Goal: Information Seeking & Learning: Learn about a topic

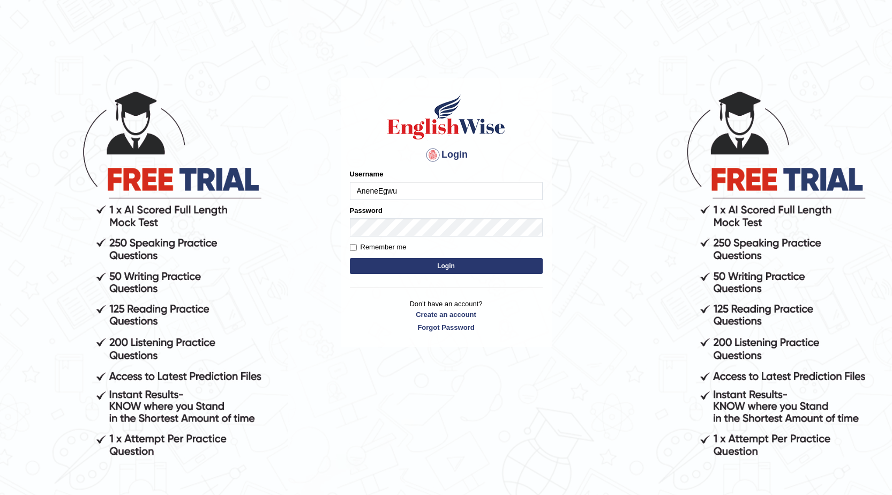
type input "AneneEgwu"
click at [438, 263] on button "Login" at bounding box center [446, 266] width 193 height 16
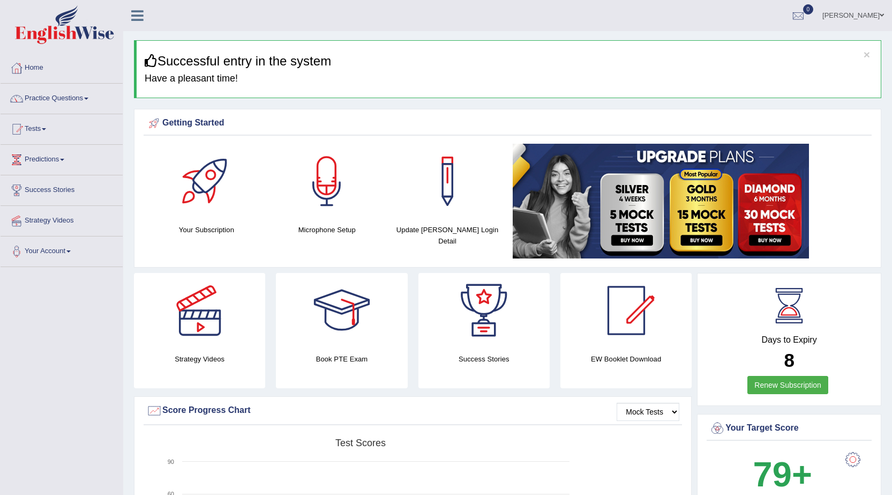
click at [65, 98] on link "Practice Questions" at bounding box center [62, 97] width 122 height 27
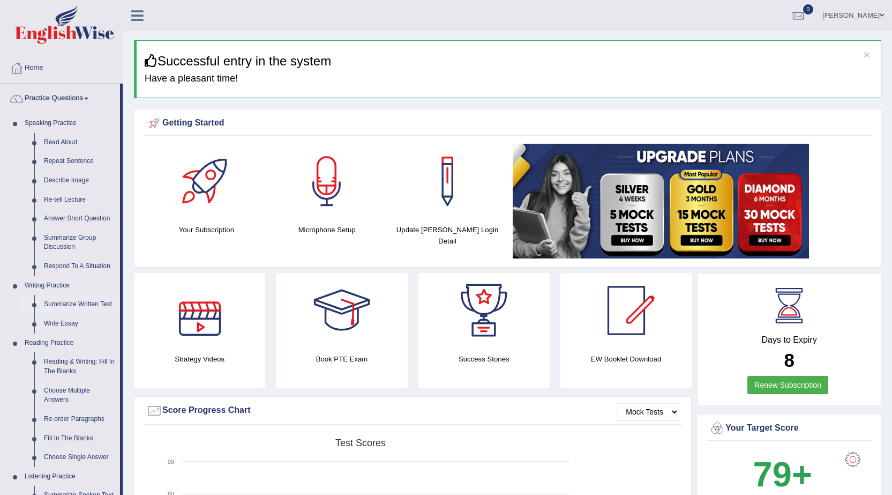
click at [84, 302] on link "Summarize Written Text" at bounding box center [79, 304] width 81 height 19
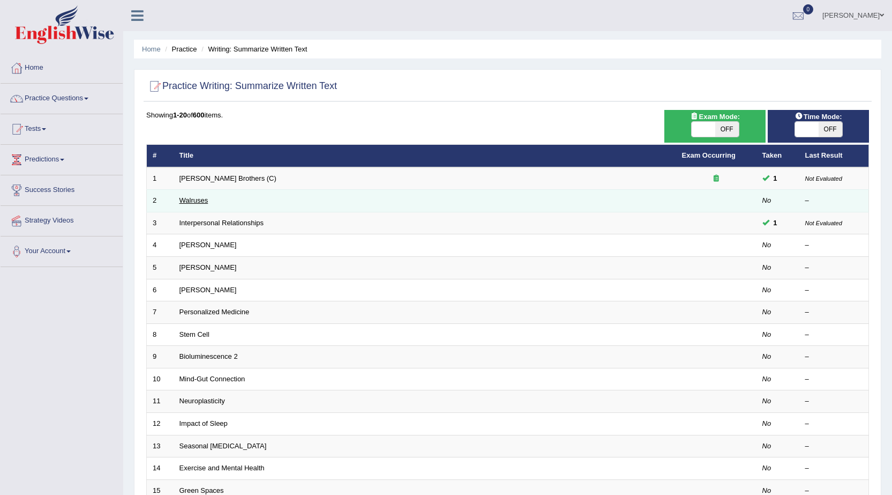
click at [198, 203] on link "Walruses" at bounding box center [194, 200] width 29 height 8
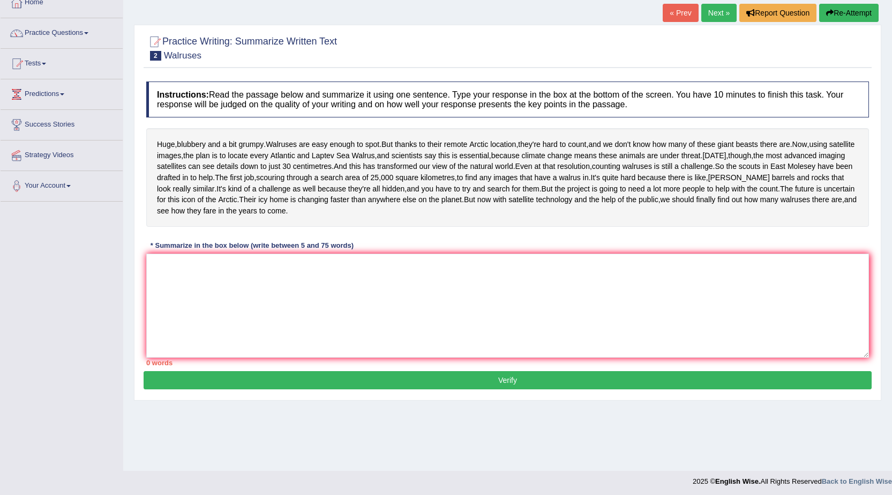
scroll to position [68, 0]
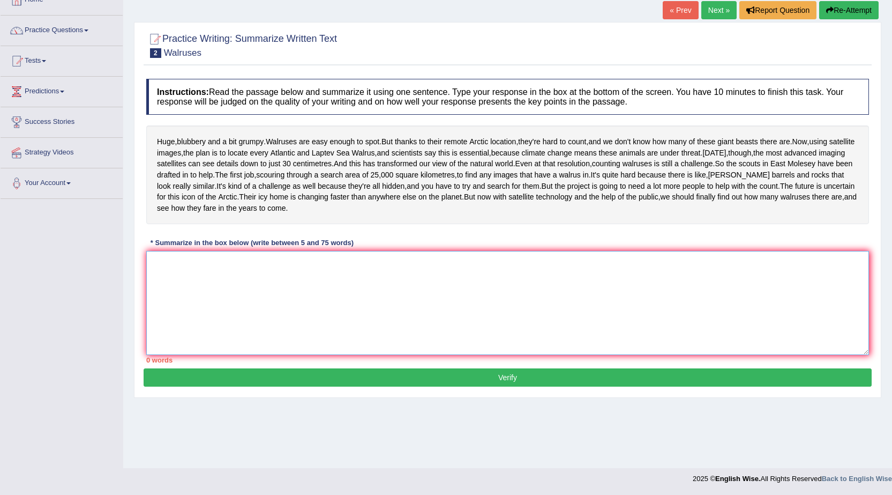
click at [255, 319] on textarea at bounding box center [507, 303] width 723 height 104
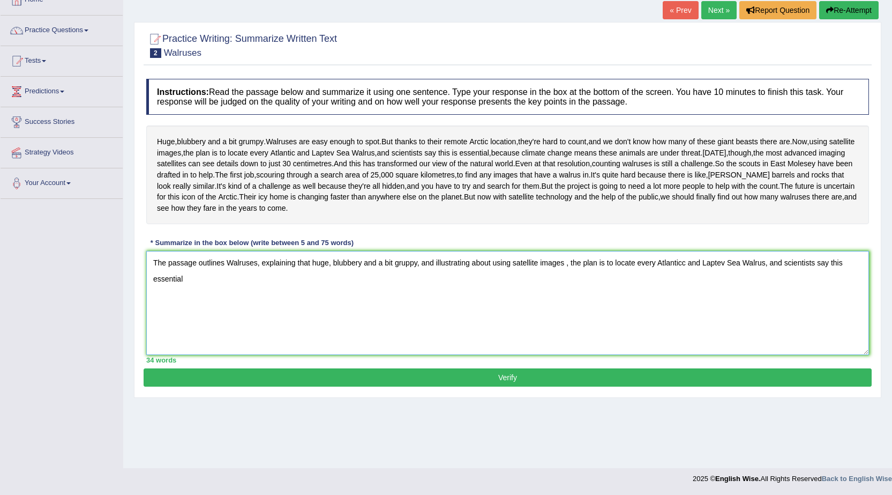
click at [854, 308] on textarea "The passage outlines Walruses, explaining that huge, blubbery and a bit gruppy,…" at bounding box center [507, 303] width 723 height 104
click at [685, 355] on textarea "The passage outlines Walruses, explaining that huge, blubbery and a bit gruppy,…" at bounding box center [507, 303] width 723 height 104
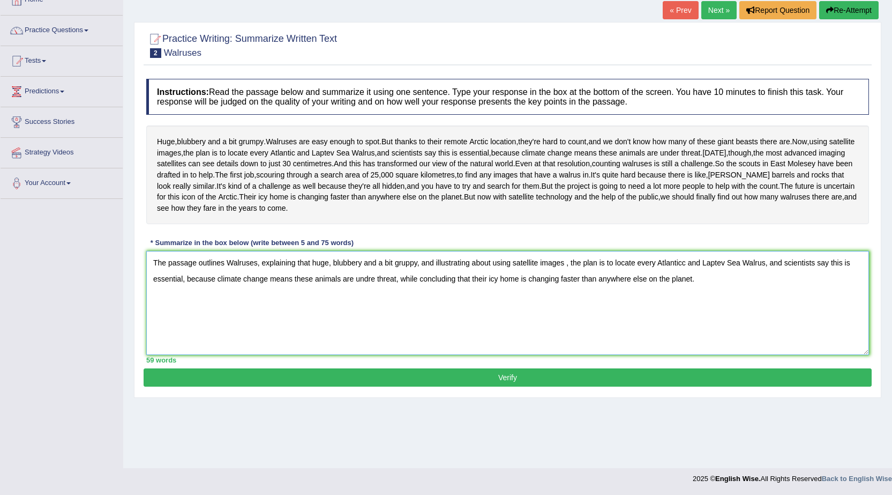
click at [375, 325] on textarea "The passage outlines Walruses, explaining that huge, blubbery and a bit gruppy,…" at bounding box center [507, 303] width 723 height 104
click at [415, 307] on textarea "The passage outlines Walruses, explaining that huge, blubbery and a bit gruppy,…" at bounding box center [507, 303] width 723 height 104
click at [417, 305] on textarea "The passage outlines Walruses, explaining that huge, blubbery and a bit gruppy,…" at bounding box center [507, 303] width 723 height 104
click at [414, 307] on textarea "The passage outlines Walruses, explaining that huge, blubbery and a bit gruppy,…" at bounding box center [507, 303] width 723 height 104
type textarea "The passage outlines Walruses, explaining that huge, blubbery and a bit grumpy,…"
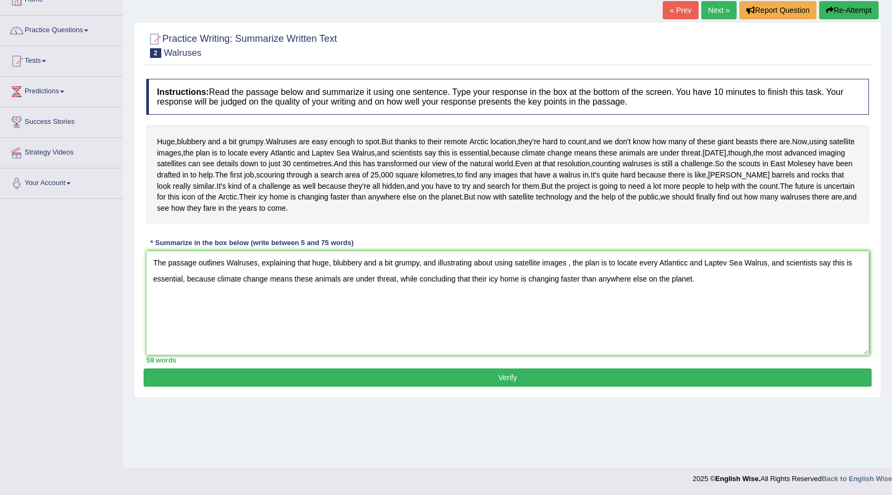
click at [466, 386] on button "Verify" at bounding box center [508, 377] width 728 height 18
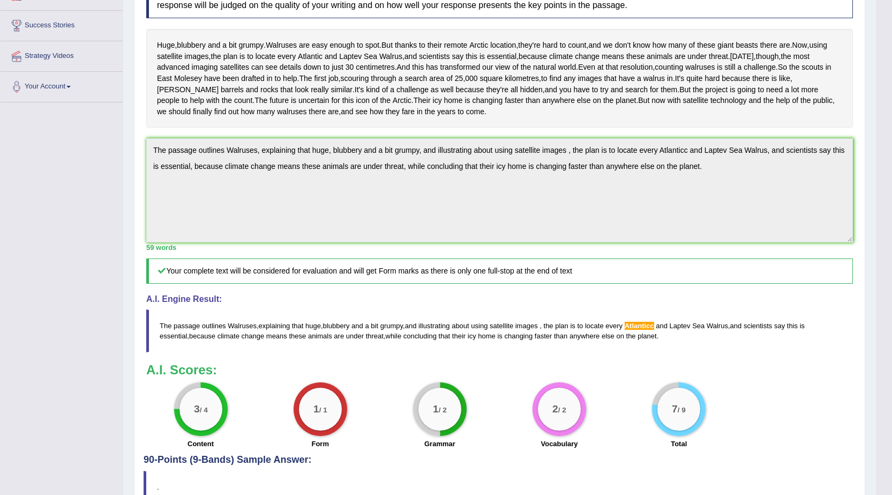
scroll to position [162, 0]
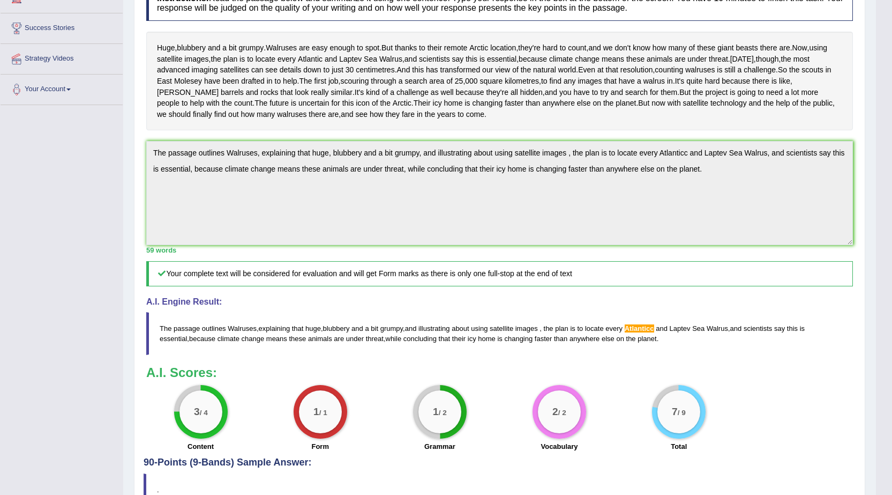
click at [892, 319] on html "Toggle navigation Home Practice Questions Speaking Practice Read Aloud Repeat S…" at bounding box center [446, 85] width 892 height 495
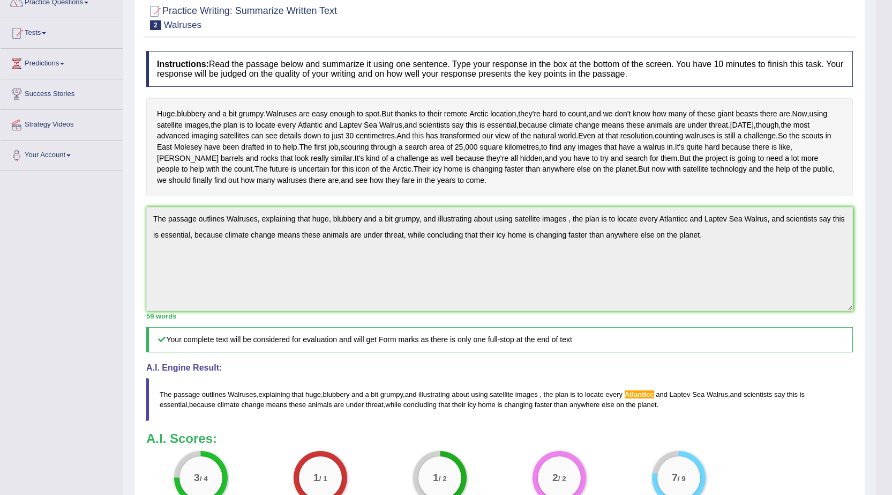
scroll to position [1, 0]
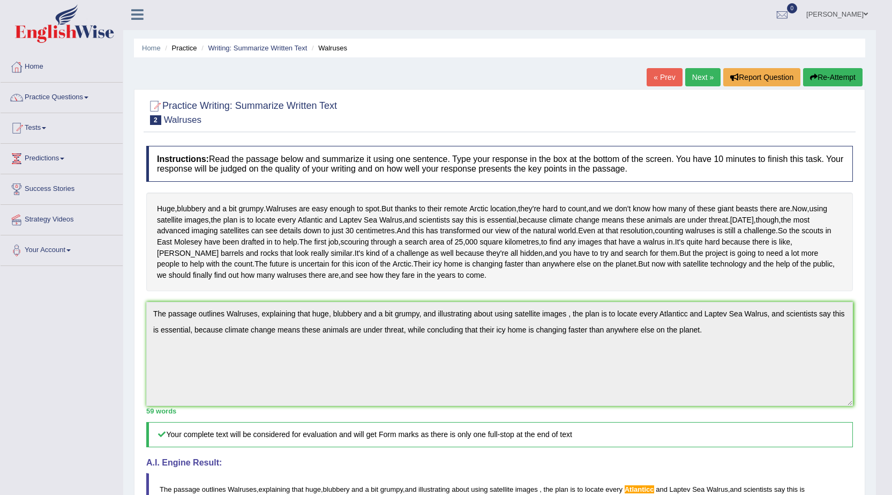
click at [830, 72] on button "Re-Attempt" at bounding box center [832, 77] width 59 height 18
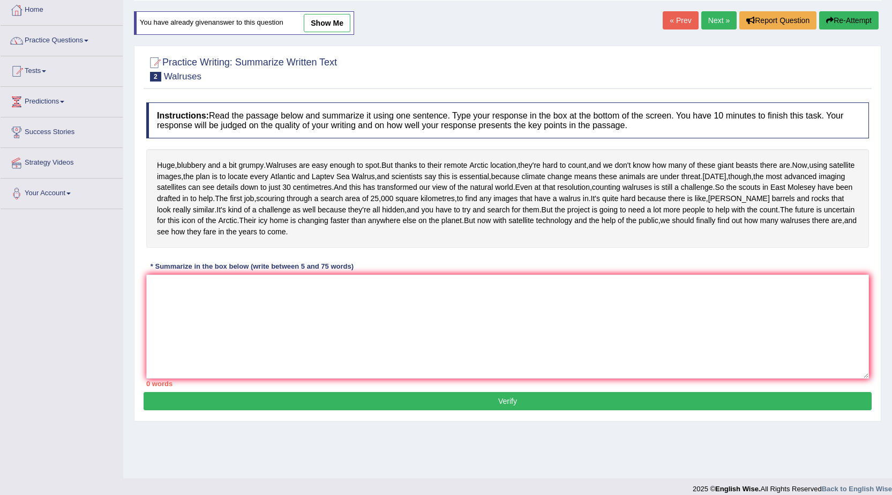
scroll to position [68, 0]
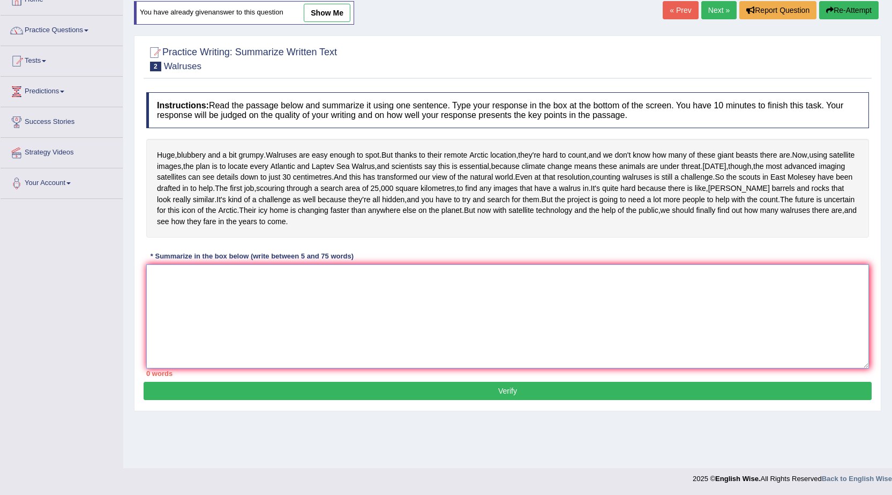
click at [412, 354] on textarea at bounding box center [507, 316] width 723 height 104
paste textarea "The passage outlines Walruses, explaining that huge, blubbery and a bit grumpy,…"
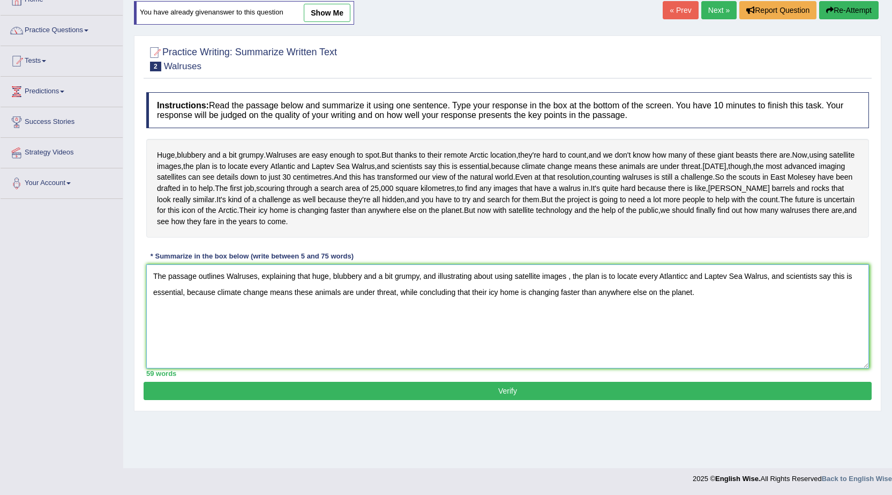
click at [686, 318] on textarea "The passage outlines Walruses, explaining that huge, blubbery and a bit grumpy,…" at bounding box center [507, 316] width 723 height 104
click at [257, 319] on textarea "The passage outlines Walruses, explaining that huge, blubbery and a bit grumpy,…" at bounding box center [507, 316] width 723 height 104
type textarea "The passage outlines Walruses are easy enough to spot, explaining that huge, bl…"
click at [499, 400] on button "Verify" at bounding box center [508, 391] width 728 height 18
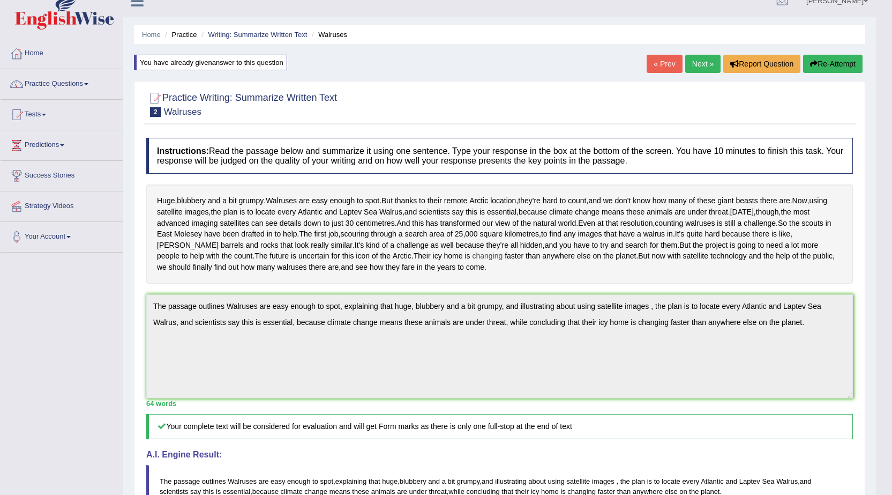
scroll to position [0, 0]
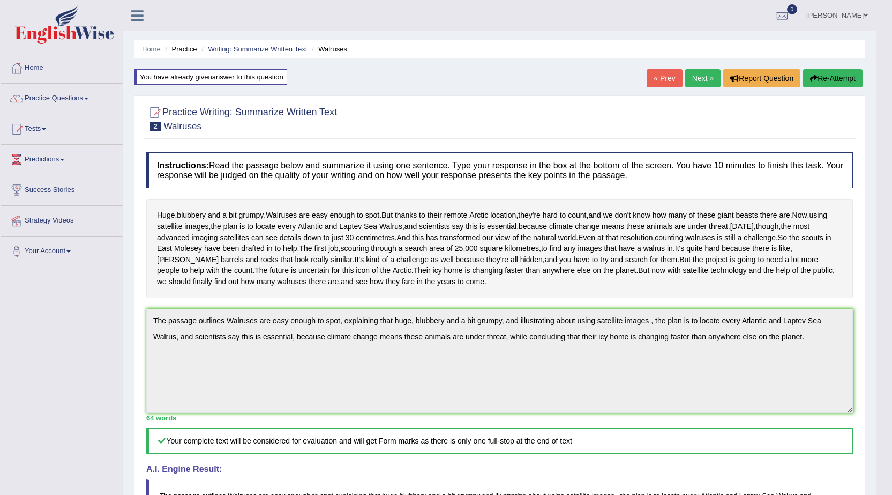
click at [813, 76] on icon "button" at bounding box center [814, 78] width 8 height 8
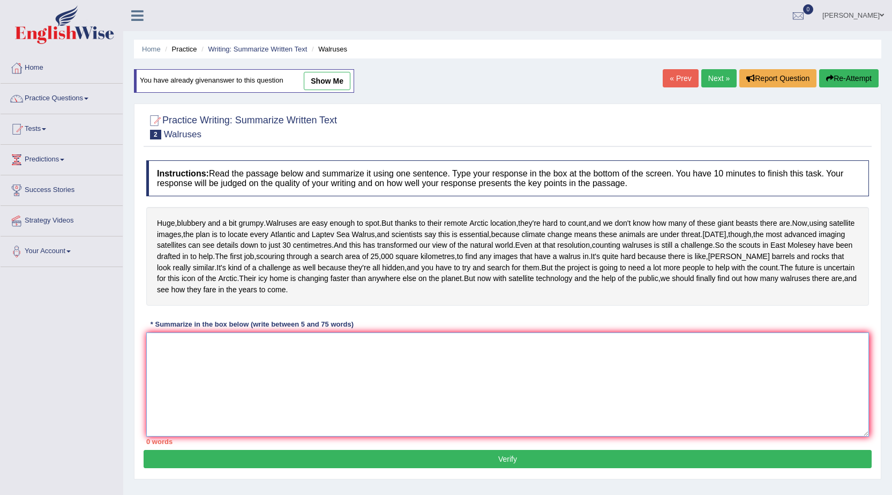
drag, startPoint x: 199, startPoint y: 437, endPoint x: 213, endPoint y: 424, distance: 19.0
click at [213, 424] on textarea at bounding box center [507, 384] width 723 height 104
click at [265, 398] on textarea at bounding box center [507, 384] width 723 height 104
drag, startPoint x: 265, startPoint y: 397, endPoint x: 270, endPoint y: 400, distance: 6.1
paste textarea "The passage outlines Walruses are easy enough to spot, explaining that huge, bl…"
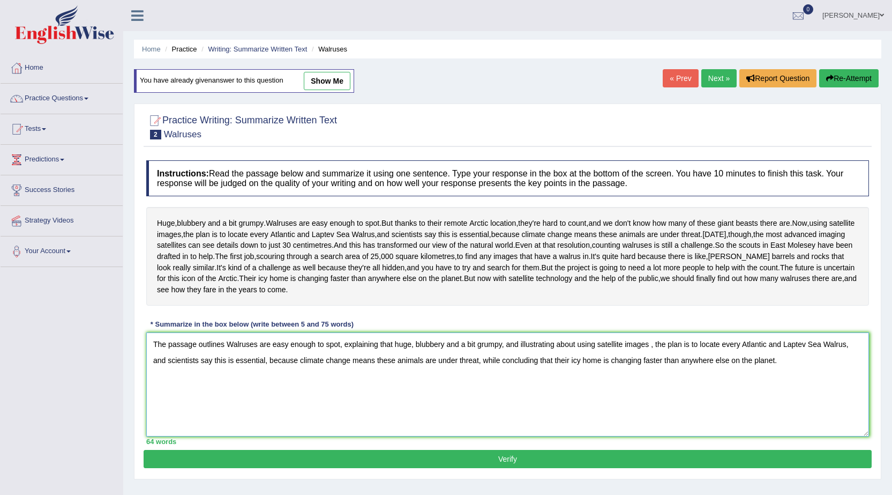
drag, startPoint x: 503, startPoint y: 389, endPoint x: 395, endPoint y: 386, distance: 107.7
click at [395, 386] on textarea "The passage outlines Walruses are easy enough to spot, explaining that huge, bl…" at bounding box center [507, 384] width 723 height 104
drag, startPoint x: 652, startPoint y: 389, endPoint x: 598, endPoint y: 394, distance: 54.4
click at [598, 394] on textarea "The passage outlines Walruses are easy enough to spot, explaining that using st…" at bounding box center [507, 384] width 723 height 104
drag, startPoint x: 652, startPoint y: 389, endPoint x: 471, endPoint y: 392, distance: 181.2
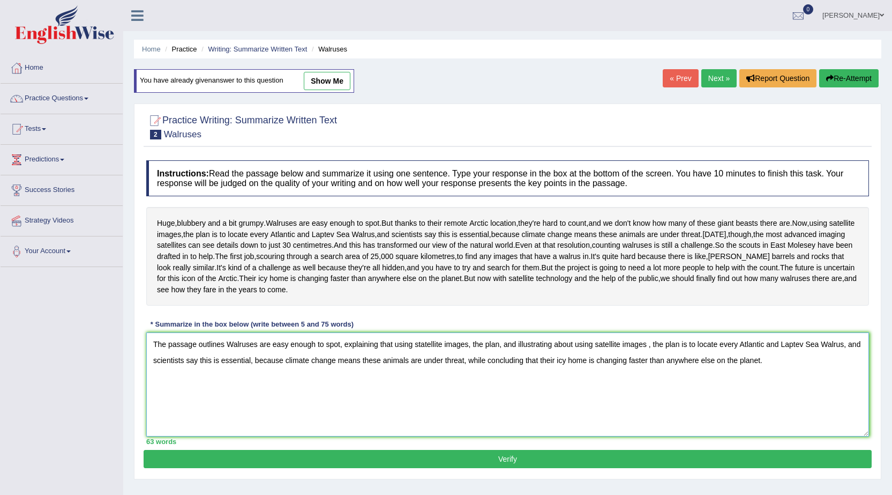
click at [471, 392] on textarea "The passage outlines Walruses are easy enough to spot, explaining that using st…" at bounding box center [507, 384] width 723 height 104
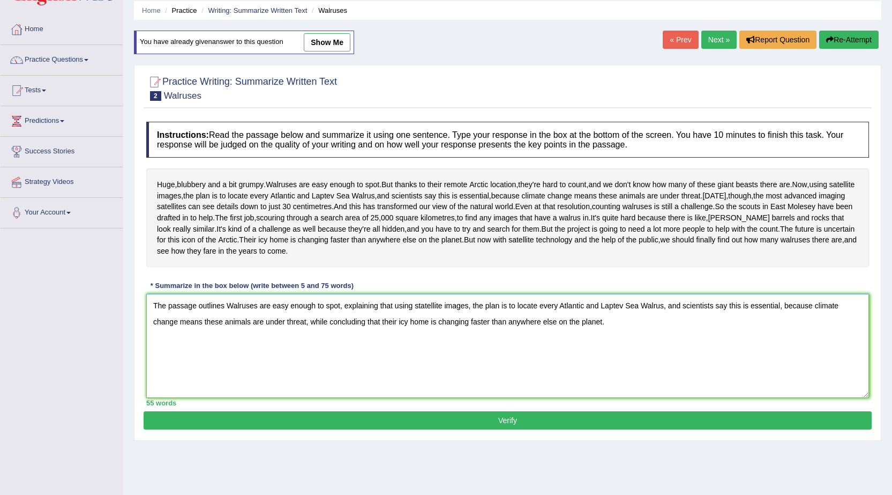
scroll to position [54, 0]
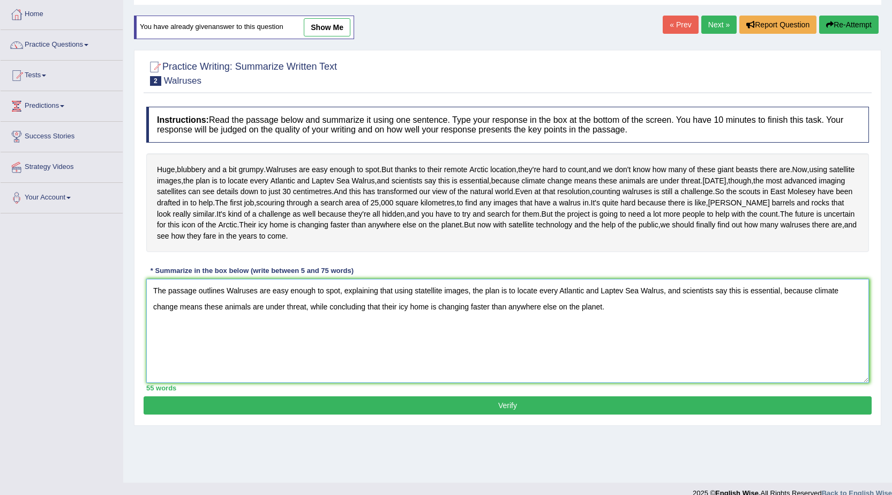
click at [309, 350] on textarea "The passage outlines Walruses are easy enough to spot, explaining that using st…" at bounding box center [507, 331] width 723 height 104
type textarea "The passage outlines Walruses are easy enough to spot, explaining that using st…"
click at [440, 414] on button "Verify" at bounding box center [508, 405] width 728 height 18
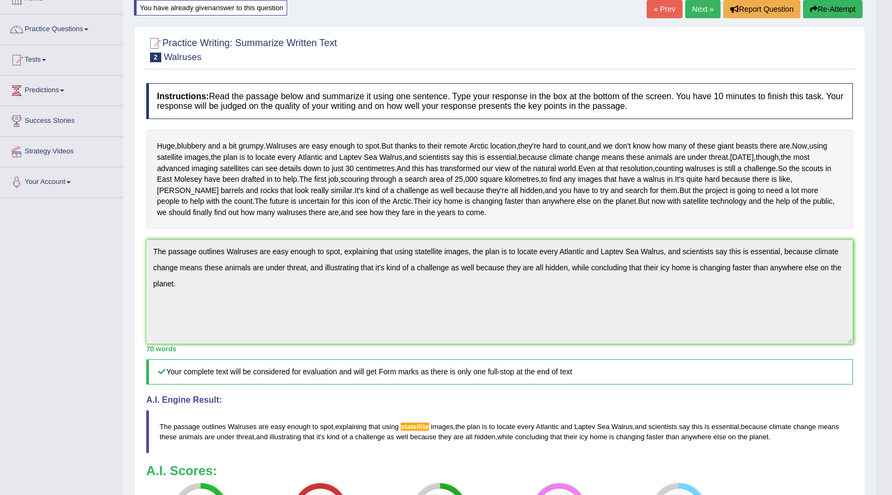
scroll to position [6, 0]
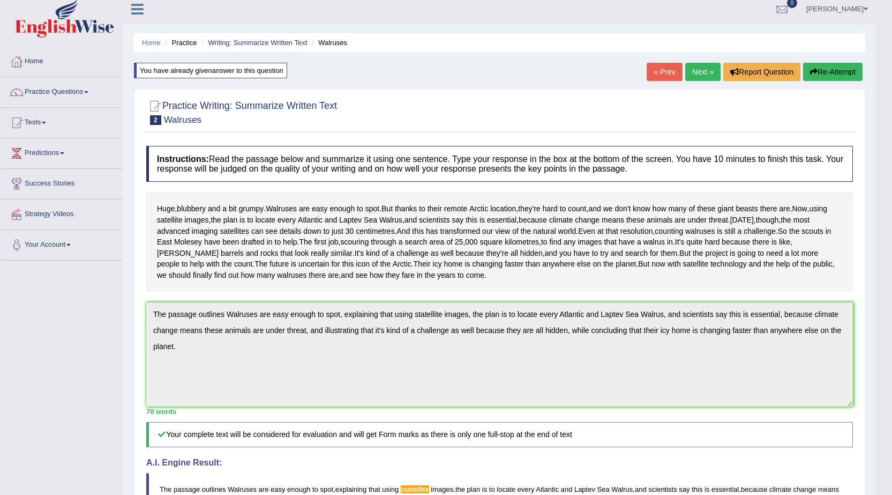
click at [825, 65] on button "Re-Attempt" at bounding box center [832, 72] width 59 height 18
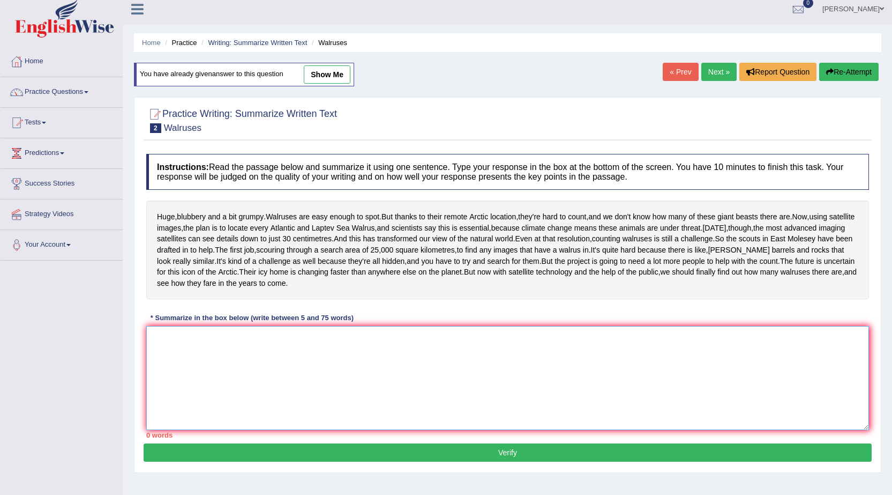
click at [316, 392] on textarea at bounding box center [507, 378] width 723 height 104
paste textarea "The passage outlines Walruses are easy enough to spot, explaining that using st…"
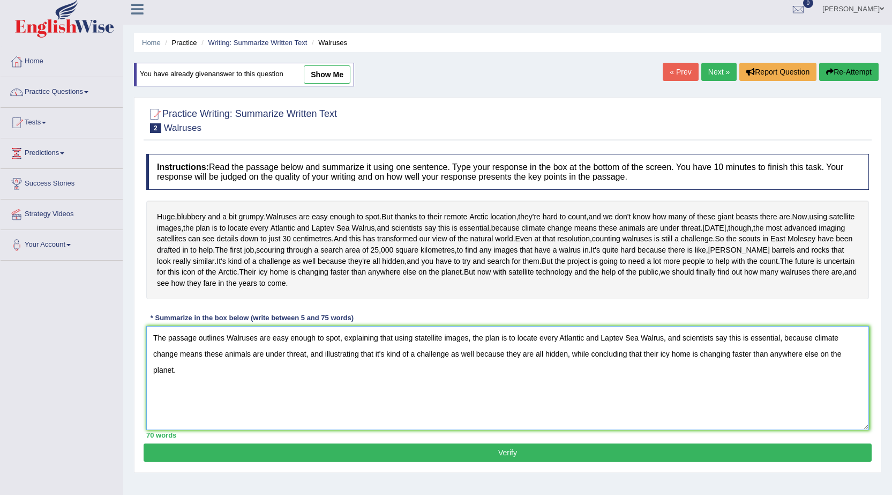
click at [437, 380] on textarea "The passage outlines Walruses are easy enough to spot, explaining that using st…" at bounding box center [507, 378] width 723 height 104
click at [435, 383] on textarea "The passage outlines Walruses are easy enough to spot, explaining that using st…" at bounding box center [507, 378] width 723 height 104
click at [420, 380] on textarea "The passage outlines Walruses are easy enough to spot, explaining that using st…" at bounding box center [507, 378] width 723 height 104
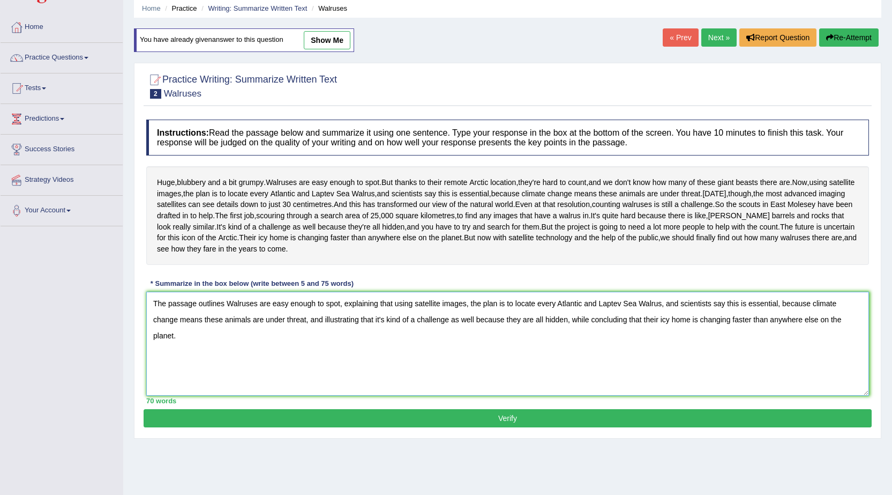
scroll to position [68, 0]
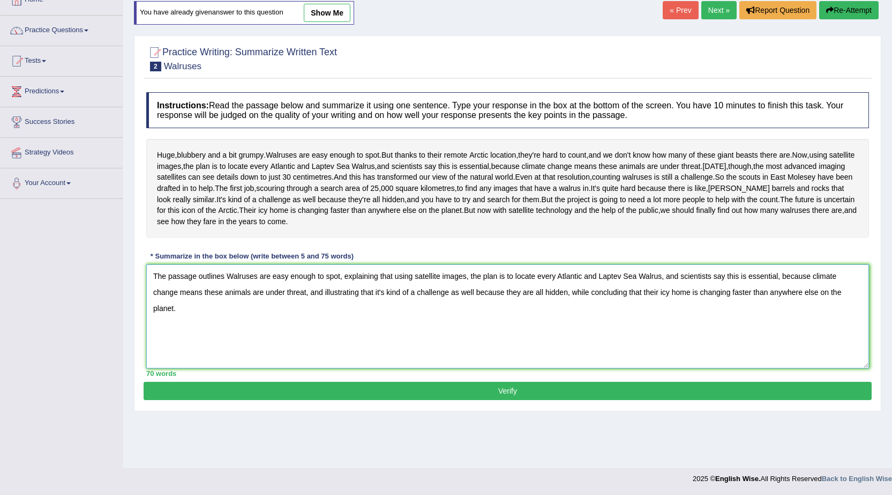
type textarea "The passage outlines Walruses are easy enough to spot, explaining that using sa…"
click at [428, 400] on button "Verify" at bounding box center [508, 391] width 728 height 18
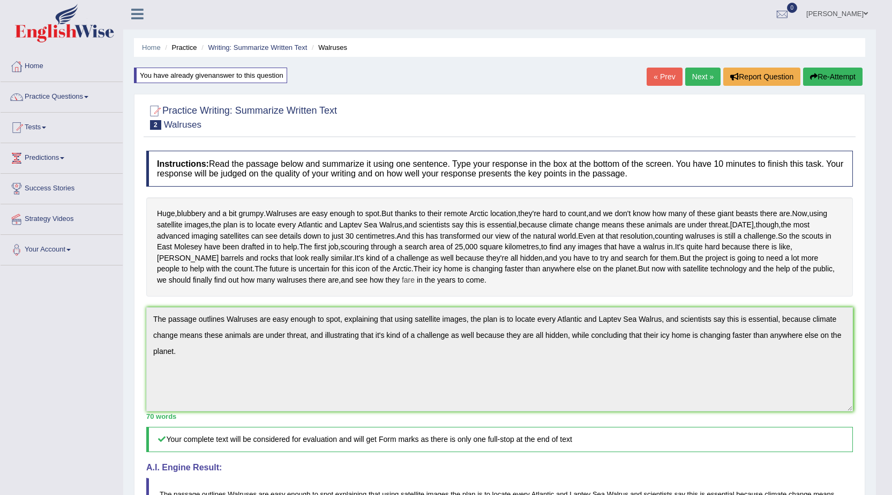
scroll to position [0, 0]
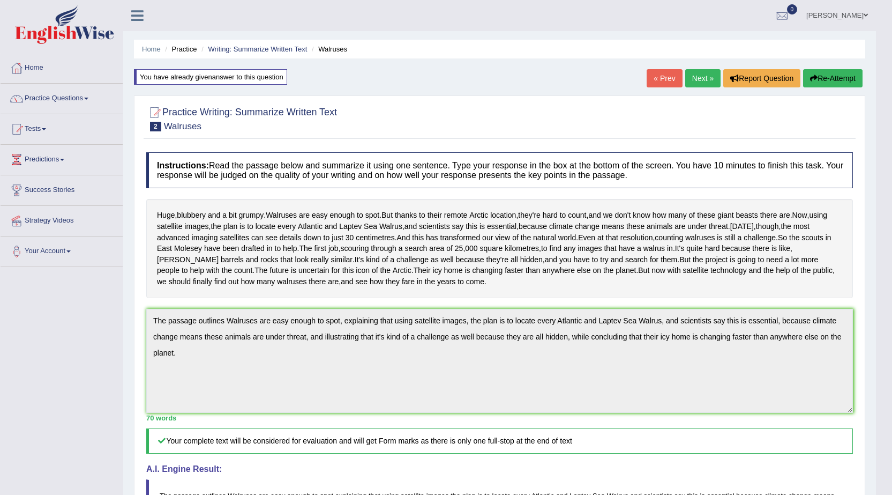
click at [838, 83] on button "Re-Attempt" at bounding box center [832, 78] width 59 height 18
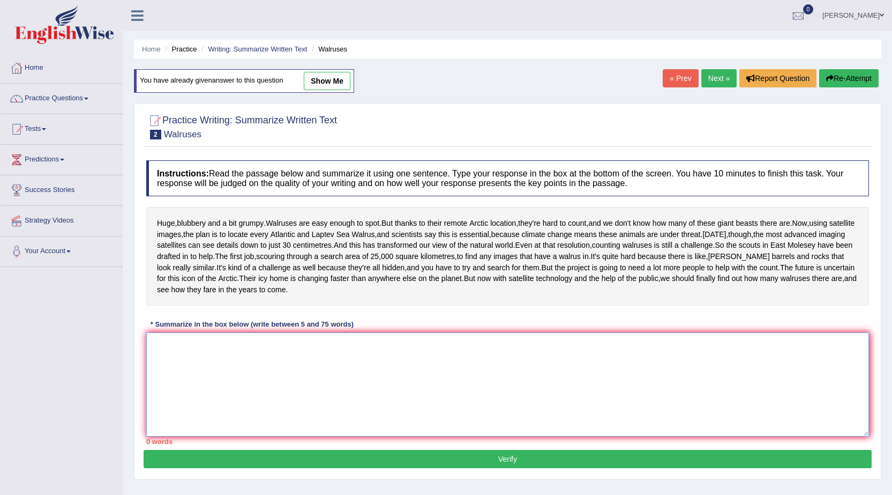
click at [400, 436] on textarea at bounding box center [507, 384] width 723 height 104
click at [708, 83] on link "Next »" at bounding box center [718, 78] width 35 height 18
click at [718, 79] on link "Next »" at bounding box center [718, 78] width 35 height 18
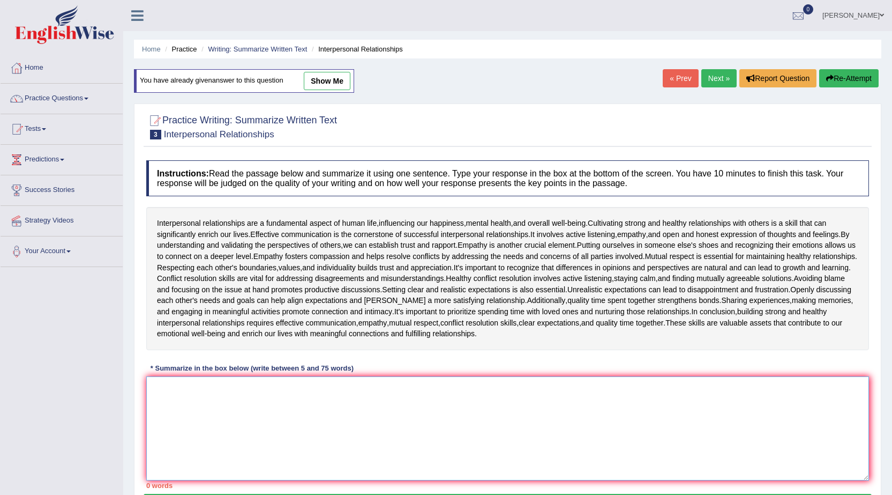
click at [399, 422] on textarea at bounding box center [507, 428] width 723 height 104
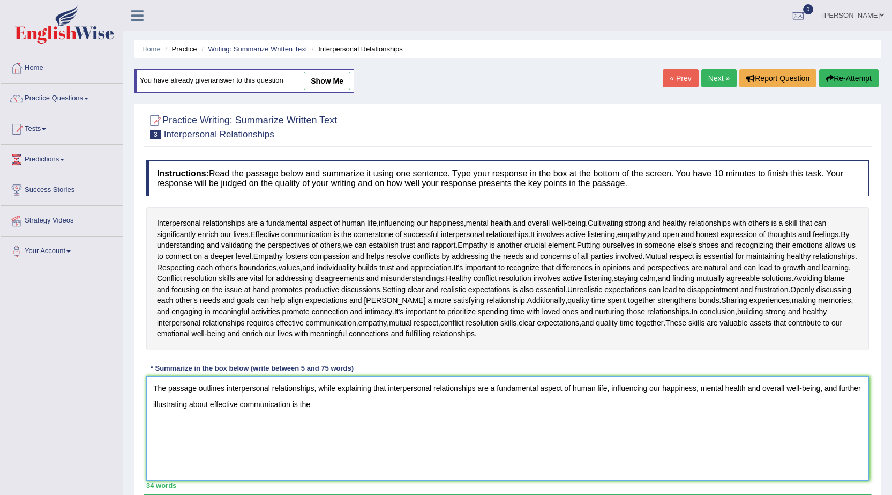
click at [209, 406] on textarea "The passage outlines interpersonal relationships, while explaining that interpe…" at bounding box center [507, 428] width 723 height 104
click at [324, 409] on textarea "The passage outlines interpersonal relationships, while explaining that interpe…" at bounding box center [507, 428] width 723 height 104
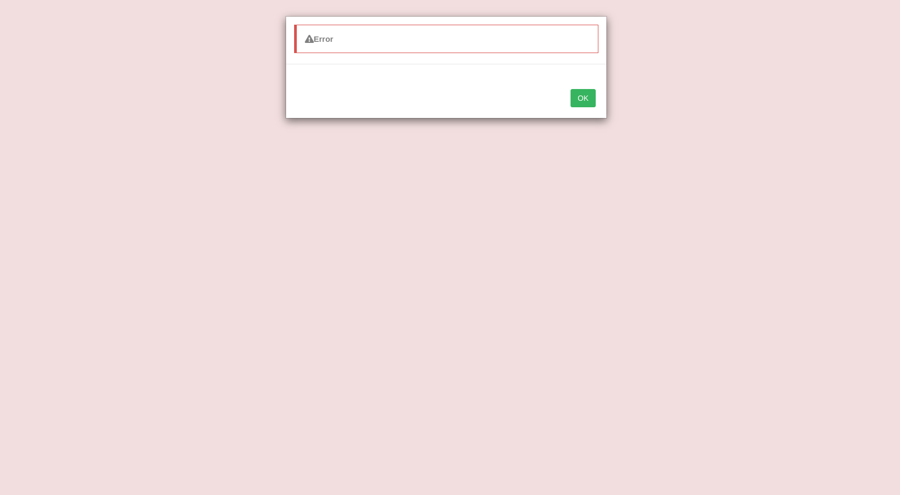
type textarea "The passage outlines interpersonal relationships, while explaining that interpe…"
click at [580, 95] on button "OK" at bounding box center [583, 98] width 25 height 18
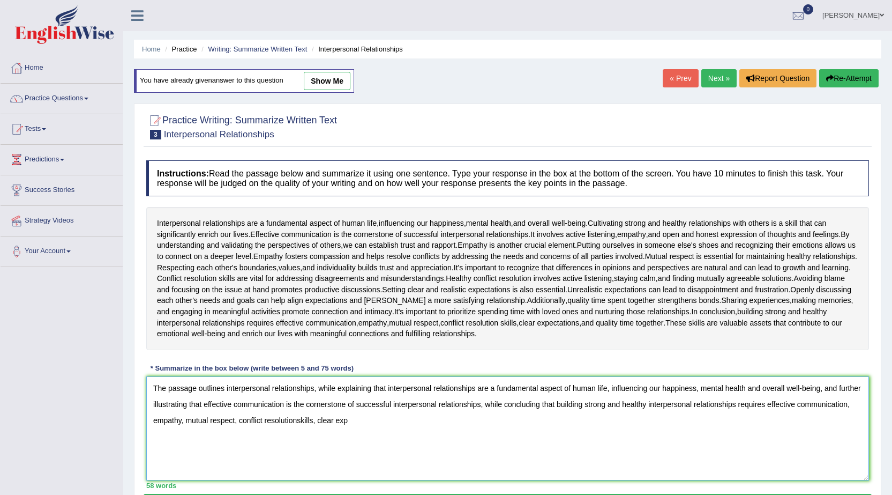
click at [416, 434] on textarea "The passage outlines interpersonal relationships, while explaining that interpe…" at bounding box center [507, 428] width 723 height 104
click at [316, 421] on textarea "The passage outlines interpersonal relationships, while explaining that interpe…" at bounding box center [507, 428] width 723 height 104
click at [298, 420] on textarea "The passage outlines interpersonal relationships, while explaining that interpe…" at bounding box center [507, 428] width 723 height 104
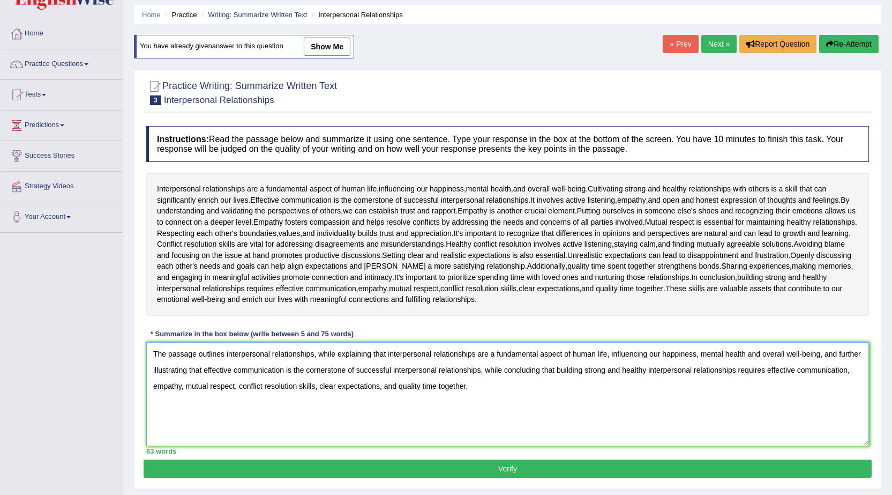
scroll to position [54, 0]
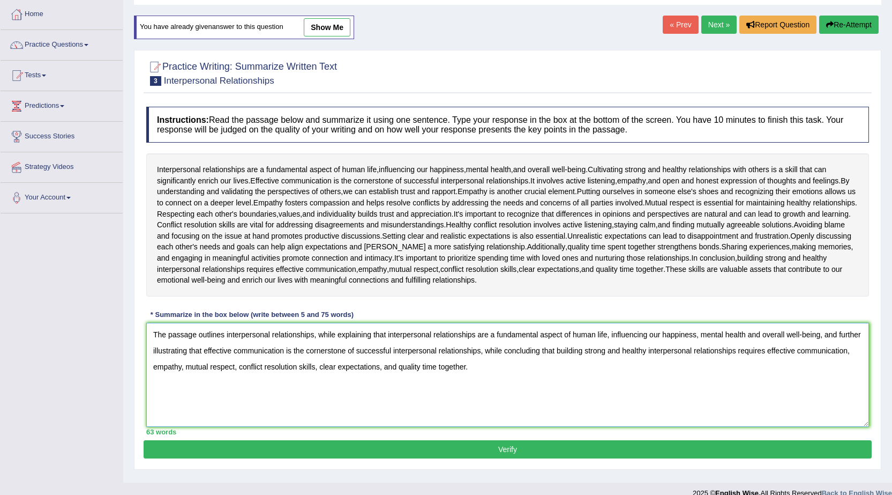
type textarea "The passage outlines interpersonal relationships, while explaining that interpe…"
click at [457, 449] on button "Verify" at bounding box center [508, 449] width 728 height 18
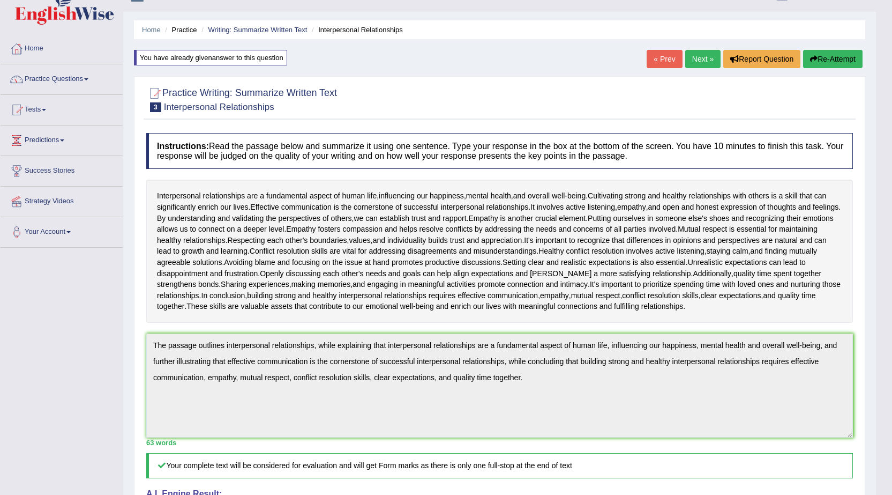
scroll to position [0, 0]
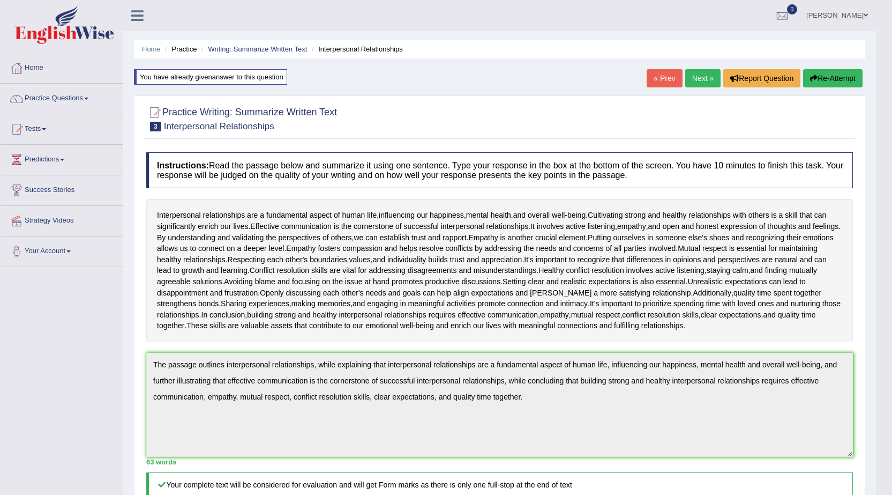
click at [86, 98] on link "Practice Questions" at bounding box center [62, 97] width 122 height 27
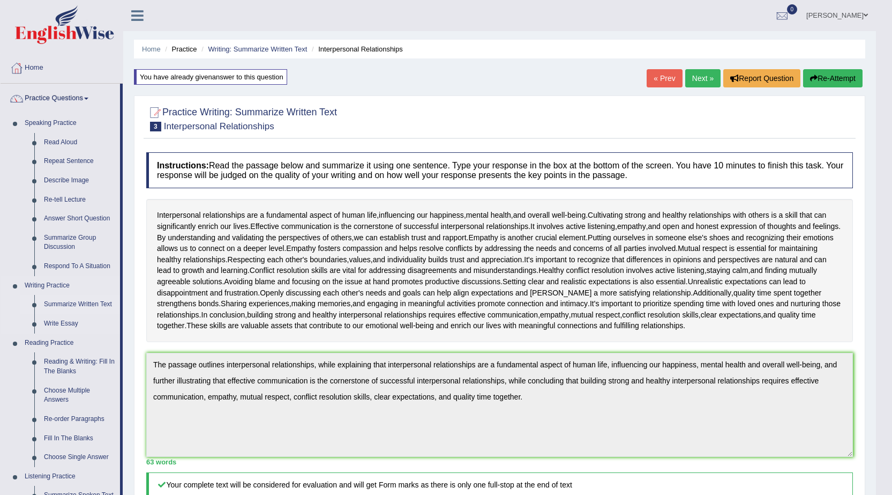
click at [90, 304] on link "Summarize Written Text" at bounding box center [79, 304] width 81 height 19
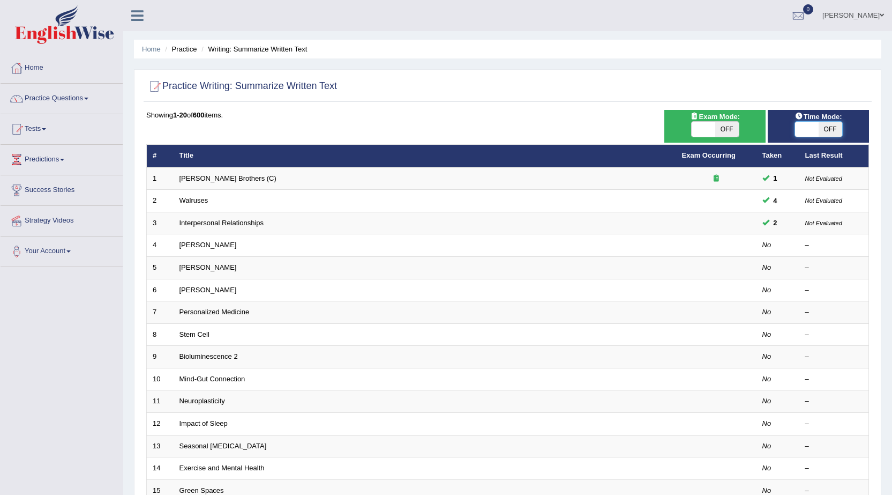
click at [811, 129] on span at bounding box center [807, 129] width 24 height 15
checkbox input "true"
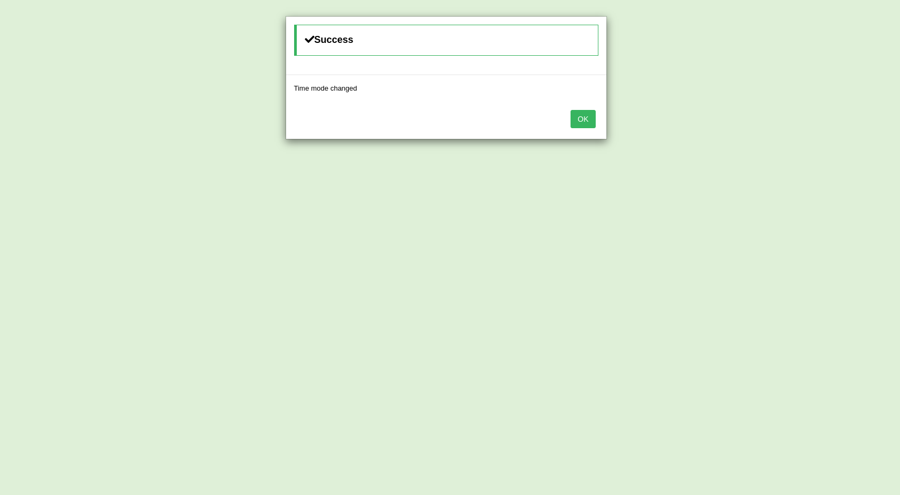
click at [588, 120] on button "OK" at bounding box center [583, 119] width 25 height 18
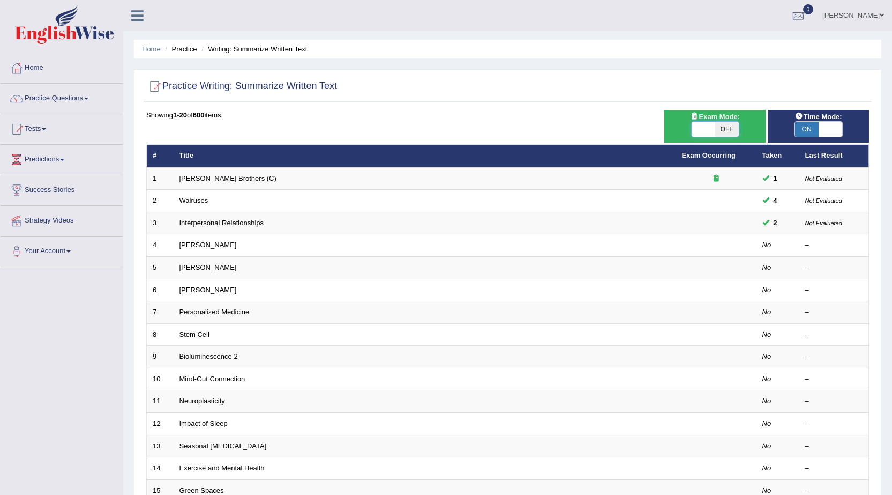
click at [707, 129] on span at bounding box center [704, 129] width 24 height 15
checkbox input "true"
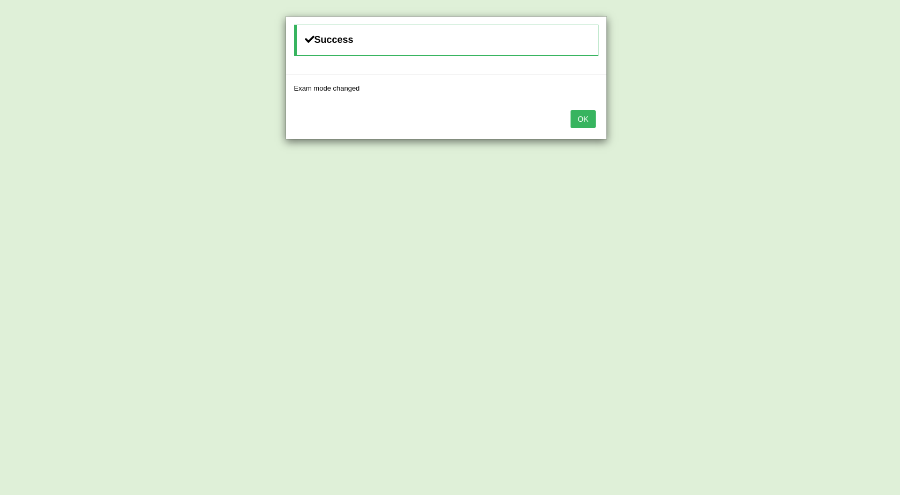
click at [587, 123] on button "OK" at bounding box center [583, 119] width 25 height 18
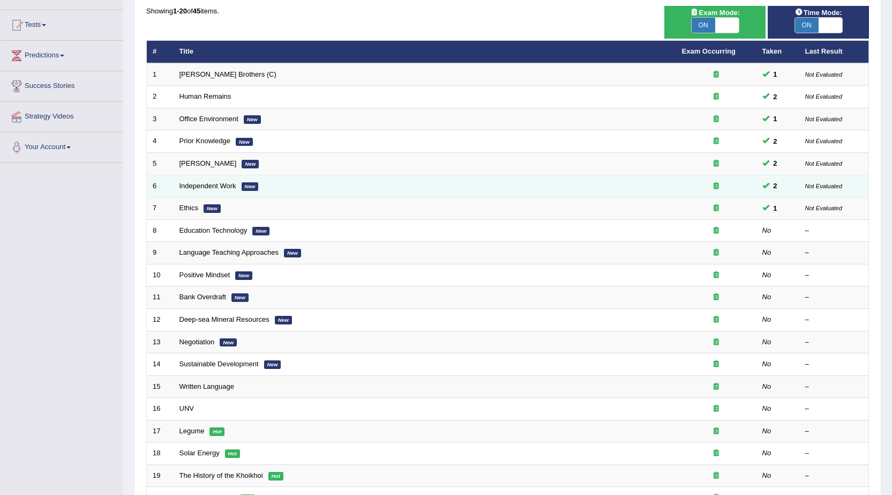
scroll to position [161, 0]
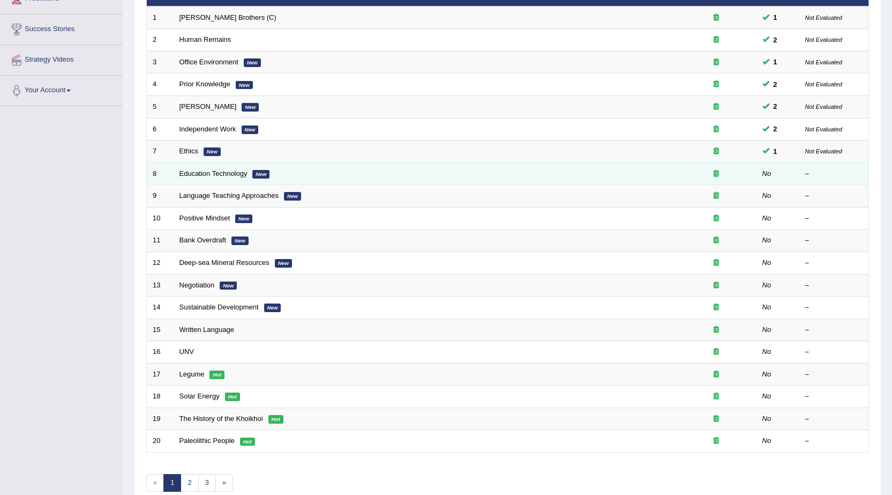
click at [243, 178] on td "Education Technology New" at bounding box center [425, 173] width 503 height 23
click at [229, 176] on link "Education Technology" at bounding box center [214, 173] width 68 height 8
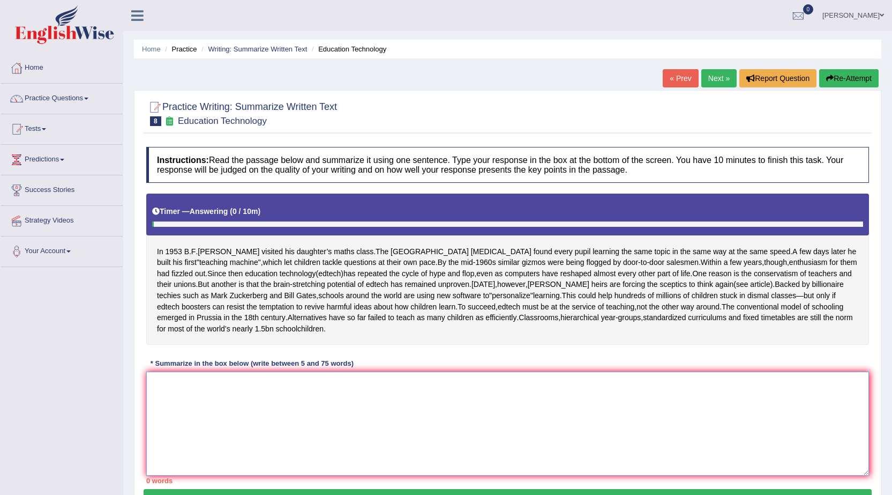
drag, startPoint x: 365, startPoint y: 401, endPoint x: 438, endPoint y: 391, distance: 73.5
click at [368, 400] on textarea at bounding box center [507, 423] width 723 height 104
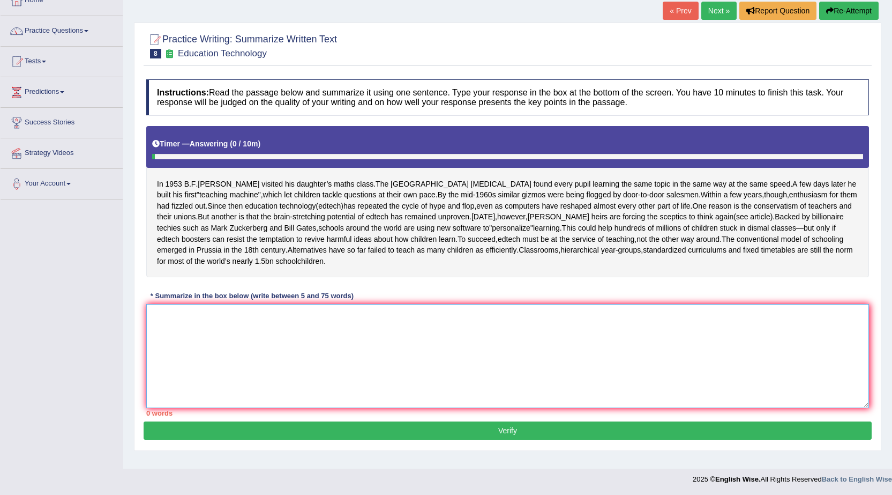
scroll to position [70, 0]
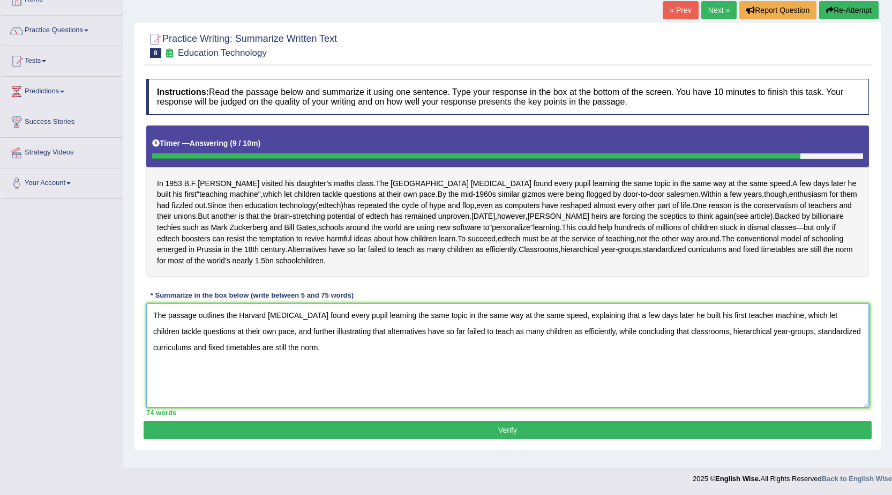
type textarea "The passage outlines the Harvard psychologist found every pupil learning the sa…"
click at [369, 435] on button "Verify" at bounding box center [508, 430] width 728 height 18
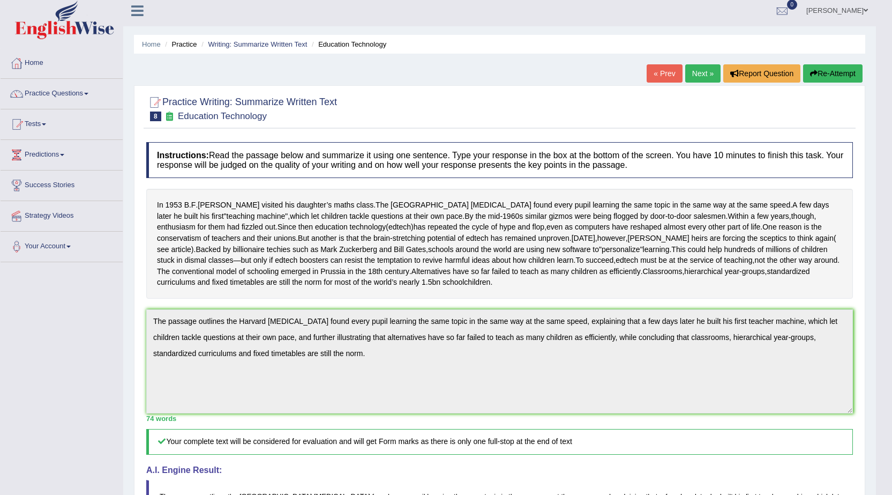
scroll to position [0, 0]
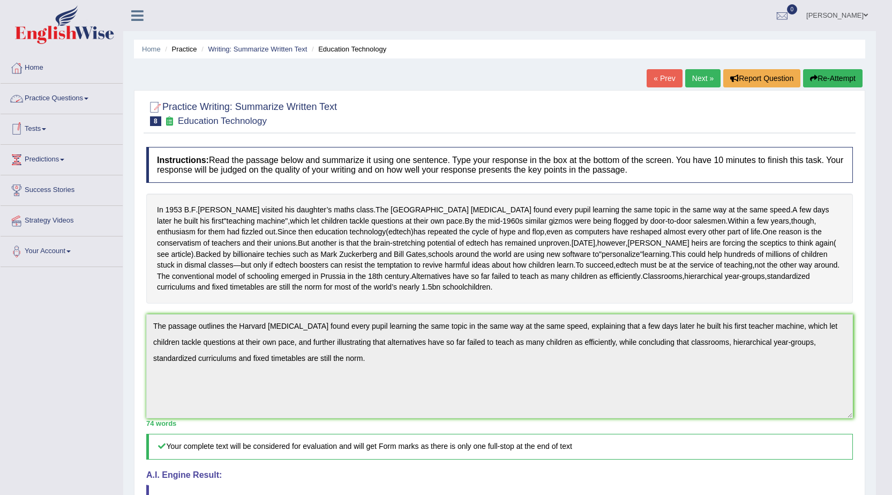
click at [87, 100] on link "Practice Questions" at bounding box center [62, 97] width 122 height 27
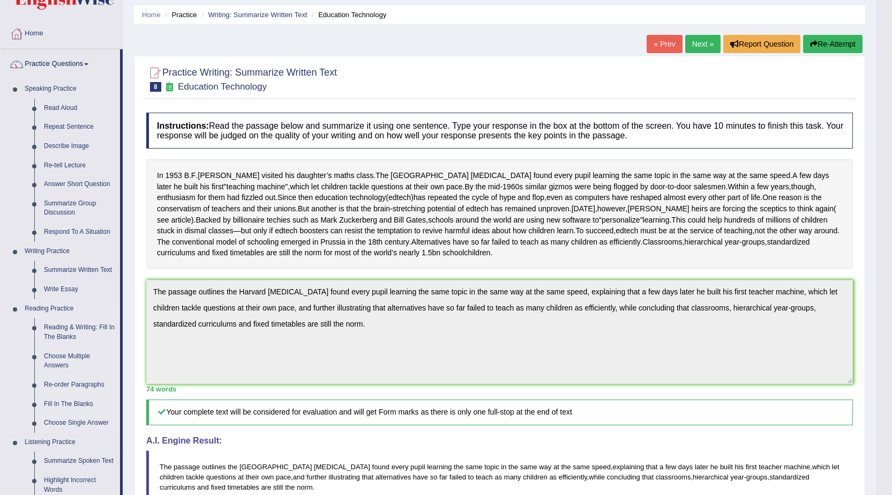
scroll to position [54, 0]
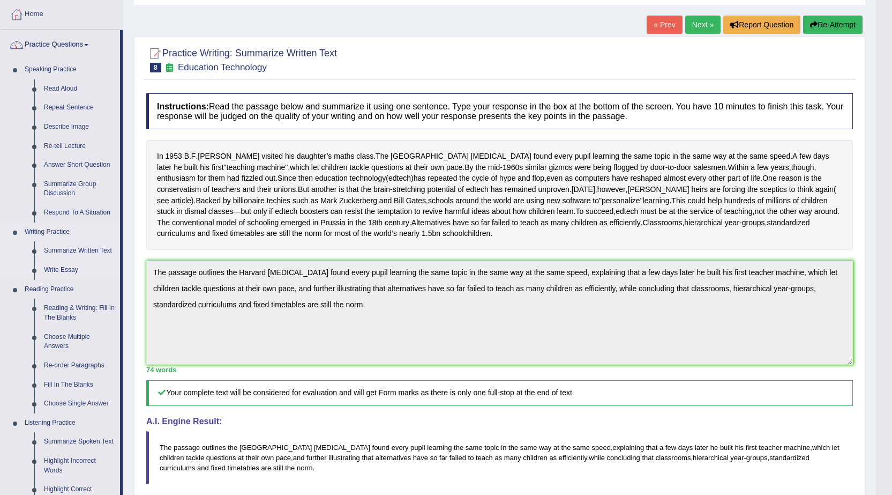
click at [71, 272] on link "Write Essay" at bounding box center [79, 269] width 81 height 19
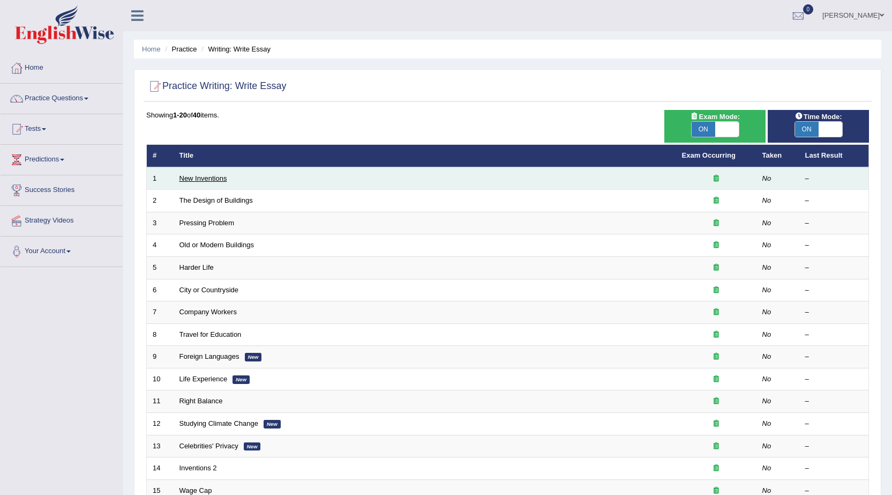
click at [185, 181] on link "New Inventions" at bounding box center [204, 178] width 48 height 8
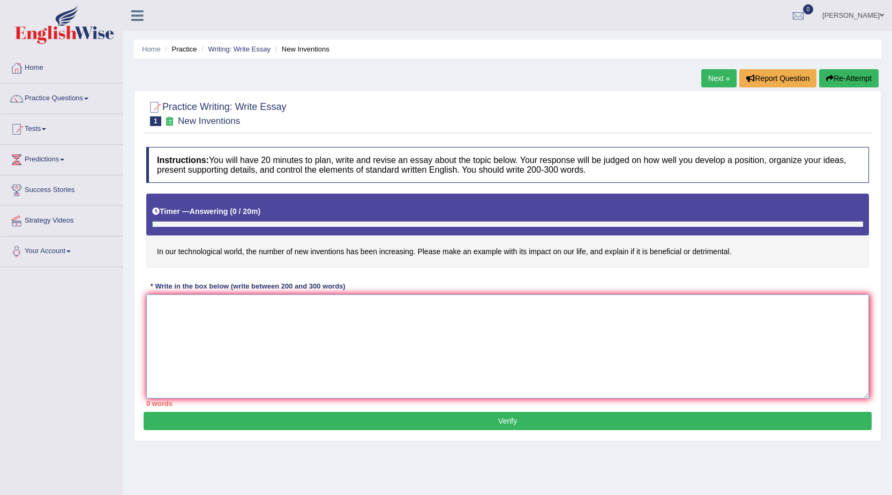
click at [234, 325] on textarea at bounding box center [507, 346] width 723 height 104
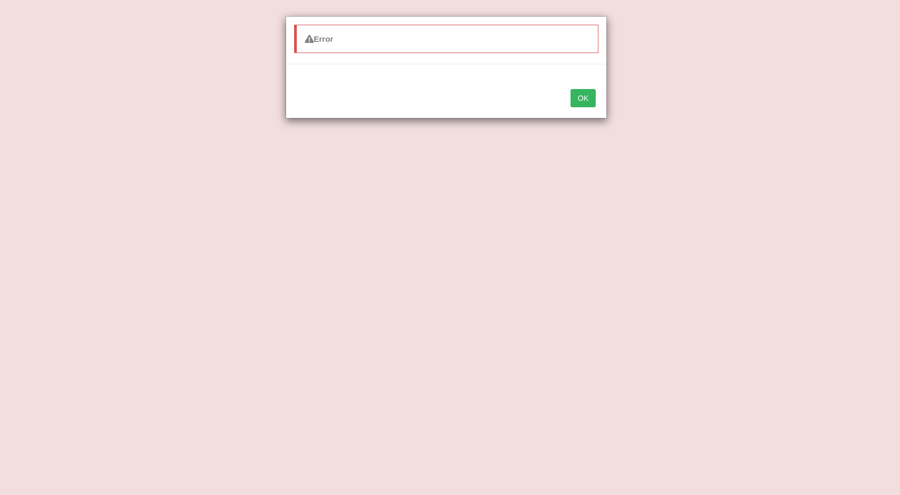
click at [580, 103] on button "OK" at bounding box center [583, 98] width 25 height 18
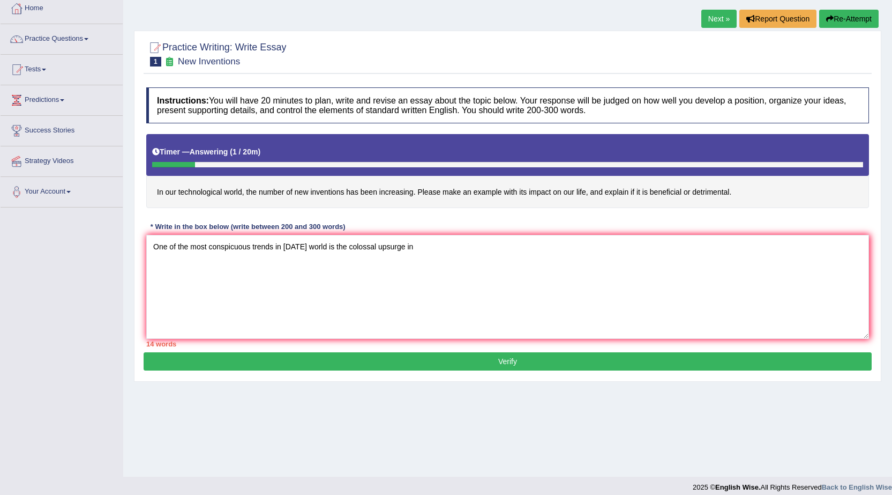
scroll to position [68, 0]
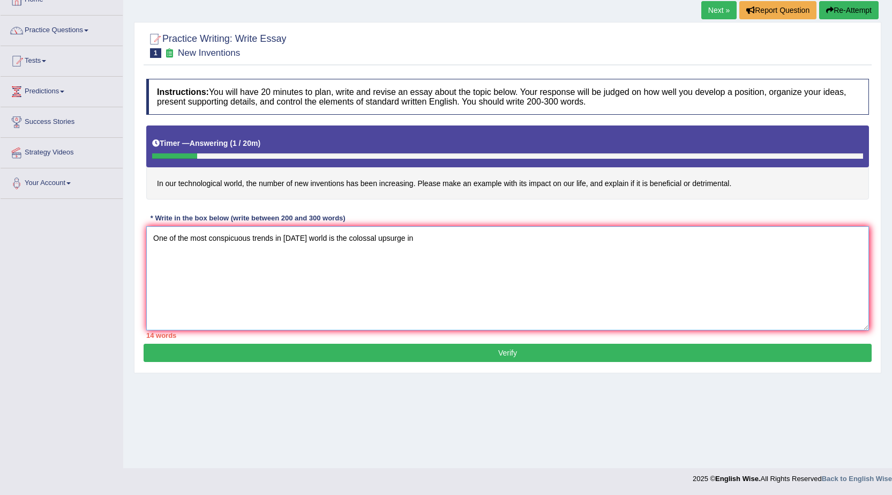
click at [476, 252] on textarea "One of the most conspicuous trends in today's world is the colossal upsurge in" at bounding box center [507, 278] width 723 height 104
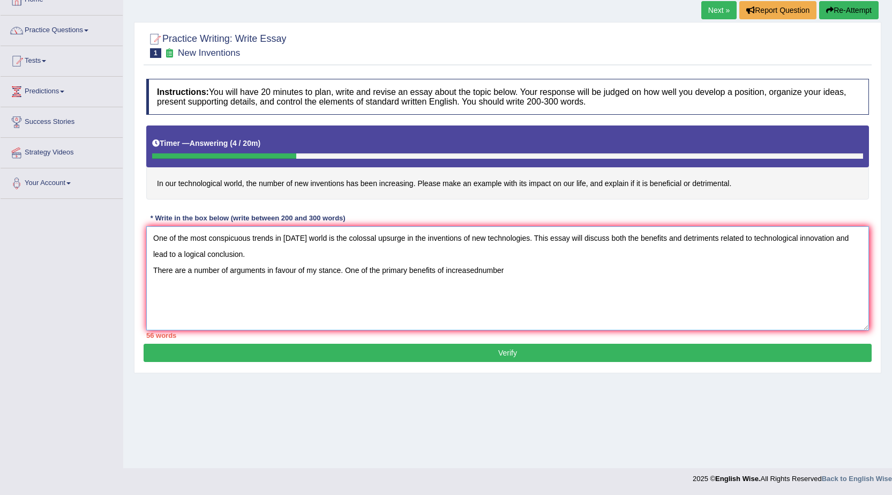
click at [478, 271] on textarea "One of the most conspicuous trends in today's world is the colossal upsurge in …" at bounding box center [507, 278] width 723 height 104
click at [546, 278] on textarea "One of the most conspicuous trends in today's world is the colossal upsurge in …" at bounding box center [507, 278] width 723 height 104
click at [573, 268] on textarea "One of the most conspicuous trends in today's world is the colossal upsurge in …" at bounding box center [507, 278] width 723 height 104
drag, startPoint x: 658, startPoint y: 279, endPoint x: 662, endPoint y: 275, distance: 5.7
click at [661, 276] on textarea "One of the most conspicuous trends in today's world is the colossal upsurge in …" at bounding box center [507, 278] width 723 height 104
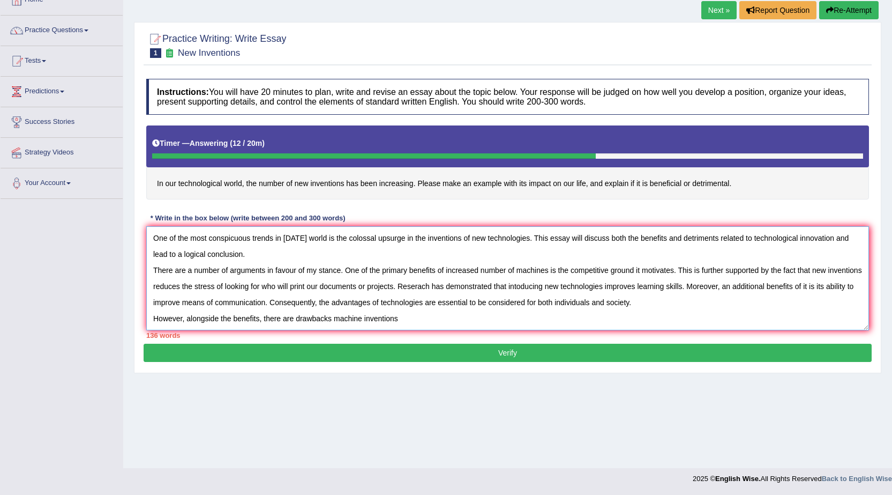
click at [424, 321] on textarea "One of the most conspicuous trends in today's world is the colossal upsurge in …" at bounding box center [507, 278] width 723 height 104
click at [333, 319] on textarea "One of the most conspicuous trends in today's world is the colossal upsurge in …" at bounding box center [507, 278] width 723 height 104
click at [421, 317] on textarea "One of the most conspicuous trends in today's world is the colossal upsurge in …" at bounding box center [507, 278] width 723 height 104
click at [652, 315] on textarea "One of the most conspicuous trends in today's world is the colossal upsurge in …" at bounding box center [507, 278] width 723 height 104
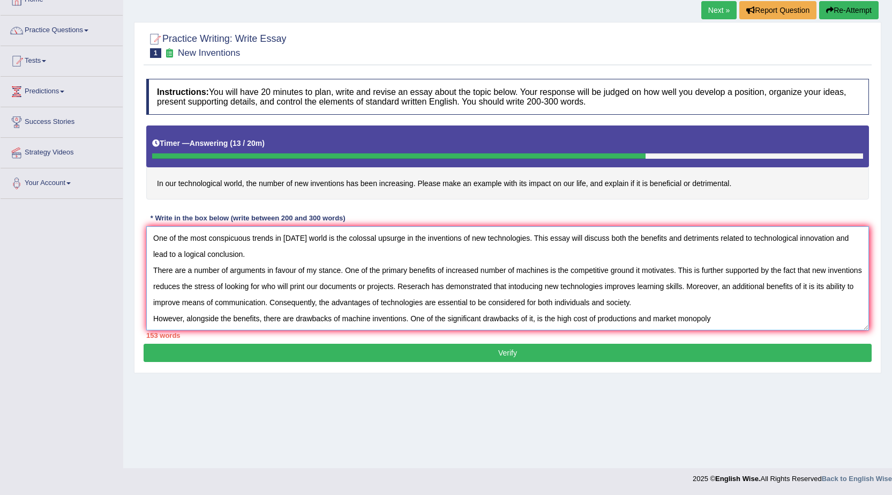
click at [739, 315] on textarea "One of the most conspicuous trends in today's world is the colossal upsurge in …" at bounding box center [507, 278] width 723 height 104
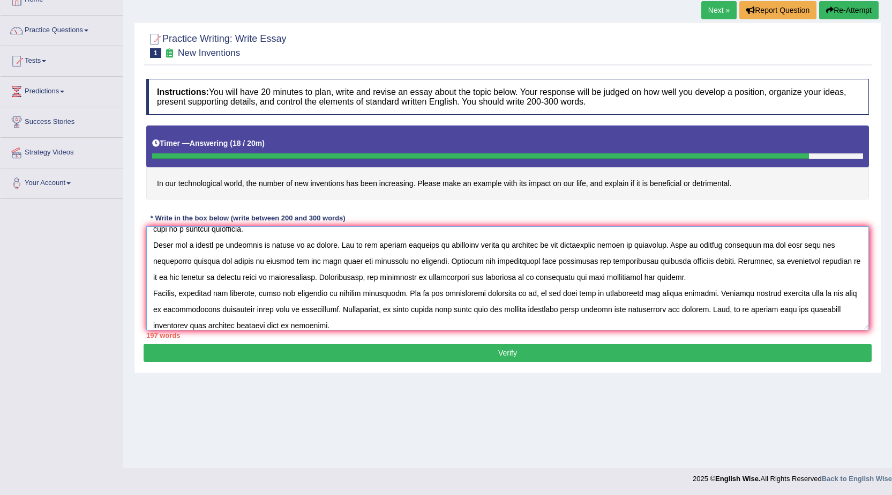
scroll to position [41, 0]
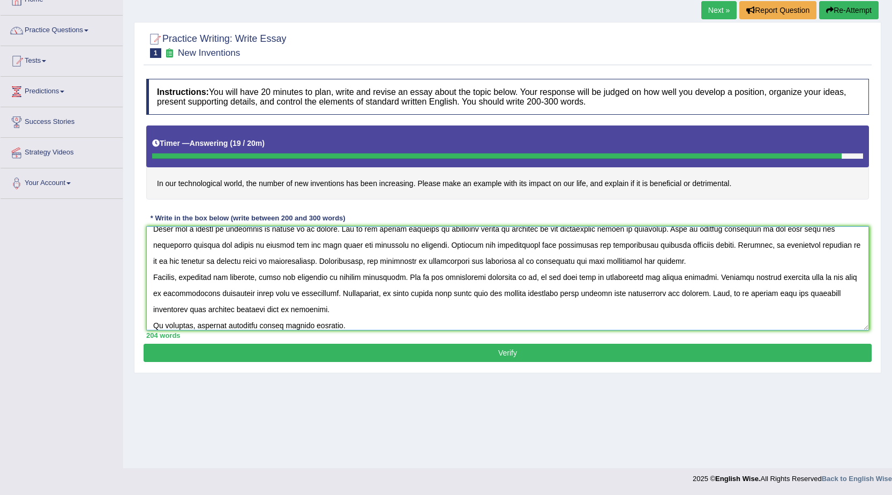
click at [259, 325] on textarea at bounding box center [507, 278] width 723 height 104
click at [344, 328] on textarea at bounding box center [507, 278] width 723 height 104
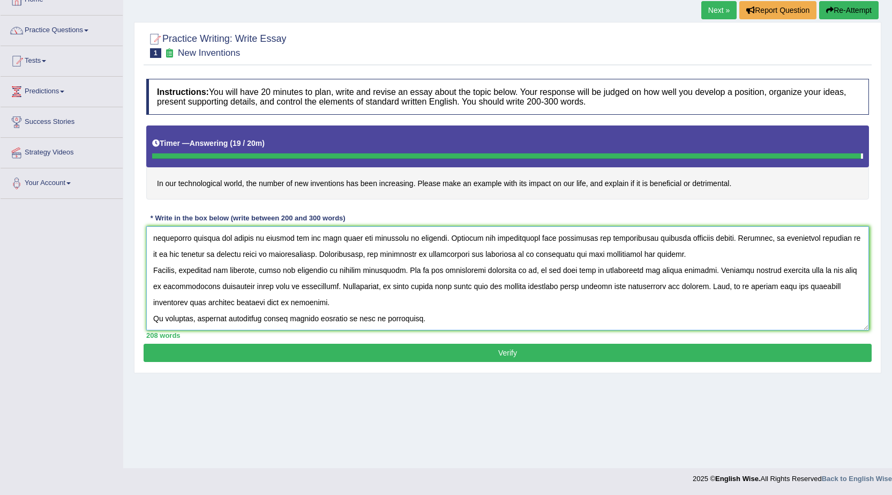
click at [377, 325] on textarea at bounding box center [507, 278] width 723 height 104
type textarea "One of the most conspicuous trends in today's world is the colossal upsurge in …"
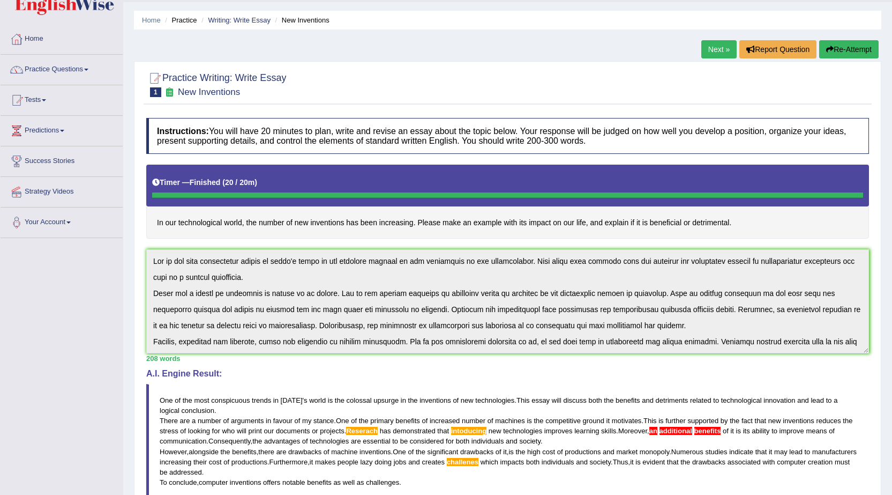
scroll to position [21, 0]
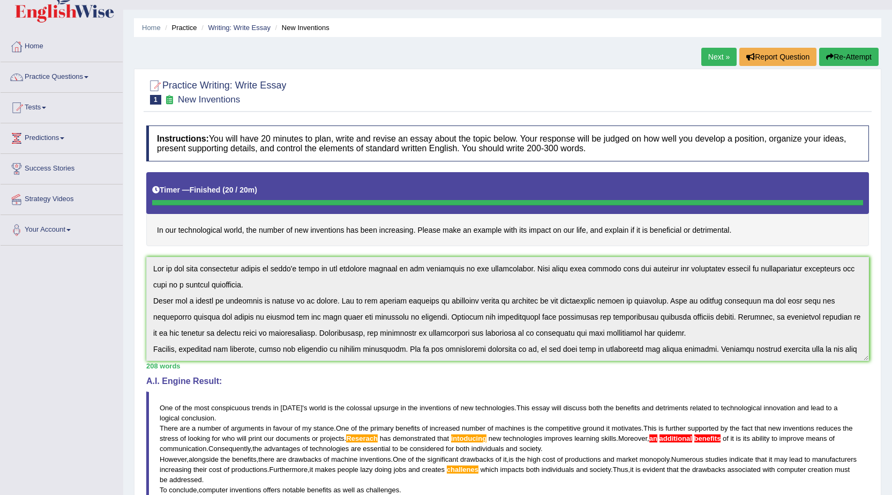
click at [854, 57] on button "Re-Attempt" at bounding box center [848, 57] width 59 height 18
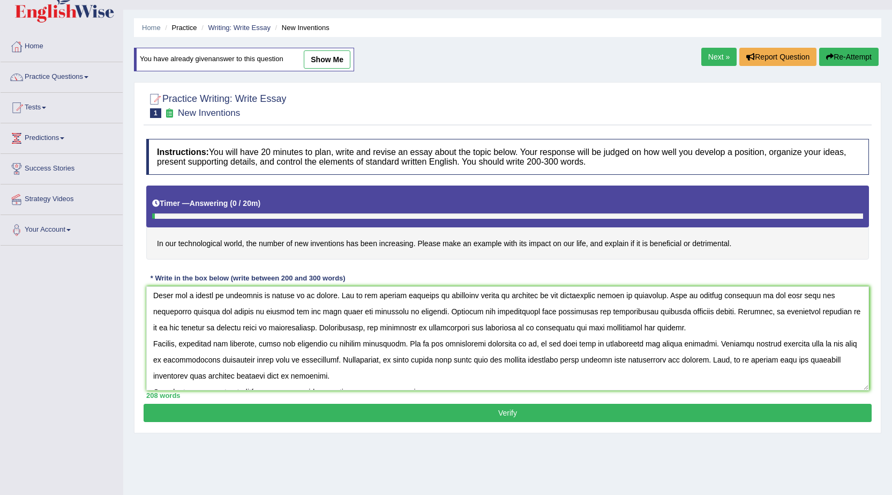
scroll to position [48, 0]
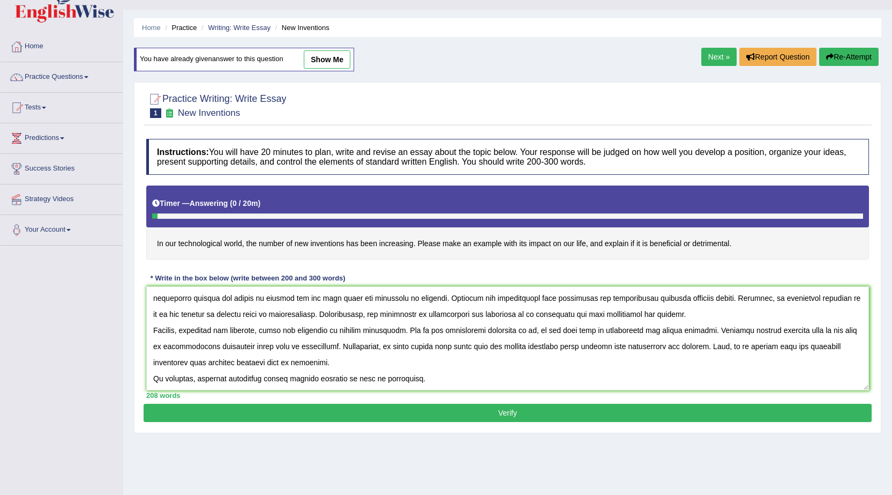
click at [559, 346] on textarea at bounding box center [507, 338] width 723 height 104
click at [564, 344] on textarea at bounding box center [507, 338] width 723 height 104
click at [828, 300] on textarea at bounding box center [507, 338] width 723 height 104
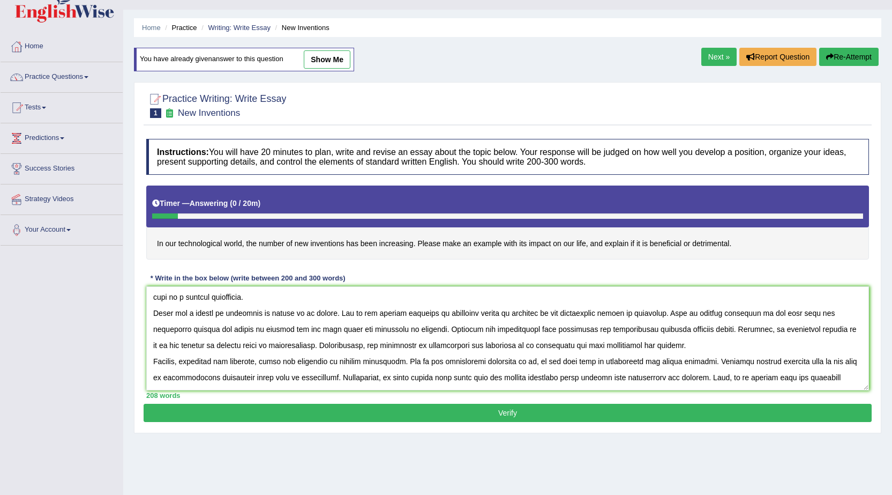
scroll to position [0, 0]
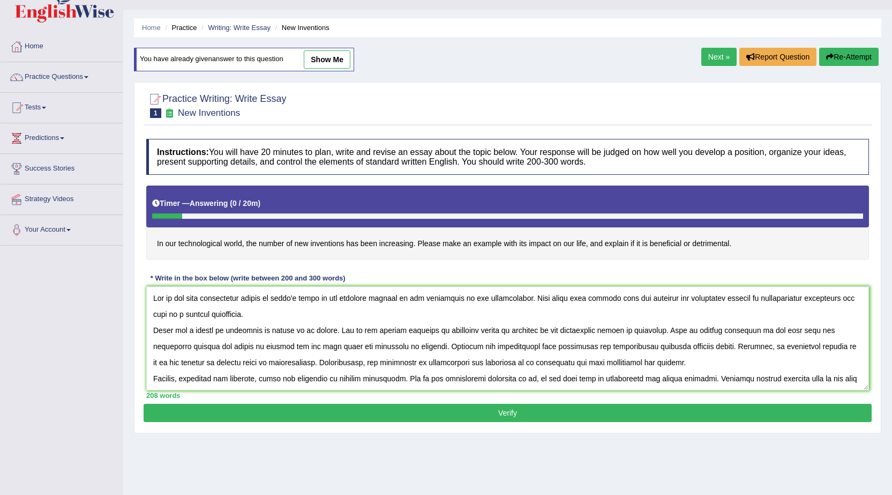
click at [458, 344] on textarea at bounding box center [507, 338] width 723 height 104
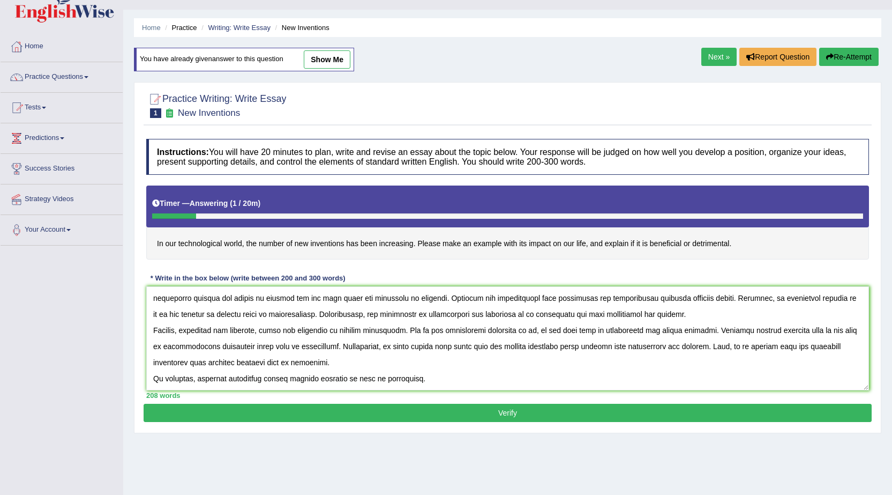
click at [552, 298] on textarea at bounding box center [507, 338] width 723 height 104
type textarea "One of the most conspicuous trends in today's world is the colossal upsurge in …"
click at [454, 410] on button "Verify" at bounding box center [508, 413] width 728 height 18
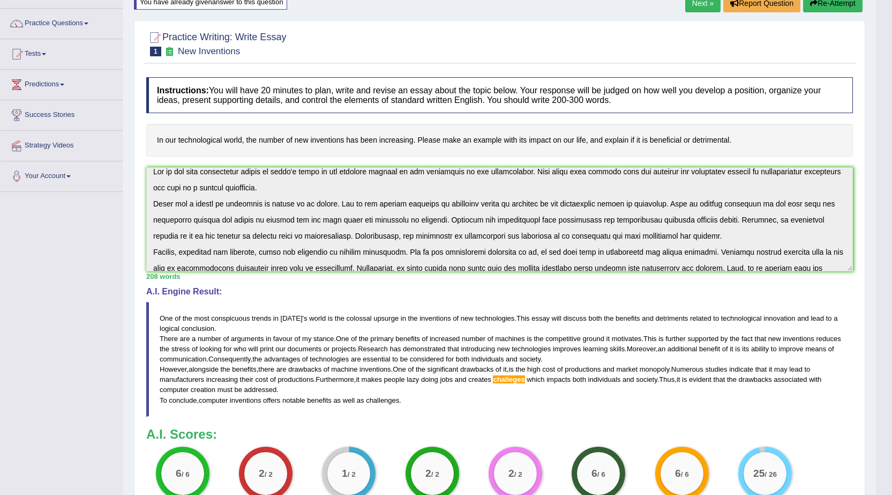
scroll to position [0, 0]
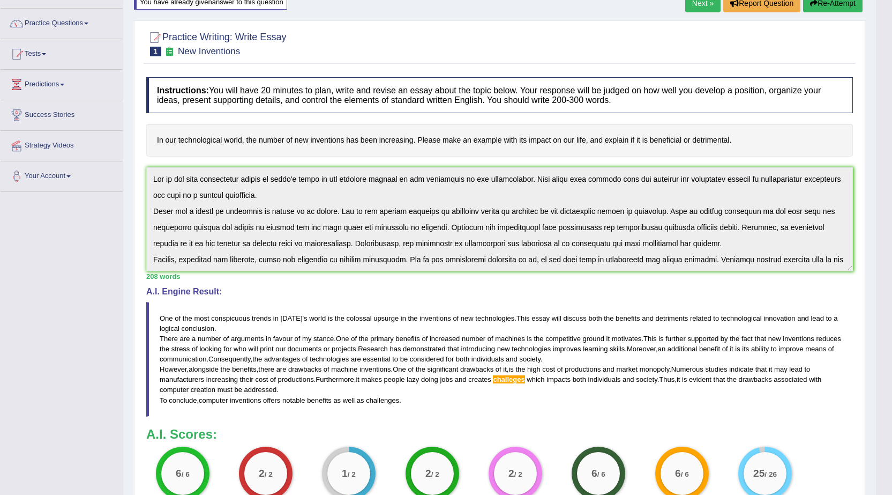
click at [824, 4] on button "Re-Attempt" at bounding box center [832, 3] width 59 height 18
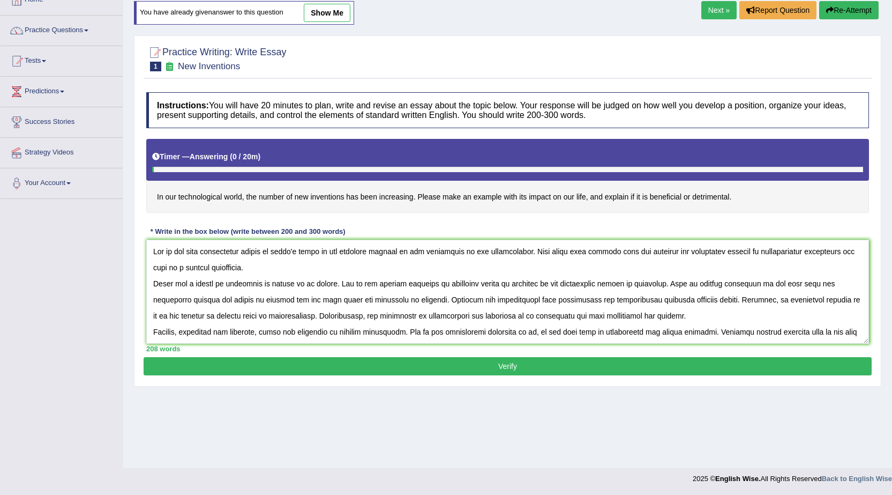
scroll to position [41, 0]
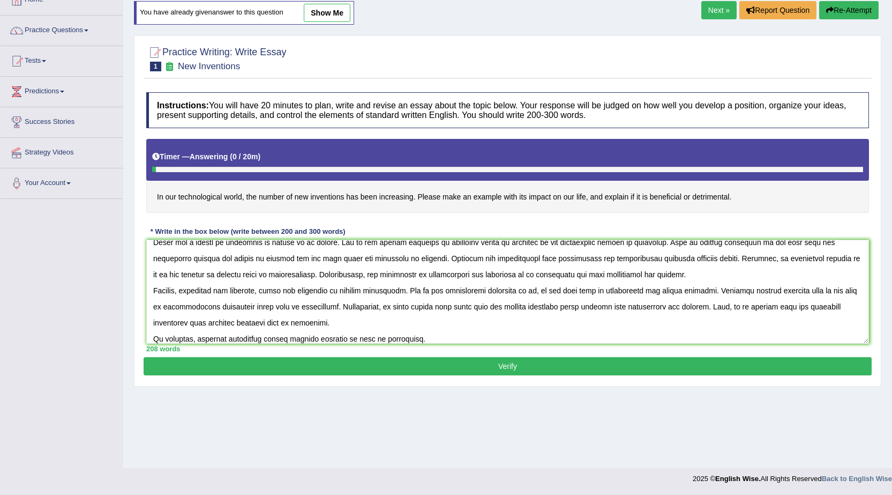
click at [561, 309] on textarea at bounding box center [507, 292] width 723 height 104
type textarea "One of the most conspicuous trends in today's world is the colossal upsurge in …"
click at [528, 367] on button "Verify" at bounding box center [508, 366] width 728 height 18
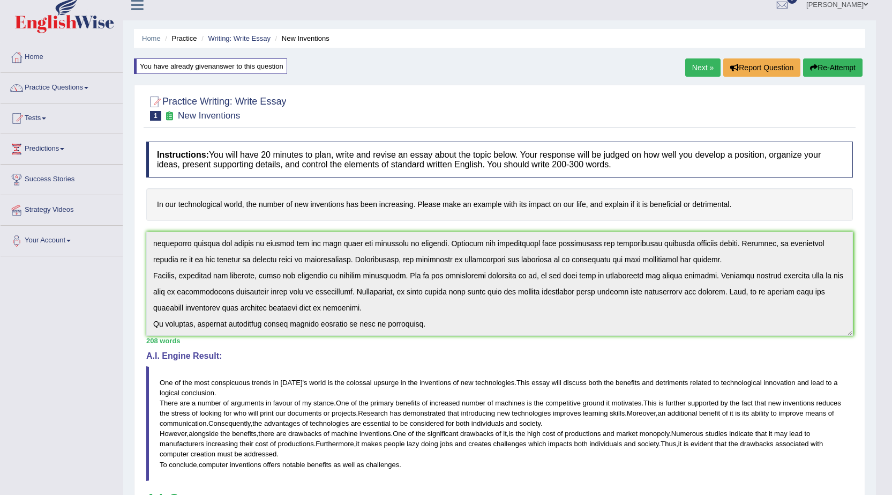
scroll to position [0, 0]
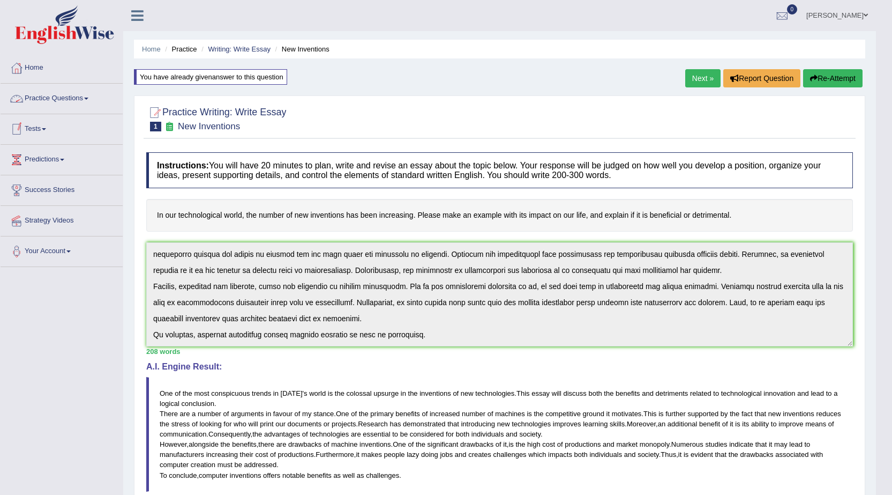
click span
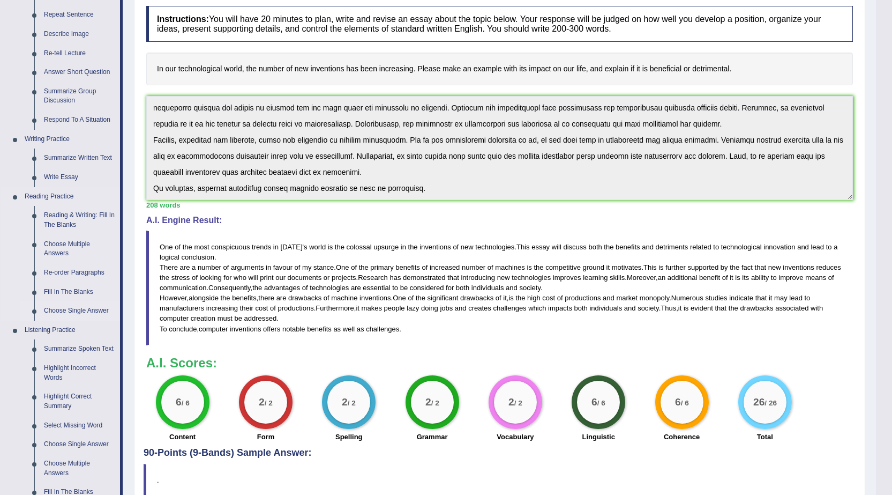
scroll to position [161, 0]
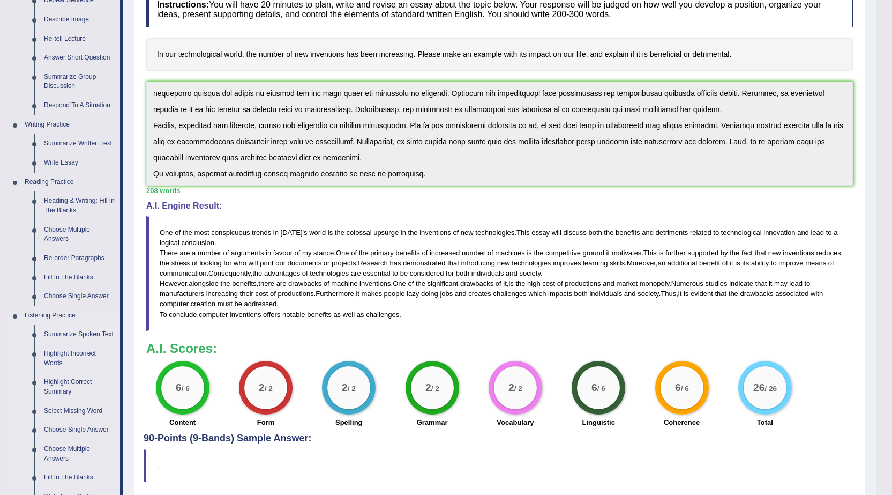
click link "Summarize Spoken Text"
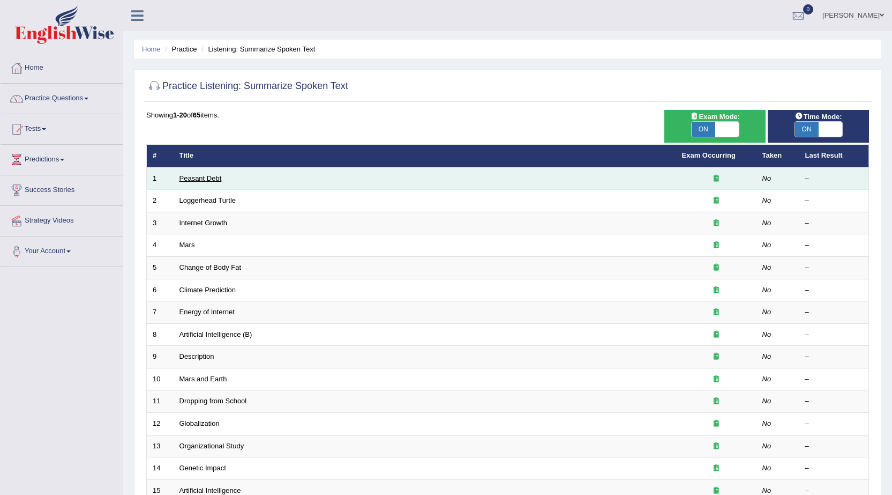
drag, startPoint x: 211, startPoint y: 180, endPoint x: 217, endPoint y: 179, distance: 6.5
click at [212, 179] on link "Peasant Debt" at bounding box center [201, 178] width 42 height 8
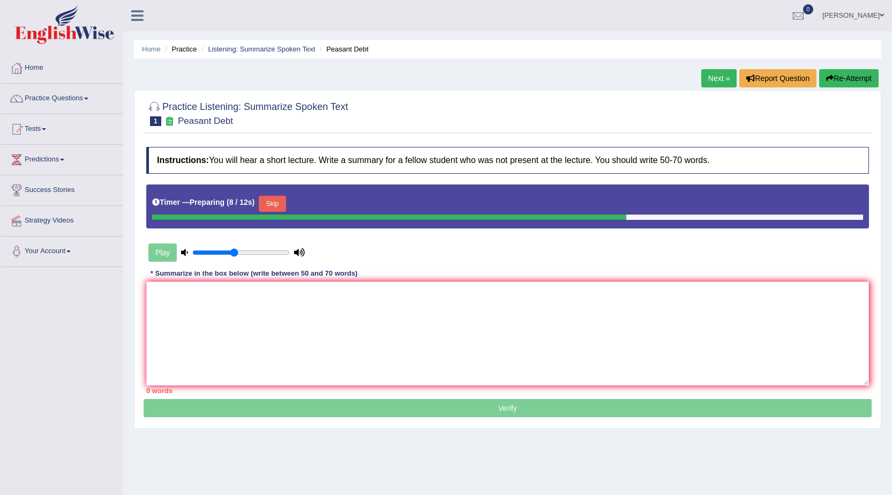
type input "0.45"
click at [235, 250] on input "range" at bounding box center [241, 252] width 98 height 9
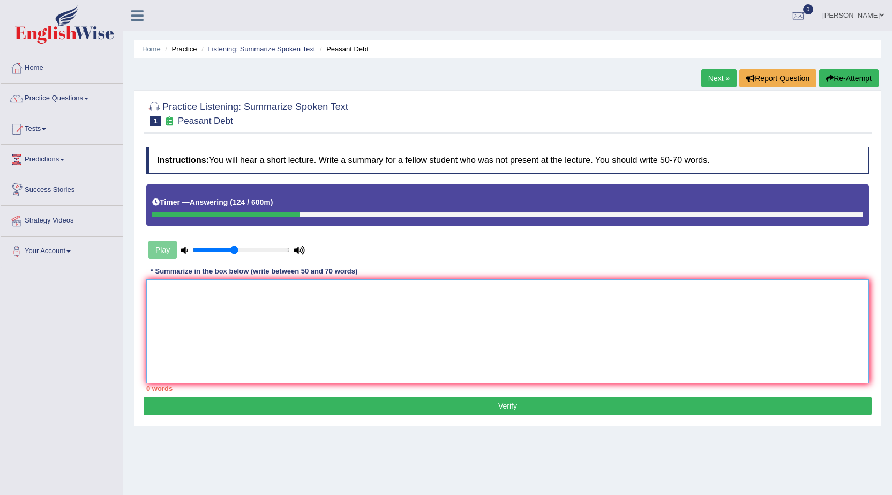
click at [263, 301] on textarea at bounding box center [507, 331] width 723 height 104
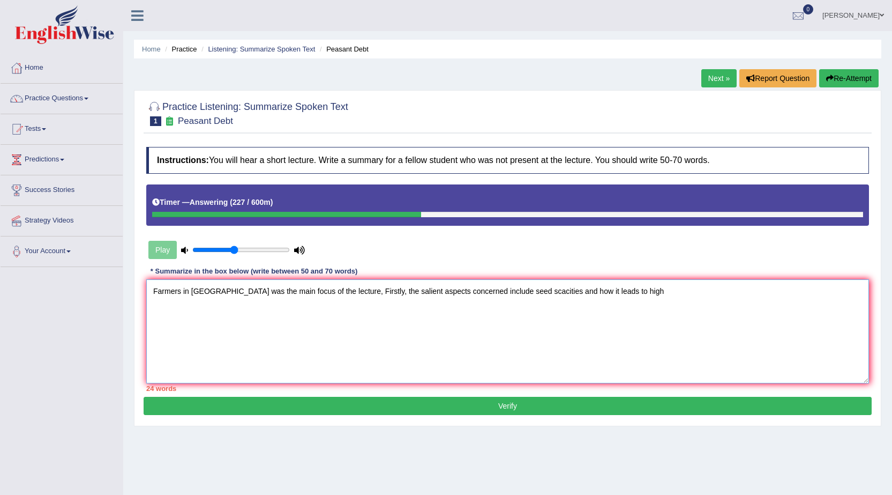
click at [506, 292] on textarea "Farmers in India was the main focus of the lecture, Firstly, the salient aspect…" at bounding box center [507, 331] width 723 height 104
click at [504, 292] on textarea "Farmers in India was the main focus of the lecture, Firstly, the salient aspect…" at bounding box center [507, 331] width 723 height 104
click at [631, 299] on textarea "Farmers in India was the main focus of the lecture, Firstly, the salient aspect…" at bounding box center [507, 331] width 723 height 104
click at [615, 291] on textarea "Farmers in India was the main focus of the lecture, Firstly, the salient aspect…" at bounding box center [507, 331] width 723 height 104
click at [642, 290] on textarea "Farmers in India was the main focus of the lecture, Firstly, the salient aspect…" at bounding box center [507, 331] width 723 height 104
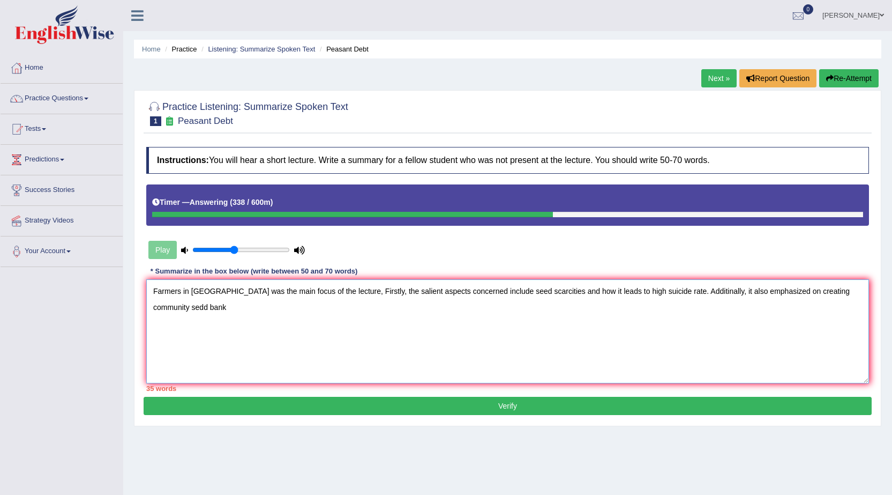
click at [849, 290] on textarea "Farmers in India was the main focus of the lecture, Firstly, the salient aspect…" at bounding box center [507, 331] width 723 height 104
click at [563, 346] on textarea "Farmers in India was the main focus of the lecture, Firstly, the salient aspect…" at bounding box center [507, 331] width 723 height 104
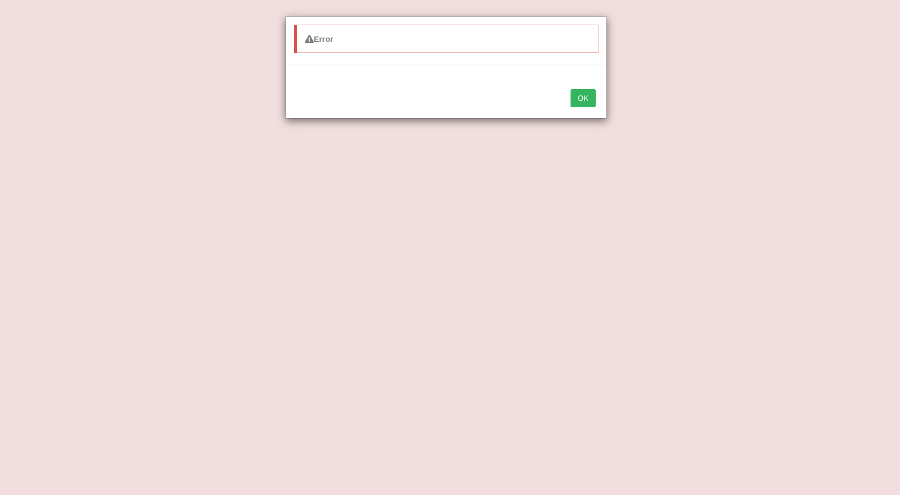
drag, startPoint x: 575, startPoint y: 97, endPoint x: 572, endPoint y: 104, distance: 8.0
click at [572, 104] on button "OK" at bounding box center [583, 98] width 25 height 18
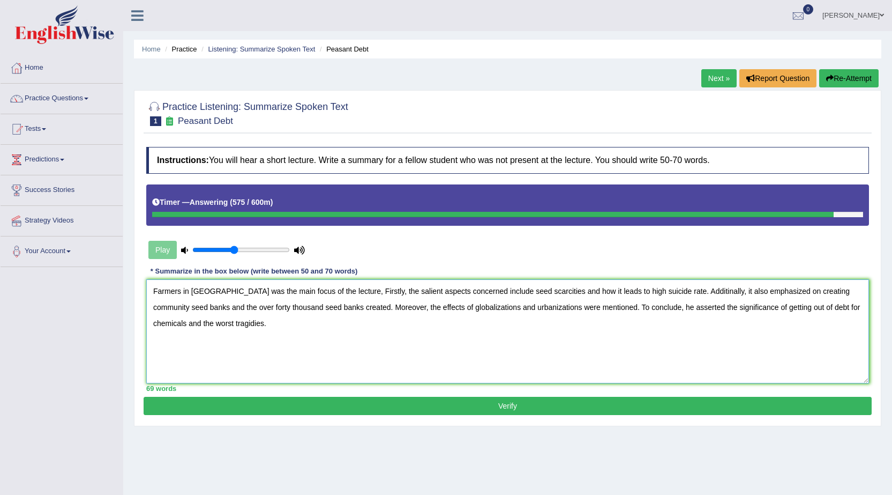
click at [200, 322] on textarea "Farmers in India was the main focus of the lecture, Firstly, the salient aspect…" at bounding box center [507, 331] width 723 height 104
click at [320, 292] on textarea "Farmers in India was the main focus of the lecture, Firstly, the salient aspect…" at bounding box center [507, 331] width 723 height 104
click at [322, 294] on textarea "Farmers in India was the main focus of the lecture, Firstly, the salient aspect…" at bounding box center [507, 331] width 723 height 104
type textarea "Farmers in India was the main focus of the lecture. Firstly, the salient aspect…"
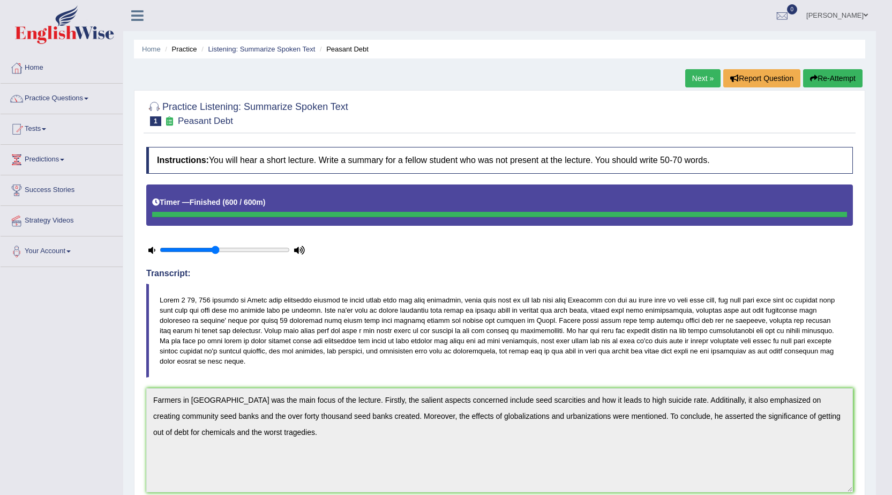
click at [503, 238] on div at bounding box center [500, 223] width 718 height 79
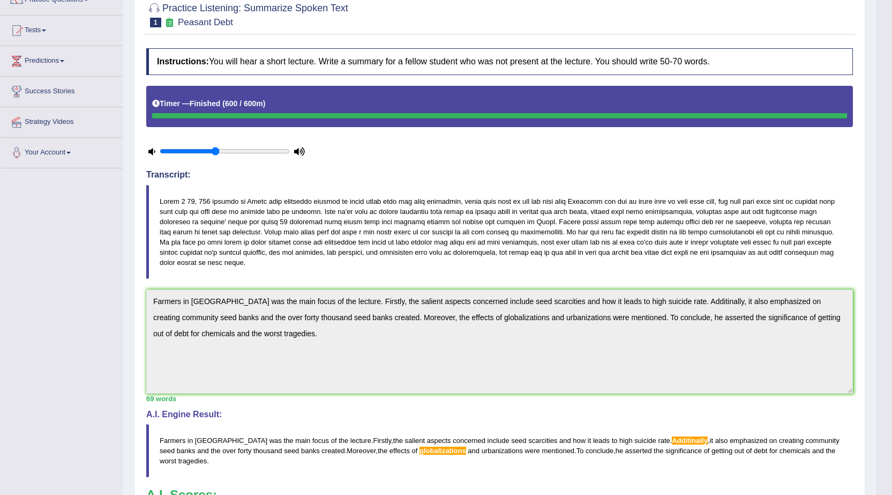
scroll to position [70, 0]
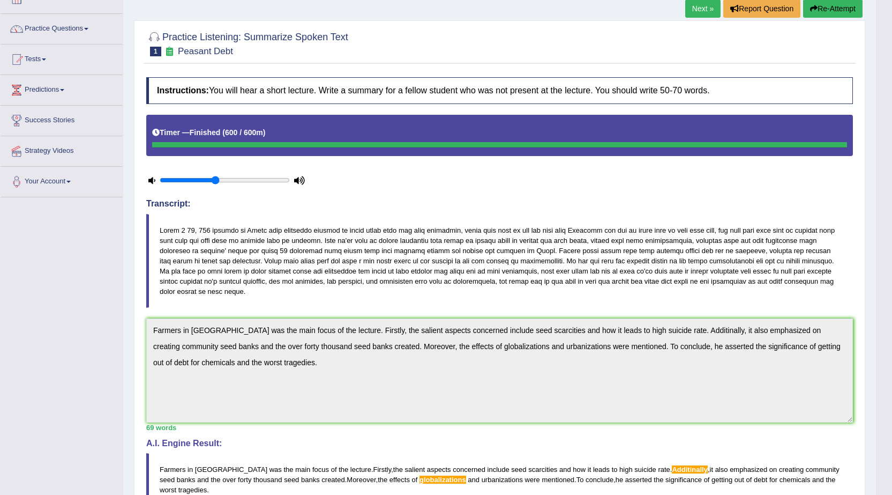
click at [828, 8] on button "Re-Attempt" at bounding box center [832, 8] width 59 height 18
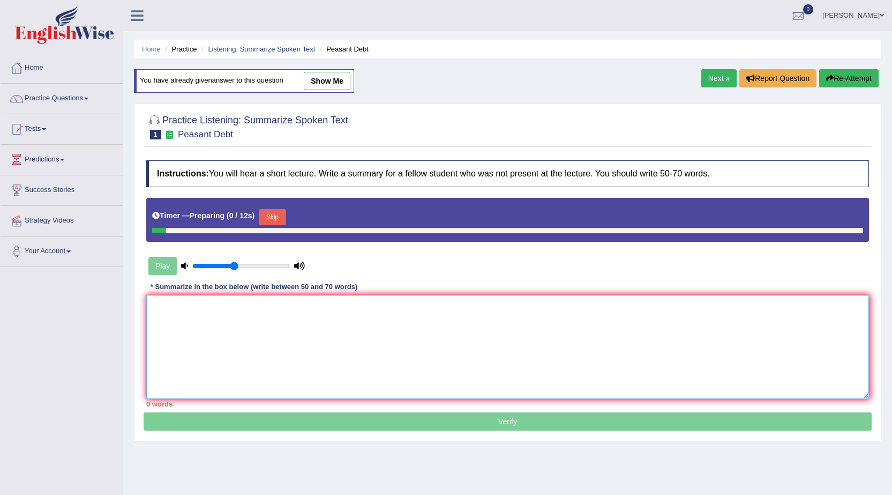
click at [407, 338] on div "Instructions: You will hear a short lecture. Write a summary for a fellow stude…" at bounding box center [508, 283] width 728 height 257
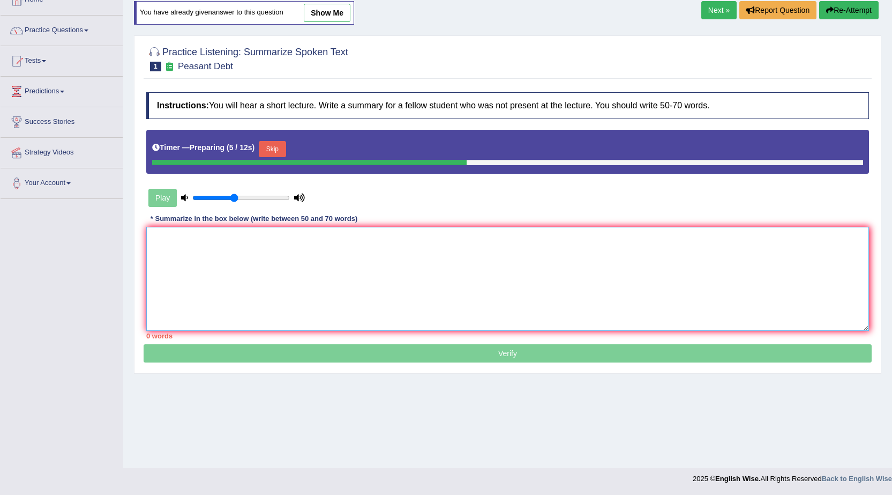
paste textarea "Farmers in [GEOGRAPHIC_DATA] was the main focus of the lecture. Firstly, the sa…"
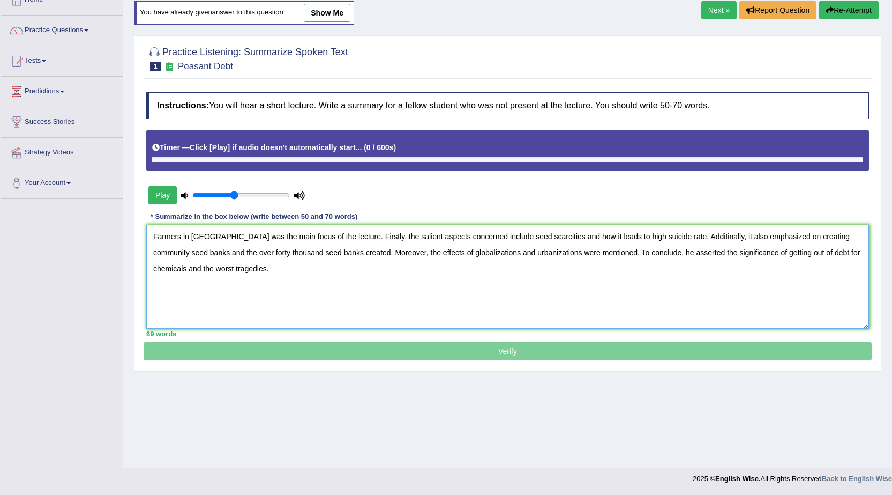
click at [667, 238] on textarea "Farmers in [GEOGRAPHIC_DATA] was the main focus of the lecture. Firstly, the sa…" at bounding box center [507, 277] width 723 height 104
click at [668, 237] on textarea "Farmers in [GEOGRAPHIC_DATA] was the main focus of the lecture. Firstly, the sa…" at bounding box center [507, 277] width 723 height 104
click at [525, 252] on textarea "Farmers in [GEOGRAPHIC_DATA] was the main focus of the lecture. Firstly, the sa…" at bounding box center [507, 277] width 723 height 104
click at [464, 253] on textarea "Farmers in [GEOGRAPHIC_DATA] was the main focus of the lecture. Firstly, the sa…" at bounding box center [507, 277] width 723 height 104
type textarea "Farmers in [GEOGRAPHIC_DATA] was the main focus of the lecture. Firstly, the sa…"
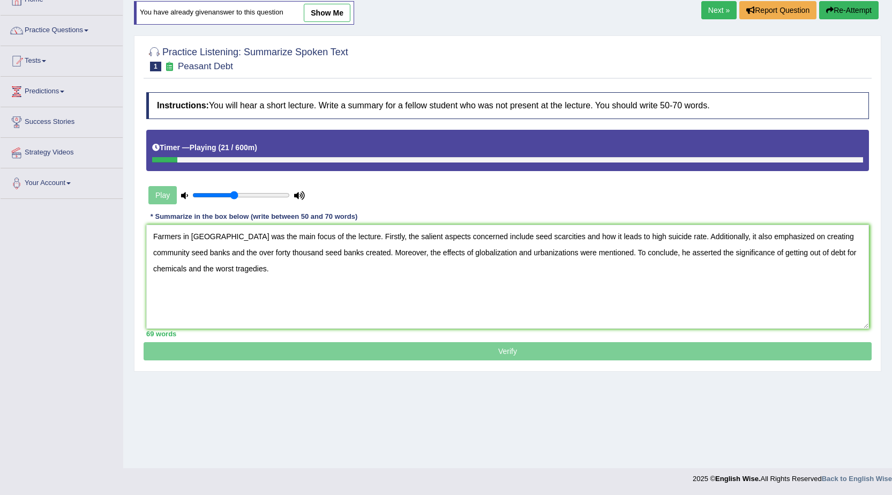
click at [516, 350] on p "Verify" at bounding box center [508, 222] width 728 height 276
click at [506, 355] on p "Verify" at bounding box center [508, 222] width 728 height 276
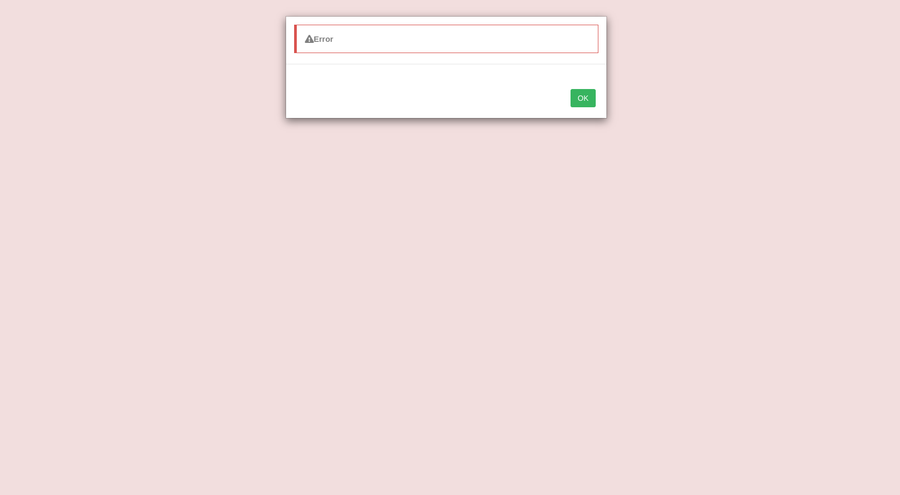
drag, startPoint x: 469, startPoint y: 18, endPoint x: 591, endPoint y: 100, distance: 146.3
click at [591, 100] on button "OK" at bounding box center [583, 98] width 25 height 18
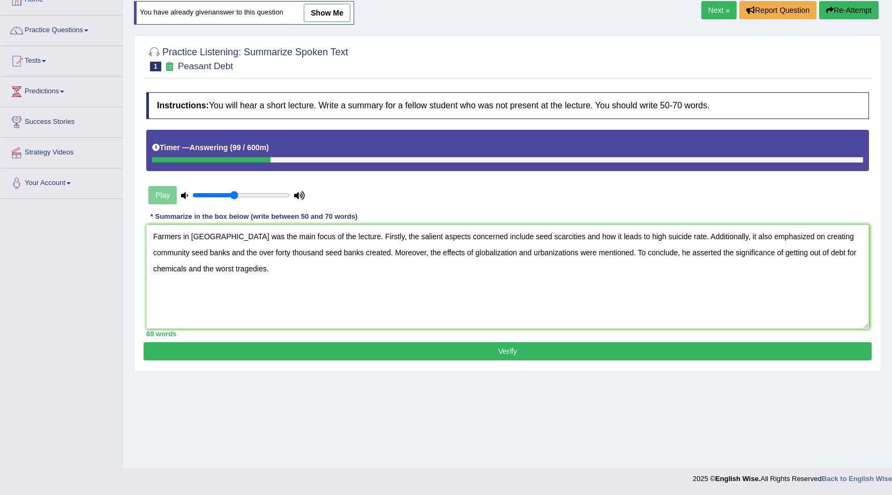
click at [560, 347] on button "Verify" at bounding box center [508, 351] width 728 height 18
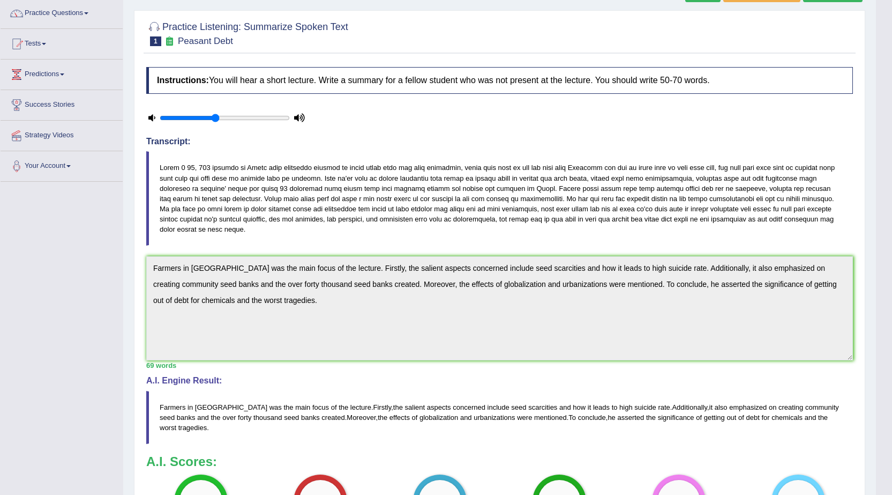
scroll to position [66, 0]
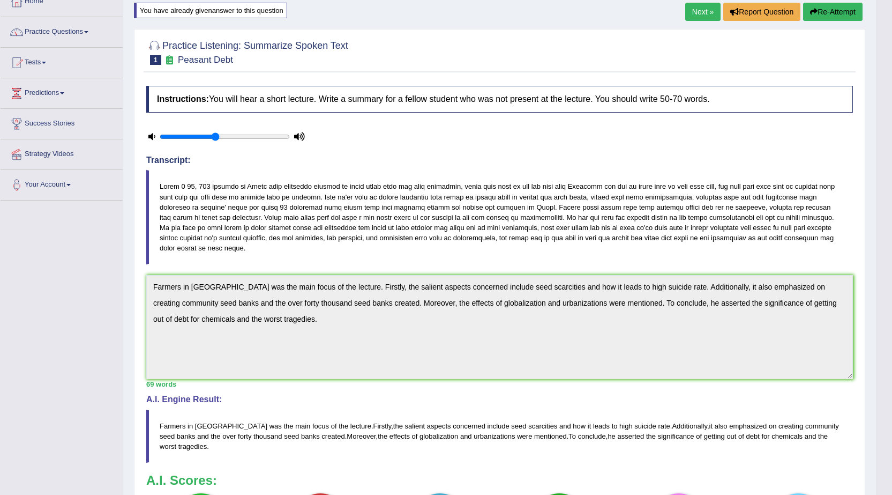
click at [712, 13] on link "Next »" at bounding box center [702, 12] width 35 height 18
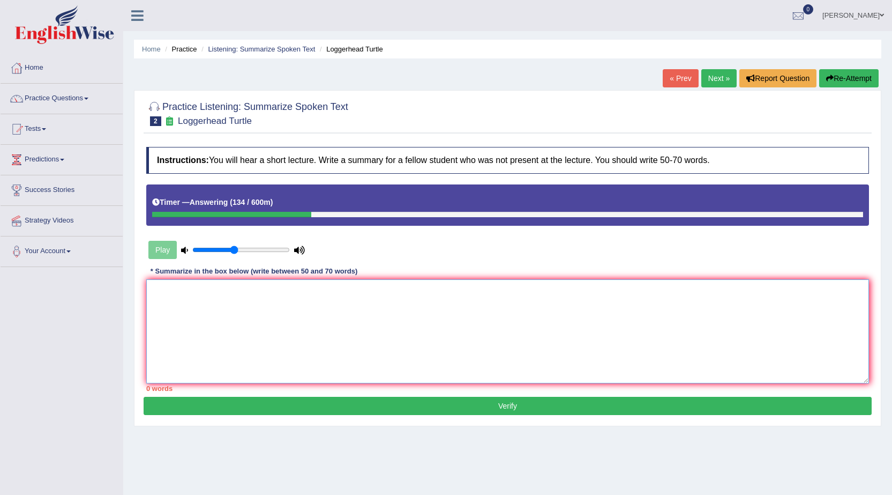
click at [230, 307] on textarea at bounding box center [507, 331] width 723 height 104
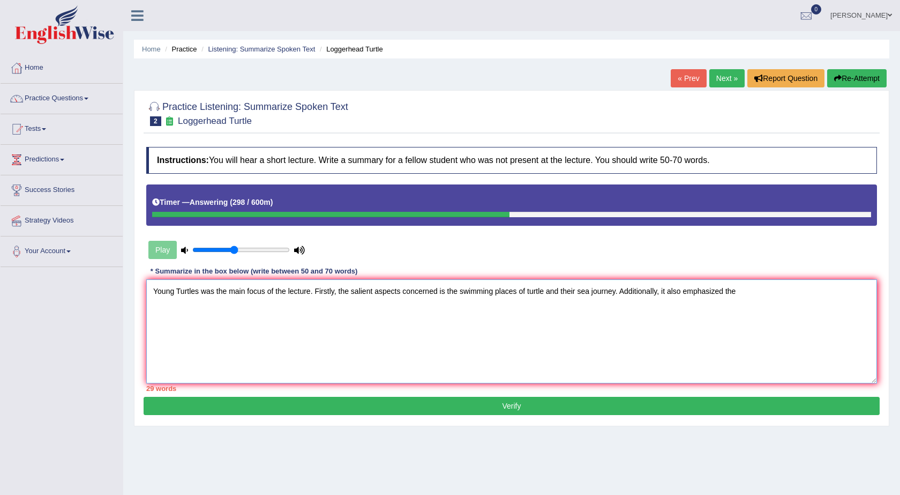
click at [445, 289] on textarea "Young Turtles was the main focus of the lecture. Firstly, the salient aspects c…" at bounding box center [511, 331] width 731 height 104
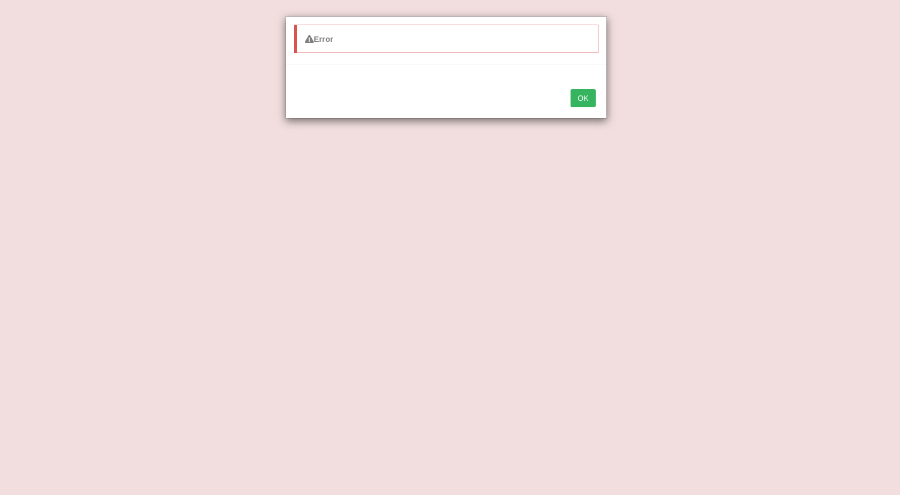
click at [585, 100] on button "OK" at bounding box center [583, 98] width 25 height 18
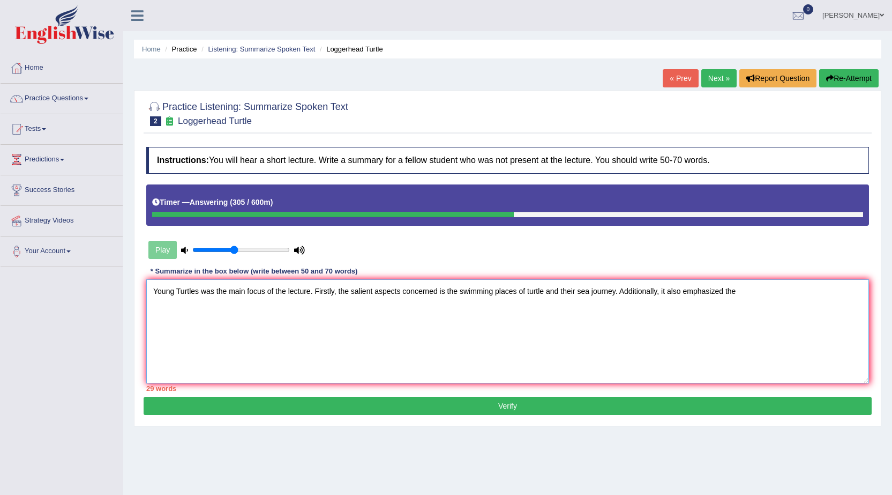
click at [447, 292] on textarea "Young Turtles was the main focus of the lecture. Firstly, the salient aspects c…" at bounding box center [507, 331] width 723 height 104
click at [533, 361] on textarea "Young Turtles was the main focus of the lecture. Firstly, the salient aspects c…" at bounding box center [507, 331] width 723 height 104
click at [786, 292] on textarea "Young Turtles was the main focus of the lecture. Firstly, the salient aspects c…" at bounding box center [507, 331] width 723 height 104
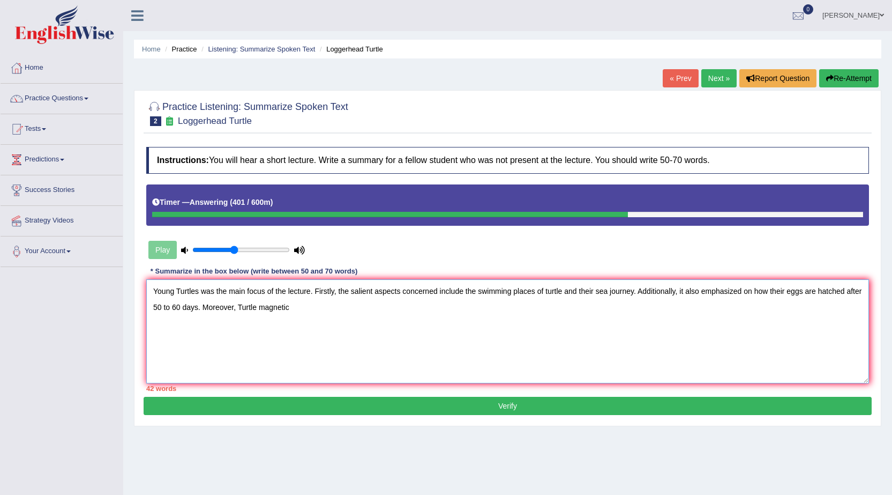
click at [244, 311] on textarea "Young Turtles was the main focus of the lecture. Firstly, the salient aspects c…" at bounding box center [507, 331] width 723 height 104
click at [297, 311] on textarea "Young Turtles was the main focus of the lecture. Firstly, the salient aspects c…" at bounding box center [507, 331] width 723 height 104
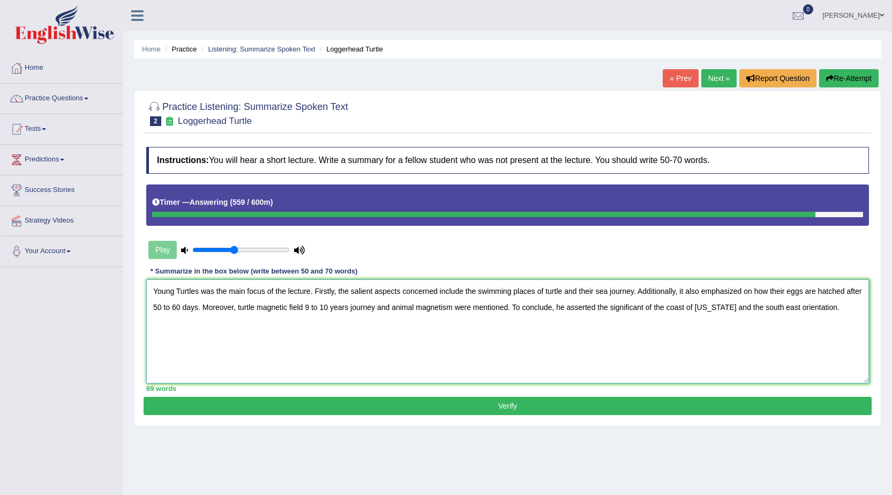
click at [184, 289] on textarea "Young Turtles was the main focus of the lecture. Firstly, the salient aspects c…" at bounding box center [507, 331] width 723 height 104
click at [305, 309] on textarea "Young turtles was the main focus of the lecture. Firstly, the salient aspects c…" at bounding box center [507, 331] width 723 height 104
type textarea "Young turtles was the main focus of the lecture. Firstly, the salient aspects c…"
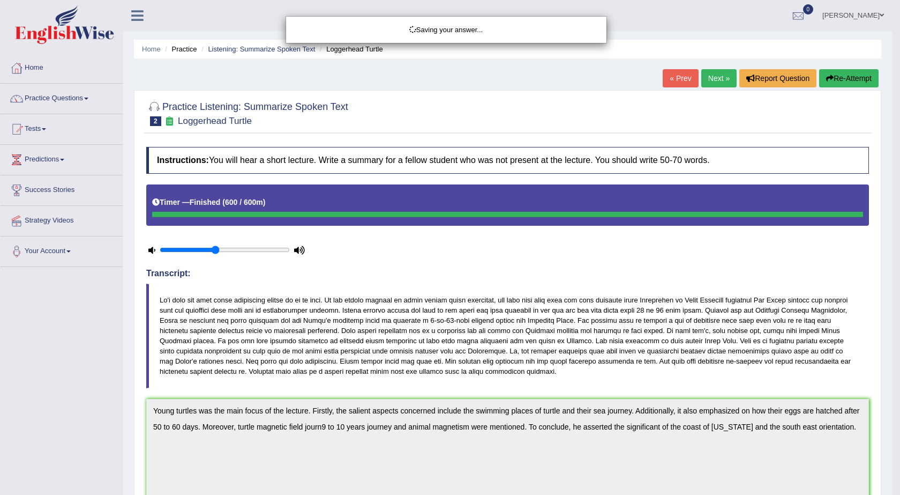
click at [401, 247] on div "Saving your answer..." at bounding box center [450, 247] width 900 height 495
click at [326, 449] on div "Saving your answer..." at bounding box center [450, 247] width 900 height 495
click at [137, 336] on div "Saving your answer..." at bounding box center [450, 247] width 900 height 495
click at [741, 380] on div "Saving your answer..." at bounding box center [450, 247] width 900 height 495
click at [892, 277] on div "Saving your answer..." at bounding box center [450, 247] width 900 height 495
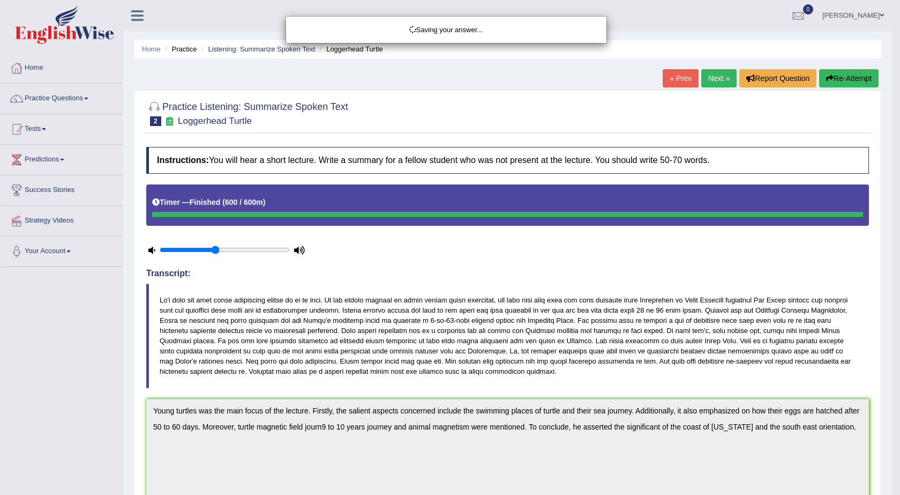
click at [878, 357] on div "Saving your answer..." at bounding box center [450, 247] width 900 height 495
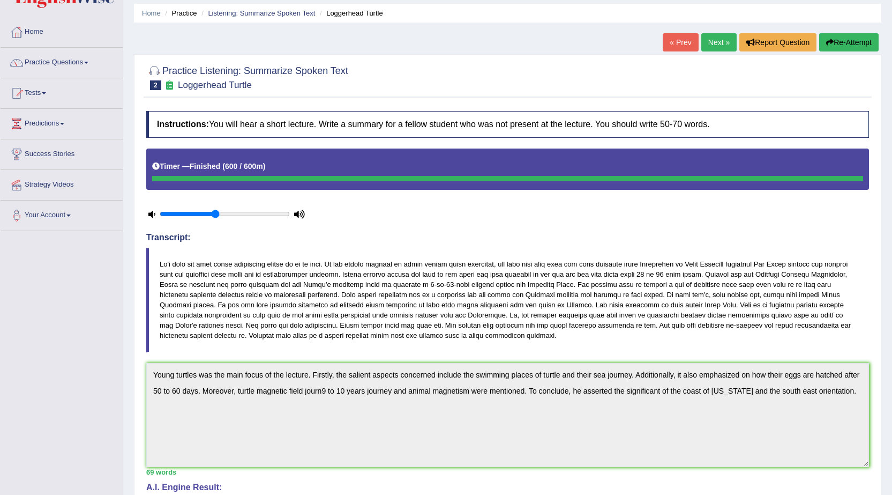
scroll to position [24, 0]
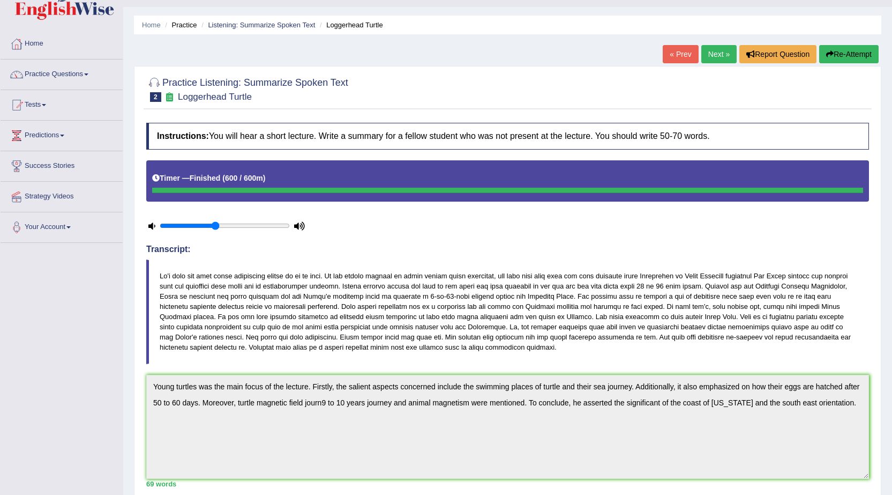
click at [848, 50] on button "Re-Attempt" at bounding box center [848, 54] width 59 height 18
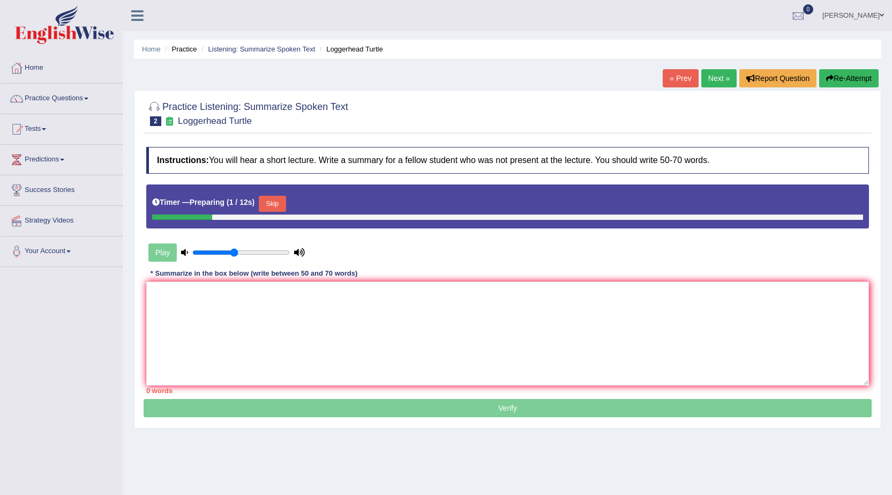
scroll to position [24, 0]
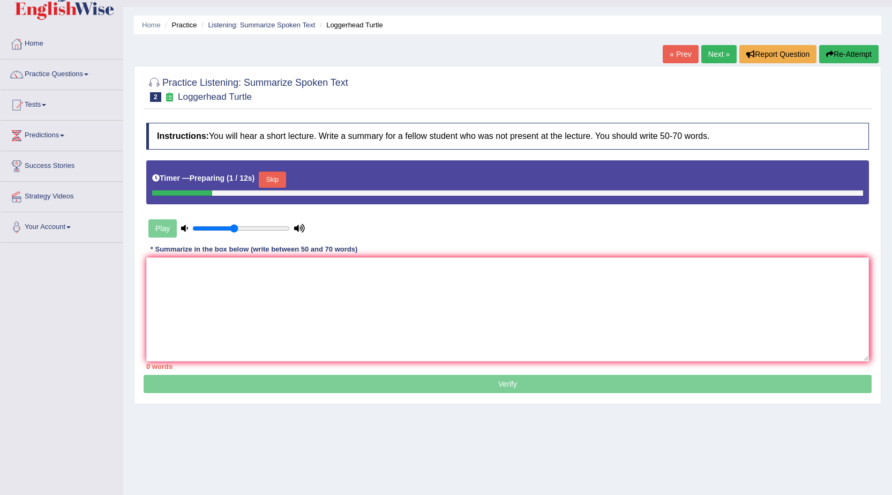
click at [332, 297] on textarea at bounding box center [507, 309] width 723 height 104
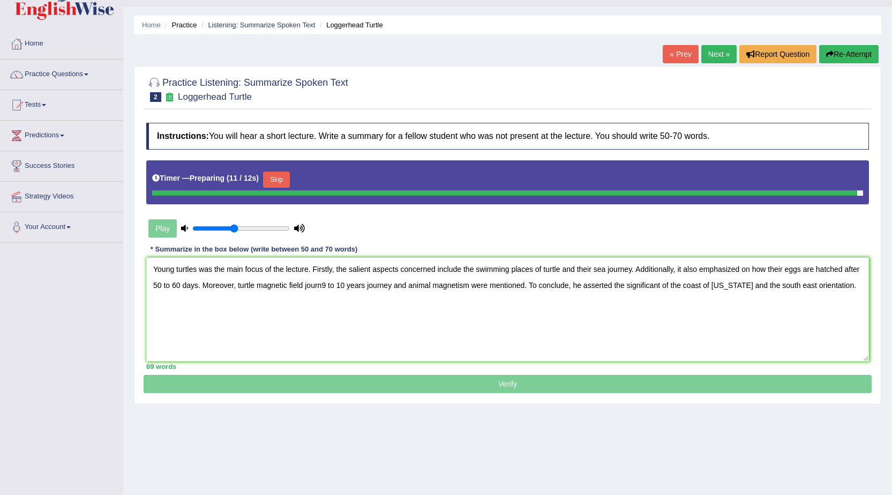
click at [322, 287] on textarea "Young turtles was the main focus of the lecture. Firstly, the salient aspects c…" at bounding box center [507, 309] width 723 height 104
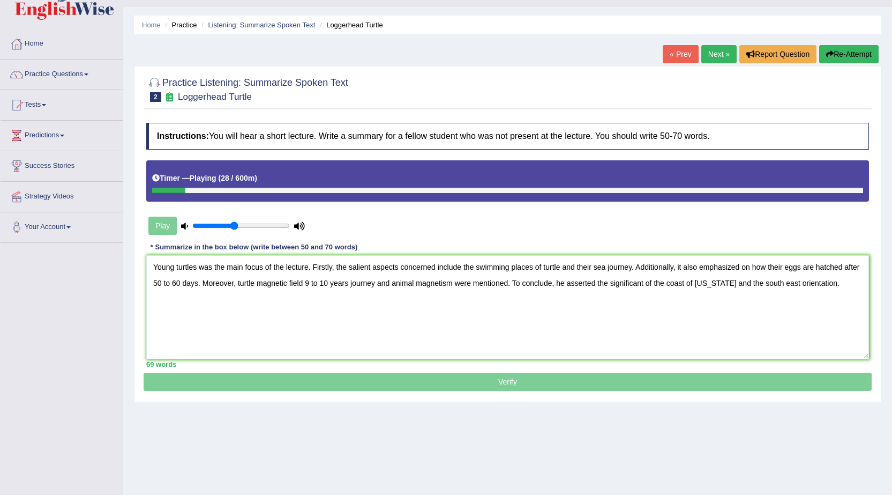
drag, startPoint x: 304, startPoint y: 285, endPoint x: 257, endPoint y: 290, distance: 48.0
click at [257, 290] on textarea "Young turtles was the main focus of the lecture. Firstly, the salient aspects c…" at bounding box center [507, 307] width 723 height 104
click at [260, 283] on textarea "Young turtles was the main focus of the lecture. Firstly, the salient aspects c…" at bounding box center [507, 307] width 723 height 104
click at [300, 283] on textarea "Young turtles was the main focus of the lecture. Firstly, the salient aspects c…" at bounding box center [507, 307] width 723 height 104
drag, startPoint x: 304, startPoint y: 310, endPoint x: 304, endPoint y: 325, distance: 15.0
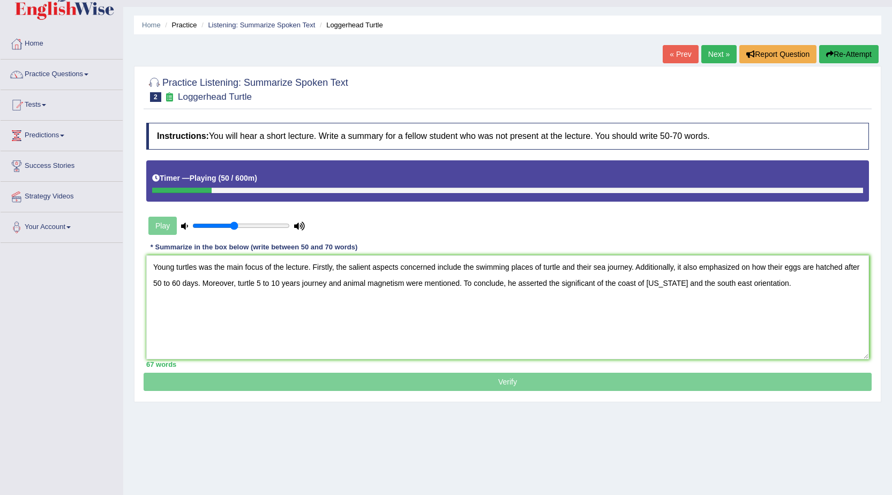
click at [304, 325] on textarea "Young turtles was the main focus of the lecture. Firstly, the salient aspects c…" at bounding box center [507, 307] width 723 height 104
click at [301, 282] on textarea "Young turtles was the main focus of the lecture. Firstly, the salient aspects c…" at bounding box center [507, 307] width 723 height 104
drag, startPoint x: 312, startPoint y: 345, endPoint x: 304, endPoint y: 283, distance: 62.7
click at [304, 283] on textarea "Young turtles was the main focus of the lecture. Firstly, the salient aspects c…" at bounding box center [507, 307] width 723 height 104
click at [301, 284] on textarea "Young turtles was the main focus of the lecture. Firstly, the salient aspects c…" at bounding box center [507, 307] width 723 height 104
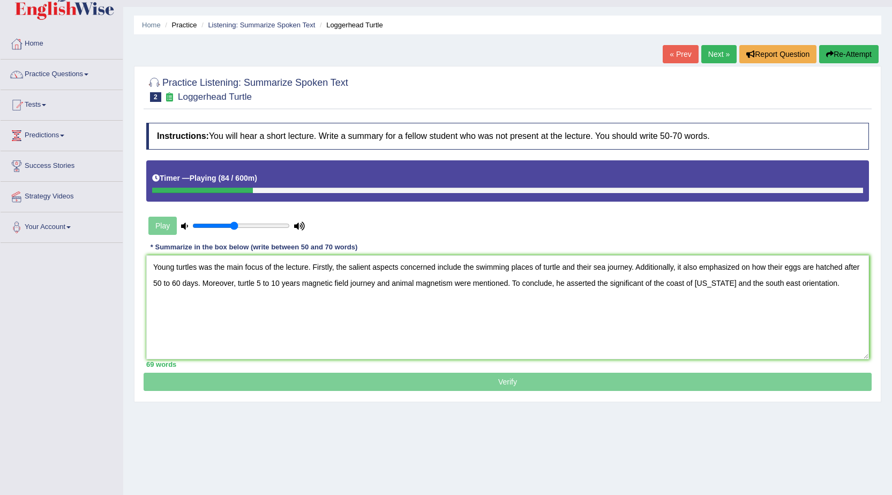
click at [255, 281] on textarea "Young turtles was the main focus of the lecture. Firstly, the salient aspects c…" at bounding box center [507, 307] width 723 height 104
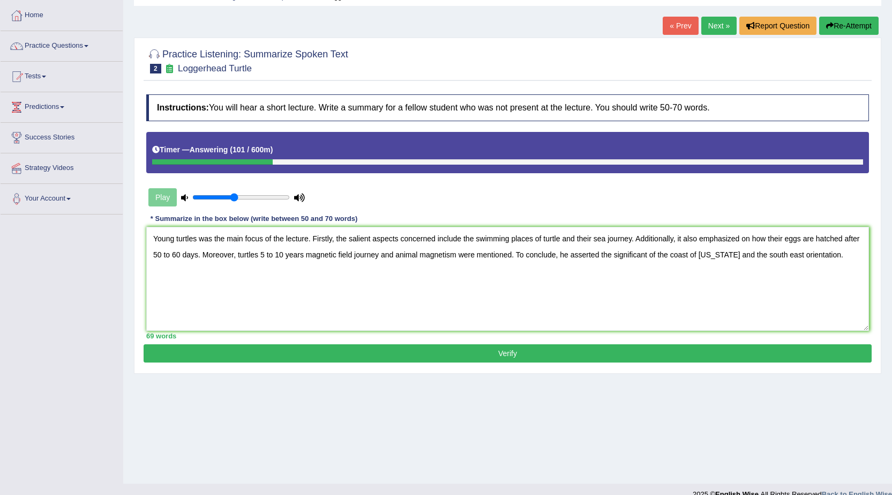
scroll to position [68, 0]
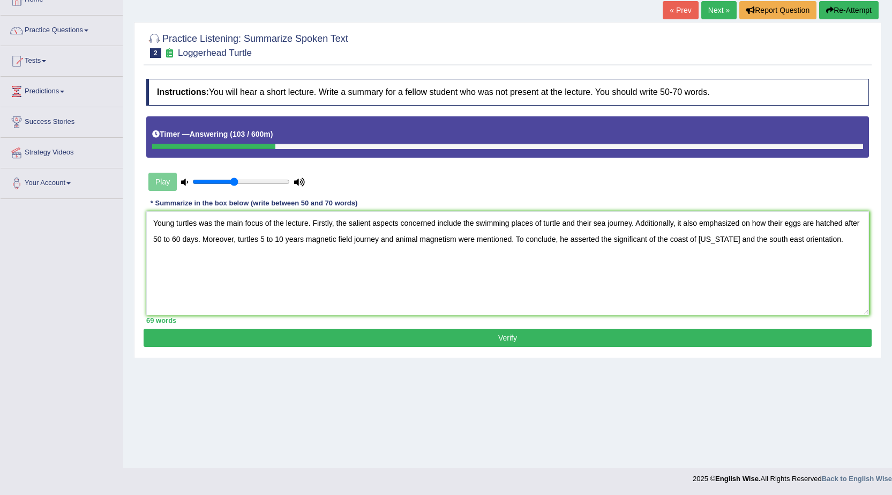
type textarea "Young turtles was the main focus of the lecture. Firstly, the salient aspects c…"
click at [514, 335] on button "Verify" at bounding box center [508, 337] width 728 height 18
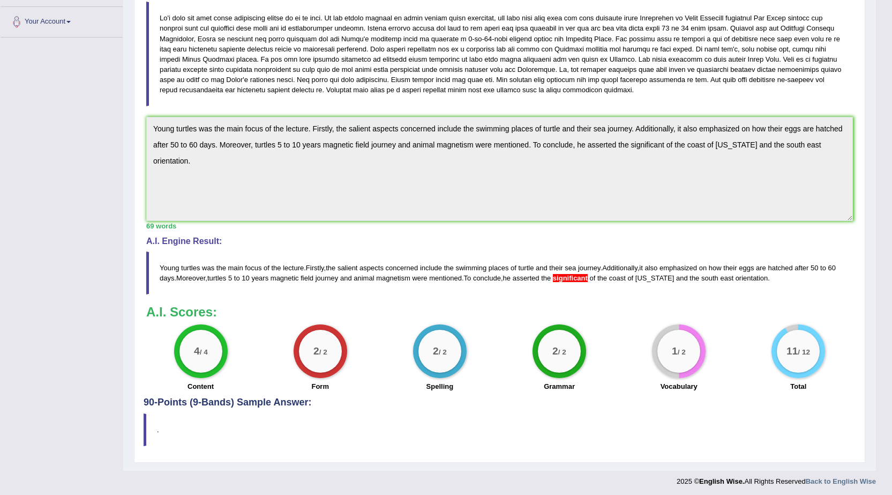
scroll to position [232, 0]
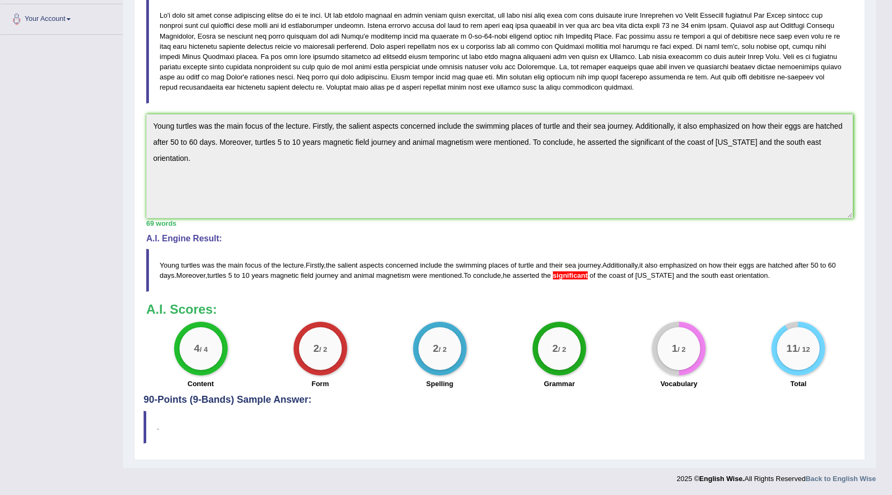
click at [588, 277] on span "significant" at bounding box center [570, 275] width 35 height 8
click at [586, 275] on span "significant" at bounding box center [570, 275] width 35 height 8
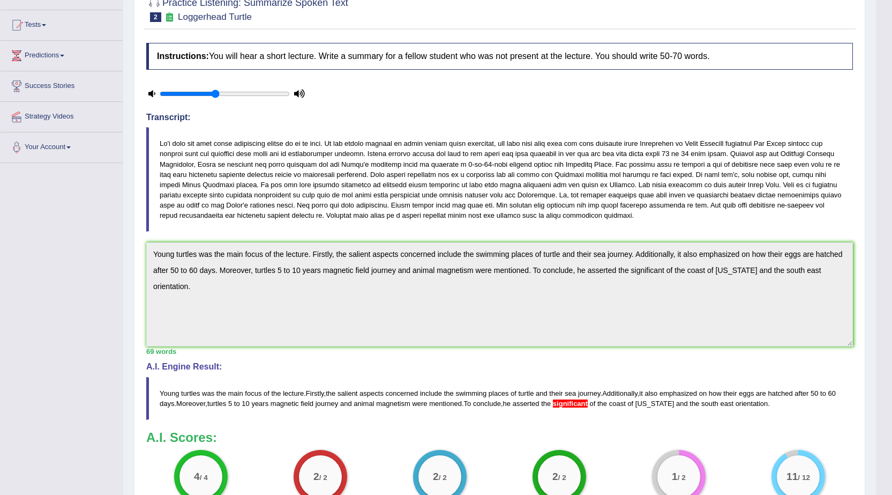
scroll to position [71, 0]
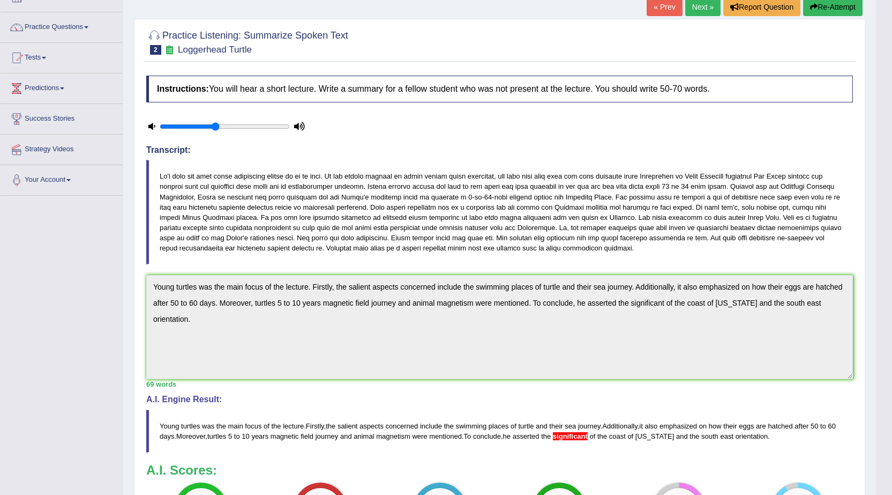
click at [832, 9] on button "Re-Attempt" at bounding box center [832, 7] width 59 height 18
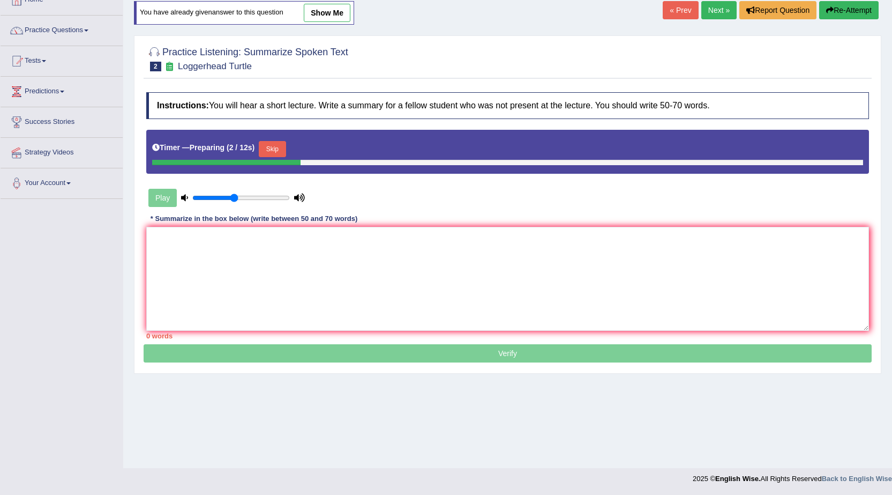
click at [168, 194] on div "Play" at bounding box center [226, 197] width 161 height 27
click at [166, 201] on div "Play" at bounding box center [226, 197] width 161 height 27
drag, startPoint x: 162, startPoint y: 201, endPoint x: 197, endPoint y: 233, distance: 47.4
click at [167, 203] on div "Play" at bounding box center [226, 197] width 161 height 27
click at [208, 241] on textarea at bounding box center [507, 279] width 723 height 104
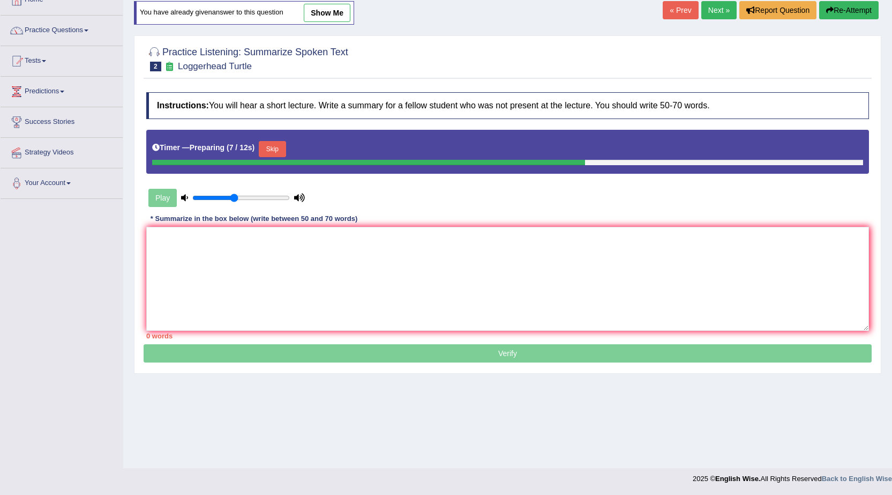
click at [273, 149] on button "Skip" at bounding box center [272, 149] width 27 height 16
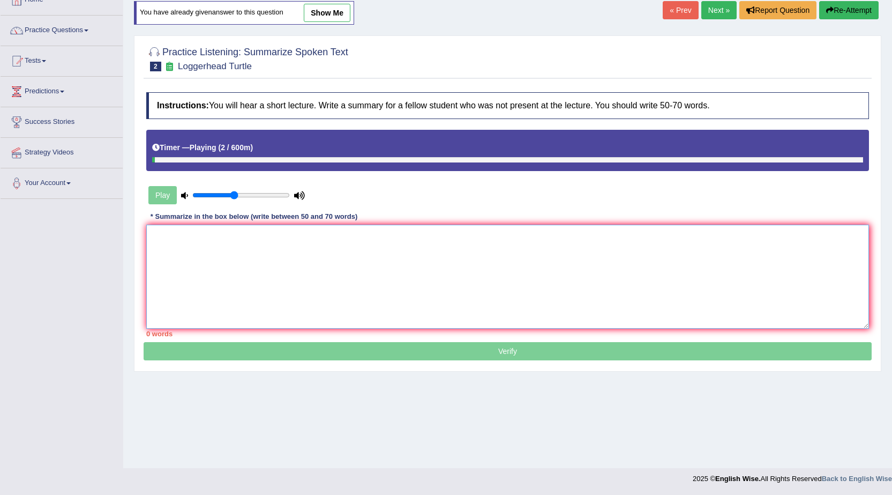
click at [189, 235] on textarea at bounding box center [507, 277] width 723 height 104
paste textarea "Young turtles was the main focus of the lecture. Firstly, the salient aspects c…"
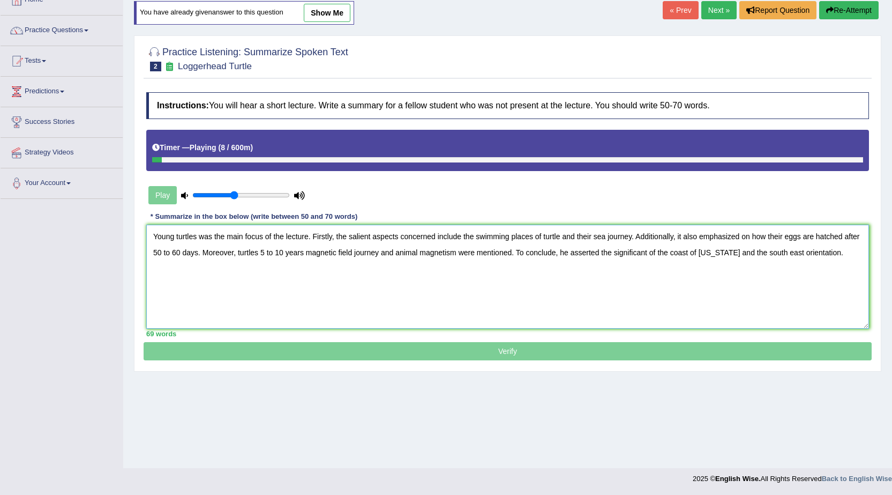
click at [648, 252] on textarea "Young turtles was the main focus of the lecture. Firstly, the salient aspects c…" at bounding box center [507, 277] width 723 height 104
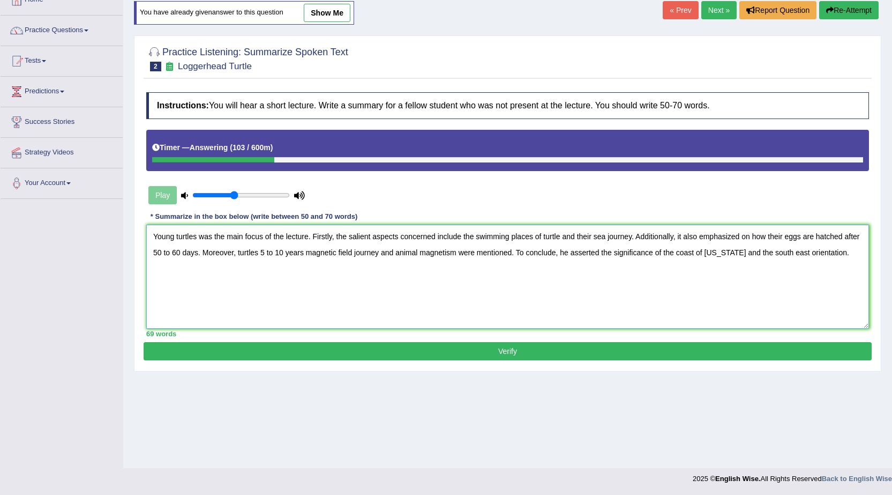
type textarea "Young turtles was the main focus of the lecture. Firstly, the salient aspects c…"
click at [525, 352] on button "Verify" at bounding box center [508, 351] width 728 height 18
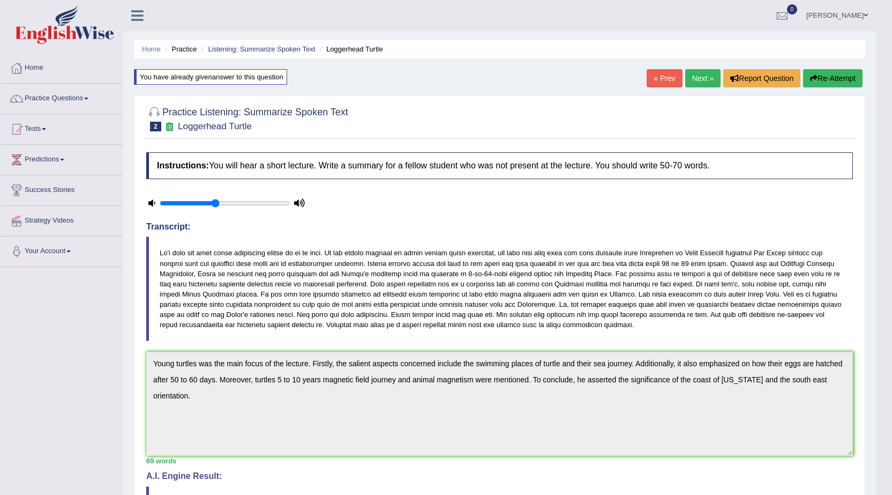
click at [847, 76] on button "Re-Attempt" at bounding box center [832, 78] width 59 height 18
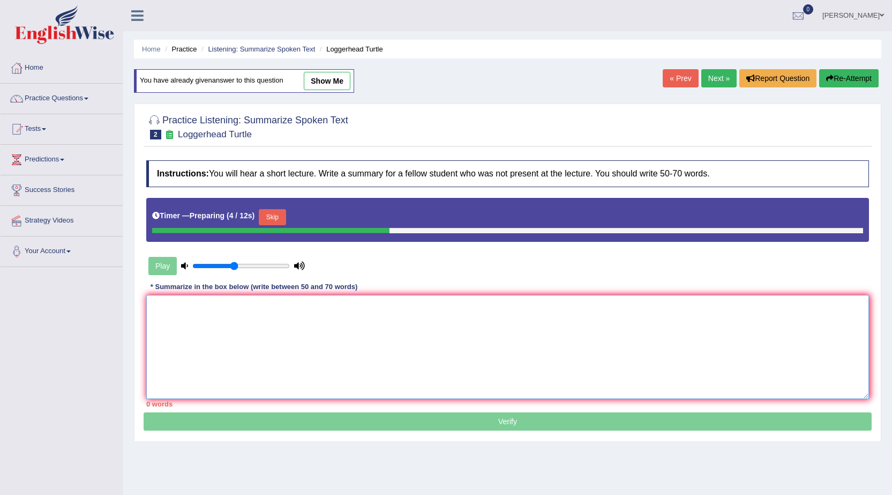
click at [357, 336] on textarea at bounding box center [507, 347] width 723 height 104
drag, startPoint x: 357, startPoint y: 336, endPoint x: 274, endPoint y: 216, distance: 146.0
click at [274, 216] on button "Skip" at bounding box center [272, 217] width 27 height 16
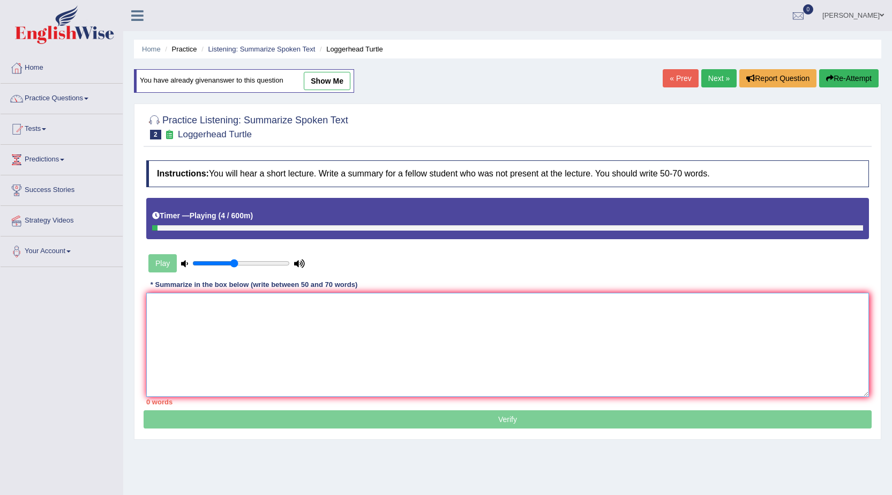
paste textarea "Young turtles was the main focus of the lecture. Firstly, the salient aspects c…"
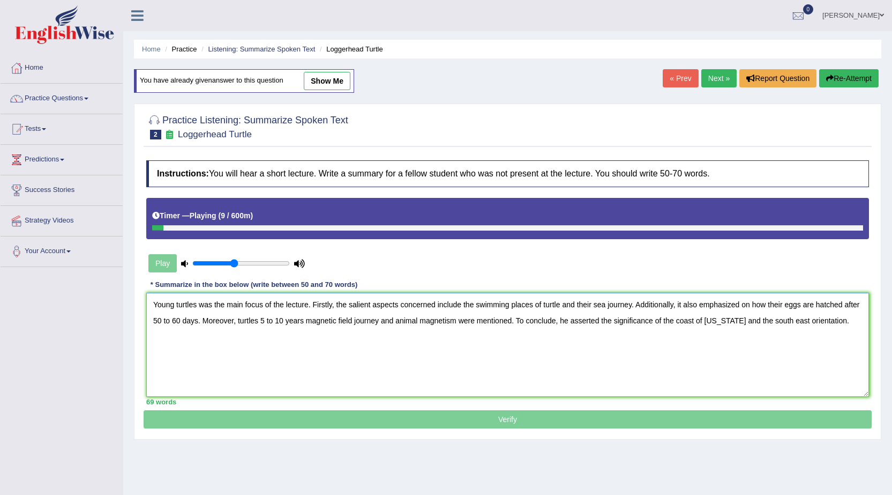
click at [162, 321] on textarea "Young turtles was the main focus of the lecture. Firstly, the salient aspects c…" at bounding box center [507, 345] width 723 height 104
click at [183, 320] on textarea "Young turtles was the main focus of the lecture. Firstly, the salient aspects c…" at bounding box center [507, 345] width 723 height 104
click at [273, 321] on textarea "Young turtles was the main focus of the lecture. Firstly, the salient aspects c…" at bounding box center [507, 345] width 723 height 104
click at [300, 319] on textarea "Young turtles was the main focus of the lecture. Firstly, the salient aspects c…" at bounding box center [507, 345] width 723 height 104
click at [371, 320] on textarea "Young turtles was the main focus of the lecture. Firstly, the salient aspects c…" at bounding box center [507, 345] width 723 height 104
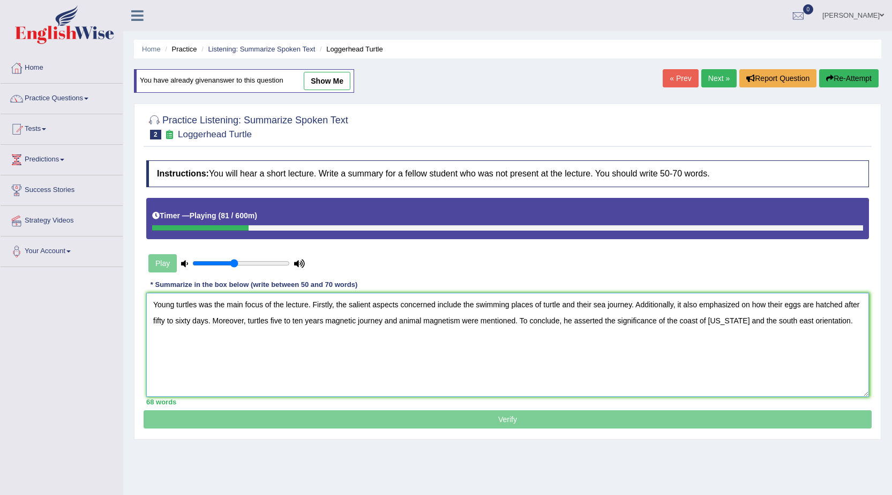
click at [677, 322] on textarea "Young turtles was the main focus of the lecture. Firstly, the salient aspects c…" at bounding box center [507, 345] width 723 height 104
click at [746, 323] on textarea "Young turtles was the main focus of the lecture. Firstly, the salient aspects c…" at bounding box center [507, 345] width 723 height 104
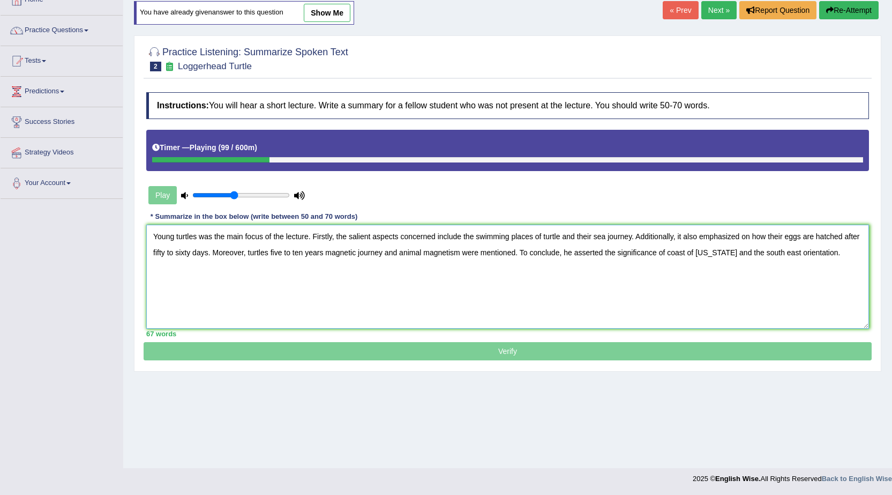
click at [749, 256] on textarea "Young turtles was the main focus of the lecture. Firstly, the salient aspects c…" at bounding box center [507, 277] width 723 height 104
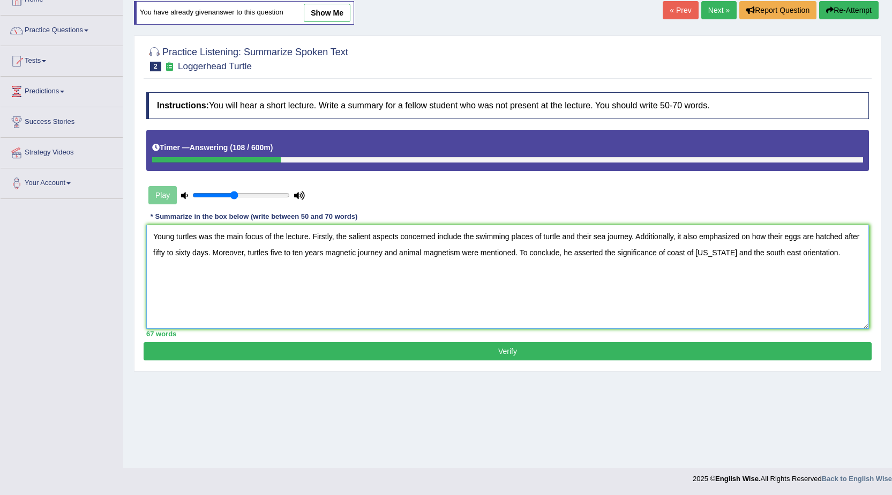
click at [668, 253] on textarea "Young turtles was the main focus of the lecture. Firstly, the salient aspects c…" at bounding box center [507, 277] width 723 height 104
click at [759, 252] on textarea "Young turtles was the main focus of the lecture. Firstly, the salient aspects c…" at bounding box center [507, 277] width 723 height 104
click at [178, 236] on textarea "Young turtles was the main focus of the lecture. Firstly, the salient aspects c…" at bounding box center [507, 277] width 723 height 104
type textarea "Turtles was the main focus of the lecture. Firstly, the salient aspects concern…"
click at [496, 349] on button "Verify" at bounding box center [508, 351] width 728 height 18
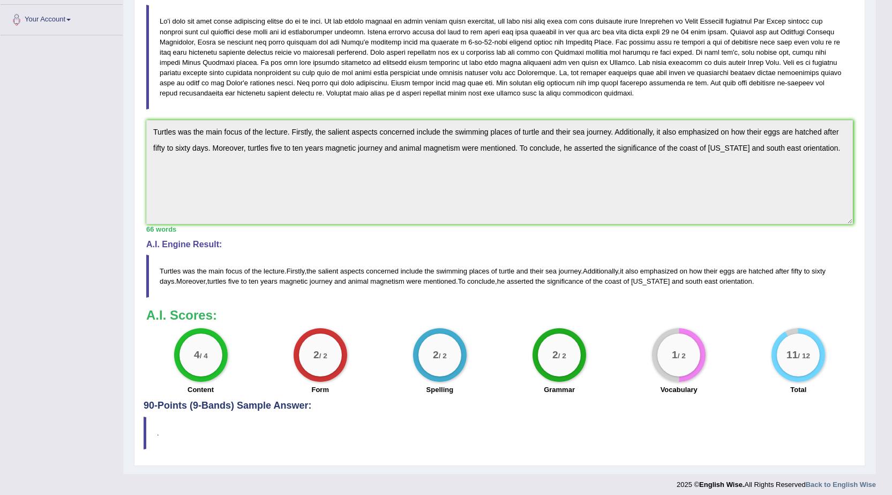
scroll to position [237, 0]
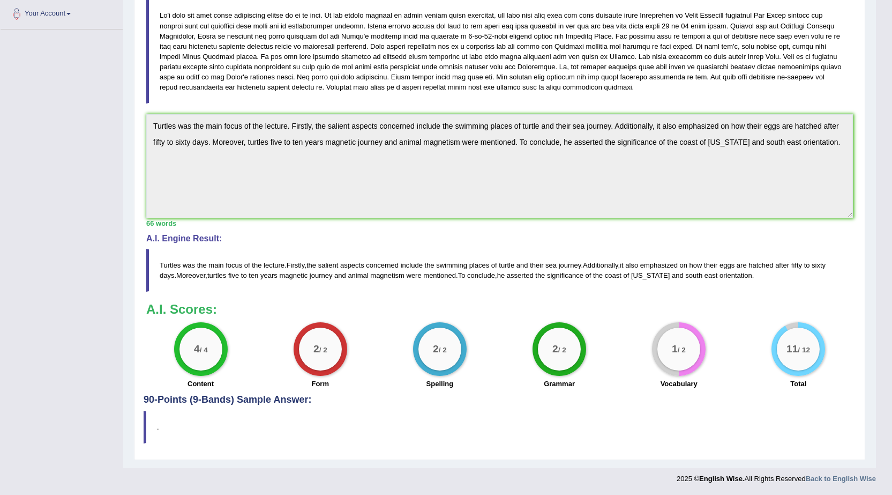
click at [683, 372] on div "1 / 2" at bounding box center [679, 349] width 54 height 54
click at [678, 350] on small "/ 2" at bounding box center [682, 350] width 8 height 8
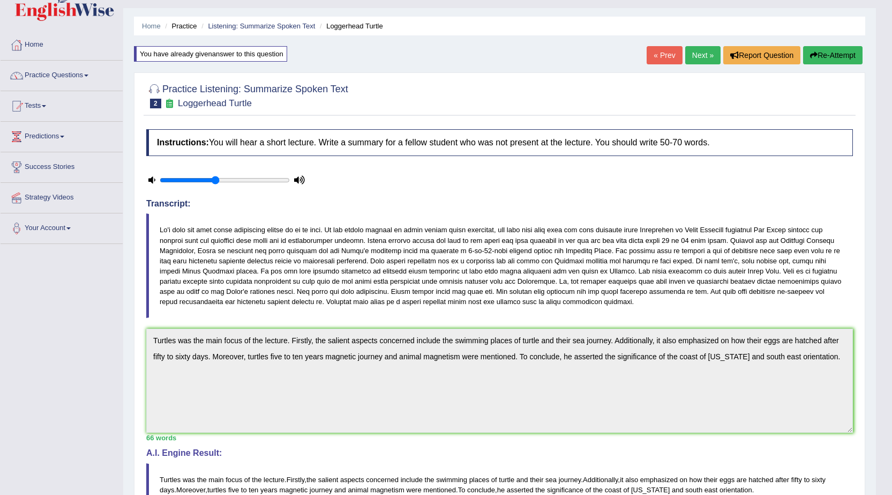
scroll to position [0, 0]
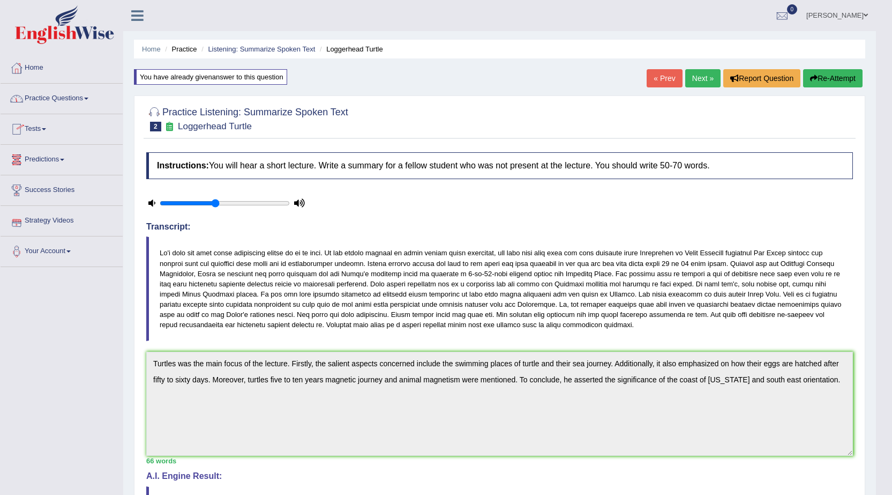
click at [63, 99] on link "Practice Questions" at bounding box center [62, 97] width 122 height 27
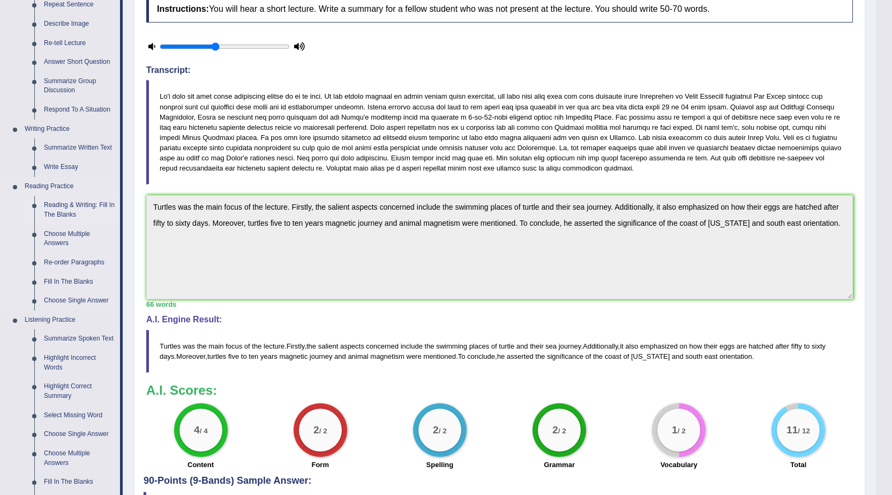
scroll to position [161, 0]
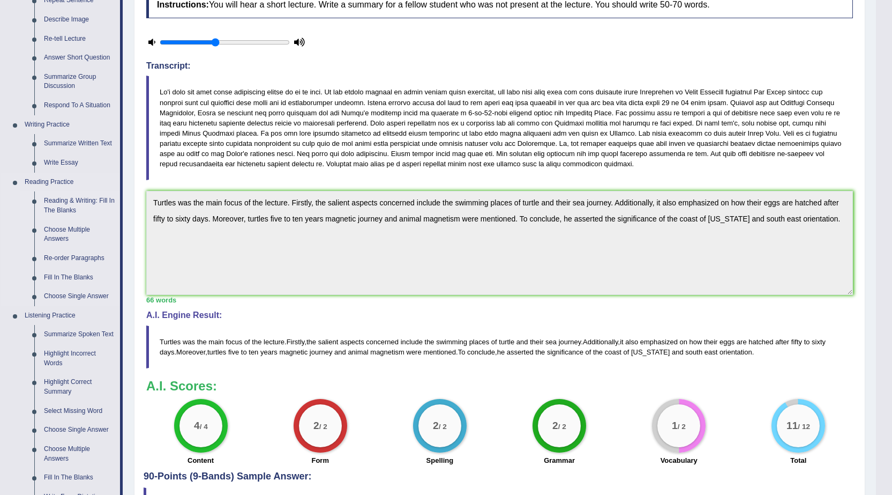
click at [77, 203] on link "Reading & Writing: Fill In The Blanks" at bounding box center [79, 205] width 81 height 28
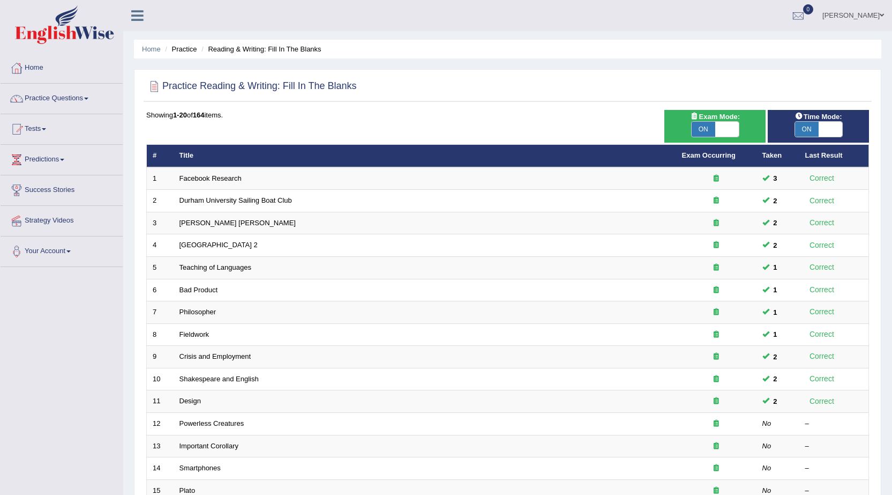
click at [90, 95] on link "Practice Questions" at bounding box center [62, 97] width 122 height 27
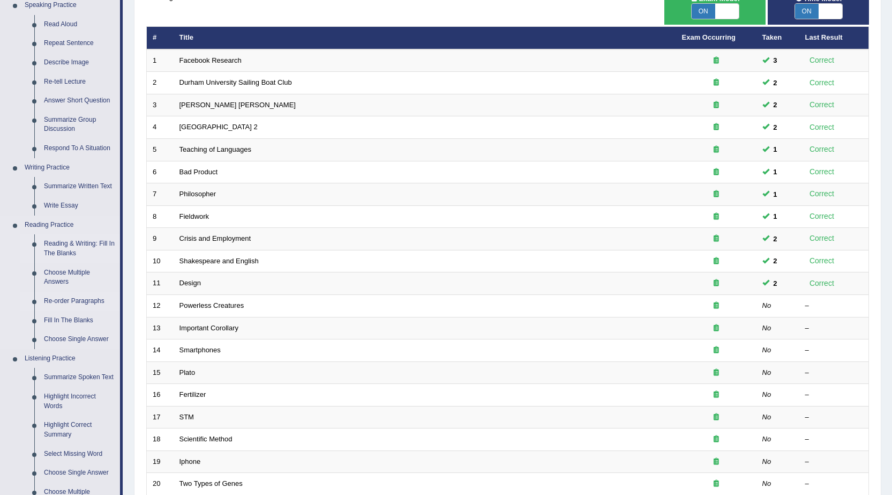
scroll to position [107, 0]
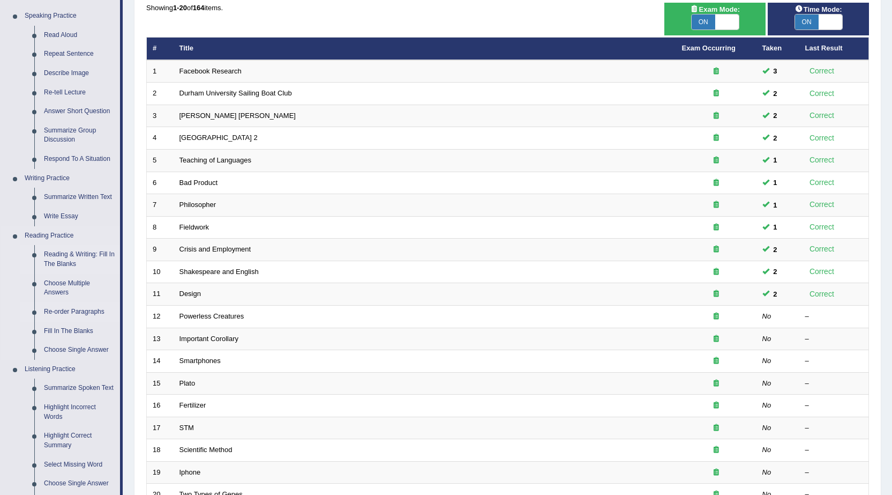
click at [60, 310] on link "Re-order Paragraphs" at bounding box center [79, 311] width 81 height 19
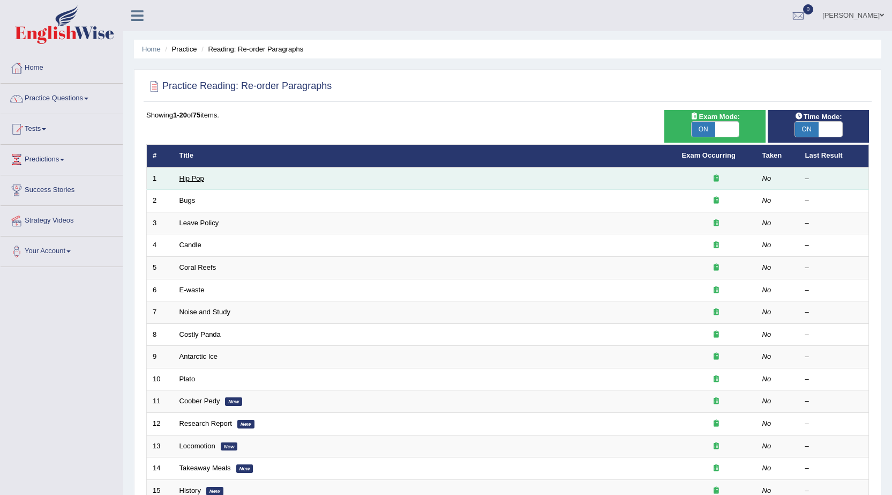
click at [191, 181] on link "Hip Pop" at bounding box center [192, 178] width 25 height 8
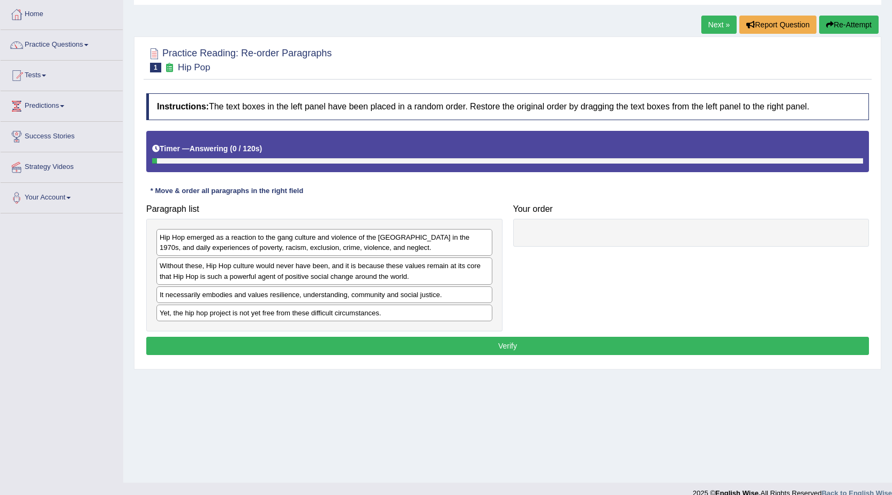
scroll to position [68, 0]
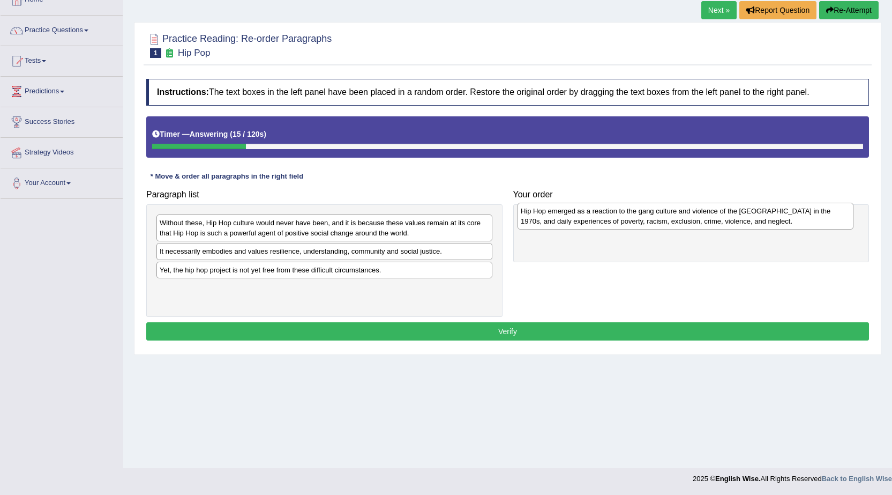
drag, startPoint x: 274, startPoint y: 233, endPoint x: 633, endPoint y: 221, distance: 359.8
click at [633, 221] on div "Hip Hop emerged as a reaction to the gang culture and violence of the [GEOGRAPH…" at bounding box center [686, 216] width 336 height 27
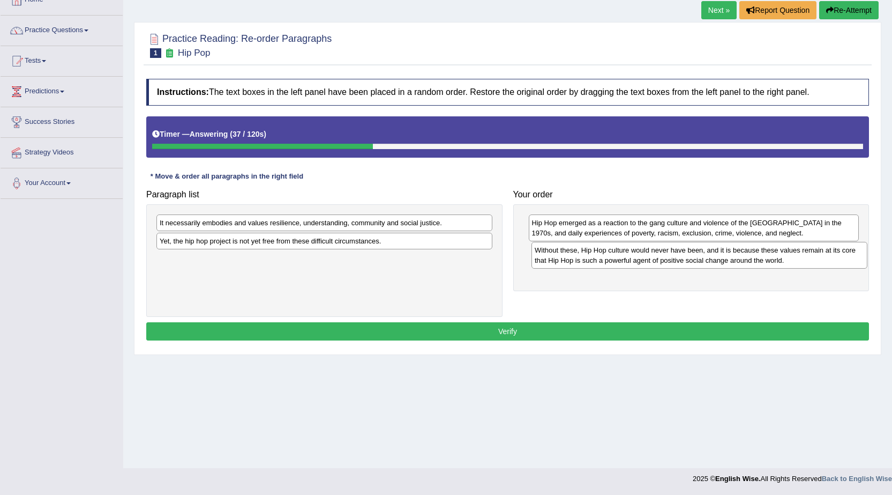
drag, startPoint x: 220, startPoint y: 232, endPoint x: 595, endPoint y: 259, distance: 376.1
click at [595, 259] on div "Without these, Hip Hop culture would never have been, and it is because these v…" at bounding box center [700, 255] width 336 height 27
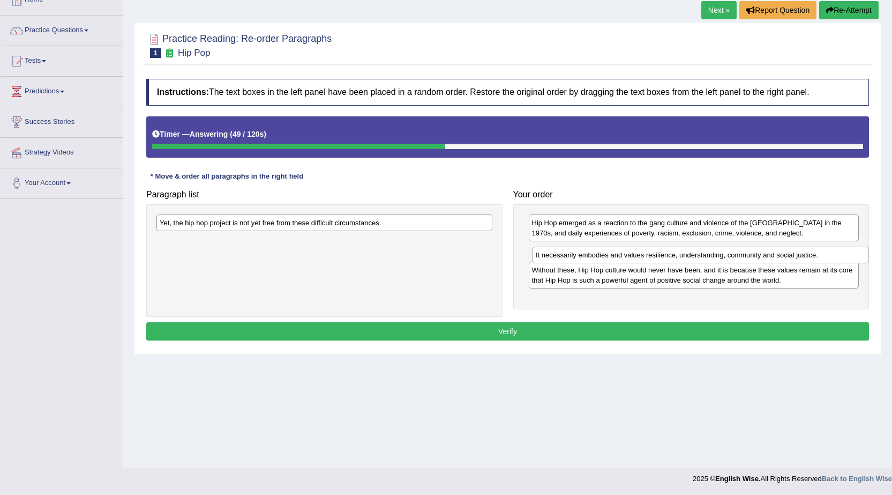
drag, startPoint x: 394, startPoint y: 224, endPoint x: 770, endPoint y: 257, distance: 377.6
click at [770, 257] on div "It necessarily embodies and values resilience, understanding, community and soc…" at bounding box center [701, 255] width 336 height 17
click at [235, 225] on div "Yet, the hip hop project is not yet free from these difficult circumstances." at bounding box center [324, 222] width 336 height 17
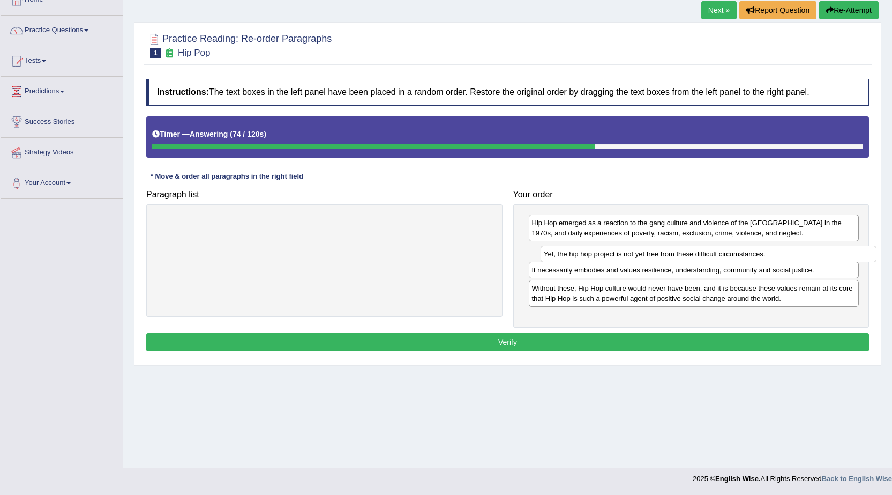
drag, startPoint x: 235, startPoint y: 225, endPoint x: 619, endPoint y: 256, distance: 385.5
click at [619, 256] on div "Yet, the hip hop project is not yet free from these difficult circumstances." at bounding box center [709, 253] width 336 height 17
click at [504, 341] on button "Verify" at bounding box center [507, 342] width 723 height 18
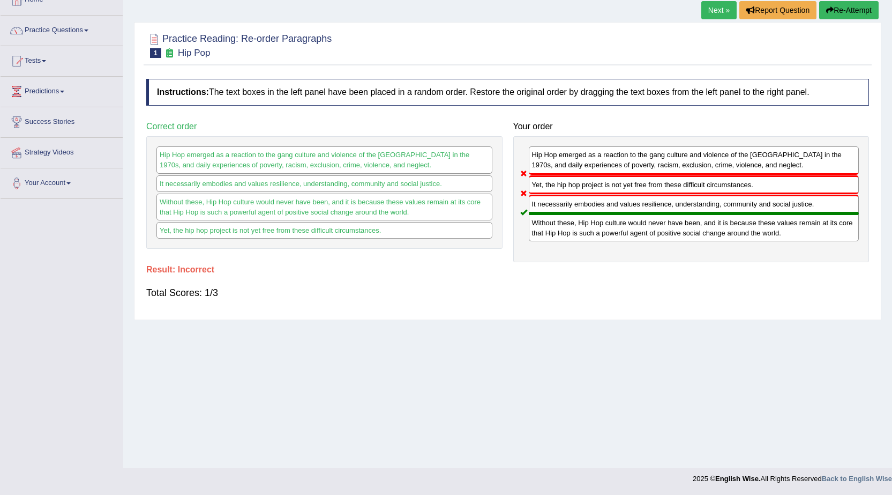
click at [829, 14] on icon "button" at bounding box center [830, 10] width 8 height 8
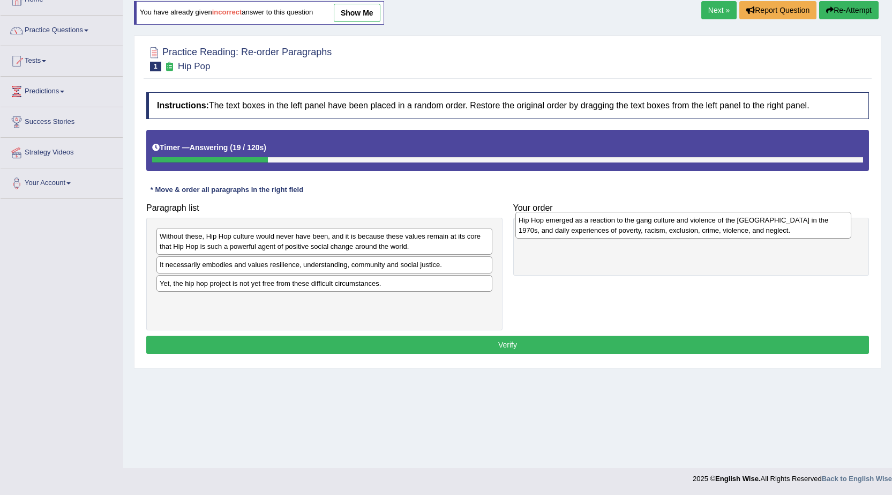
drag, startPoint x: 253, startPoint y: 244, endPoint x: 613, endPoint y: 228, distance: 359.4
click at [613, 228] on div "Hip Hop emerged as a reaction to the gang culture and violence of the South Bro…" at bounding box center [684, 225] width 336 height 27
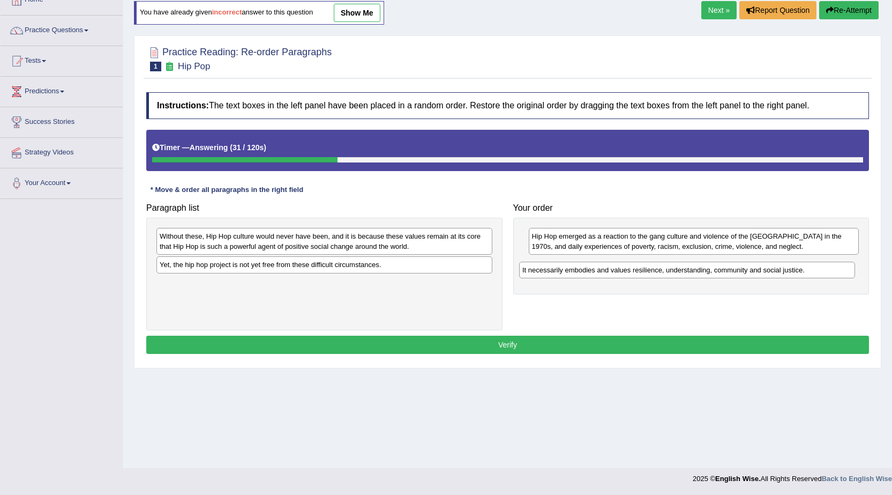
drag, startPoint x: 330, startPoint y: 263, endPoint x: 693, endPoint y: 268, distance: 362.8
click at [693, 268] on div "It necessarily embodies and values resilience, understanding, community and soc…" at bounding box center [687, 270] width 336 height 17
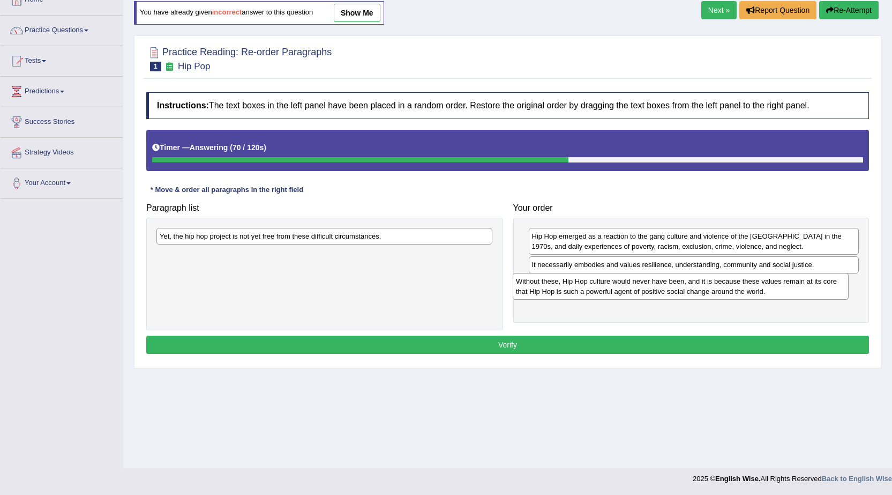
drag, startPoint x: 306, startPoint y: 245, endPoint x: 663, endPoint y: 289, distance: 359.6
click at [663, 289] on div "Without these, Hip Hop culture would never have been, and it is because these v…" at bounding box center [681, 286] width 336 height 27
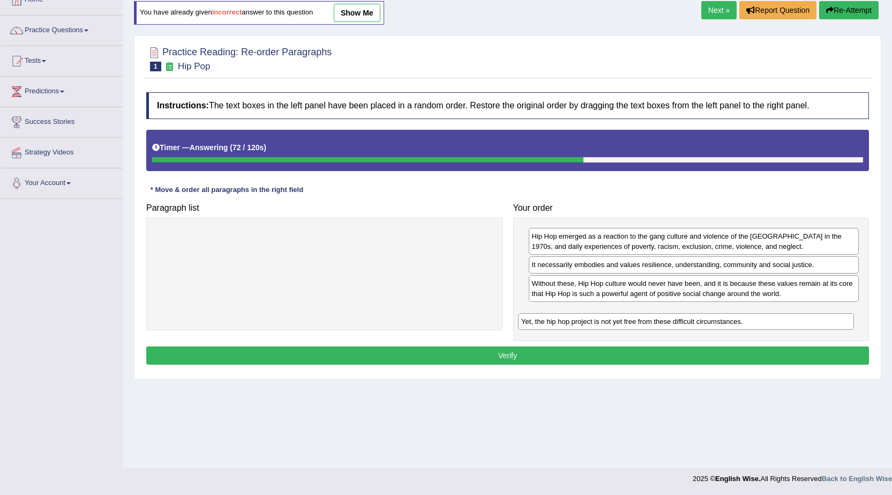
drag, startPoint x: 313, startPoint y: 234, endPoint x: 675, endPoint y: 319, distance: 371.6
click at [675, 319] on div "Yet, the hip hop project is not yet free from these difficult circumstances." at bounding box center [686, 321] width 336 height 17
click at [510, 356] on button "Verify" at bounding box center [507, 355] width 723 height 18
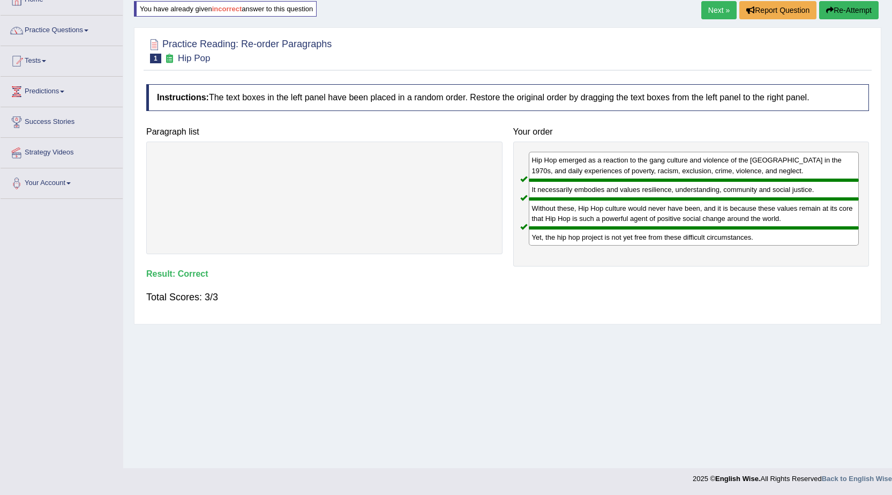
click at [725, 13] on link "Next »" at bounding box center [718, 10] width 35 height 18
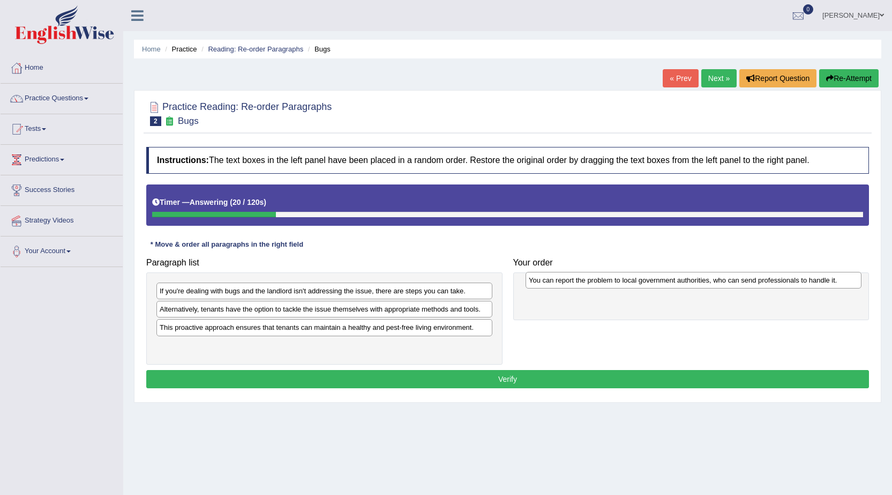
drag, startPoint x: 206, startPoint y: 293, endPoint x: 576, endPoint y: 282, distance: 369.4
click at [576, 282] on div "You can report the problem to local government authorities, who can send profes…" at bounding box center [694, 280] width 336 height 17
click at [570, 306] on div "You can report the problem to local government authorities, who can send profes…" at bounding box center [691, 296] width 356 height 48
drag, startPoint x: 568, startPoint y: 295, endPoint x: 556, endPoint y: 287, distance: 14.3
click at [556, 287] on div "You can report the problem to local government authorities, who can send profes…" at bounding box center [682, 282] width 331 height 17
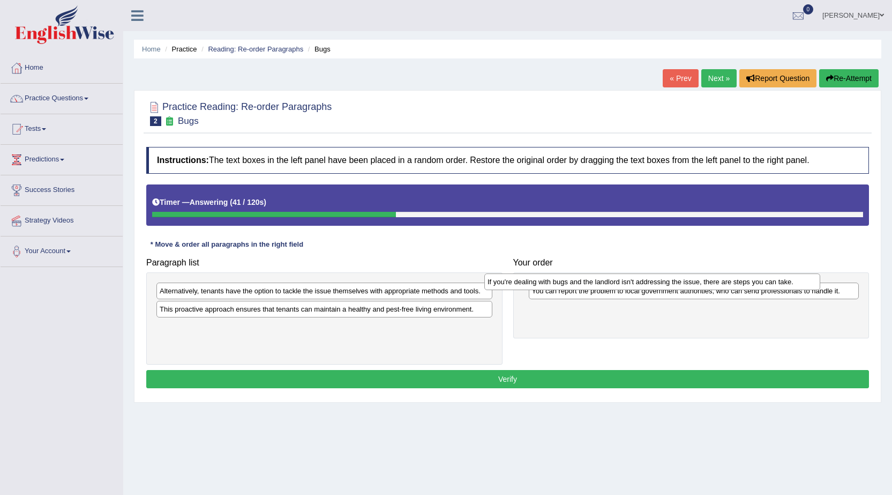
drag, startPoint x: 243, startPoint y: 293, endPoint x: 572, endPoint y: 283, distance: 328.6
click at [572, 283] on div "If you're dealing with bugs and the landlord isn't addressing the issue, there …" at bounding box center [652, 281] width 336 height 17
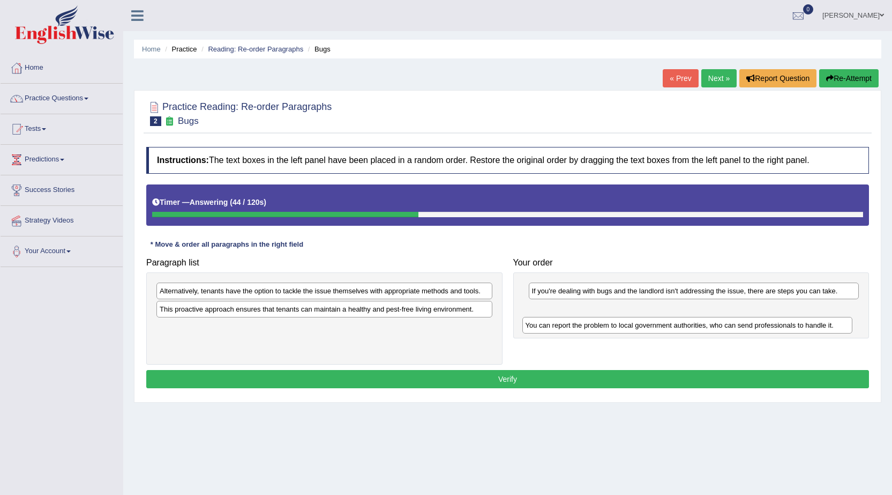
drag, startPoint x: 593, startPoint y: 295, endPoint x: 587, endPoint y: 324, distance: 29.5
click at [587, 328] on div "You can report the problem to local government authorities, who can send profes…" at bounding box center [687, 325] width 331 height 17
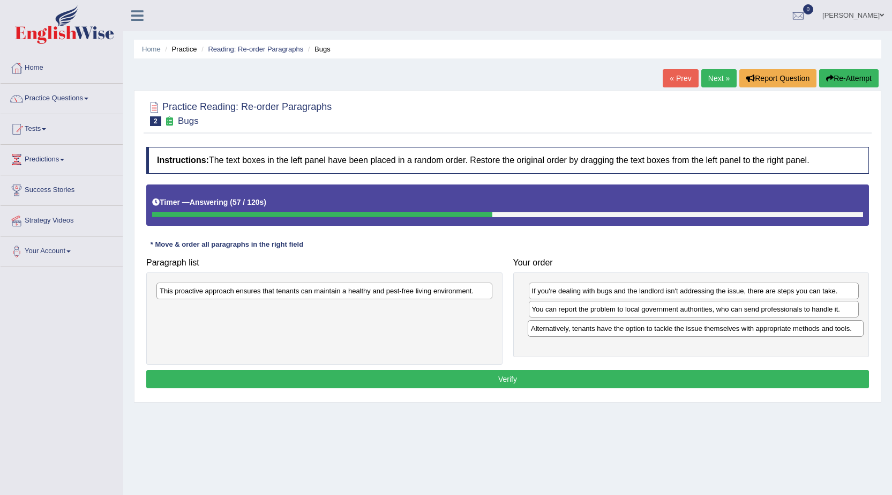
drag, startPoint x: 205, startPoint y: 296, endPoint x: 577, endPoint y: 333, distance: 373.3
click at [577, 333] on div "Alternatively, tenants have the option to tackle the issue themselves with appr…" at bounding box center [696, 328] width 336 height 17
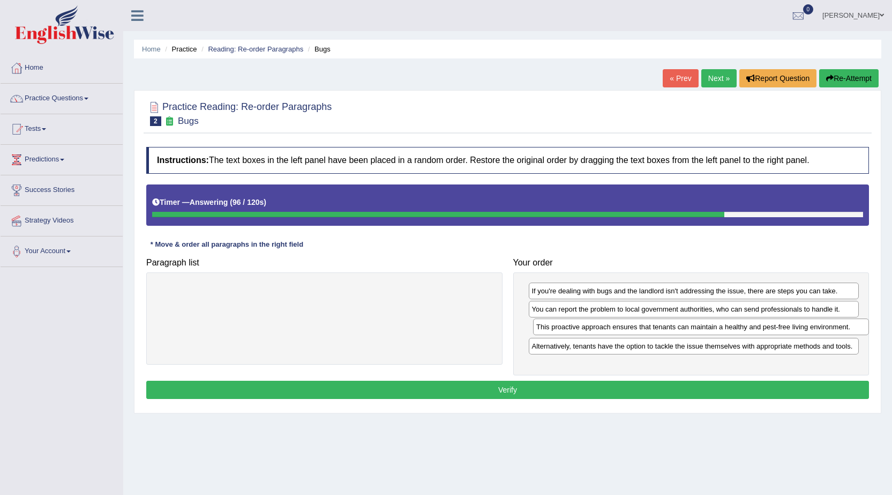
drag, startPoint x: 224, startPoint y: 293, endPoint x: 601, endPoint y: 329, distance: 378.4
click at [601, 329] on div "This proactive approach ensures that tenants can maintain a healthy and pest-fr…" at bounding box center [701, 326] width 336 height 17
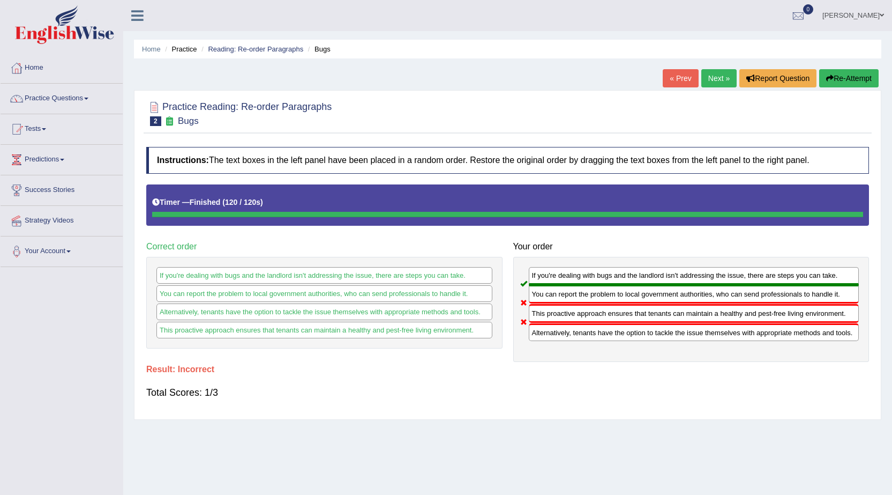
click at [841, 79] on button "Re-Attempt" at bounding box center [848, 78] width 59 height 18
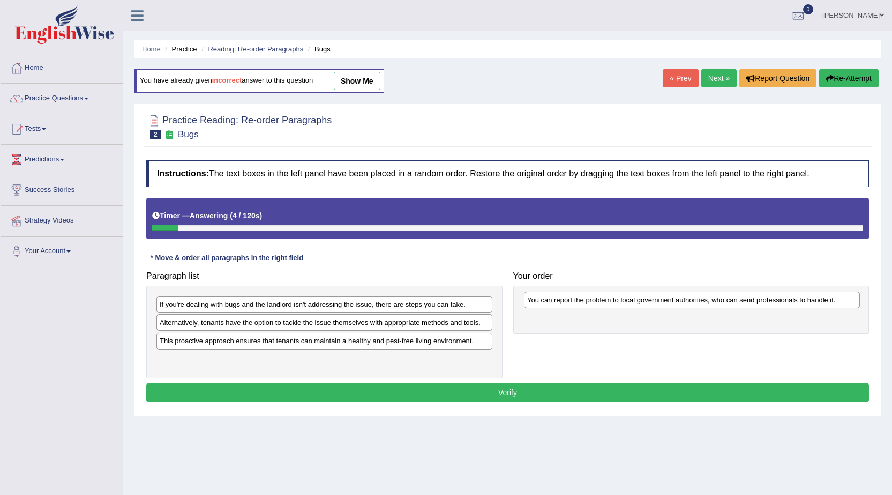
drag, startPoint x: 255, startPoint y: 302, endPoint x: 622, endPoint y: 298, distance: 367.6
click at [622, 298] on div "You can report the problem to local government authorities, who can send profes…" at bounding box center [692, 300] width 336 height 17
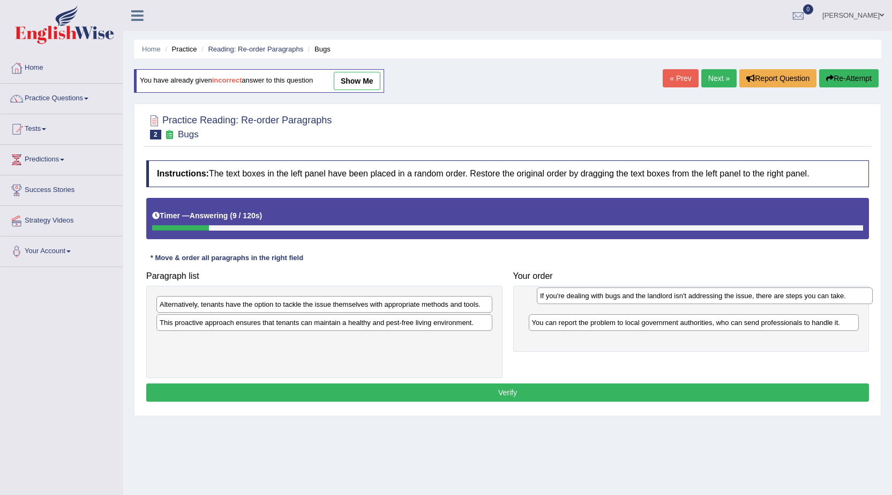
drag, startPoint x: 307, startPoint y: 302, endPoint x: 688, endPoint y: 294, distance: 380.6
click at [688, 294] on div "If you're dealing with bugs and the landlord isn't addressing the issue, there …" at bounding box center [705, 295] width 336 height 17
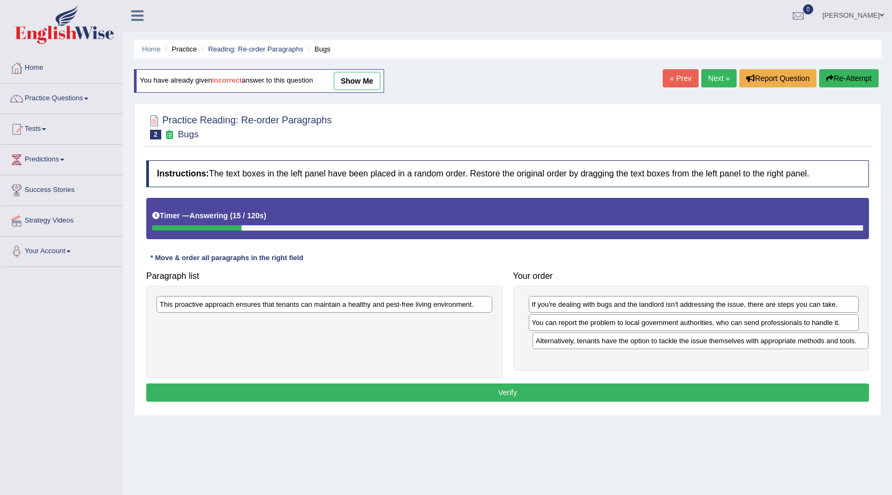
drag, startPoint x: 237, startPoint y: 302, endPoint x: 613, endPoint y: 339, distance: 378.0
click at [613, 339] on div "Alternatively, tenants have the option to tackle the issue themselves with appr…" at bounding box center [701, 340] width 336 height 17
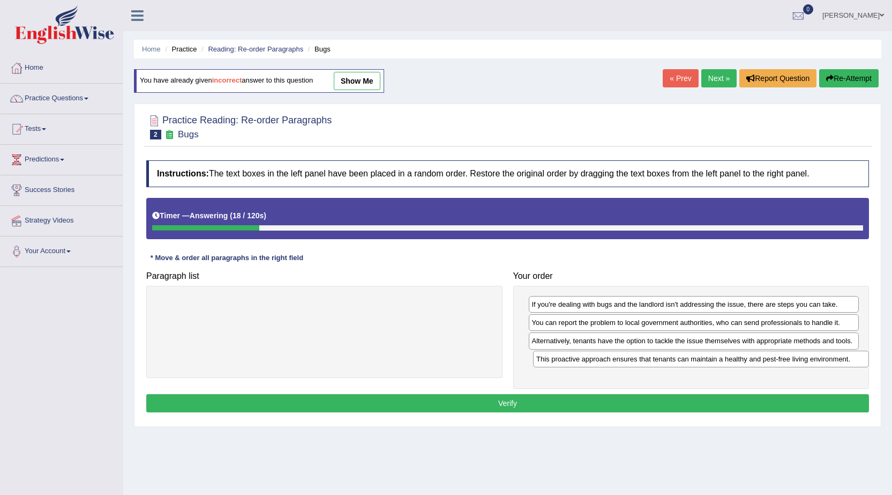
drag, startPoint x: 382, startPoint y: 304, endPoint x: 758, endPoint y: 359, distance: 380.7
click at [758, 359] on div "This proactive approach ensures that tenants can maintain a healthy and pest-fr…" at bounding box center [701, 358] width 336 height 17
click at [479, 404] on button "Verify" at bounding box center [507, 403] width 723 height 18
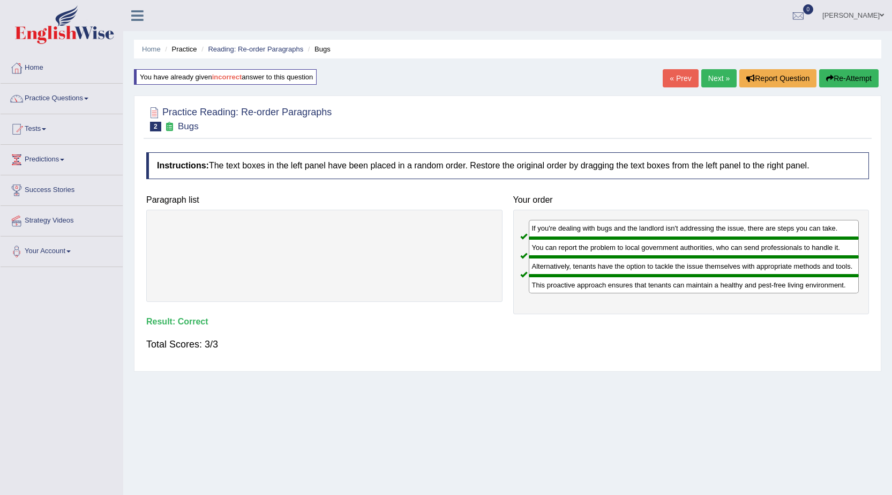
click at [710, 78] on link "Next »" at bounding box center [718, 78] width 35 height 18
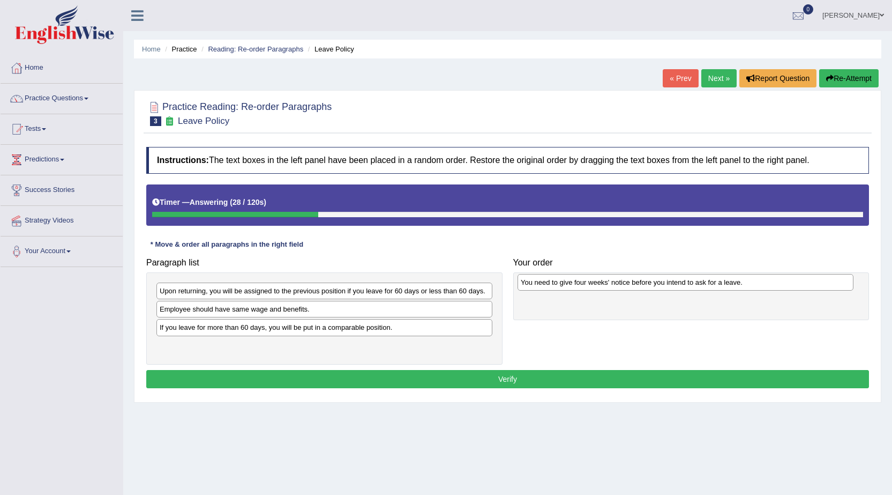
drag, startPoint x: 219, startPoint y: 290, endPoint x: 580, endPoint y: 282, distance: 361.3
click at [580, 282] on div "You need to give four weeks' notice before you intend to ask for a leave." at bounding box center [686, 282] width 336 height 17
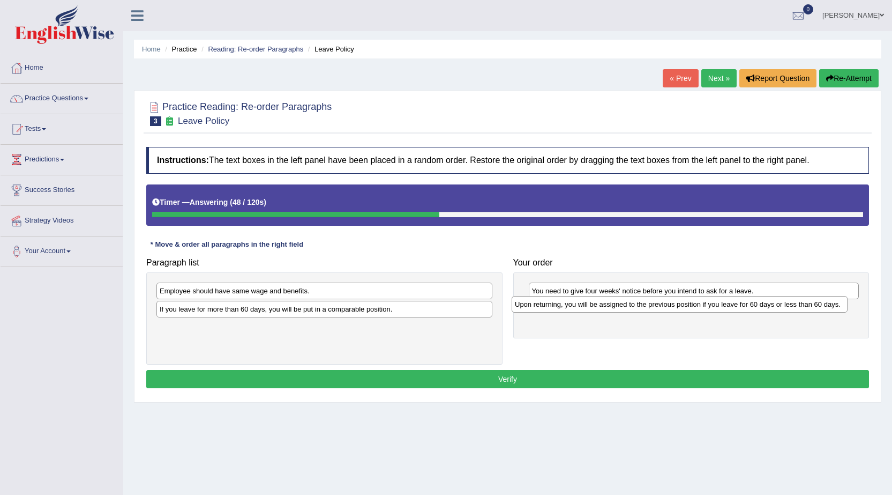
drag, startPoint x: 364, startPoint y: 293, endPoint x: 719, endPoint y: 307, distance: 355.5
click at [719, 307] on div "Upon returning, you will be assigned to the previous position if you leave for …" at bounding box center [680, 304] width 336 height 17
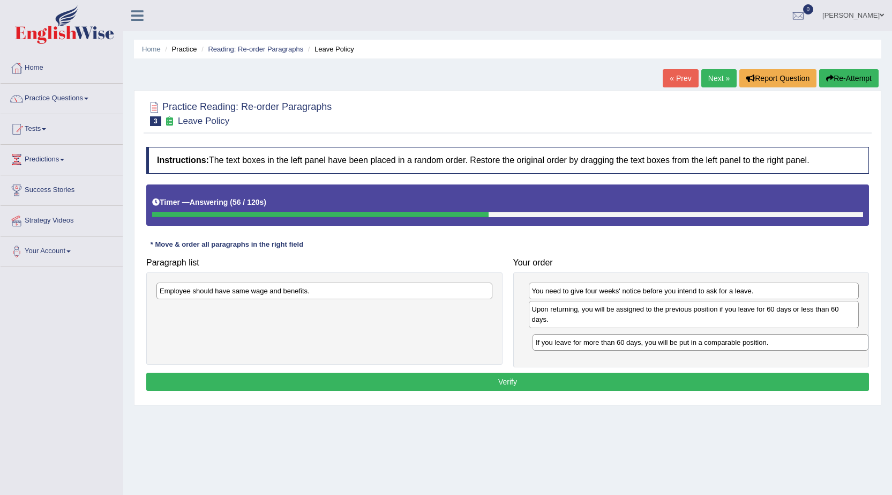
drag, startPoint x: 252, startPoint y: 316, endPoint x: 629, endPoint y: 349, distance: 377.7
click at [629, 349] on div "If you leave for more than 60 days, you will be put in a comparable position." at bounding box center [701, 342] width 336 height 17
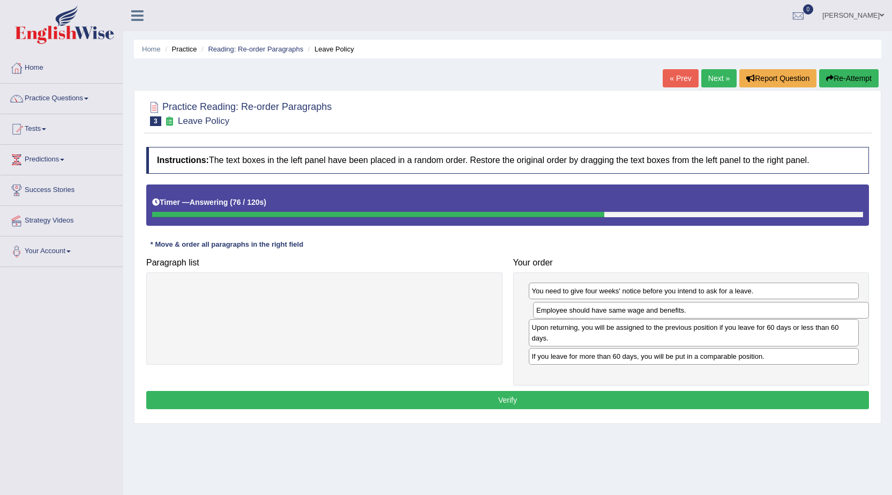
drag, startPoint x: 304, startPoint y: 292, endPoint x: 681, endPoint y: 311, distance: 377.2
click at [681, 311] on div "Employee should have same wage and benefits." at bounding box center [701, 310] width 336 height 17
click at [552, 397] on button "Verify" at bounding box center [507, 400] width 723 height 18
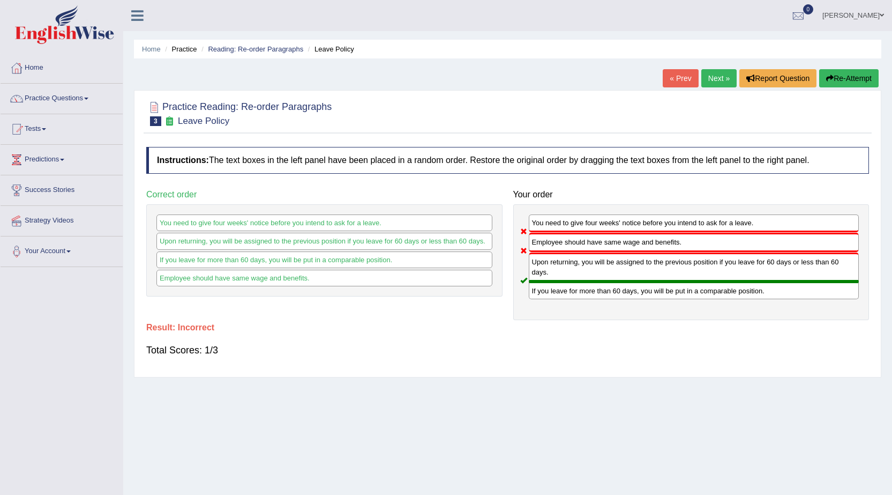
click at [849, 83] on button "Re-Attempt" at bounding box center [848, 78] width 59 height 18
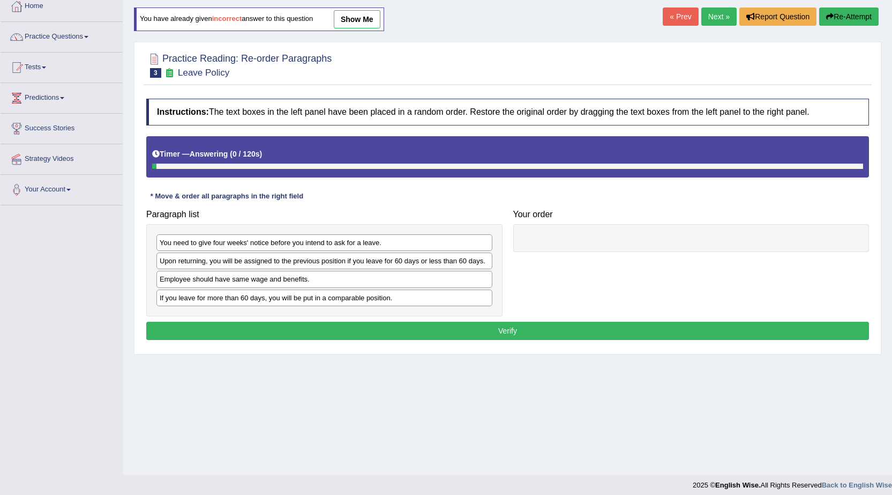
scroll to position [68, 0]
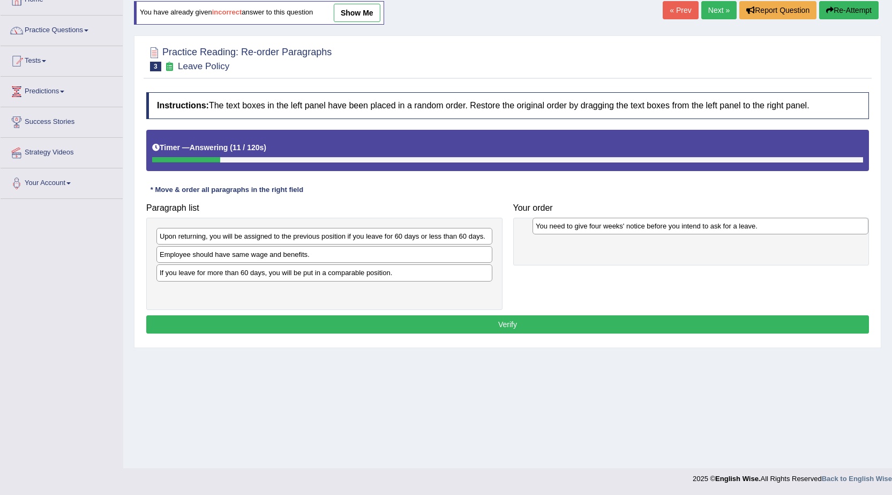
drag, startPoint x: 256, startPoint y: 238, endPoint x: 632, endPoint y: 228, distance: 376.3
click at [632, 228] on div "You need to give four weeks' notice before you intend to ask for a leave." at bounding box center [701, 226] width 336 height 17
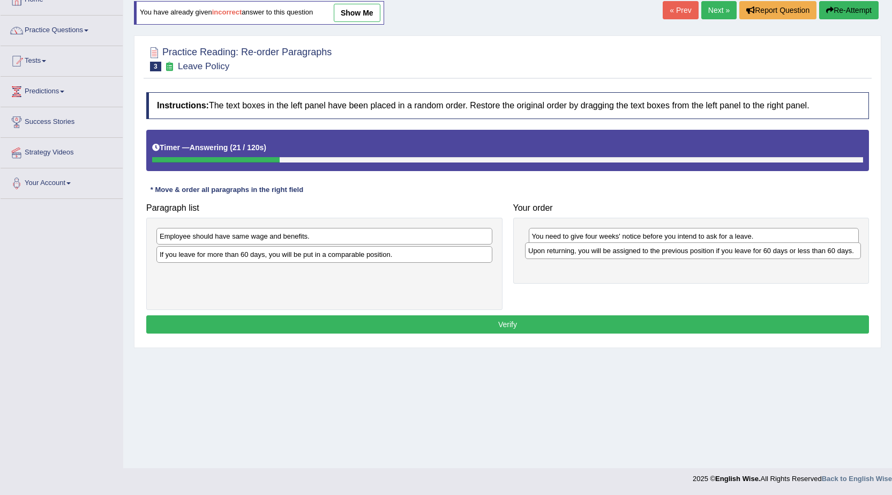
drag, startPoint x: 340, startPoint y: 238, endPoint x: 708, endPoint y: 253, distance: 369.0
click at [708, 253] on div "Upon returning, you will be assigned to the previous position if you leave for …" at bounding box center [693, 250] width 336 height 17
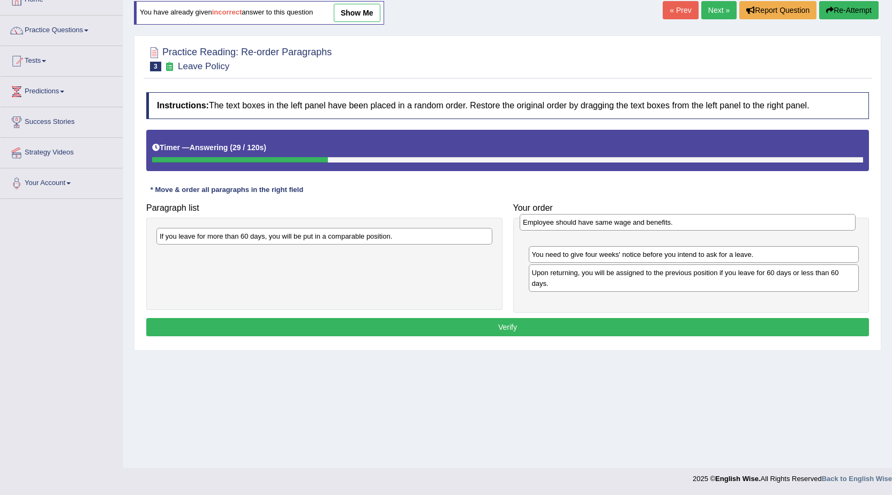
drag, startPoint x: 233, startPoint y: 238, endPoint x: 596, endPoint y: 225, distance: 363.6
click at [596, 225] on div "Employee should have same wage and benefits." at bounding box center [688, 222] width 336 height 17
click at [344, 223] on div "If you leave for more than 60 days, you will be put in a comparable position." at bounding box center [324, 264] width 356 height 92
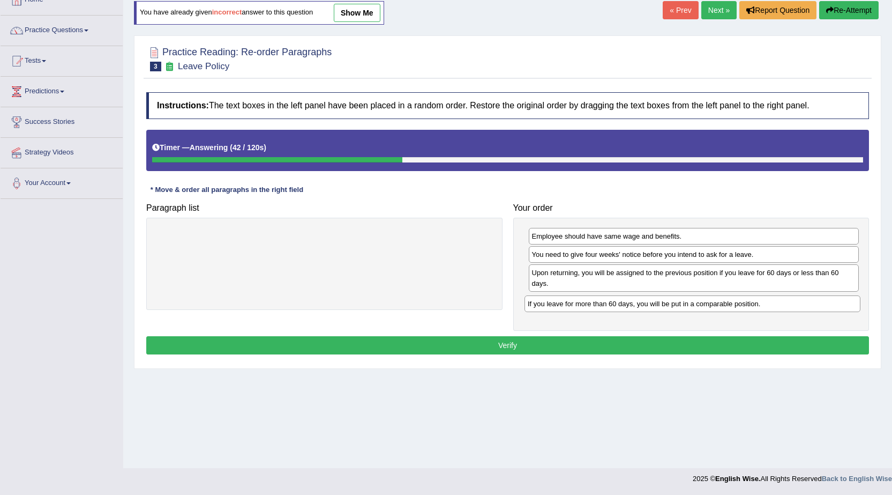
drag, startPoint x: 342, startPoint y: 233, endPoint x: 711, endPoint y: 301, distance: 374.3
click at [711, 301] on div "If you leave for more than 60 days, you will be put in a comparable position." at bounding box center [693, 303] width 336 height 17
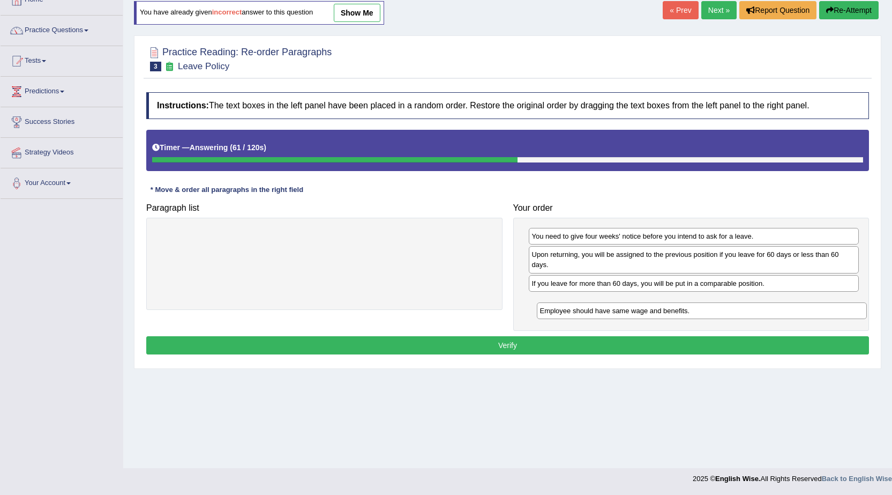
drag, startPoint x: 574, startPoint y: 238, endPoint x: 583, endPoint y: 312, distance: 74.9
click at [583, 312] on div "Employee should have same wage and benefits." at bounding box center [702, 310] width 331 height 17
click at [514, 347] on button "Verify" at bounding box center [507, 345] width 723 height 18
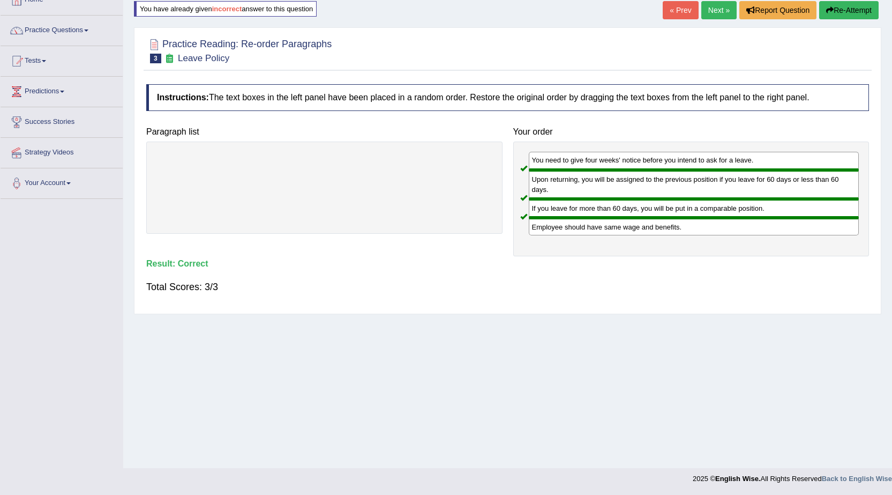
click at [706, 6] on link "Next »" at bounding box center [718, 10] width 35 height 18
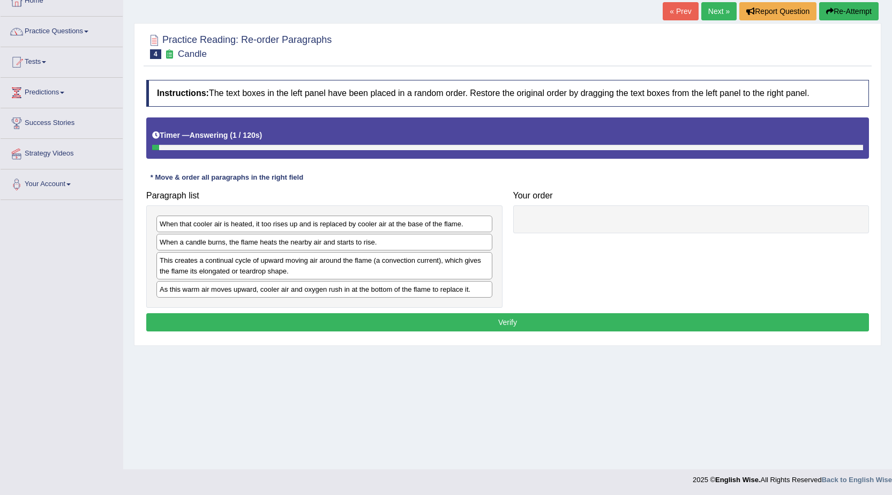
scroll to position [68, 0]
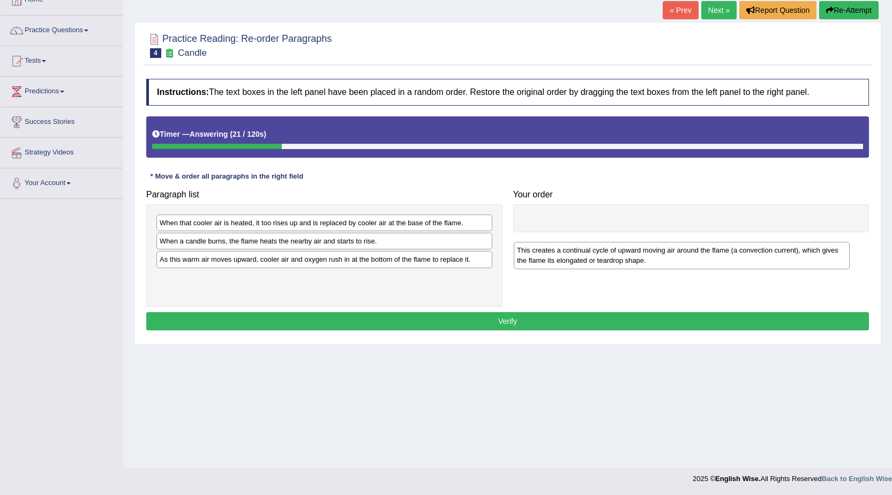
drag, startPoint x: 211, startPoint y: 267, endPoint x: 568, endPoint y: 258, distance: 357.5
click at [568, 258] on div "This creates a continual cycle of upward moving air around the flame (a convect…" at bounding box center [682, 255] width 336 height 27
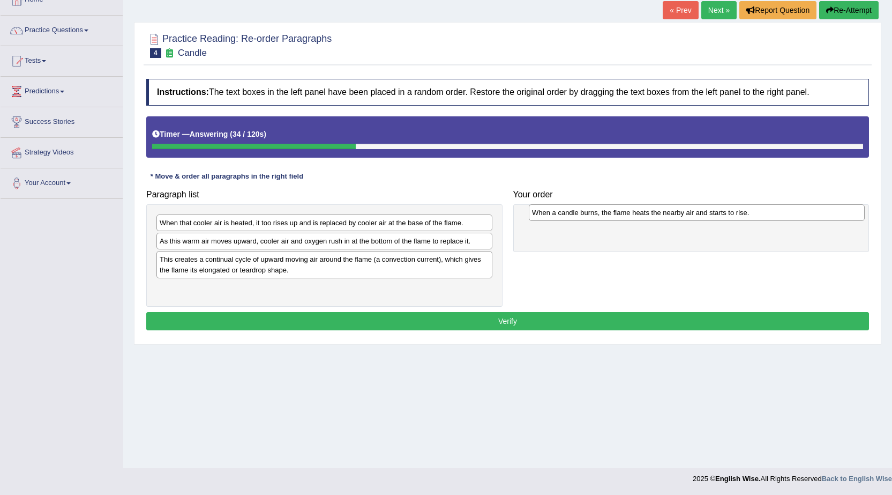
drag, startPoint x: 365, startPoint y: 233, endPoint x: 732, endPoint y: 211, distance: 367.2
click at [732, 211] on div "When a candle burns, the flame heats the nearby air and starts to rise." at bounding box center [697, 212] width 336 height 17
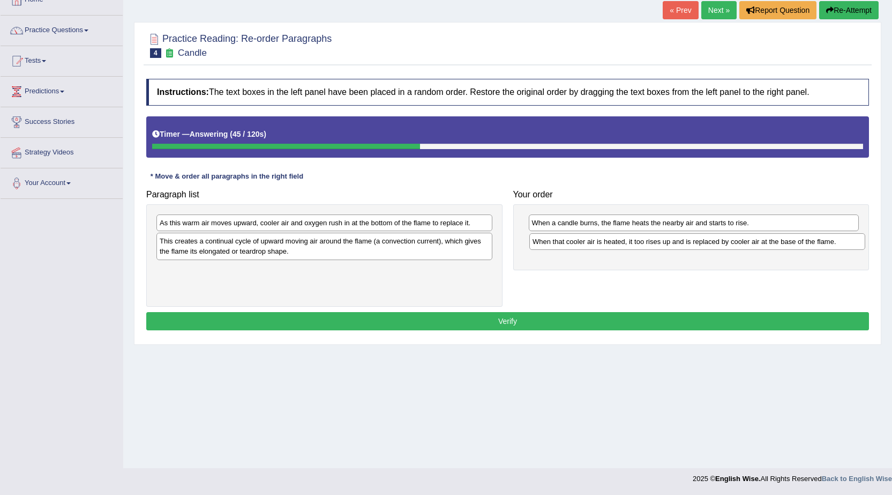
drag, startPoint x: 404, startPoint y: 225, endPoint x: 776, endPoint y: 244, distance: 373.4
click at [776, 244] on div "When that cooler air is heated, it too rises up and is replaced by cooler air a…" at bounding box center [697, 241] width 336 height 17
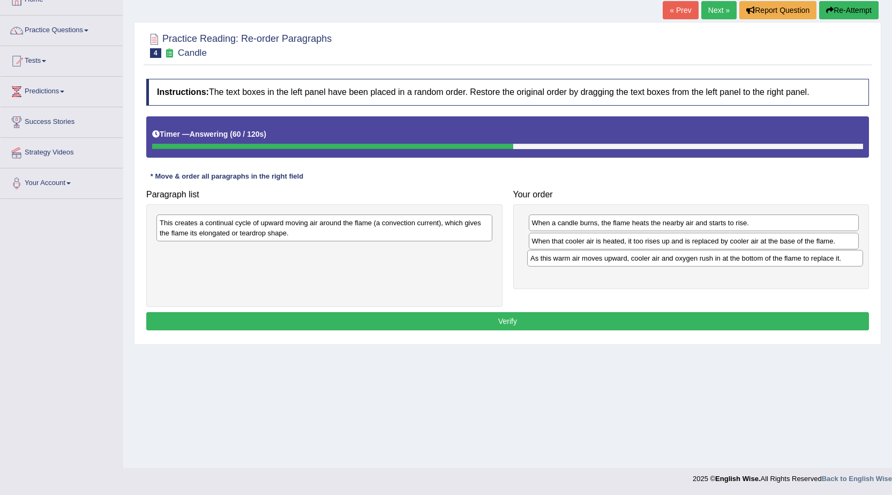
drag, startPoint x: 258, startPoint y: 222, endPoint x: 629, endPoint y: 258, distance: 372.5
click at [629, 258] on div "As this warm air moves upward, cooler air and oxygen rush in at the bottom of t…" at bounding box center [695, 258] width 336 height 17
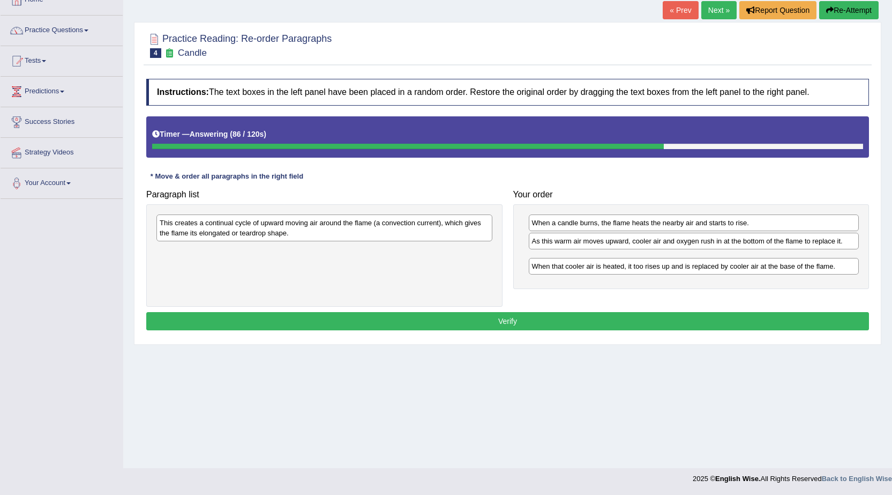
drag, startPoint x: 580, startPoint y: 241, endPoint x: 580, endPoint y: 266, distance: 25.2
click at [580, 266] on div "When that cooler air is heated, it too rises up and is replaced by cooler air a…" at bounding box center [694, 266] width 331 height 17
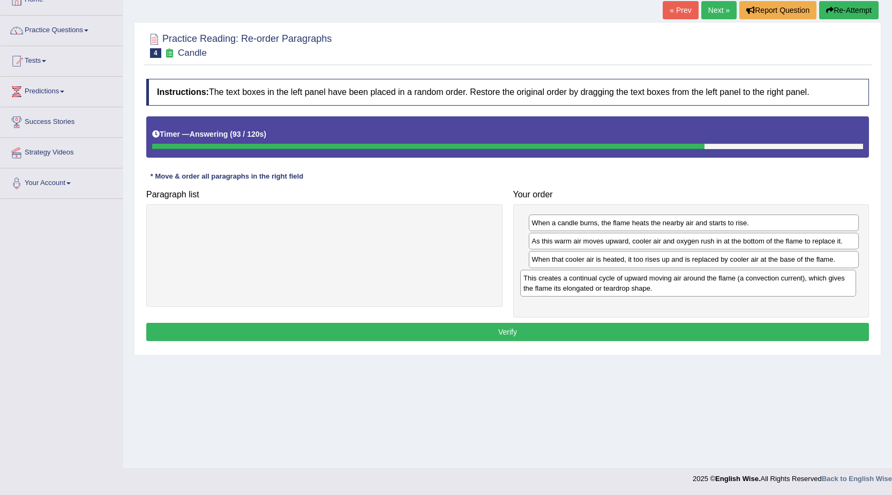
drag, startPoint x: 298, startPoint y: 227, endPoint x: 662, endPoint y: 282, distance: 368.0
click at [662, 282] on div "This creates a continual cycle of upward moving air around the flame (a convect…" at bounding box center [688, 283] width 336 height 27
click at [624, 328] on button "Verify" at bounding box center [507, 332] width 723 height 18
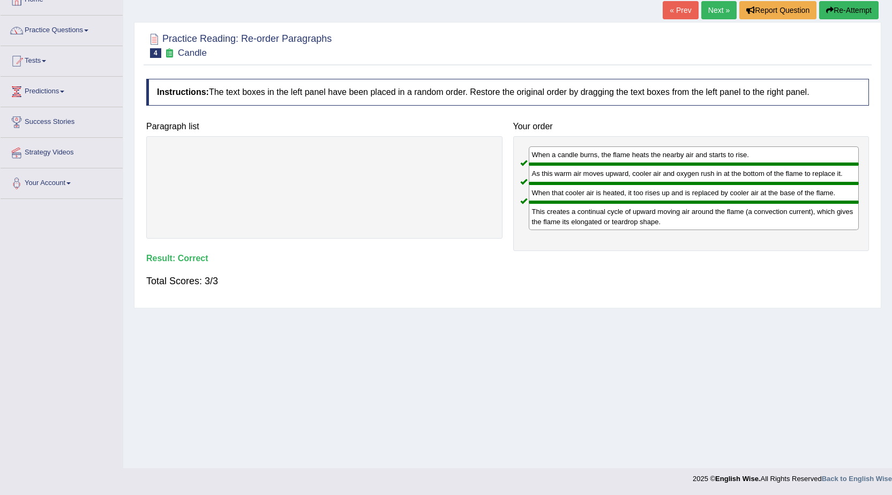
click at [712, 10] on link "Next »" at bounding box center [718, 10] width 35 height 18
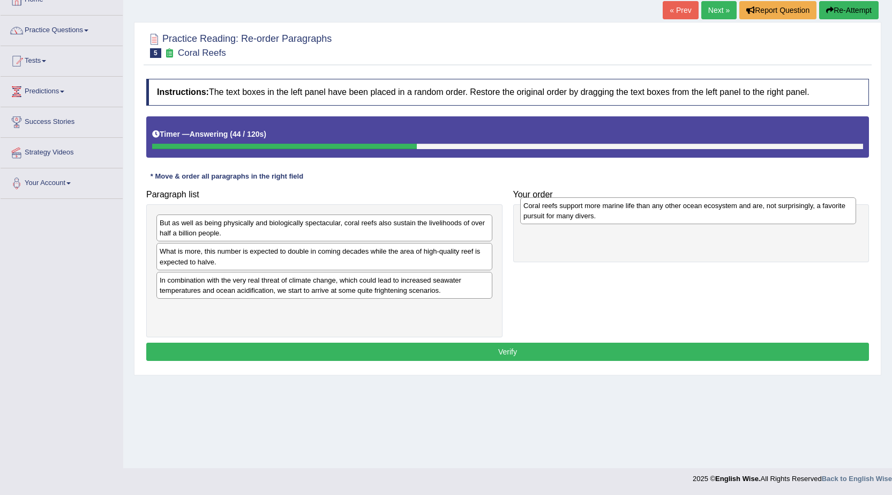
drag, startPoint x: 200, startPoint y: 288, endPoint x: 563, endPoint y: 215, distance: 370.0
click at [563, 215] on div "Coral reefs support more marine life than any other ocean ecosystem and are, no…" at bounding box center [688, 210] width 336 height 27
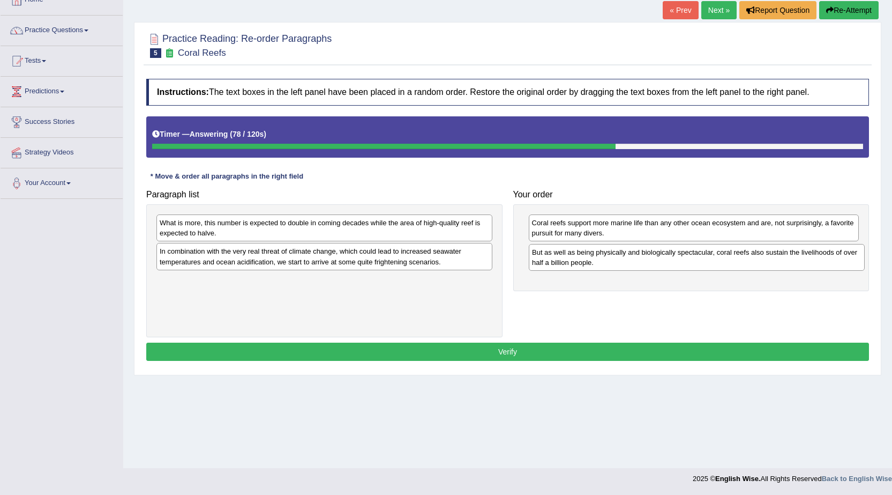
drag, startPoint x: 364, startPoint y: 230, endPoint x: 736, endPoint y: 259, distance: 373.6
click at [736, 259] on div "But as well as being physically and biologically spectacular, coral reefs also …" at bounding box center [697, 257] width 336 height 27
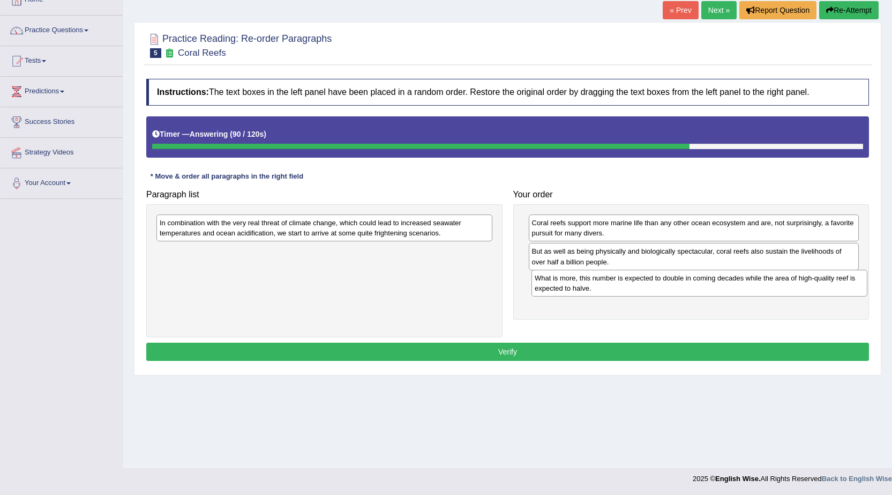
drag, startPoint x: 258, startPoint y: 228, endPoint x: 633, endPoint y: 283, distance: 379.2
click at [633, 283] on div "What is more, this number is expected to double in coming decades while the are…" at bounding box center [700, 283] width 336 height 27
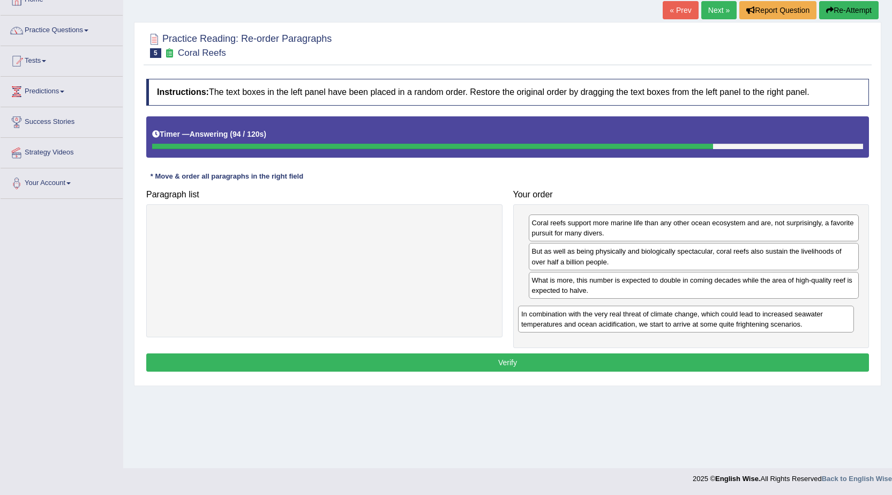
drag, startPoint x: 342, startPoint y: 229, endPoint x: 704, endPoint y: 320, distance: 373.0
click at [704, 320] on div "In combination with the very real threat of climate change, which could lead to…" at bounding box center [686, 318] width 336 height 27
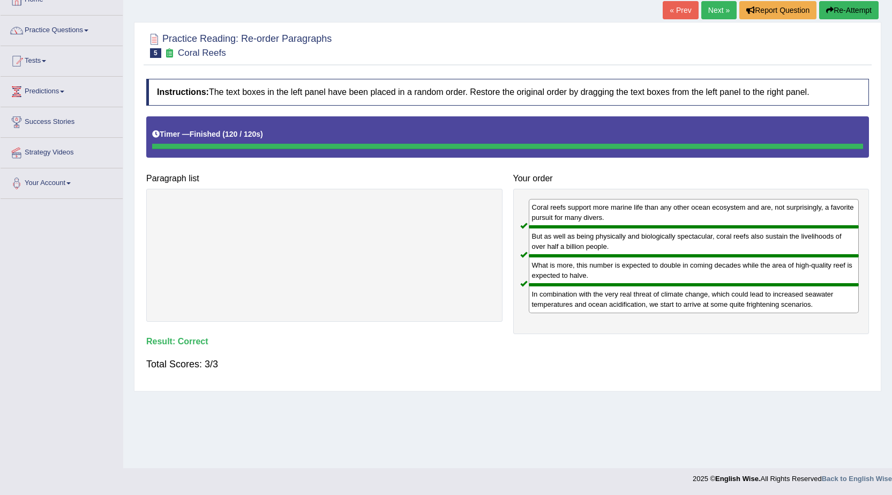
click at [703, 10] on link "Next »" at bounding box center [718, 10] width 35 height 18
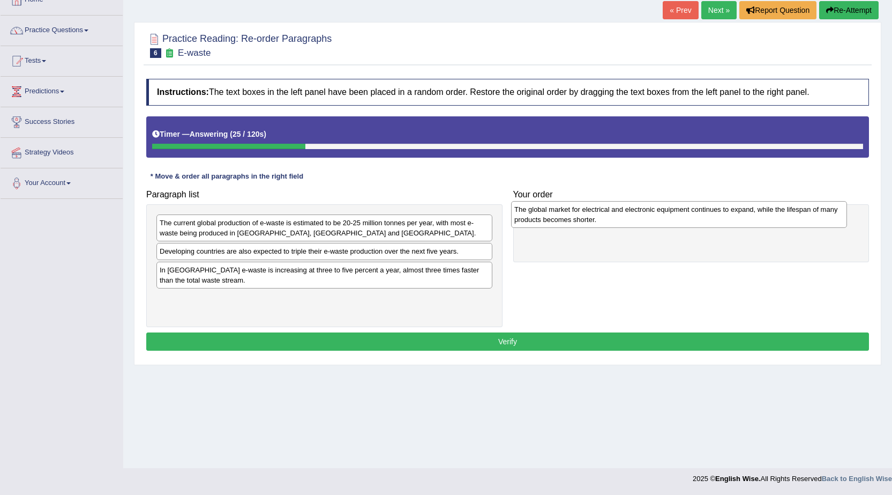
drag, startPoint x: 239, startPoint y: 307, endPoint x: 594, endPoint y: 218, distance: 365.7
click at [594, 218] on div "The global market for electrical and electronic equipment continues to expand, …" at bounding box center [679, 214] width 336 height 27
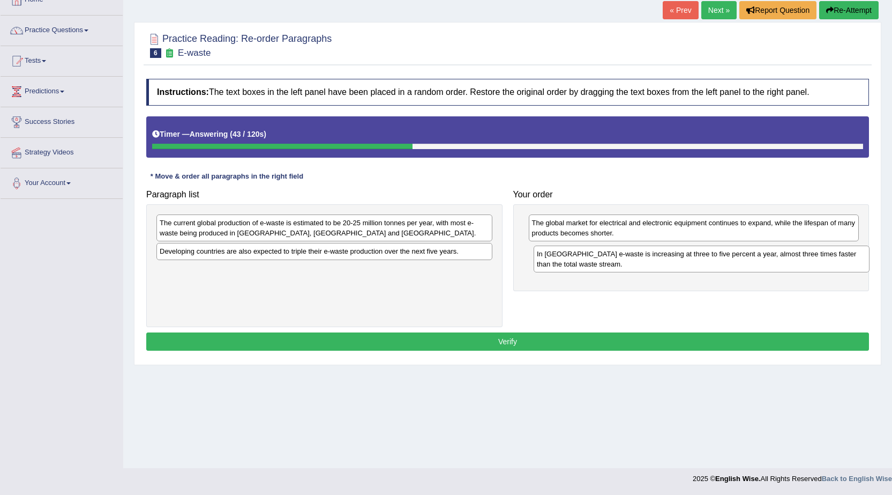
drag, startPoint x: 186, startPoint y: 275, endPoint x: 564, endPoint y: 259, distance: 377.6
click at [564, 259] on div "In [GEOGRAPHIC_DATA] e-waste is increasing at three to five percent a year, alm…" at bounding box center [702, 258] width 336 height 27
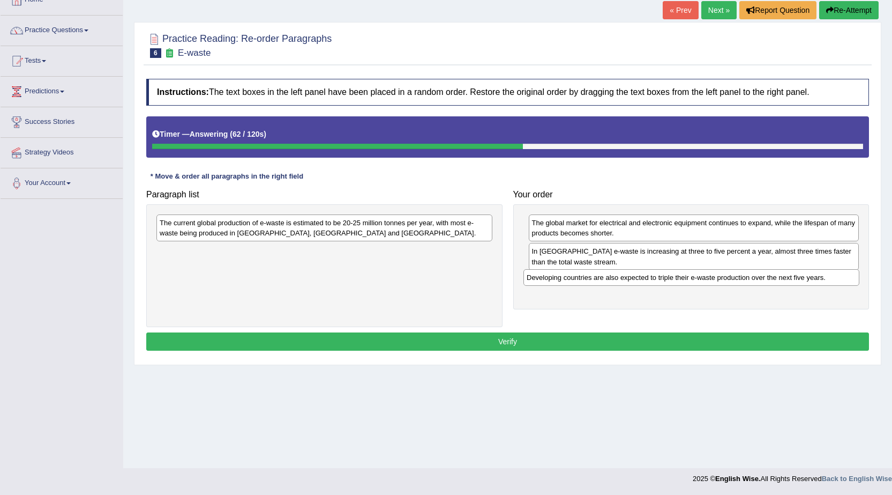
drag, startPoint x: 389, startPoint y: 257, endPoint x: 756, endPoint y: 283, distance: 368.0
click at [756, 283] on div "Developing countries are also expected to triple their e-waste production over …" at bounding box center [692, 277] width 336 height 17
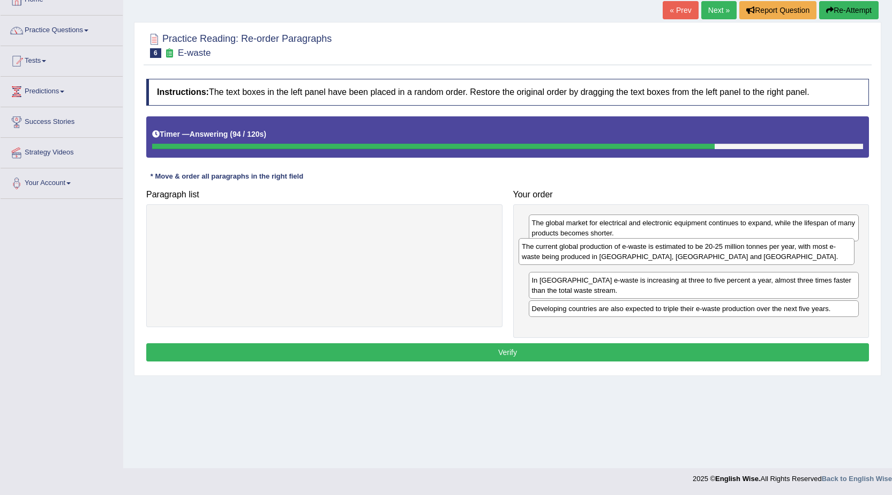
drag, startPoint x: 258, startPoint y: 230, endPoint x: 620, endPoint y: 253, distance: 363.0
click at [620, 253] on div "The current global production of e-waste is estimated to be 20-25 million tonne…" at bounding box center [687, 251] width 336 height 27
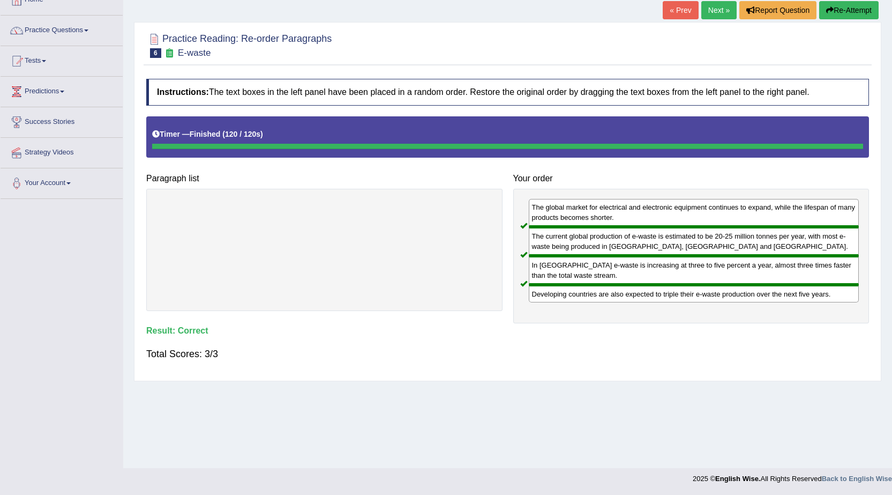
click at [711, 6] on link "Next »" at bounding box center [718, 10] width 35 height 18
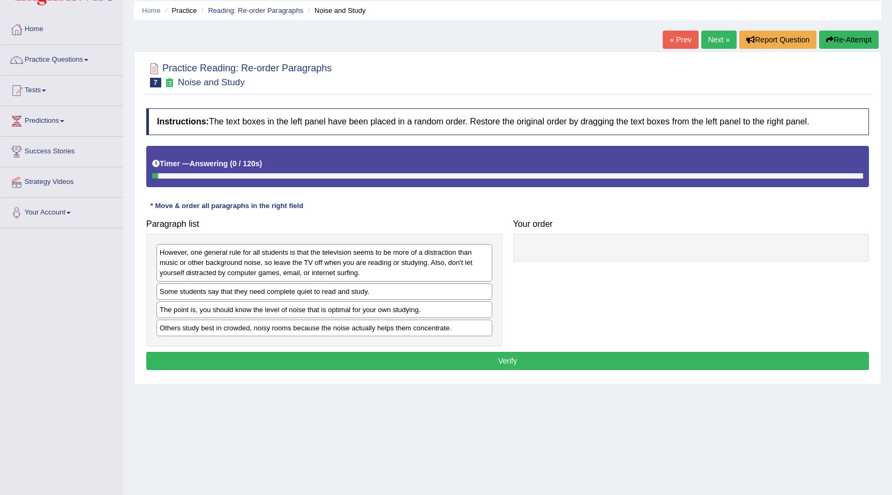
scroll to position [54, 0]
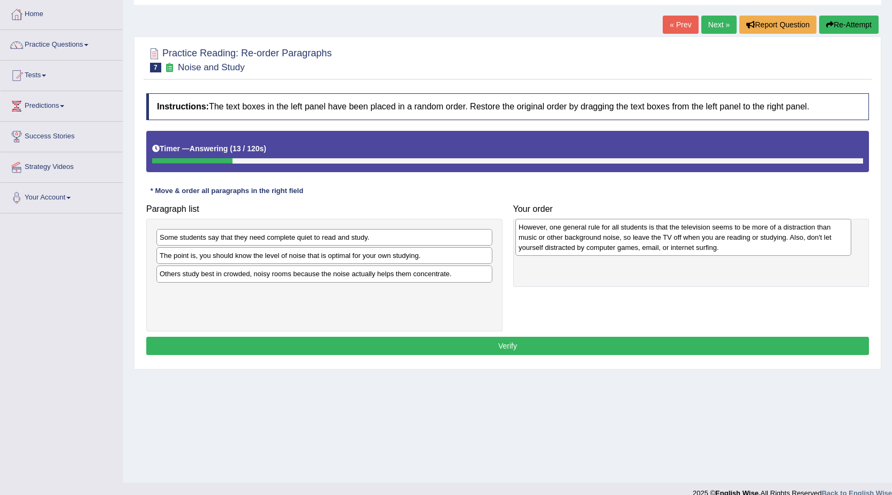
drag, startPoint x: 308, startPoint y: 252, endPoint x: 666, endPoint y: 242, distance: 358.7
click at [666, 242] on div "However, one general rule for all students is that the television seems to be m…" at bounding box center [684, 237] width 336 height 37
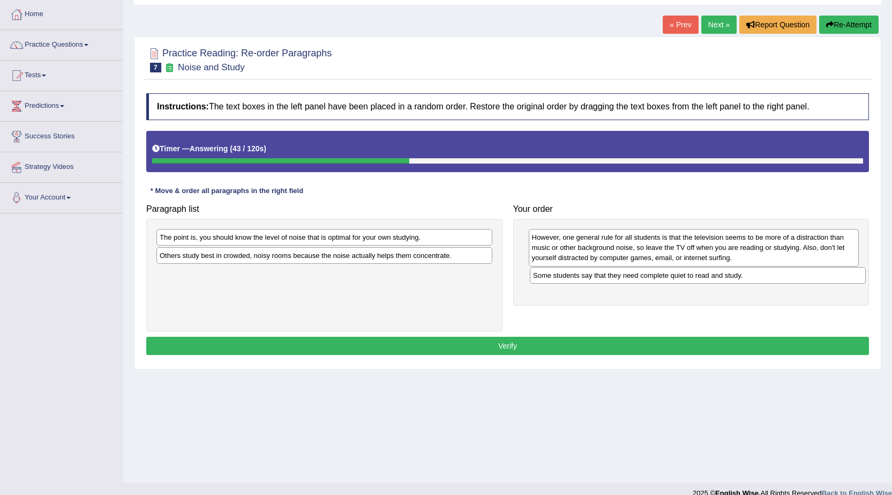
drag, startPoint x: 258, startPoint y: 237, endPoint x: 632, endPoint y: 275, distance: 375.4
click at [632, 275] on div "Some students say that they need complete quiet to read and study." at bounding box center [698, 275] width 336 height 17
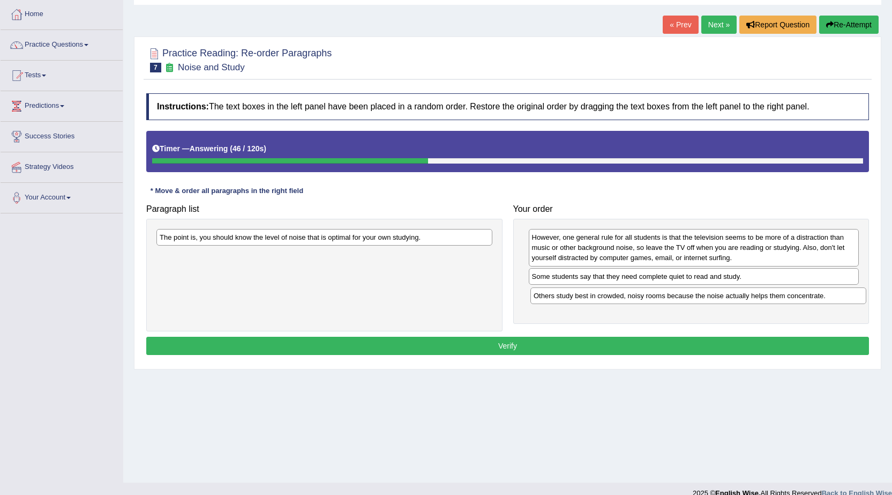
drag, startPoint x: 256, startPoint y: 258, endPoint x: 630, endPoint y: 298, distance: 376.2
click at [630, 298] on div "Others study best in crowded, noisy rooms because the noise actually helps them…" at bounding box center [699, 295] width 336 height 17
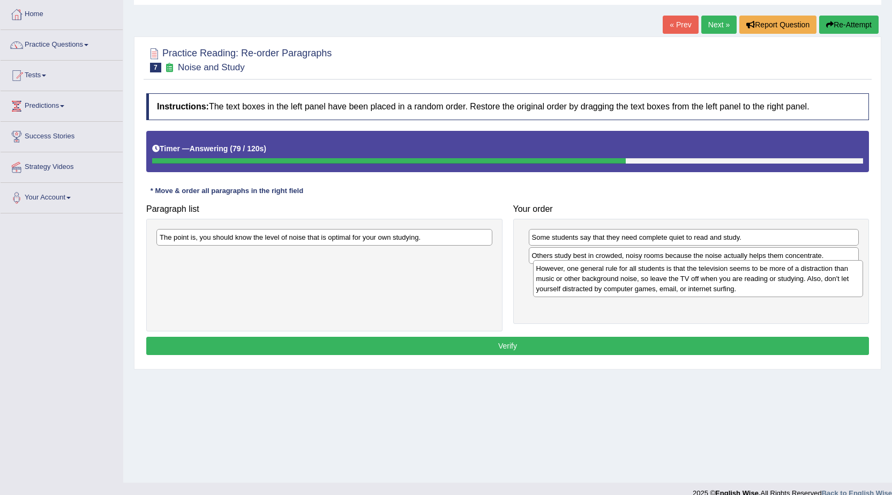
drag, startPoint x: 647, startPoint y: 249, endPoint x: 652, endPoint y: 280, distance: 31.4
click at [652, 280] on div "However, one general rule for all students is that the television seems to be m…" at bounding box center [698, 278] width 331 height 37
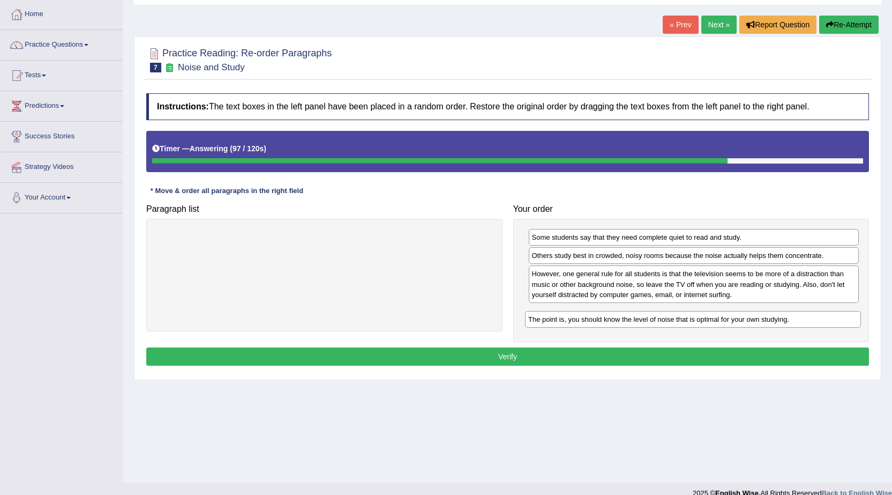
drag, startPoint x: 357, startPoint y: 238, endPoint x: 726, endPoint y: 320, distance: 377.7
click at [726, 320] on div "The point is, you should know the level of noise that is optimal for your own s…" at bounding box center [693, 319] width 336 height 17
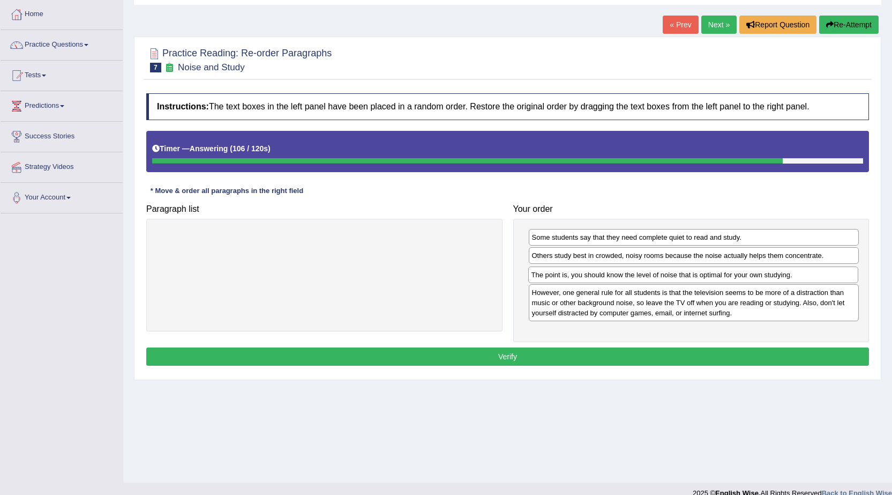
drag, startPoint x: 586, startPoint y: 318, endPoint x: 586, endPoint y: 280, distance: 38.1
click at [586, 280] on div "The point is, you should know the level of noise that is optimal for your own s…" at bounding box center [693, 274] width 331 height 17
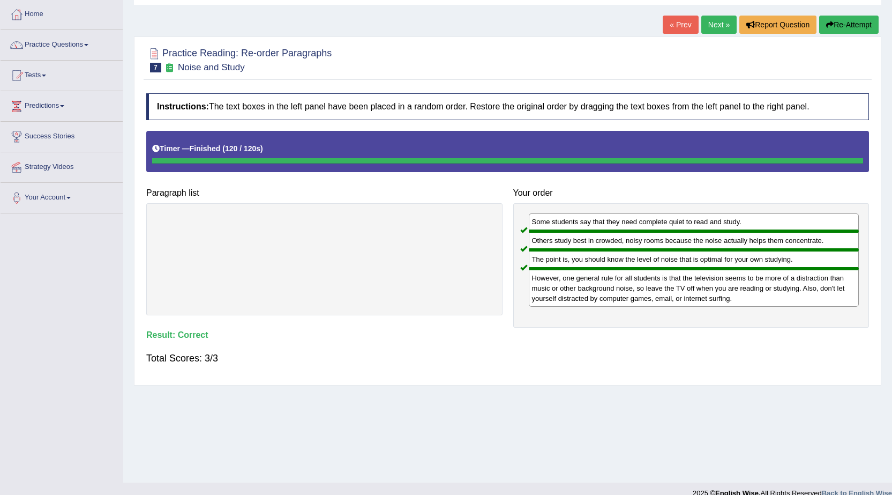
click at [722, 26] on link "Next »" at bounding box center [718, 25] width 35 height 18
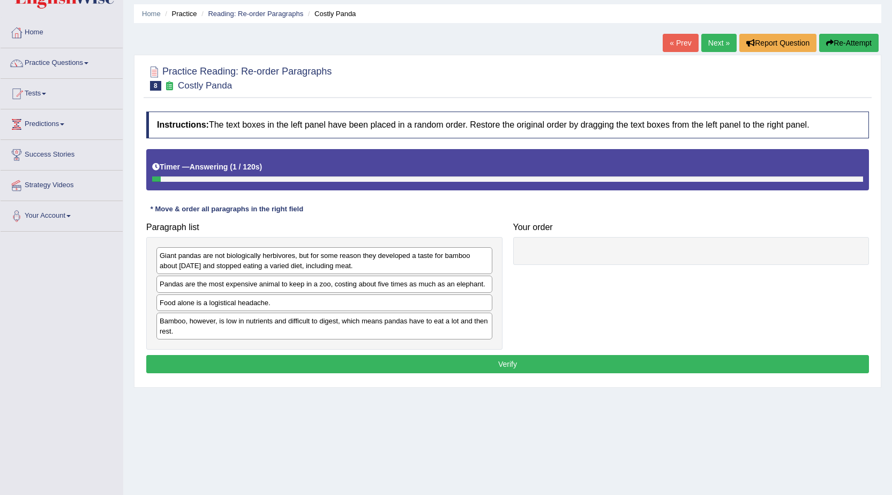
scroll to position [68, 0]
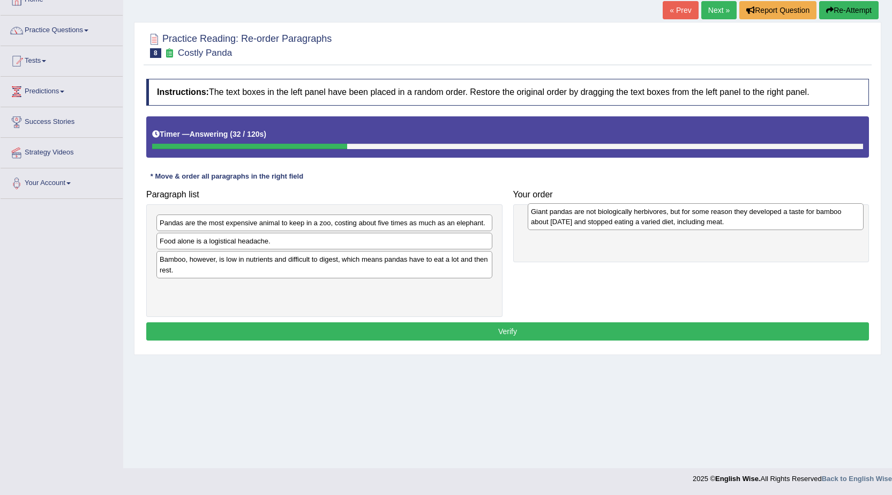
drag, startPoint x: 356, startPoint y: 231, endPoint x: 728, endPoint y: 220, distance: 371.5
click at [728, 220] on div "Giant pandas are not biologically herbivores, but for some reason they develope…" at bounding box center [696, 216] width 336 height 27
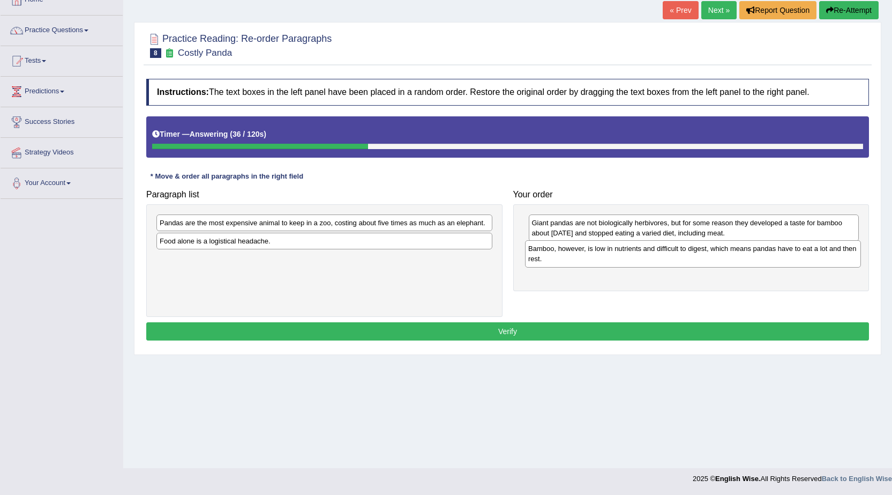
drag, startPoint x: 189, startPoint y: 265, endPoint x: 558, endPoint y: 254, distance: 368.8
click at [558, 254] on div "Bamboo, however, is low in nutrients and difficult to digest, which means panda…" at bounding box center [693, 253] width 336 height 27
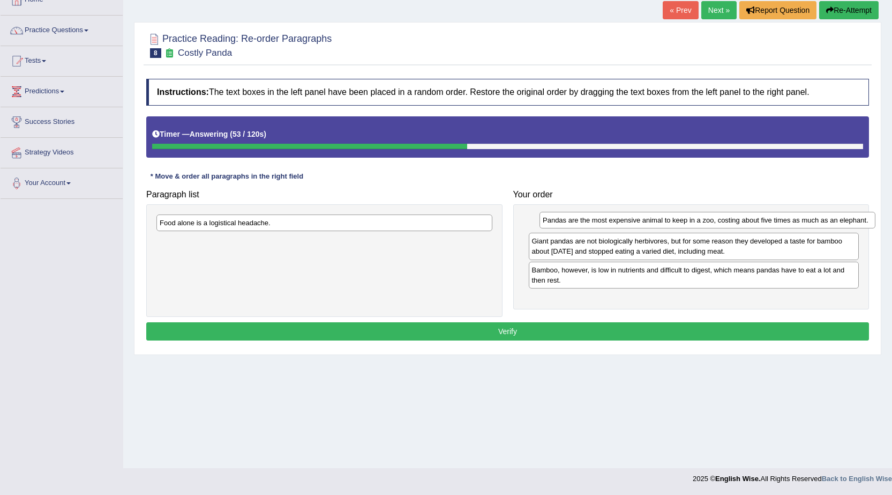
drag, startPoint x: 431, startPoint y: 220, endPoint x: 803, endPoint y: 213, distance: 372.5
click at [805, 214] on div "Pandas are the most expensive animal to keep in a zoo, costing about five times…" at bounding box center [708, 220] width 336 height 17
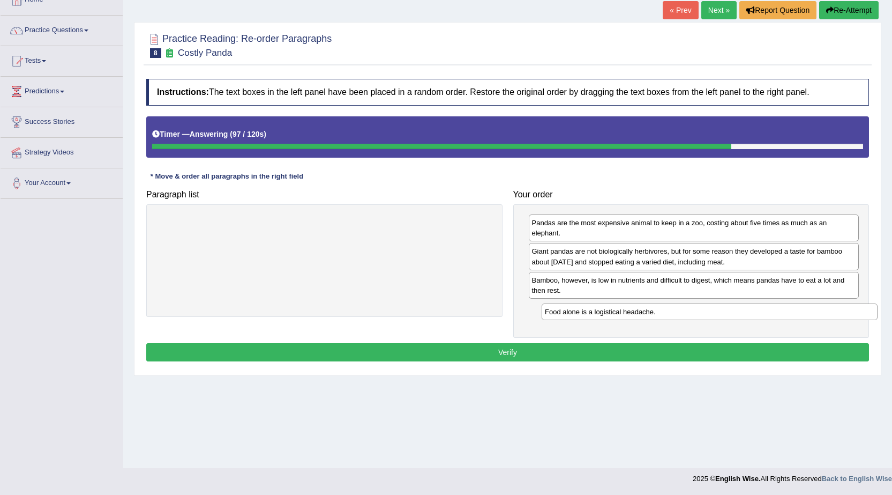
drag, startPoint x: 246, startPoint y: 223, endPoint x: 631, endPoint y: 312, distance: 394.8
click at [631, 312] on div "Food alone is a logistical headache." at bounding box center [710, 311] width 336 height 17
click at [457, 349] on button "Verify" at bounding box center [507, 352] width 723 height 18
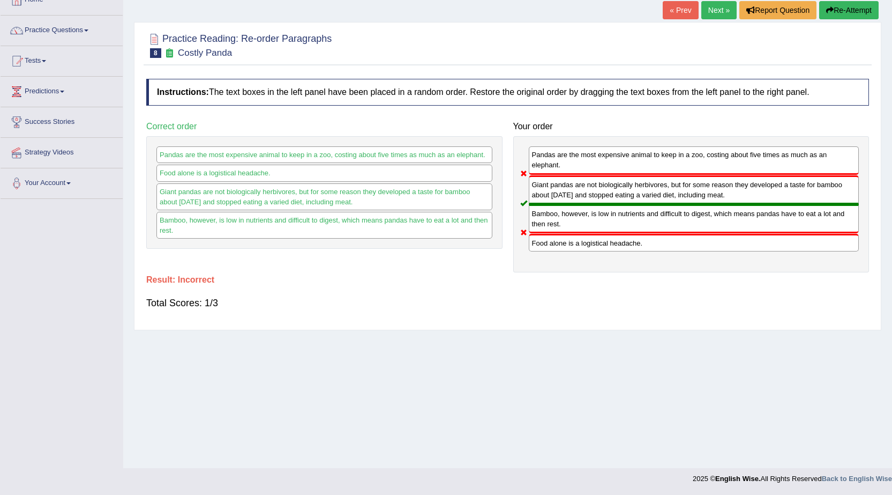
click at [837, 12] on button "Re-Attempt" at bounding box center [848, 10] width 59 height 18
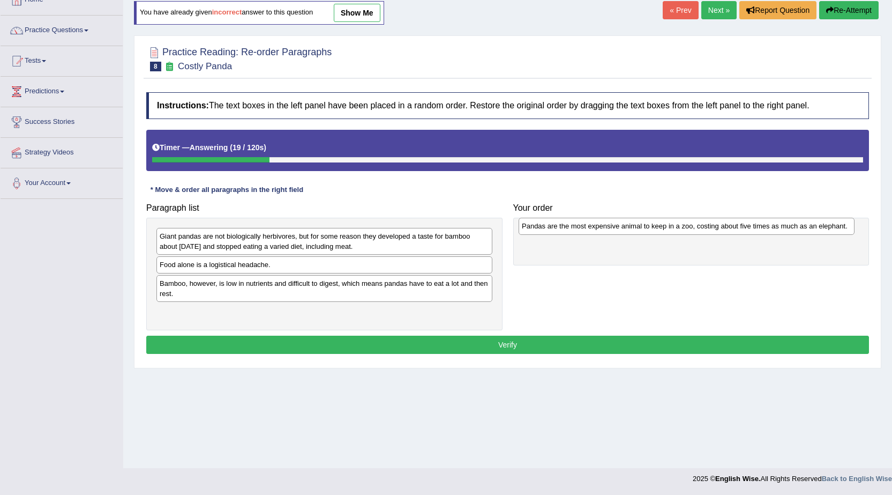
drag, startPoint x: 235, startPoint y: 265, endPoint x: 598, endPoint y: 227, distance: 364.3
click at [598, 227] on div "Pandas are the most expensive animal to keep in a zoo, costing about five times…" at bounding box center [687, 226] width 336 height 17
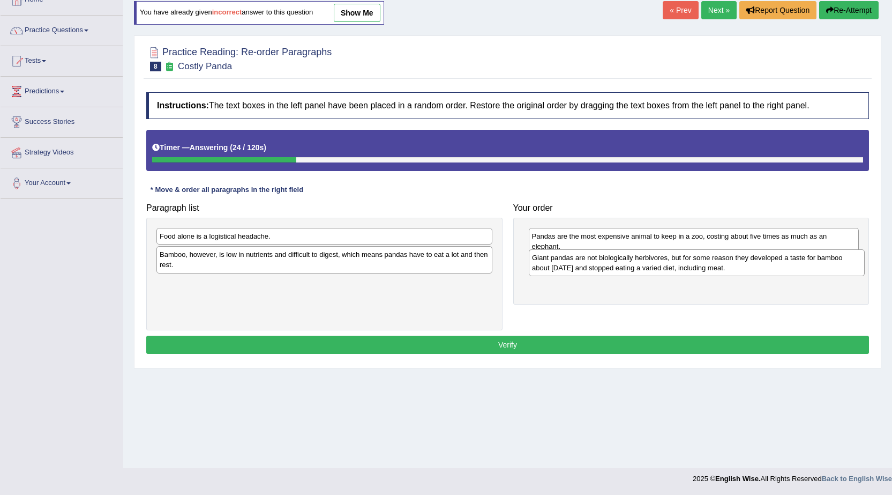
drag, startPoint x: 295, startPoint y: 245, endPoint x: 667, endPoint y: 266, distance: 373.1
click at [667, 266] on div "Giant pandas are not biologically herbivores, but for some reason they develope…" at bounding box center [697, 262] width 336 height 27
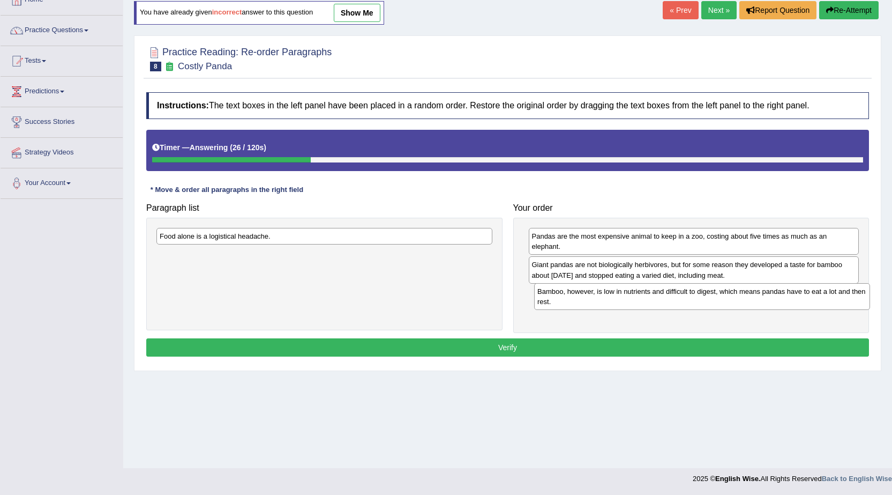
drag, startPoint x: 266, startPoint y: 257, endPoint x: 644, endPoint y: 294, distance: 379.6
click at [644, 294] on div "Bamboo, however, is low in nutrients and difficult to digest, which means panda…" at bounding box center [702, 296] width 336 height 27
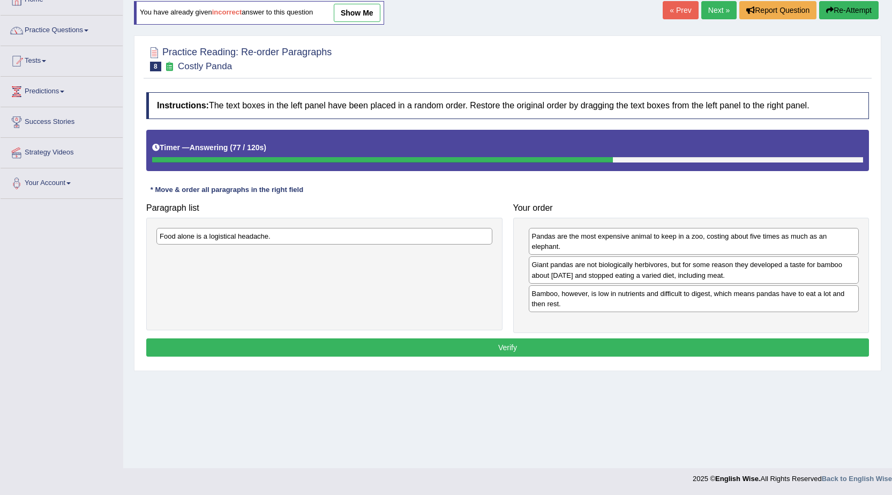
click at [835, 9] on button "Re-Attempt" at bounding box center [848, 10] width 59 height 18
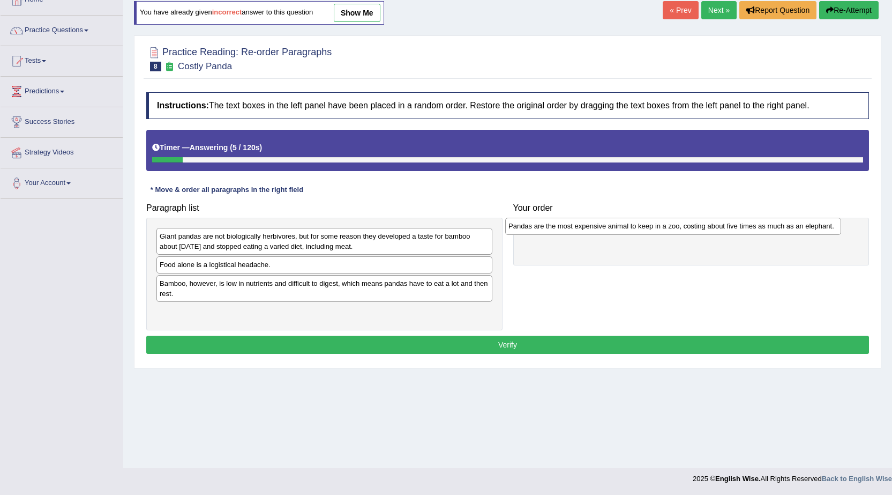
drag, startPoint x: 233, startPoint y: 265, endPoint x: 581, endPoint y: 227, distance: 351.0
click at [581, 227] on div "Pandas are the most expensive animal to keep in a zoo, costing about five times…" at bounding box center [673, 226] width 336 height 17
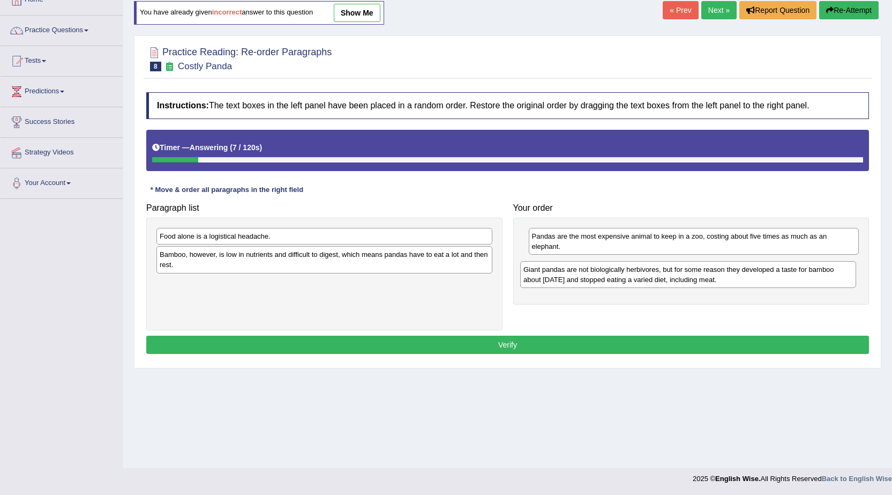
drag, startPoint x: 275, startPoint y: 242, endPoint x: 639, endPoint y: 275, distance: 365.4
click at [639, 275] on div "Giant pandas are not biologically herbivores, but for some reason they develope…" at bounding box center [688, 274] width 336 height 27
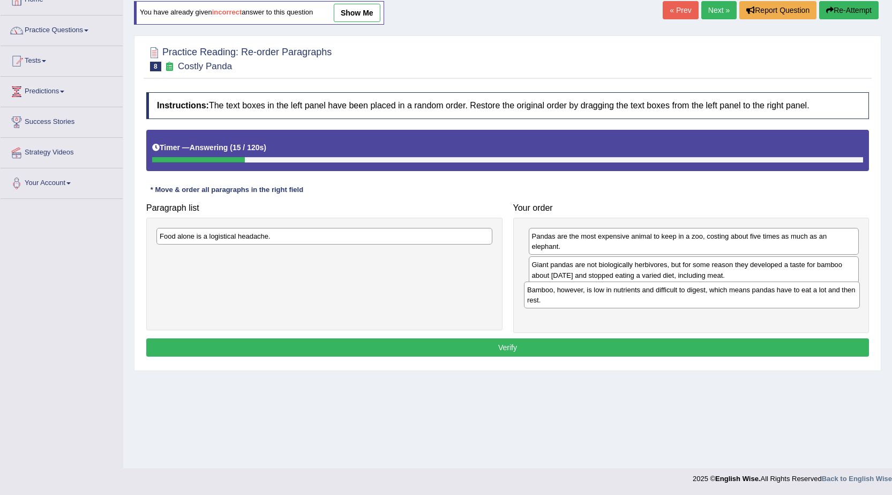
drag, startPoint x: 285, startPoint y: 262, endPoint x: 652, endPoint y: 297, distance: 369.3
click at [652, 297] on div "Bamboo, however, is low in nutrients and difficult to digest, which means panda…" at bounding box center [692, 294] width 336 height 27
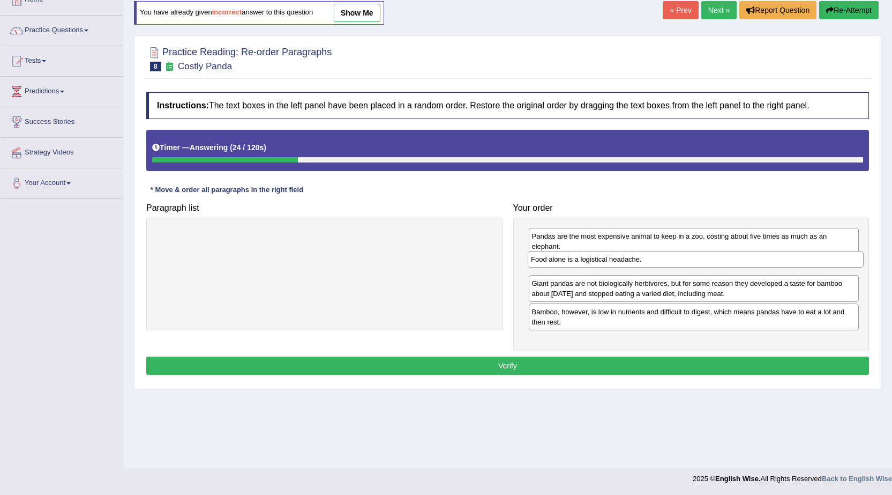
drag, startPoint x: 234, startPoint y: 231, endPoint x: 605, endPoint y: 254, distance: 372.1
click at [605, 254] on div "Food alone is a logistical headache." at bounding box center [696, 259] width 336 height 17
click at [548, 266] on div "Food alone is a logistical headache." at bounding box center [690, 266] width 331 height 17
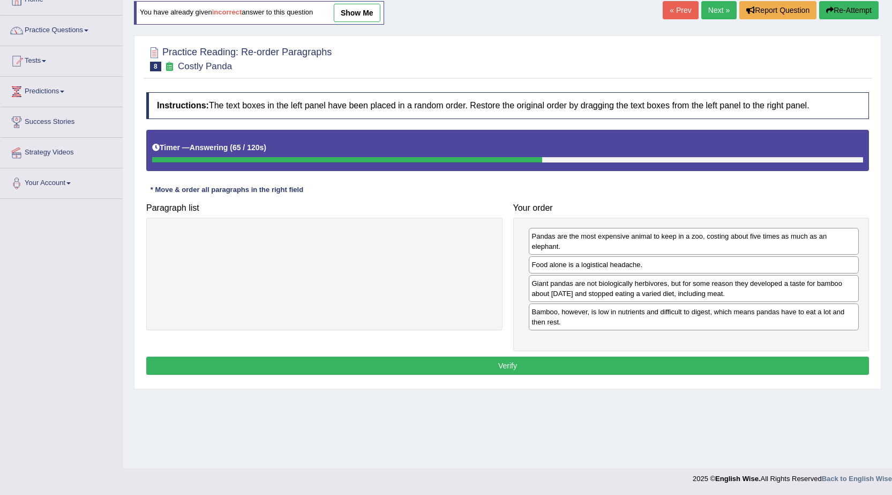
click at [523, 367] on button "Verify" at bounding box center [507, 365] width 723 height 18
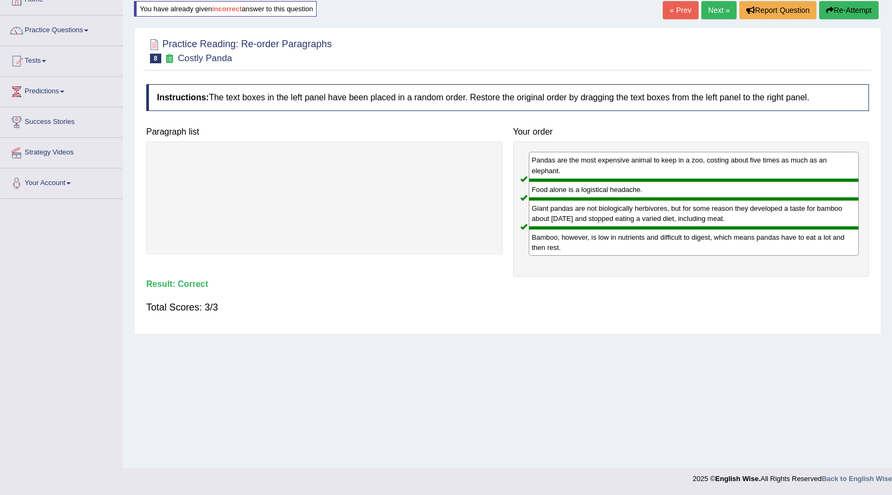
click at [726, 11] on link "Next »" at bounding box center [718, 10] width 35 height 18
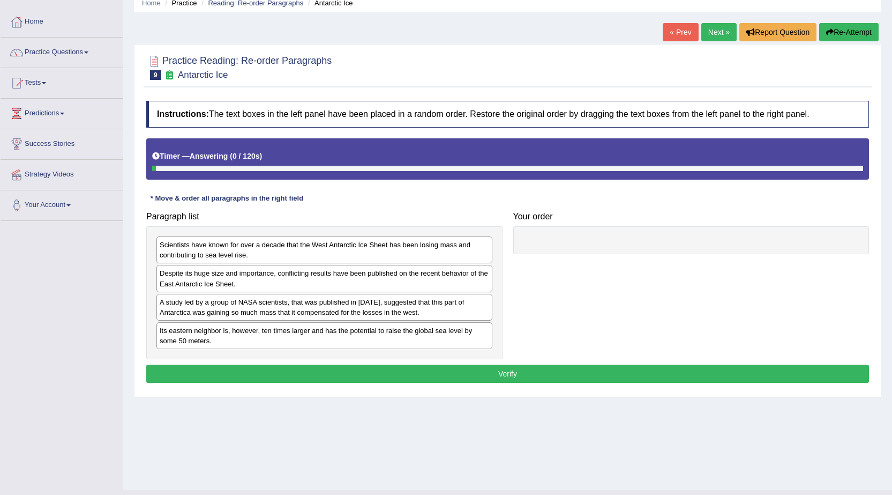
scroll to position [68, 0]
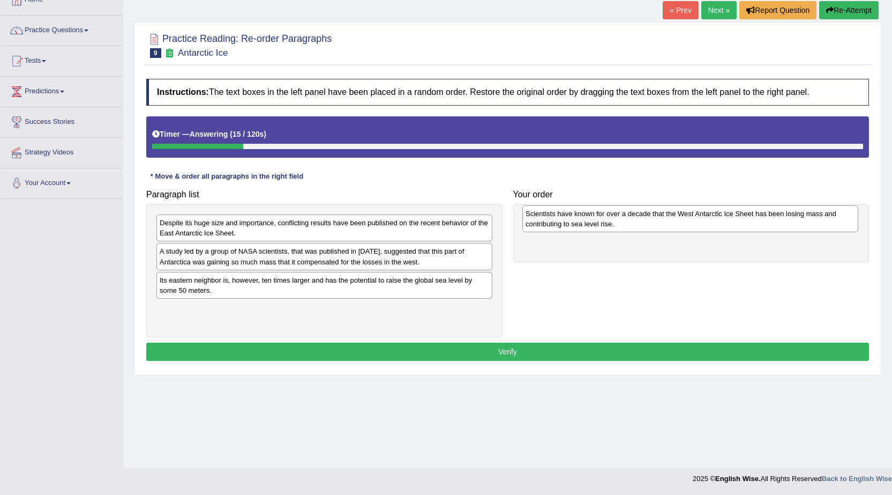
drag, startPoint x: 270, startPoint y: 229, endPoint x: 636, endPoint y: 220, distance: 366.1
click at [636, 220] on div "Scientists have known for over a decade that the West Antarctic Ice Sheet has b…" at bounding box center [690, 218] width 336 height 27
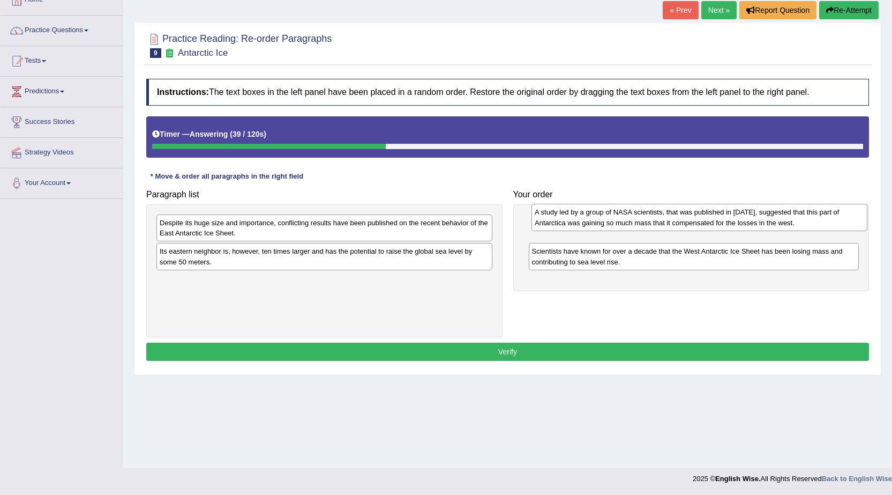
drag, startPoint x: 271, startPoint y: 258, endPoint x: 646, endPoint y: 219, distance: 377.2
click at [646, 219] on div "A study led by a group of NASA scientists, that was published in [DATE], sugges…" at bounding box center [700, 217] width 336 height 27
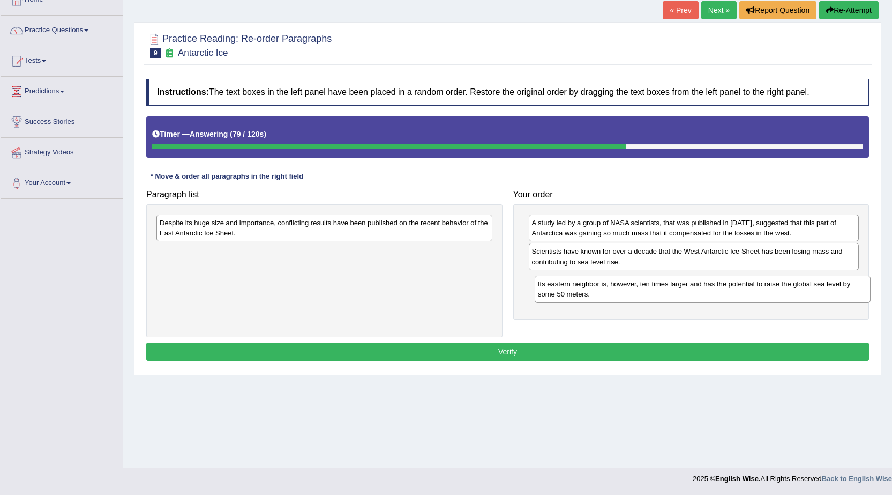
drag, startPoint x: 308, startPoint y: 253, endPoint x: 686, endPoint y: 286, distance: 379.7
click at [686, 286] on div "Its eastern neighbor is, however, ten times larger and has the potential to rai…" at bounding box center [703, 288] width 336 height 27
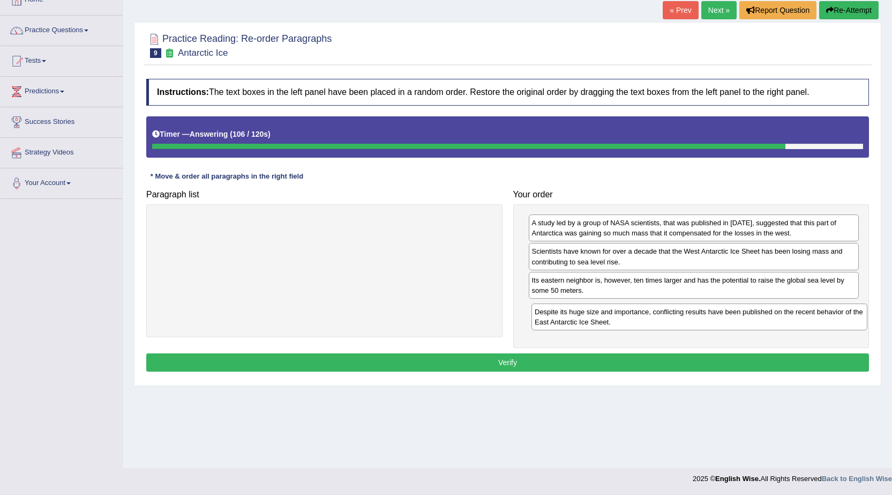
drag, startPoint x: 384, startPoint y: 226, endPoint x: 759, endPoint y: 315, distance: 385.5
click at [759, 315] on div "Despite its huge size and importance, conflicting results have been published o…" at bounding box center [700, 316] width 336 height 27
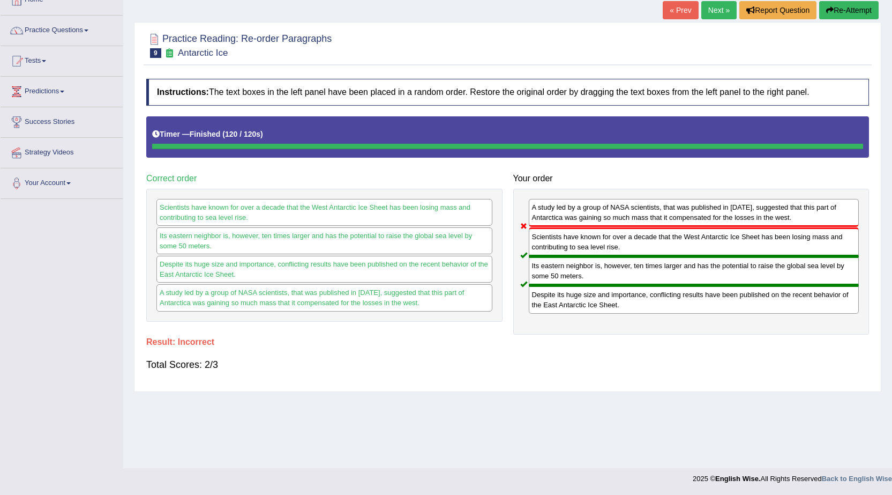
click at [847, 8] on button "Re-Attempt" at bounding box center [848, 10] width 59 height 18
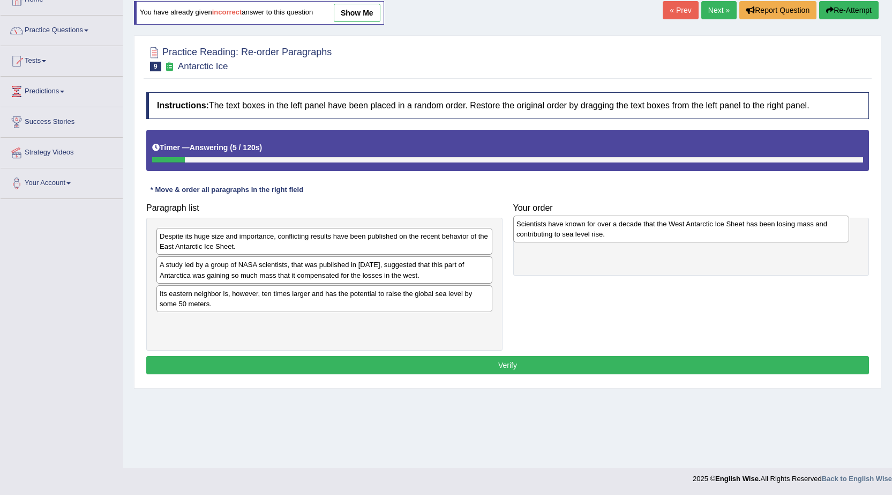
drag, startPoint x: 208, startPoint y: 238, endPoint x: 565, endPoint y: 226, distance: 357.1
click at [565, 226] on div "Scientists have known for over a decade that the West Antarctic Ice Sheet has b…" at bounding box center [681, 228] width 336 height 27
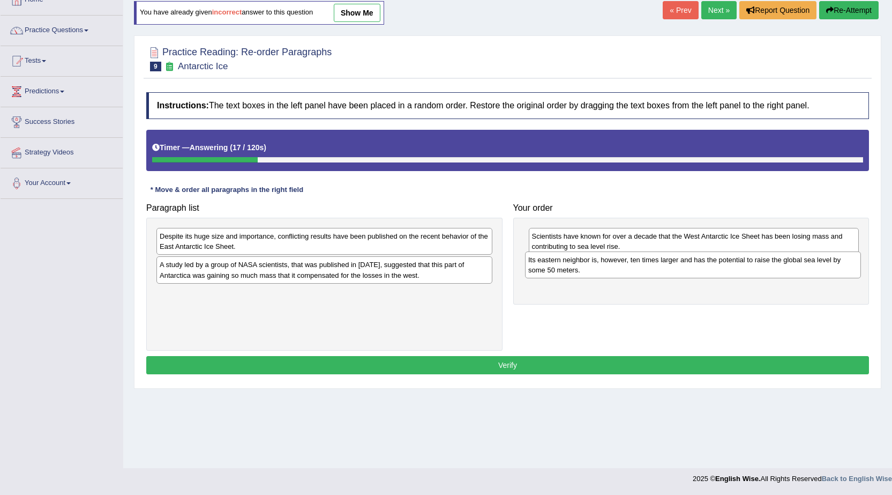
drag, startPoint x: 198, startPoint y: 300, endPoint x: 567, endPoint y: 266, distance: 370.2
click at [567, 266] on div "Its eastern neighbor is, however, ten times larger and has the potential to rai…" at bounding box center [693, 264] width 336 height 27
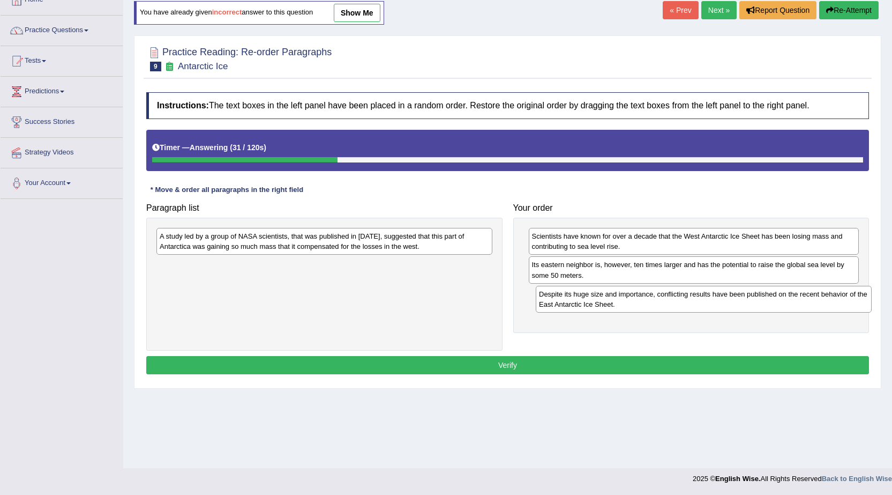
drag, startPoint x: 231, startPoint y: 241, endPoint x: 610, endPoint y: 299, distance: 383.8
click at [610, 299] on div "Despite its huge size and importance, conflicting results have been published o…" at bounding box center [704, 299] width 336 height 27
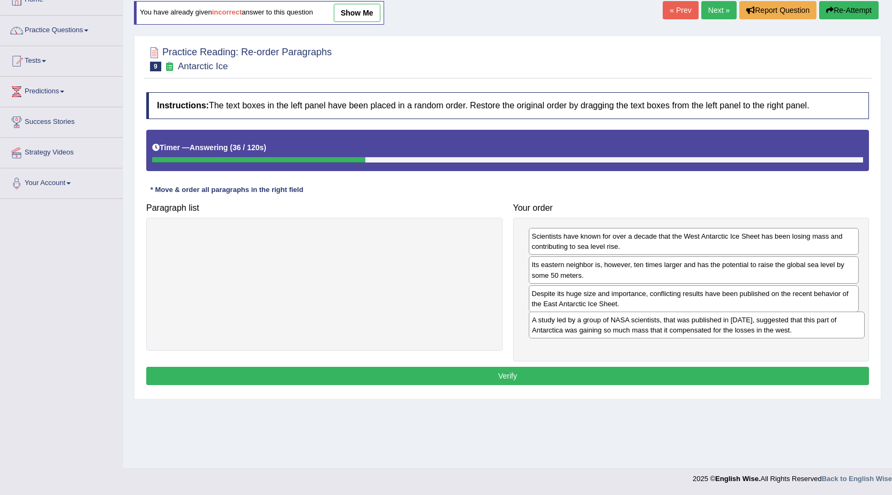
drag, startPoint x: 242, startPoint y: 243, endPoint x: 614, endPoint y: 327, distance: 381.7
click at [614, 327] on div "A study led by a group of NASA scientists, that was published in [DATE], sugges…" at bounding box center [697, 324] width 336 height 27
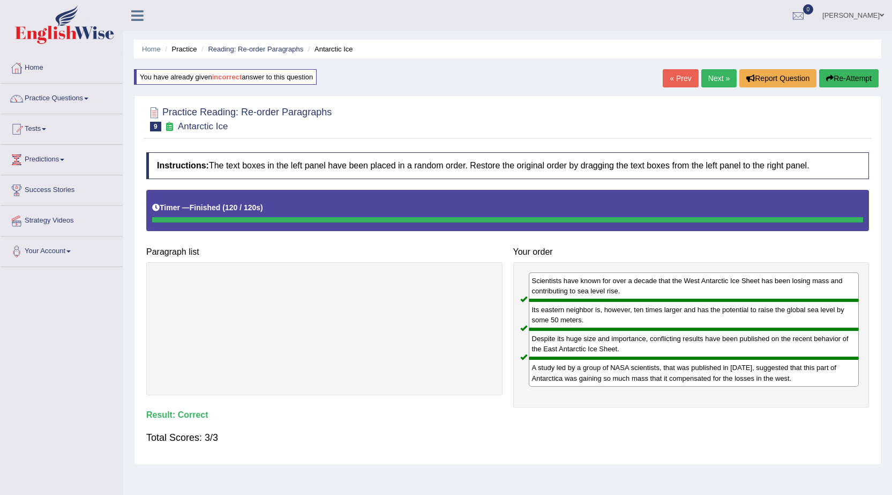
click at [724, 75] on link "Next »" at bounding box center [718, 78] width 35 height 18
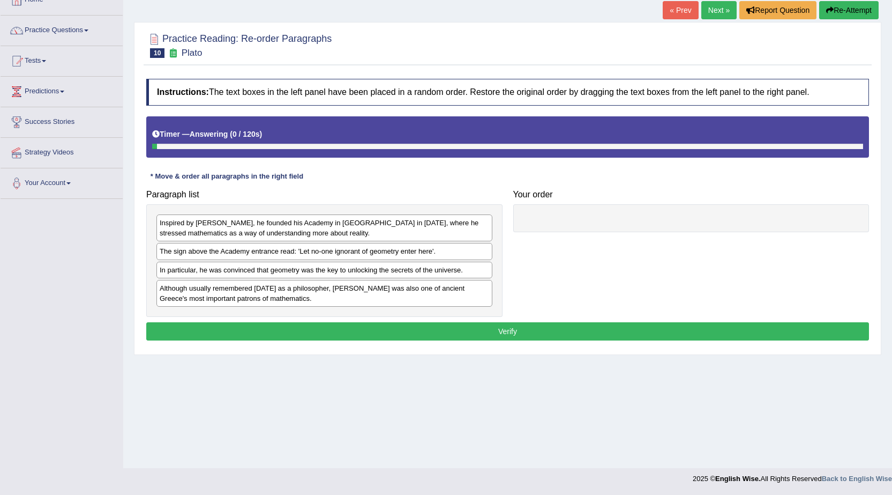
scroll to position [68, 0]
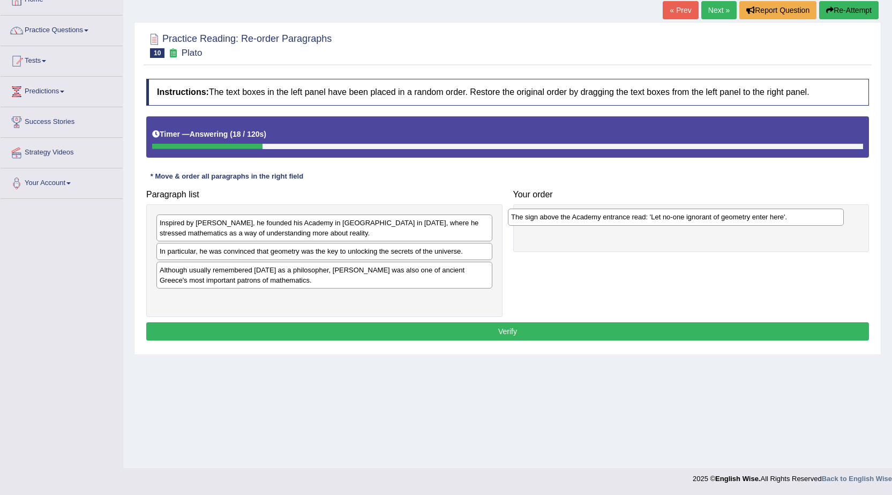
drag, startPoint x: 273, startPoint y: 253, endPoint x: 624, endPoint y: 219, distance: 353.2
click at [624, 219] on div "The sign above the Academy entrance read: 'Let no-one ignorant of geometry ente…" at bounding box center [676, 216] width 336 height 17
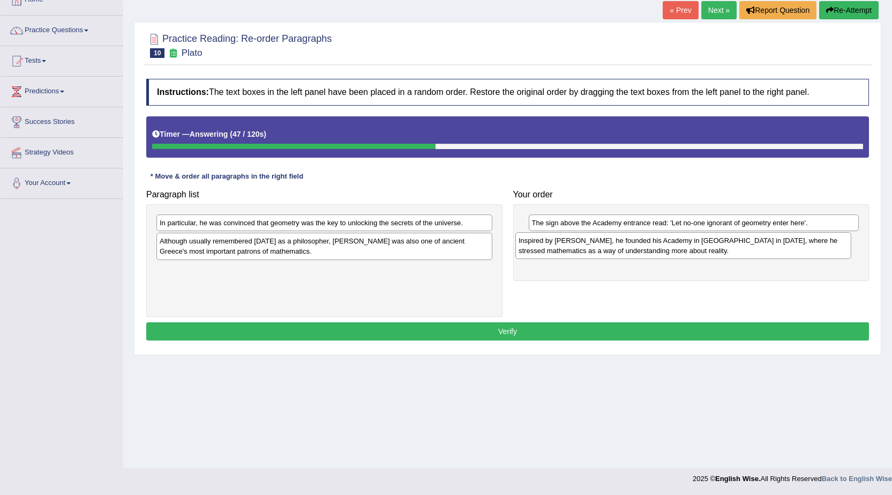
drag, startPoint x: 283, startPoint y: 229, endPoint x: 643, endPoint y: 247, distance: 359.5
click at [643, 247] on div "Inspired by Pythagoras, he founded his Academy in Athens in 387 BC, where he st…" at bounding box center [684, 245] width 336 height 27
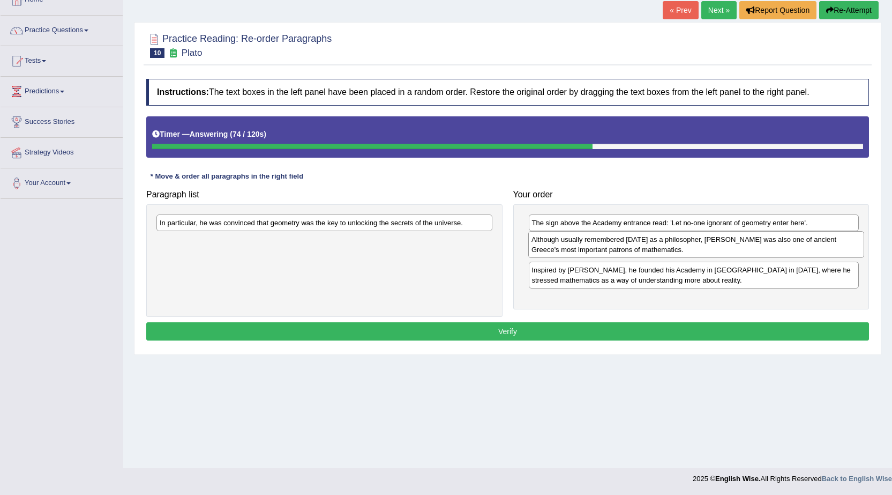
drag, startPoint x: 225, startPoint y: 251, endPoint x: 593, endPoint y: 251, distance: 368.2
click at [593, 251] on div "Although usually remembered today as a philosopher, Plato was also one of ancie…" at bounding box center [696, 244] width 336 height 27
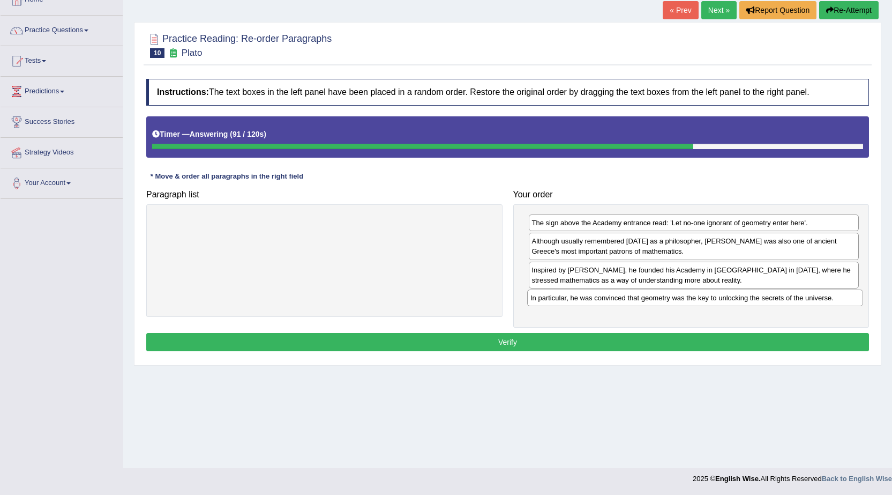
drag, startPoint x: 227, startPoint y: 223, endPoint x: 596, endPoint y: 298, distance: 377.3
click at [596, 298] on div "In particular, he was convinced that geometry was the key to unlocking the secr…" at bounding box center [695, 297] width 336 height 17
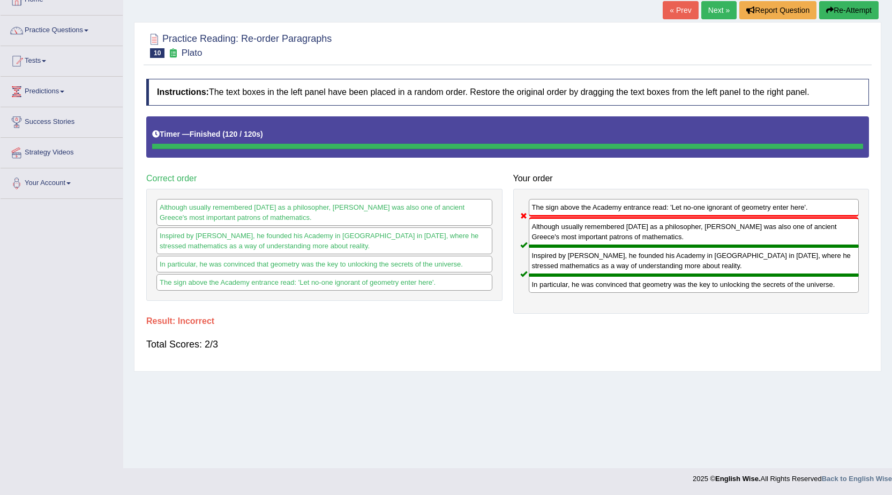
click at [839, 12] on button "Re-Attempt" at bounding box center [848, 10] width 59 height 18
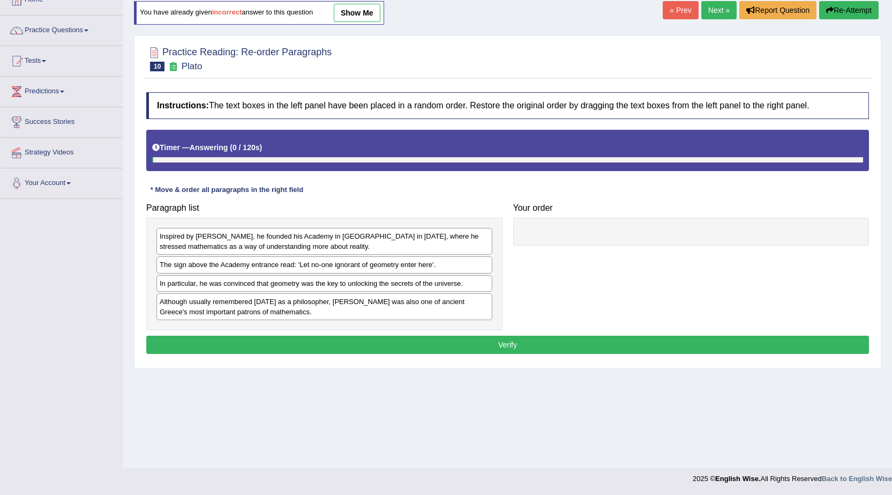
scroll to position [68, 0]
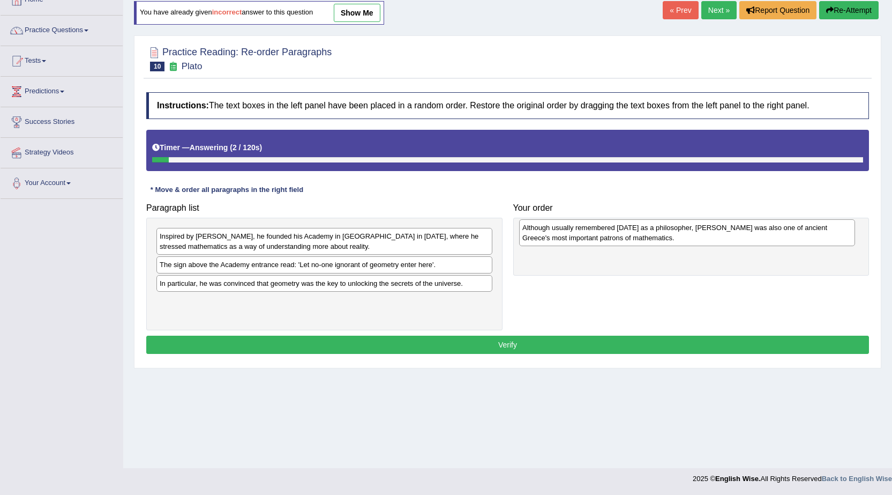
drag, startPoint x: 188, startPoint y: 307, endPoint x: 551, endPoint y: 233, distance: 370.3
click at [551, 233] on div "Although usually remembered [DATE] as a philosopher, [PERSON_NAME] was also one…" at bounding box center [687, 232] width 336 height 27
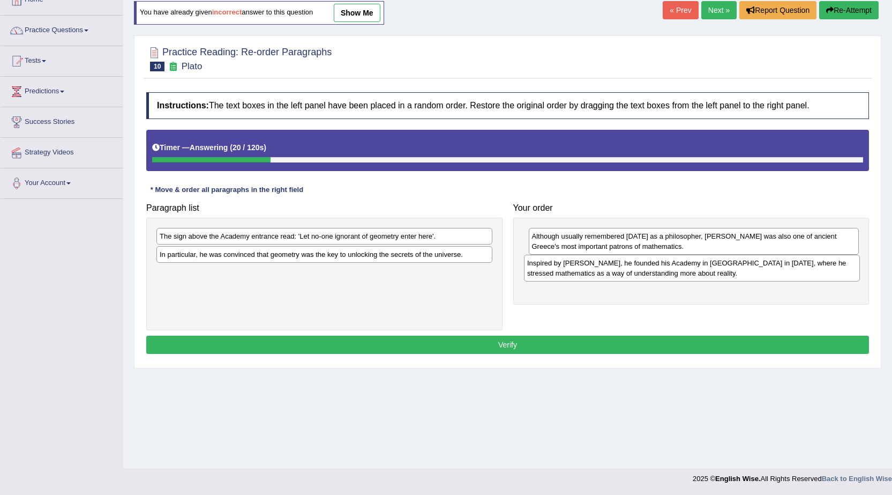
drag, startPoint x: 241, startPoint y: 246, endPoint x: 609, endPoint y: 273, distance: 368.6
click at [609, 273] on div "Inspired by [PERSON_NAME], he founded his Academy in [GEOGRAPHIC_DATA] in [DATE…" at bounding box center [692, 268] width 336 height 27
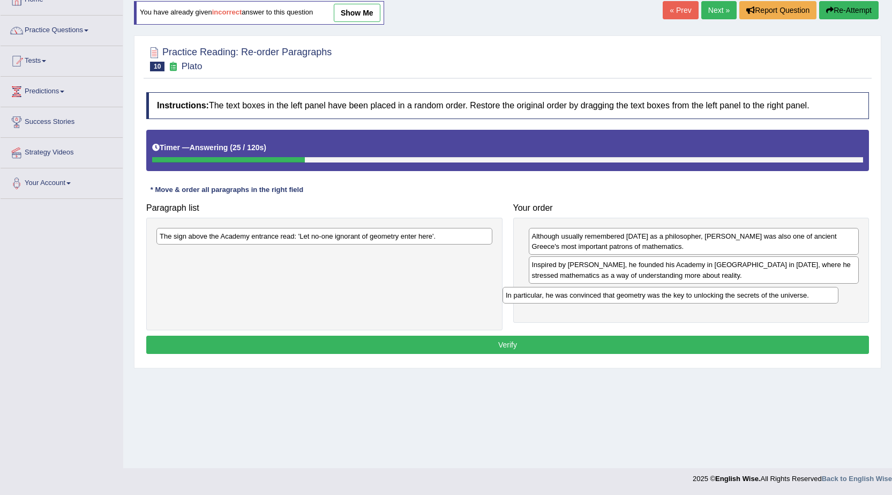
drag, startPoint x: 297, startPoint y: 256, endPoint x: 643, endPoint y: 296, distance: 348.6
click at [643, 296] on div "In particular, he was convinced that geometry was the key to unlocking the secr…" at bounding box center [671, 295] width 336 height 17
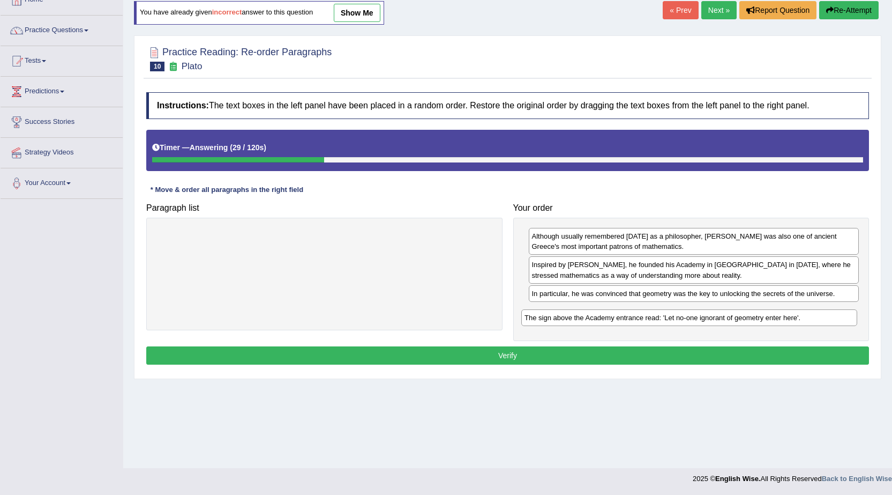
drag, startPoint x: 285, startPoint y: 235, endPoint x: 649, endPoint y: 317, distance: 373.9
click at [649, 317] on div "The sign above the Academy entrance read: 'Let no-one ignorant of geometry ente…" at bounding box center [689, 317] width 336 height 17
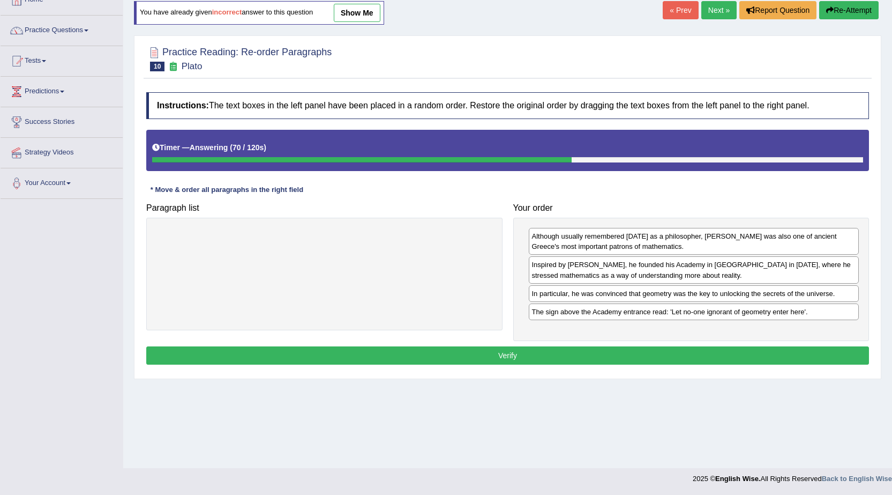
click at [482, 353] on button "Verify" at bounding box center [507, 355] width 723 height 18
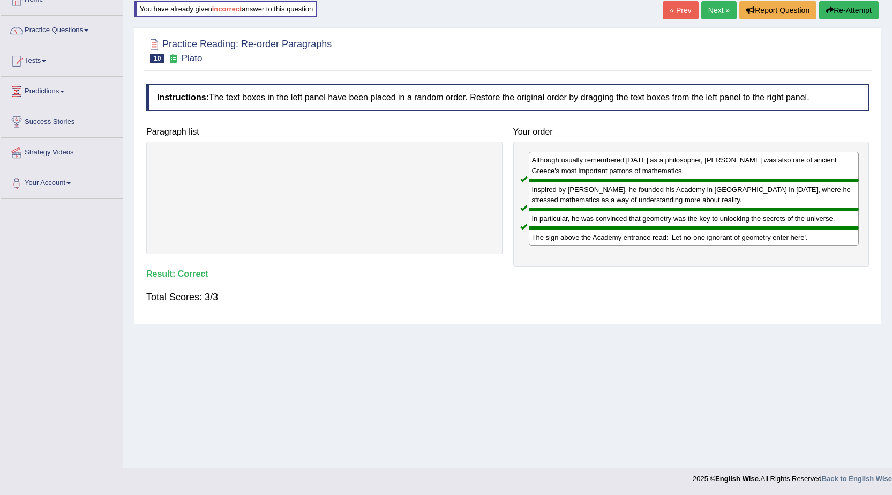
click at [713, 7] on link "Next »" at bounding box center [718, 10] width 35 height 18
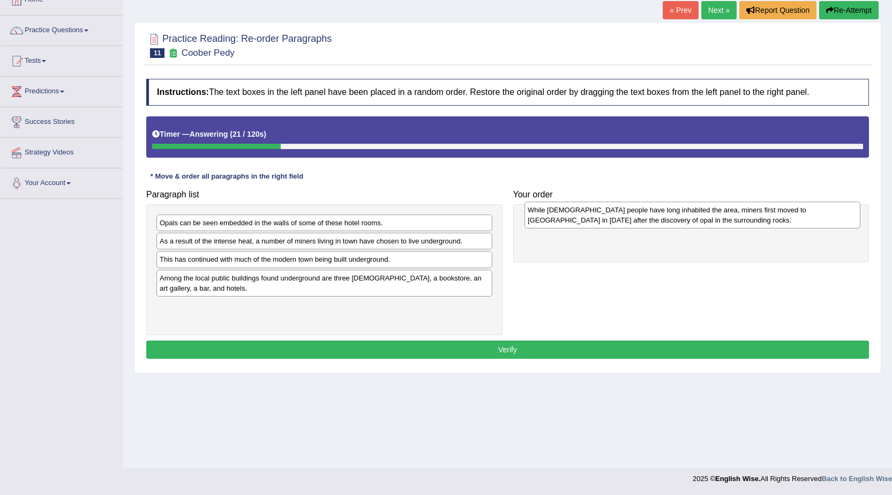
drag, startPoint x: 271, startPoint y: 252, endPoint x: 639, endPoint y: 221, distance: 369.5
click at [639, 221] on div "While [DEMOGRAPHIC_DATA] people have long inhabited the area, miners first move…" at bounding box center [693, 214] width 336 height 27
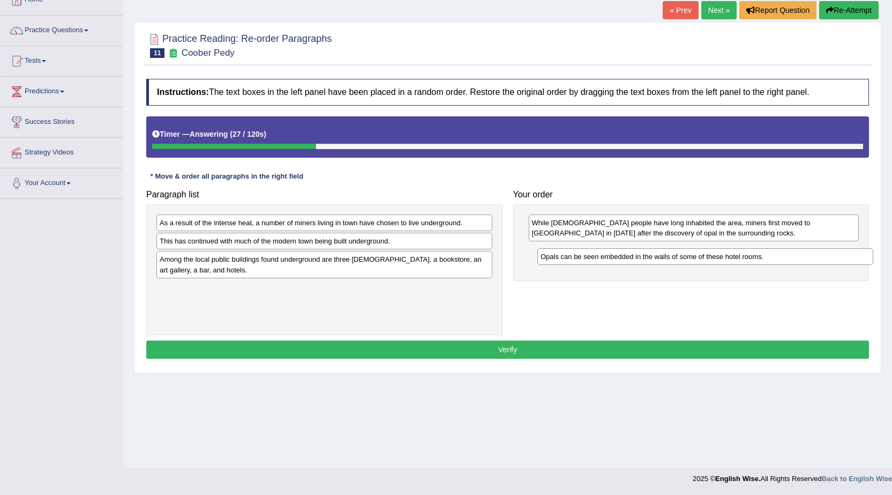
drag, startPoint x: 278, startPoint y: 226, endPoint x: 657, endPoint y: 256, distance: 380.5
click at [657, 256] on div "Opals can be seen embedded in the walls of some of these hotel rooms." at bounding box center [705, 256] width 336 height 17
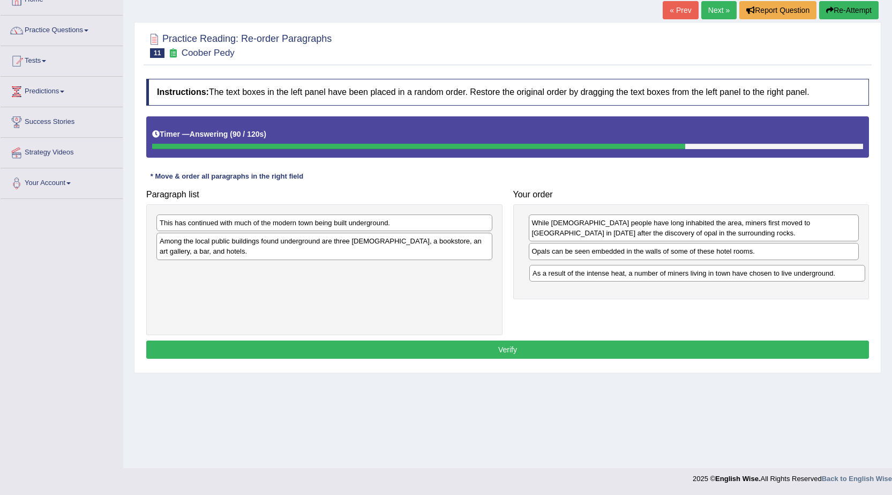
drag, startPoint x: 243, startPoint y: 223, endPoint x: 616, endPoint y: 274, distance: 376.4
click at [616, 274] on div "As a result of the intense heat, a number of miners living in town have chosen …" at bounding box center [697, 273] width 336 height 17
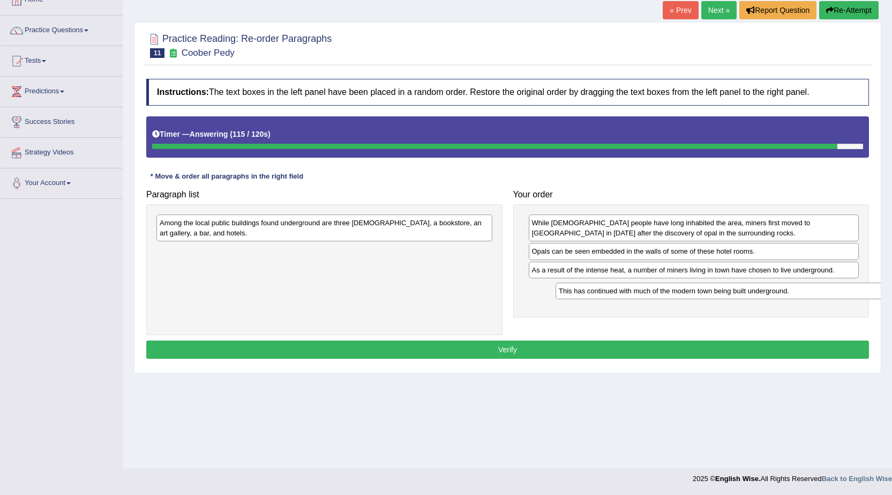
drag, startPoint x: 353, startPoint y: 225, endPoint x: 752, endPoint y: 293, distance: 405.0
click at [752, 293] on div "This has continued with much of the modern town being built underground." at bounding box center [724, 290] width 336 height 17
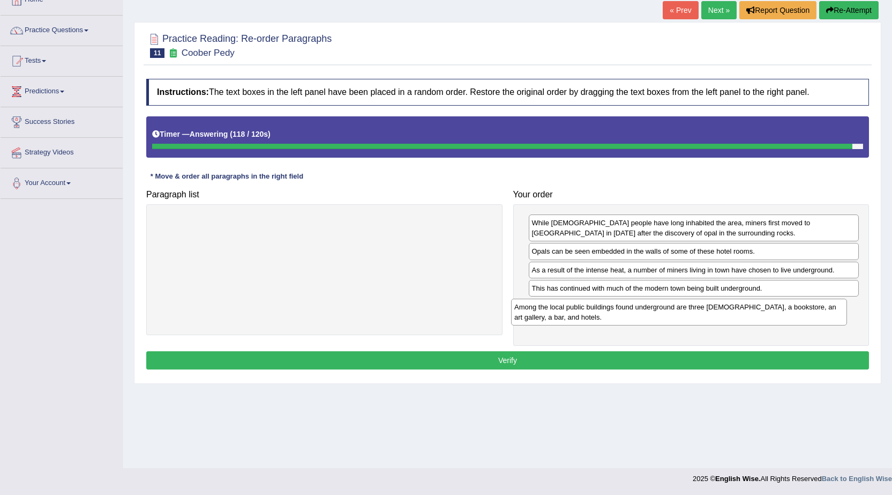
drag, startPoint x: 324, startPoint y: 225, endPoint x: 678, endPoint y: 309, distance: 364.6
click at [678, 309] on div "Among the local public buildings found underground are three [DEMOGRAPHIC_DATA]…" at bounding box center [679, 311] width 336 height 27
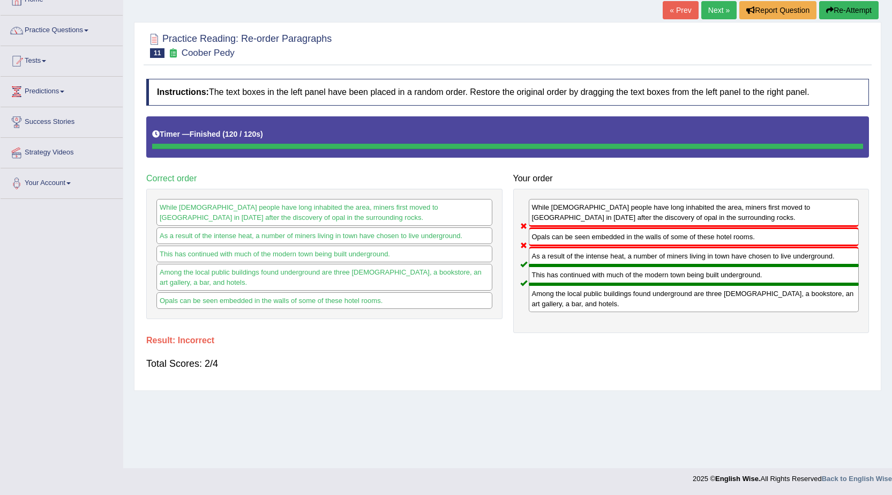
click at [854, 5] on button "Re-Attempt" at bounding box center [848, 10] width 59 height 18
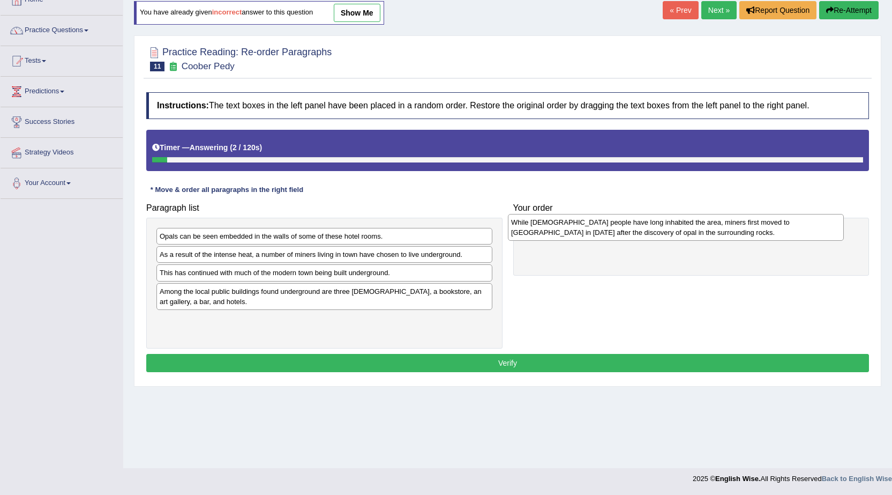
drag, startPoint x: 249, startPoint y: 257, endPoint x: 599, endPoint y: 225, distance: 351.9
click at [599, 225] on div "While Aboriginal people have long inhabited the area, miners first moved to Coo…" at bounding box center [676, 227] width 336 height 27
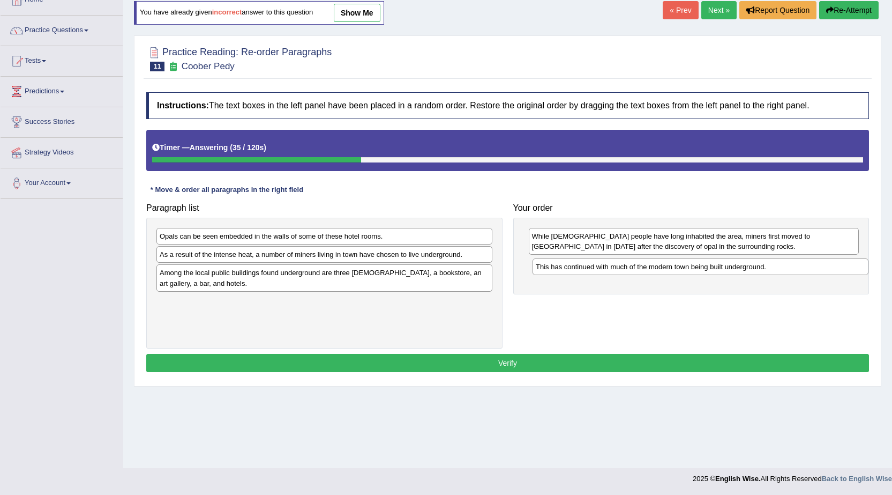
drag, startPoint x: 349, startPoint y: 275, endPoint x: 726, endPoint y: 269, distance: 376.2
click at [726, 269] on div "This has continued with much of the modern town being built underground." at bounding box center [701, 266] width 336 height 17
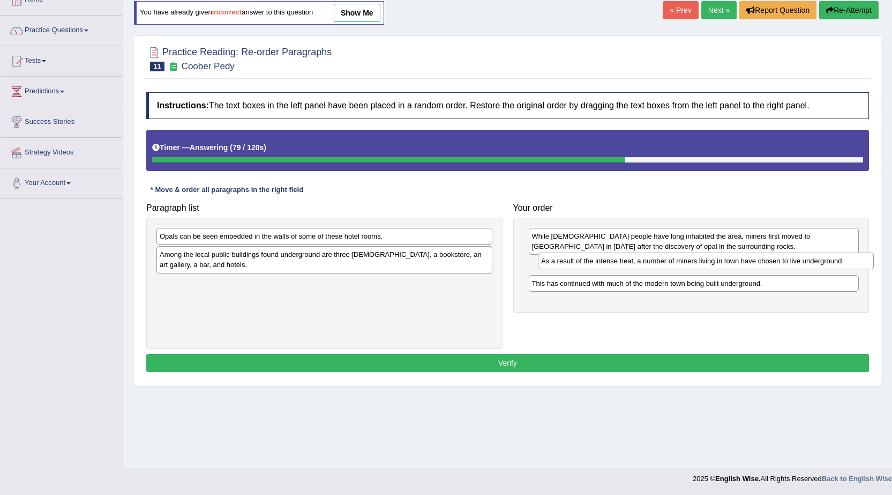
drag, startPoint x: 367, startPoint y: 256, endPoint x: 748, endPoint y: 263, distance: 381.6
click at [748, 263] on div "As a result of the intense heat, a number of miners living in town have chosen …" at bounding box center [706, 260] width 336 height 17
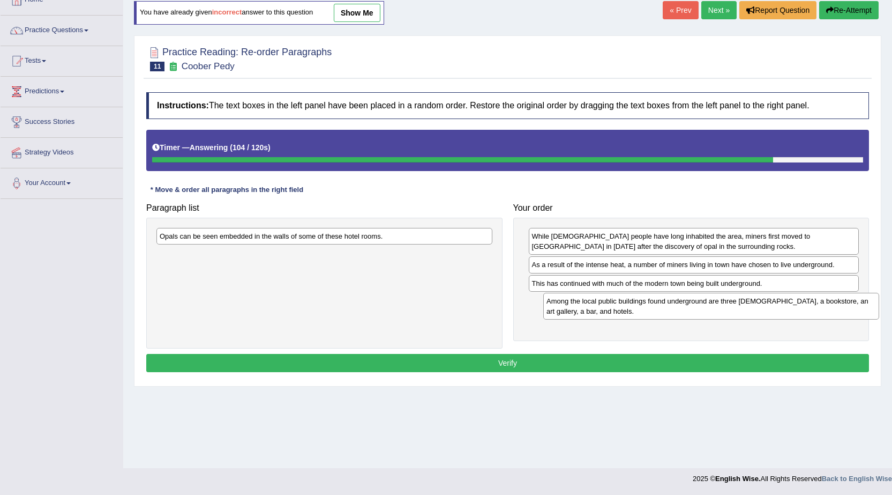
drag, startPoint x: 245, startPoint y: 256, endPoint x: 632, endPoint y: 303, distance: 389.7
click at [632, 303] on div "Among the local public buildings found underground are three churches, a bookst…" at bounding box center [711, 306] width 336 height 27
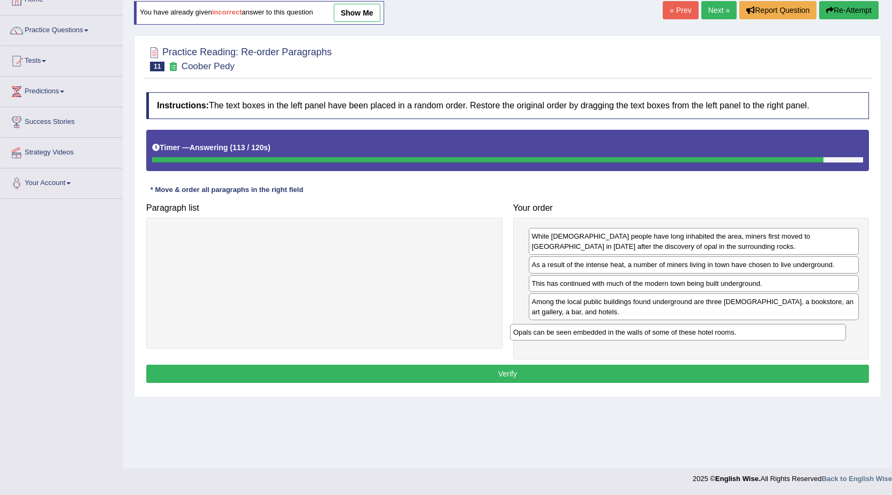
drag, startPoint x: 326, startPoint y: 232, endPoint x: 680, endPoint y: 327, distance: 366.5
click at [680, 327] on div "Opals can be seen embedded in the walls of some of these hotel rooms." at bounding box center [678, 332] width 336 height 17
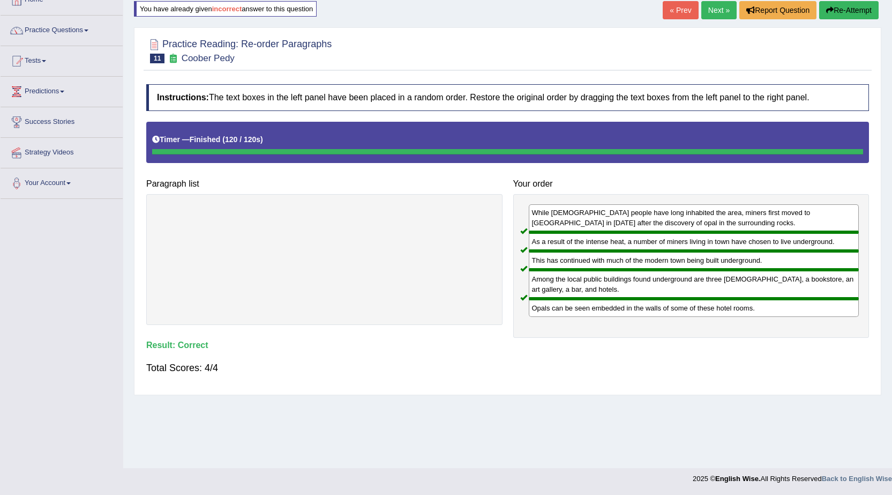
click at [713, 11] on link "Next »" at bounding box center [718, 10] width 35 height 18
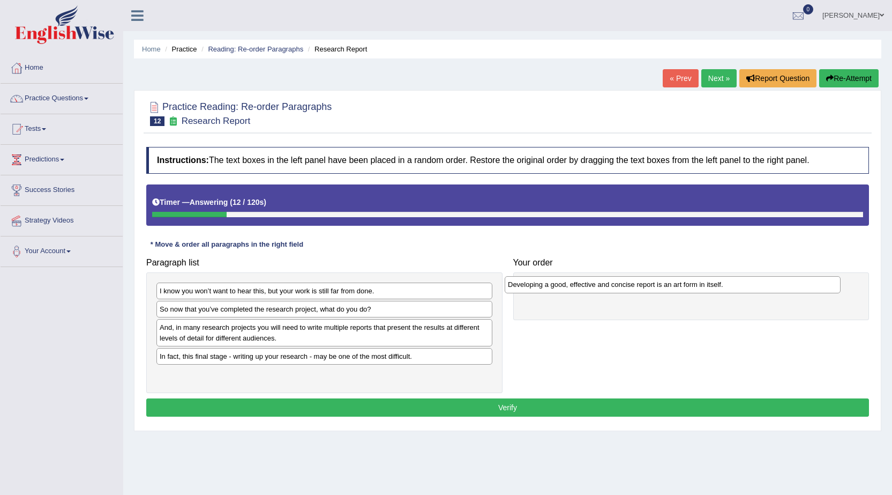
drag, startPoint x: 324, startPoint y: 332, endPoint x: 673, endPoint y: 289, distance: 351.0
click at [673, 289] on div "Developing a good, effective and concise report is an art form in itself." at bounding box center [673, 284] width 336 height 17
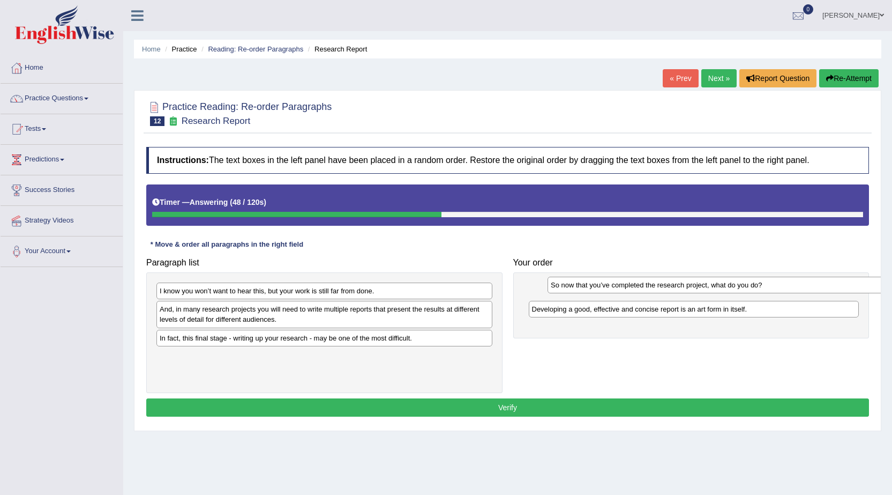
drag, startPoint x: 288, startPoint y: 313, endPoint x: 679, endPoint y: 289, distance: 391.9
click at [679, 289] on div "So now that you’ve completed the research project, what do you do?" at bounding box center [716, 285] width 336 height 17
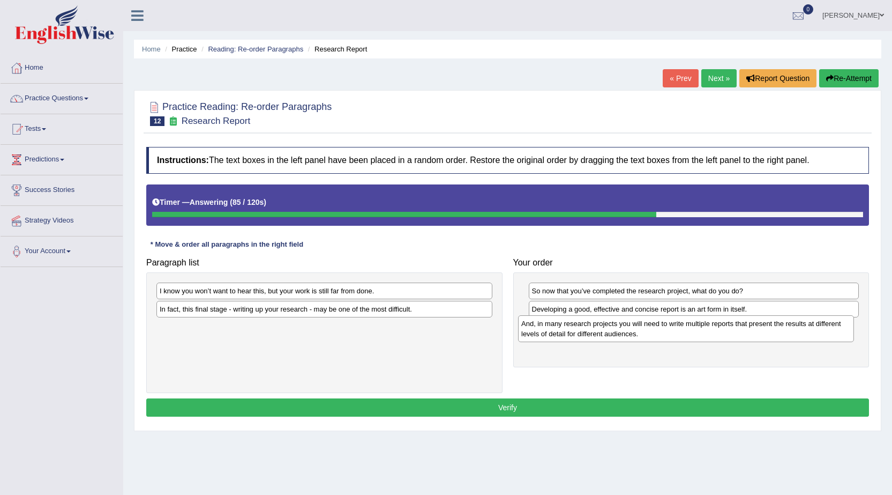
drag, startPoint x: 191, startPoint y: 315, endPoint x: 553, endPoint y: 330, distance: 362.0
click at [553, 330] on div "And, in many research projects you will need to write multiple reports that pre…" at bounding box center [686, 328] width 336 height 27
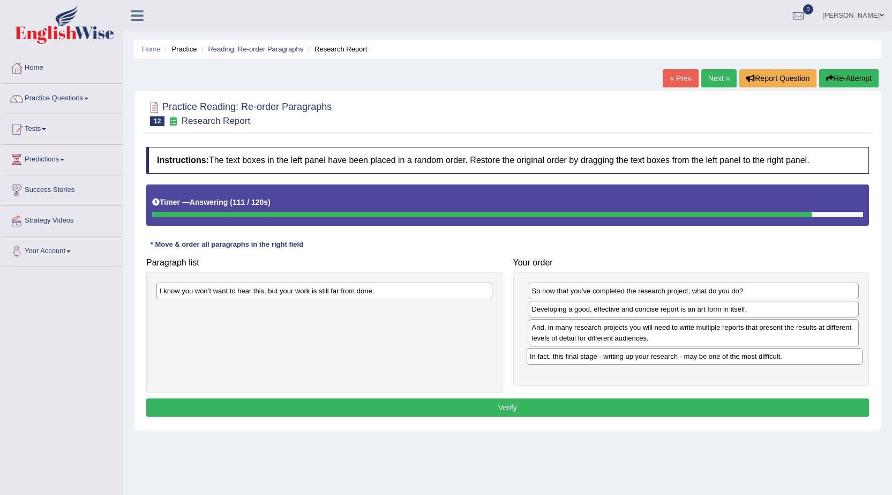
drag, startPoint x: 287, startPoint y: 311, endPoint x: 657, endPoint y: 358, distance: 373.3
click at [657, 358] on div "In fact, this final stage - writing up your research - may be one of the most d…" at bounding box center [695, 356] width 336 height 17
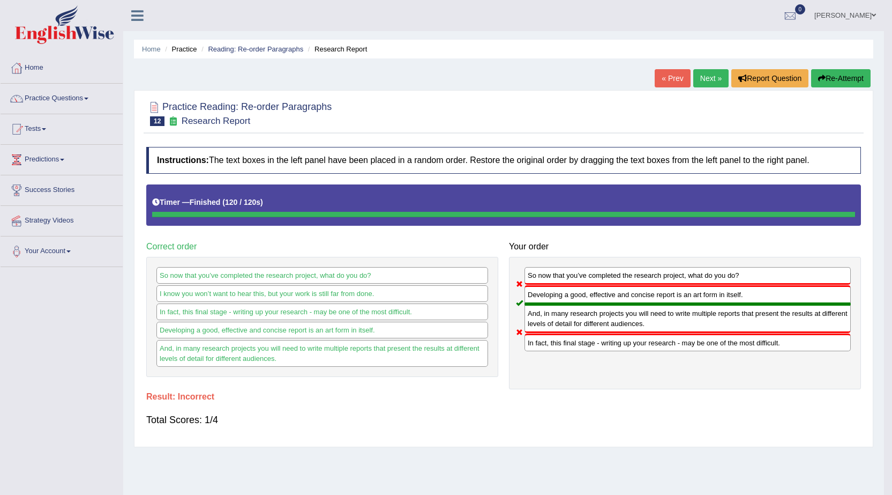
drag, startPoint x: 251, startPoint y: 291, endPoint x: 610, endPoint y: 375, distance: 368.2
click at [610, 375] on div "Paragraph list I know you won’t want to hear this, but your work is still far f…" at bounding box center [504, 286] width 726 height 205
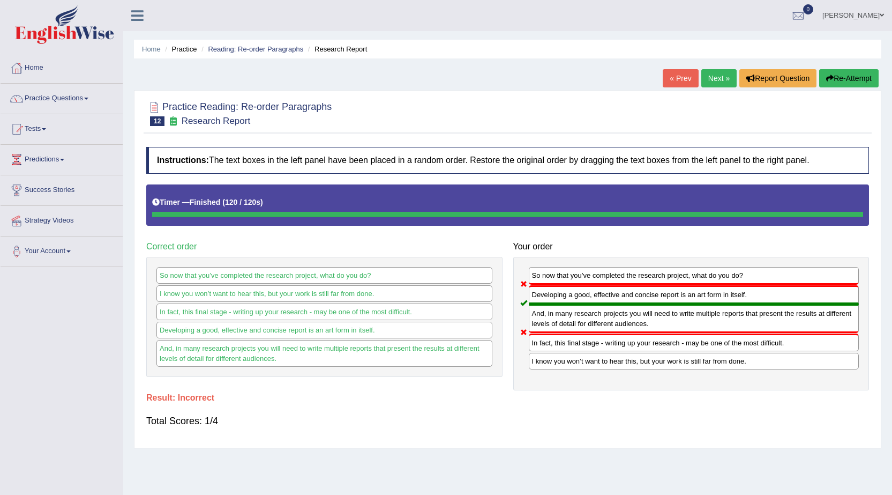
click at [853, 76] on button "Re-Attempt" at bounding box center [848, 78] width 59 height 18
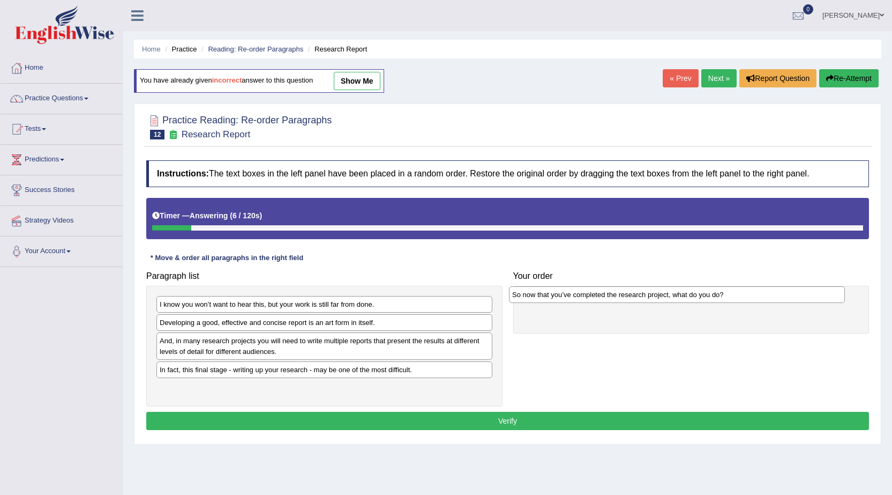
drag, startPoint x: 343, startPoint y: 323, endPoint x: 696, endPoint y: 295, distance: 353.7
click at [696, 295] on div "So now that you’ve completed the research project, what do you do?" at bounding box center [677, 294] width 336 height 17
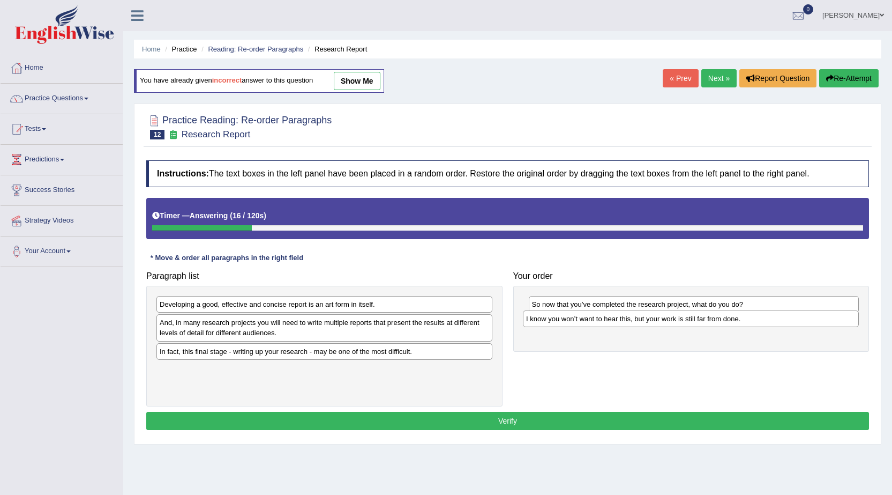
drag, startPoint x: 304, startPoint y: 306, endPoint x: 670, endPoint y: 320, distance: 366.8
click at [670, 320] on div "I know you won’t want to hear this, but your work is still far from done." at bounding box center [691, 318] width 336 height 17
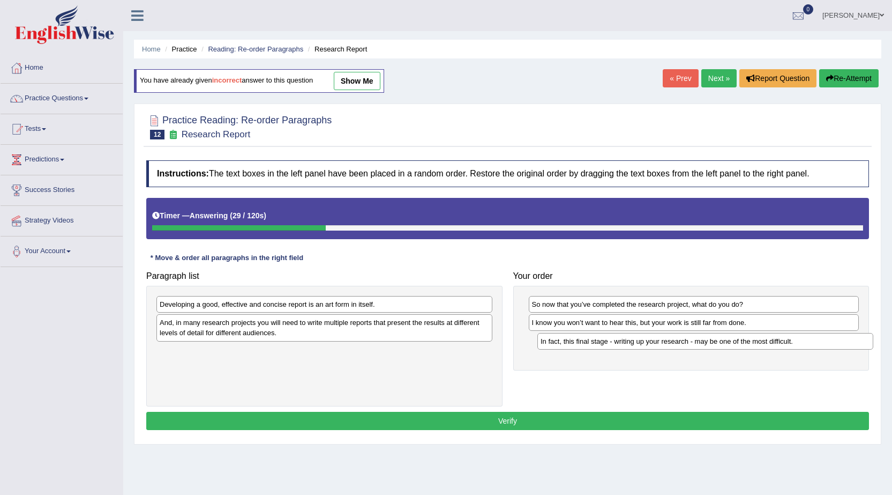
drag, startPoint x: 379, startPoint y: 353, endPoint x: 760, endPoint y: 343, distance: 381.1
click at [760, 343] on div "In fact, this final stage - writing up your research - may be one of the most d…" at bounding box center [705, 341] width 336 height 17
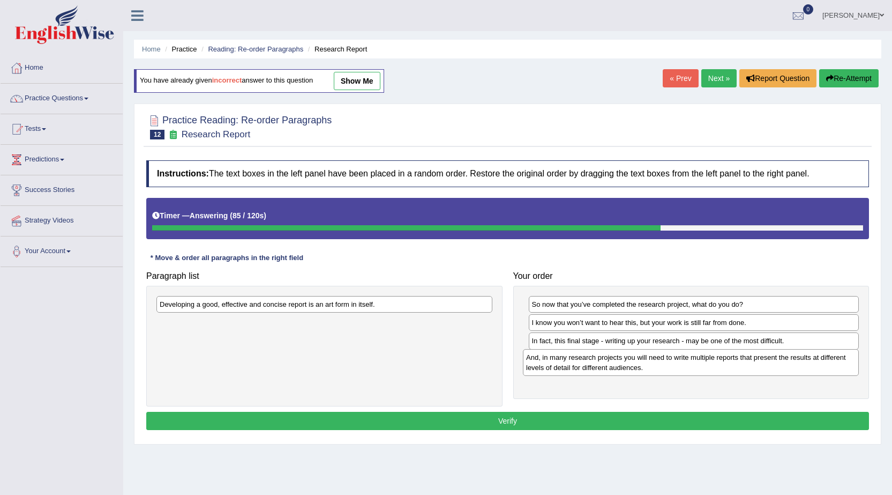
drag, startPoint x: 271, startPoint y: 326, endPoint x: 638, endPoint y: 361, distance: 368.2
click at [638, 361] on div "And, in many research projects you will need to write multiple reports that pre…" at bounding box center [691, 362] width 336 height 27
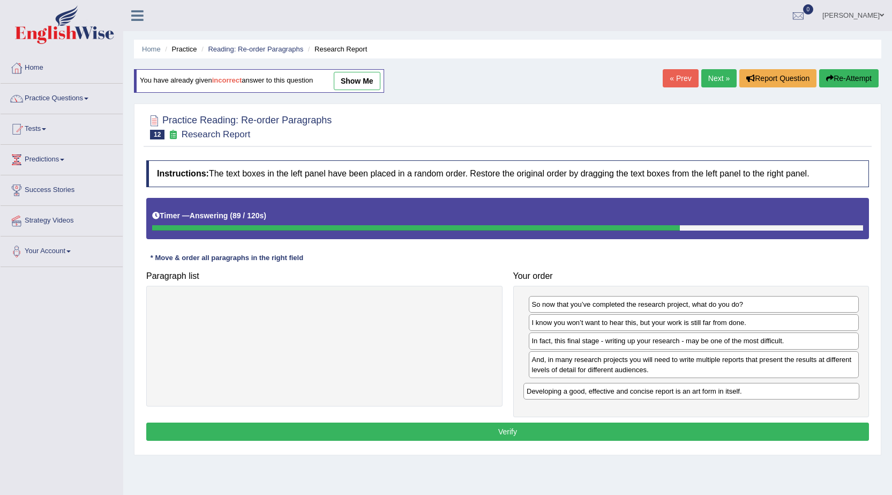
drag, startPoint x: 251, startPoint y: 303, endPoint x: 618, endPoint y: 390, distance: 377.2
click at [618, 390] on div "Developing a good, effective and concise report is an art form in itself." at bounding box center [692, 391] width 336 height 17
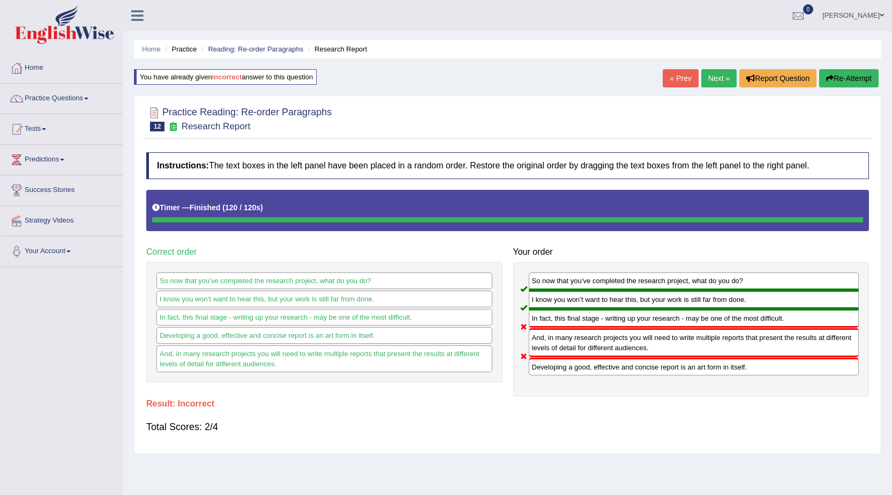
click at [841, 78] on button "Re-Attempt" at bounding box center [848, 78] width 59 height 18
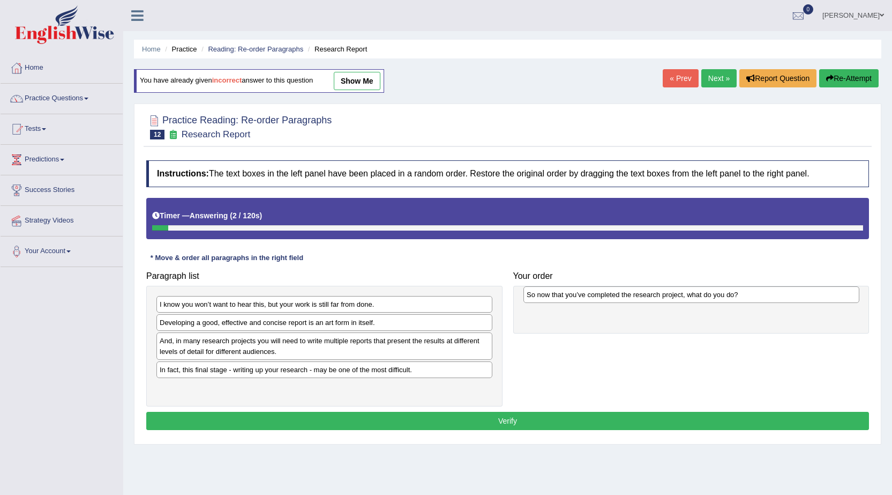
drag, startPoint x: 252, startPoint y: 325, endPoint x: 619, endPoint y: 297, distance: 368.1
click at [619, 297] on div "So now that you’ve completed the research project, what do you do?" at bounding box center [692, 294] width 336 height 17
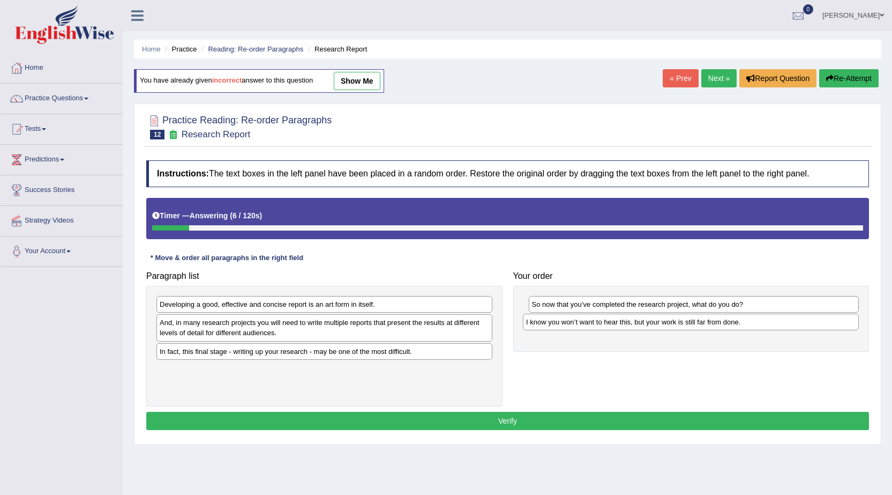
drag, startPoint x: 316, startPoint y: 302, endPoint x: 683, endPoint y: 320, distance: 367.0
click at [683, 320] on div "I know you won’t want to hear this, but your work is still far from done." at bounding box center [691, 321] width 336 height 17
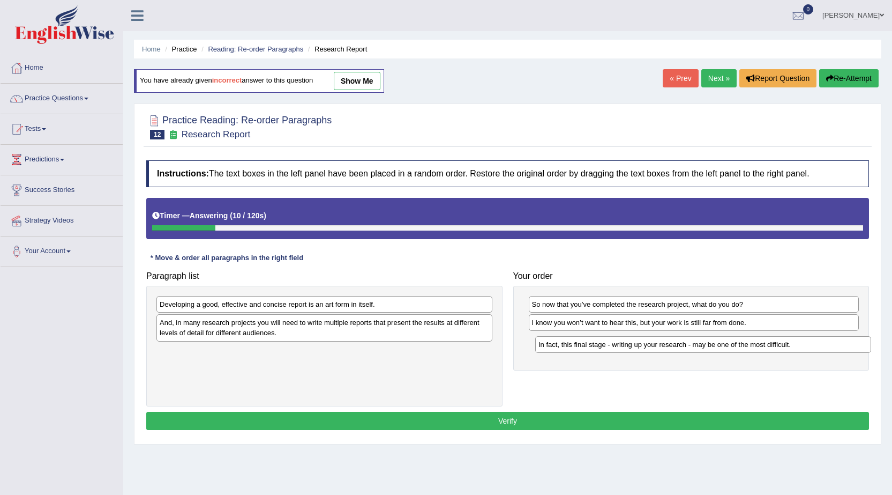
drag, startPoint x: 236, startPoint y: 356, endPoint x: 615, endPoint y: 349, distance: 378.9
click at [615, 349] on div "In fact, this final stage - writing up your research - may be one of the most d…" at bounding box center [703, 344] width 336 height 17
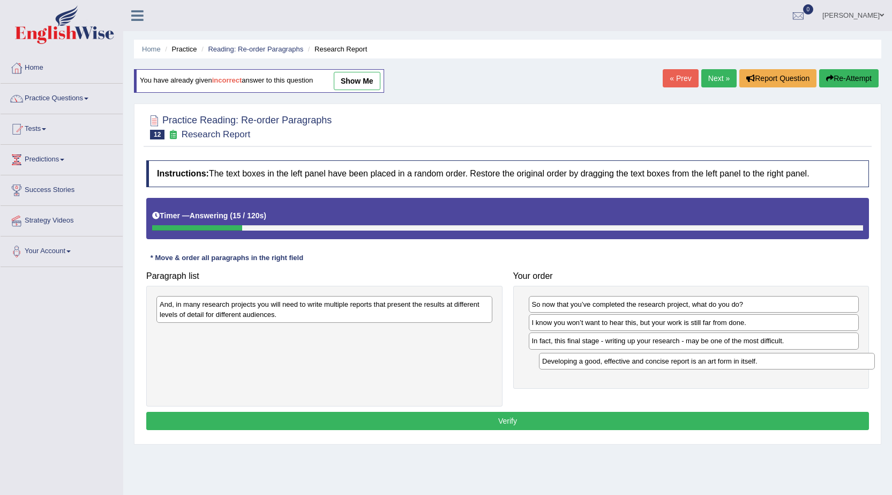
drag, startPoint x: 330, startPoint y: 304, endPoint x: 713, endPoint y: 361, distance: 386.8
click at [713, 361] on div "Developing a good, effective and concise report is an art form in itself." at bounding box center [707, 361] width 336 height 17
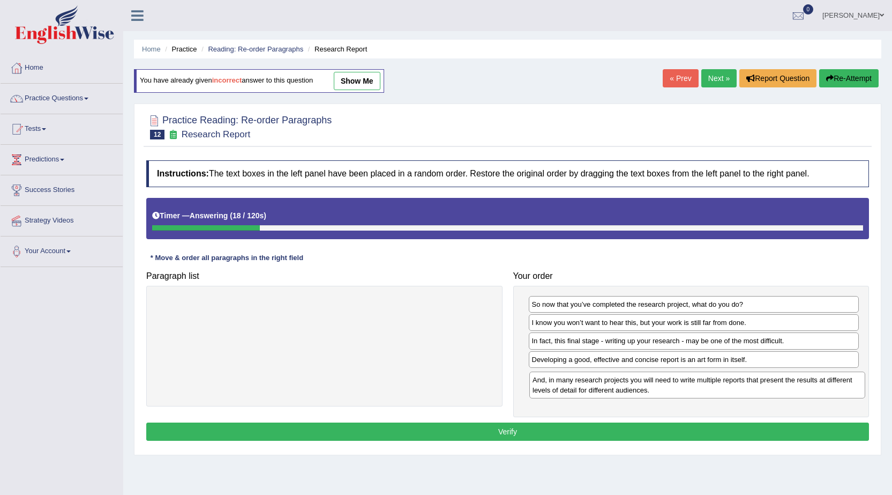
drag, startPoint x: 359, startPoint y: 312, endPoint x: 731, endPoint y: 388, distance: 380.6
click at [731, 388] on div "And, in many research projects you will need to write multiple reports that pre…" at bounding box center [697, 384] width 336 height 27
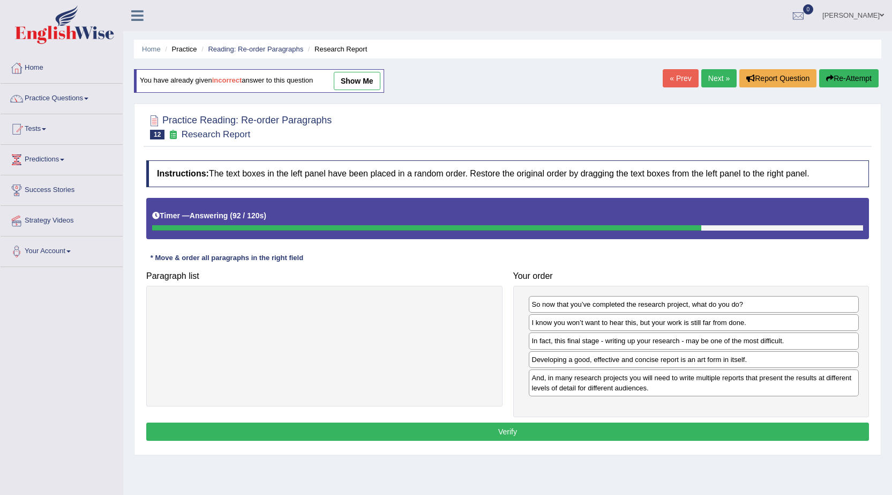
click at [502, 432] on button "Verify" at bounding box center [507, 431] width 723 height 18
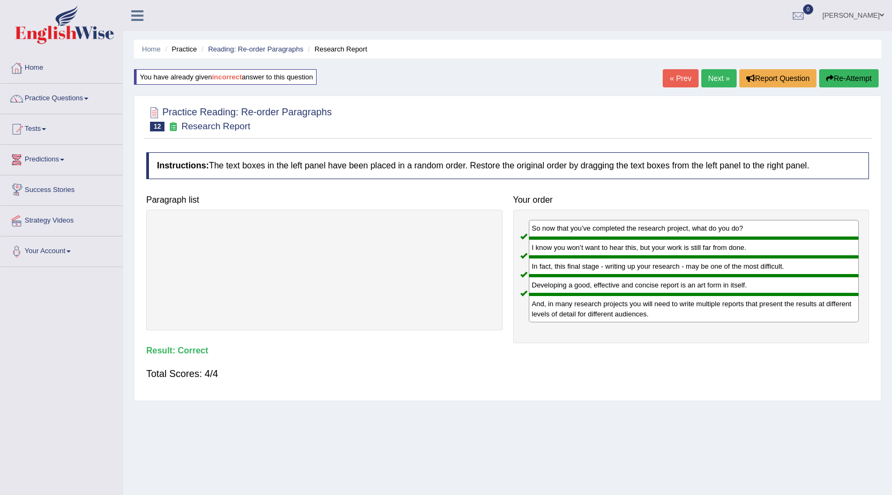
click at [67, 165] on link "Predictions" at bounding box center [62, 158] width 122 height 27
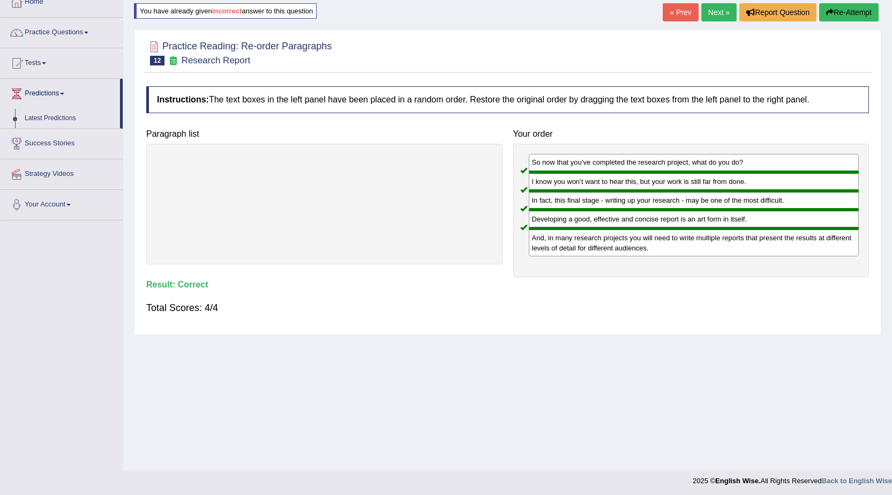
scroll to position [68, 0]
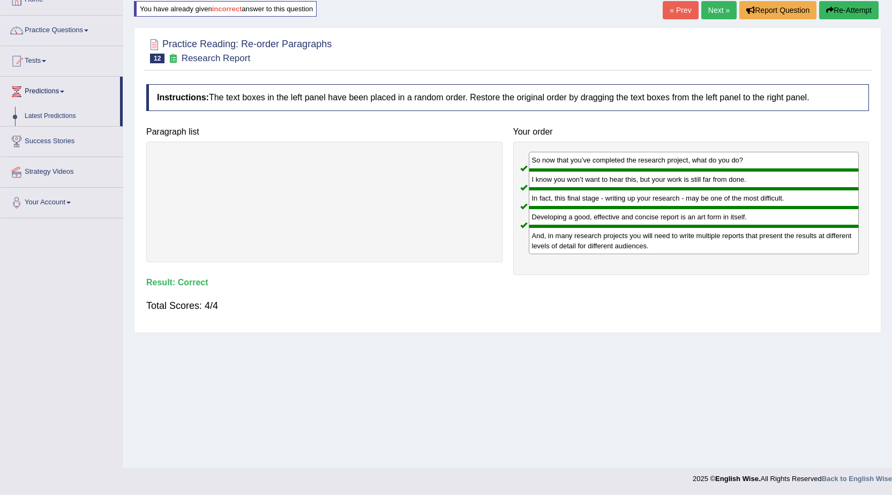
click at [726, 4] on link "Next »" at bounding box center [718, 10] width 35 height 18
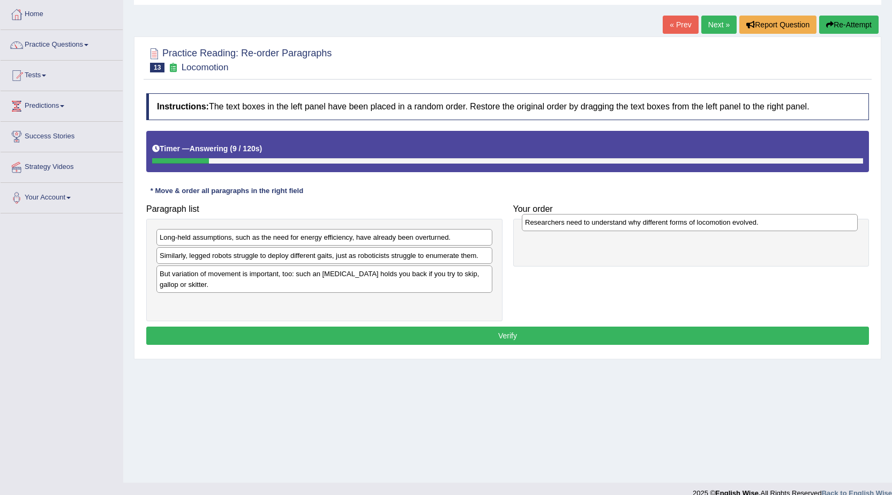
drag, startPoint x: 331, startPoint y: 274, endPoint x: 697, endPoint y: 223, distance: 369.1
click at [697, 223] on div "Researchers need to understand why different forms of locomotion evolved." at bounding box center [690, 222] width 336 height 17
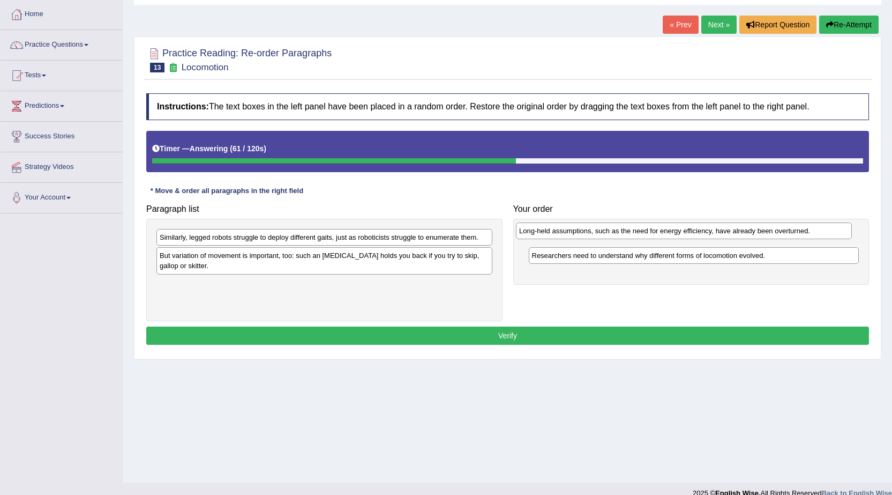
drag, startPoint x: 384, startPoint y: 239, endPoint x: 743, endPoint y: 233, distance: 359.6
click at [743, 233] on div "Long-held assumptions, such as the need for energy efficiency, have already bee…" at bounding box center [684, 230] width 336 height 17
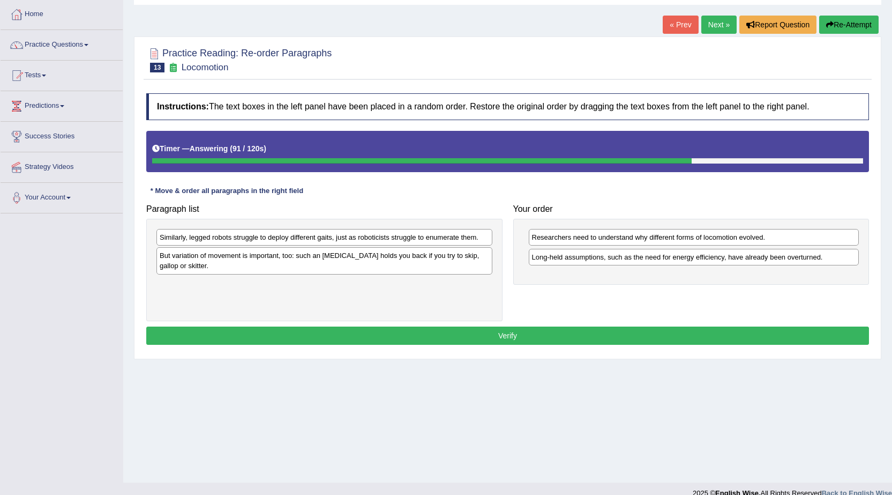
drag, startPoint x: 554, startPoint y: 235, endPoint x: 553, endPoint y: 254, distance: 18.8
click at [553, 254] on div "Long-held assumptions, such as the need for energy efficiency, have already bee…" at bounding box center [694, 257] width 331 height 17
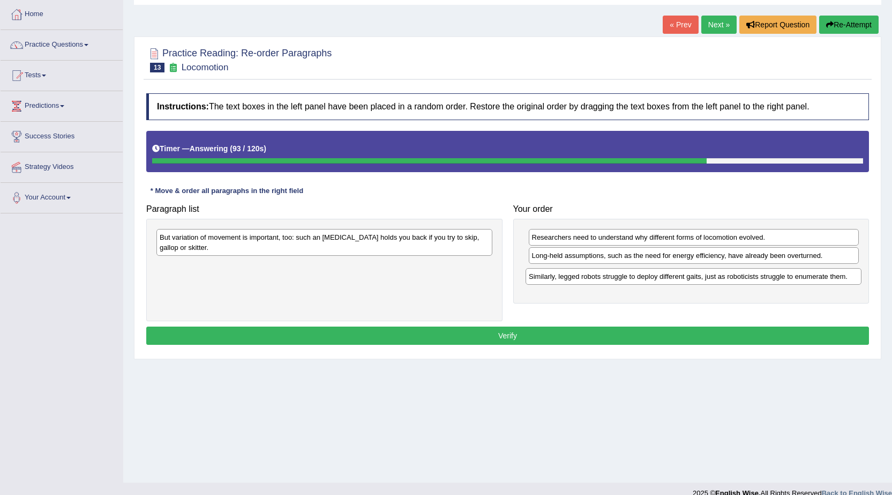
drag, startPoint x: 308, startPoint y: 237, endPoint x: 677, endPoint y: 277, distance: 371.3
click at [677, 277] on div "Similarly, legged robots struggle to deploy different gaits, just as roboticist…" at bounding box center [694, 276] width 336 height 17
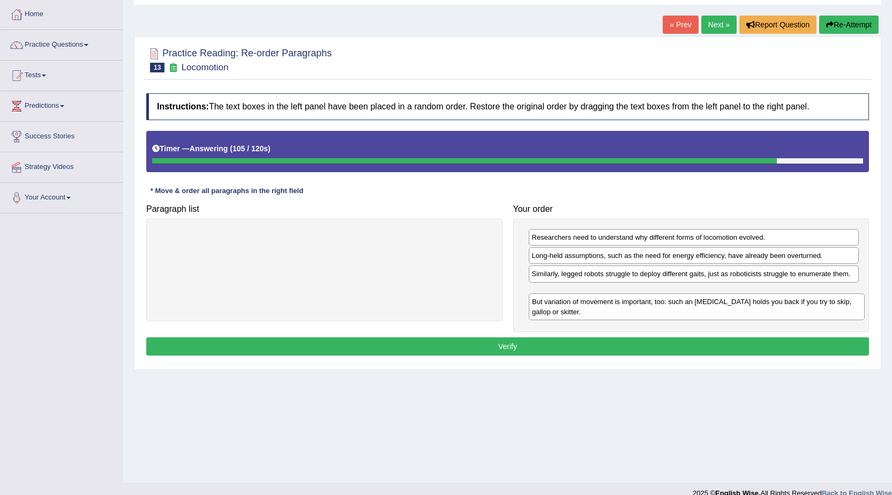
drag, startPoint x: 228, startPoint y: 238, endPoint x: 600, endPoint y: 302, distance: 377.9
click at [600, 302] on div "But variation of movement is important, too: such an [MEDICAL_DATA] holds you b…" at bounding box center [697, 306] width 336 height 27
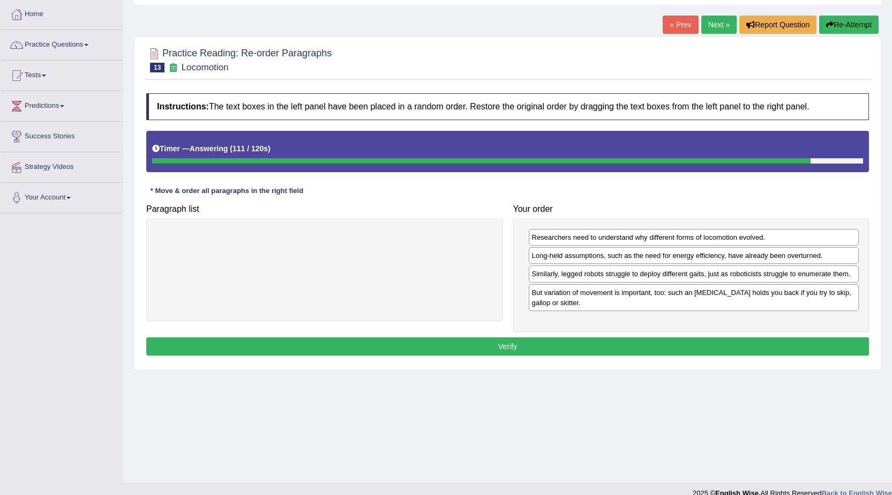
click at [561, 339] on button "Verify" at bounding box center [507, 346] width 723 height 18
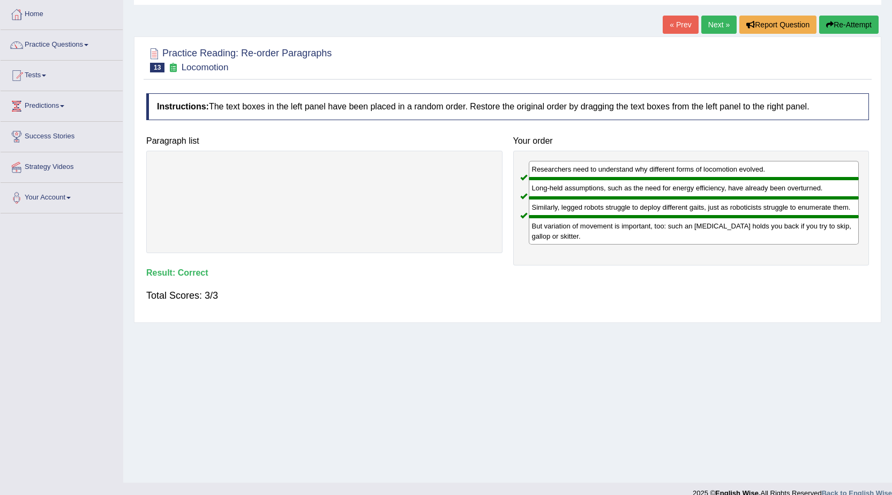
click at [714, 23] on link "Next »" at bounding box center [718, 25] width 35 height 18
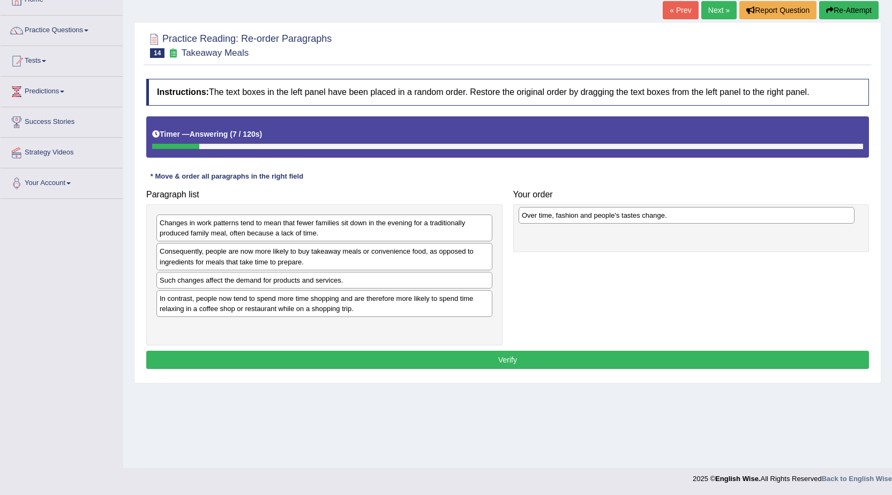
drag, startPoint x: 248, startPoint y: 283, endPoint x: 610, endPoint y: 219, distance: 368.0
click at [610, 219] on div "Over time, fashion and people's tastes change." at bounding box center [687, 215] width 336 height 17
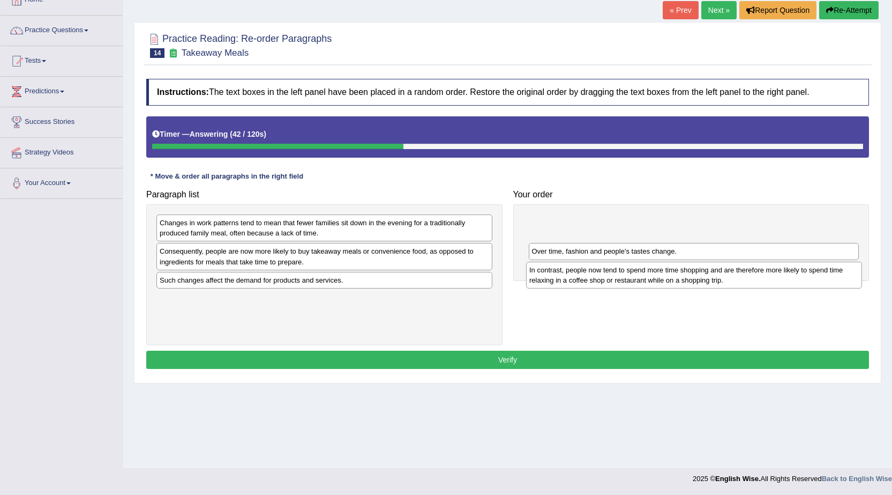
drag, startPoint x: 241, startPoint y: 311, endPoint x: 611, endPoint y: 282, distance: 370.8
click at [611, 282] on div "In contrast, people now tend to spend more time shopping and are therefore more…" at bounding box center [694, 275] width 336 height 27
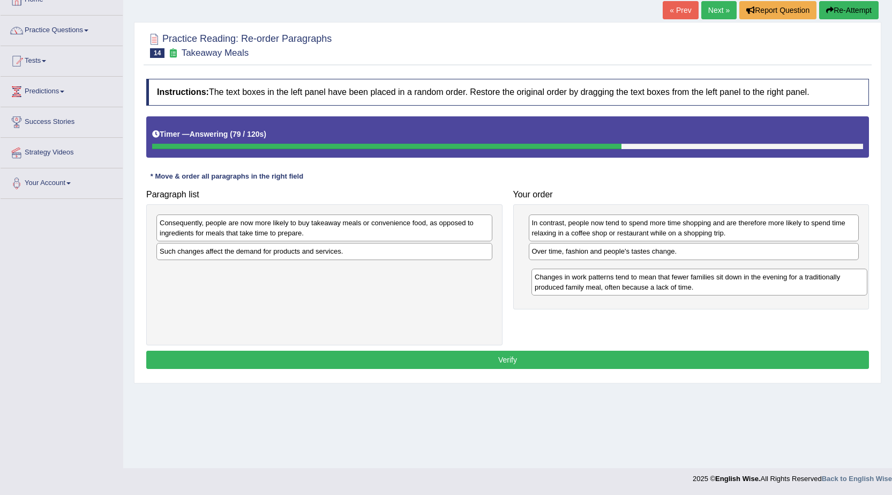
drag, startPoint x: 262, startPoint y: 231, endPoint x: 637, endPoint y: 285, distance: 379.0
click at [637, 285] on div "Changes in work patterns tend to mean that fewer families sit down in the eveni…" at bounding box center [700, 281] width 336 height 27
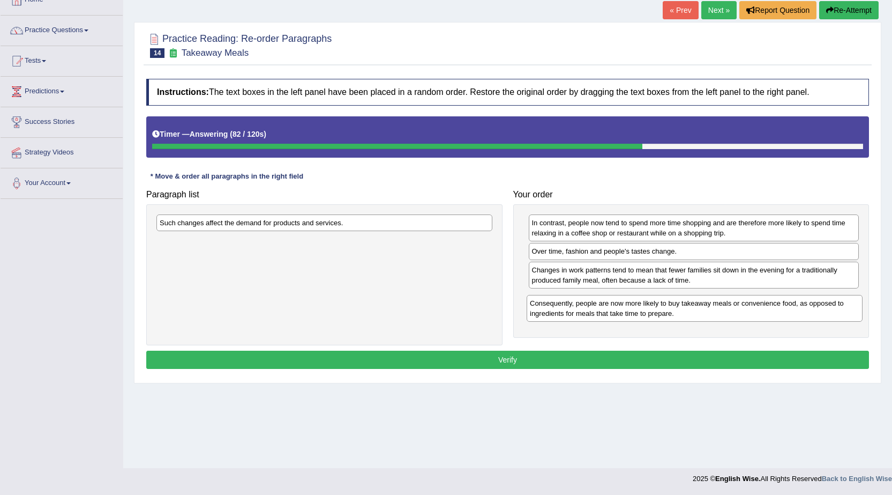
drag, startPoint x: 245, startPoint y: 234, endPoint x: 615, endPoint y: 315, distance: 378.9
click at [615, 315] on div "Consequently, people are now more likely to buy takeaway meals or convenience f…" at bounding box center [695, 308] width 336 height 27
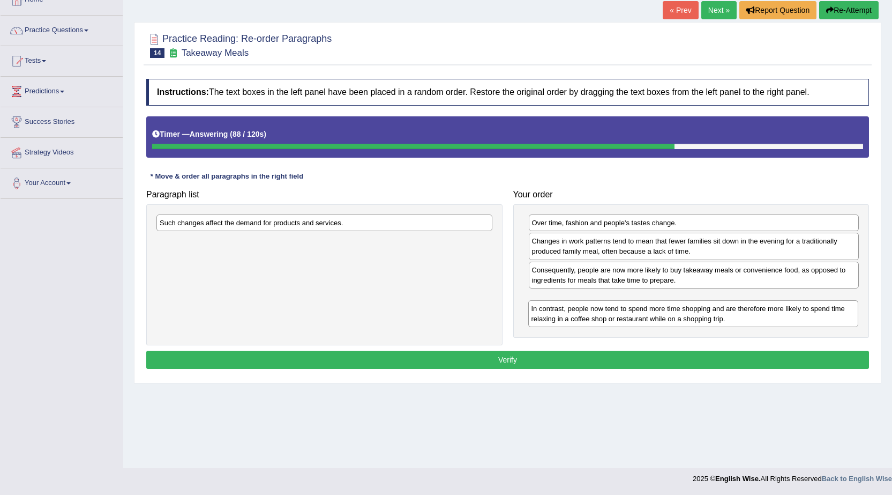
drag, startPoint x: 564, startPoint y: 225, endPoint x: 564, endPoint y: 311, distance: 85.7
click at [564, 311] on div "In contrast, people now tend to spend more time shopping and are therefore more…" at bounding box center [693, 313] width 331 height 27
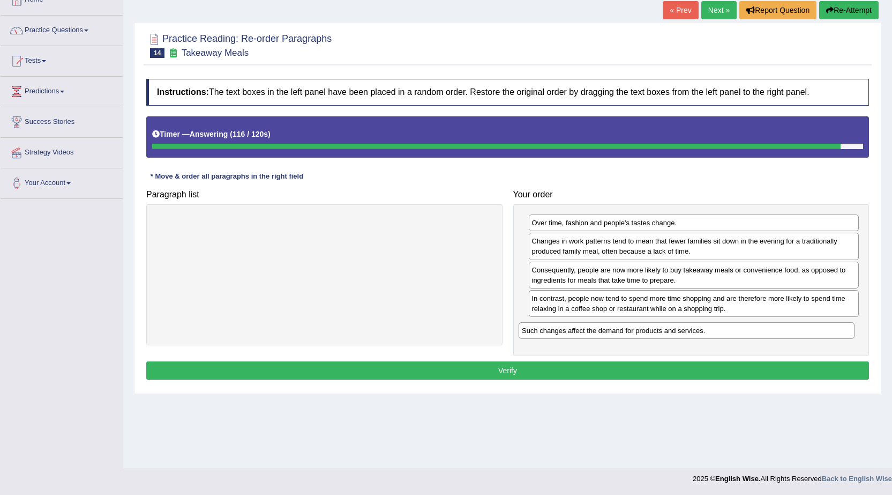
drag, startPoint x: 288, startPoint y: 226, endPoint x: 650, endPoint y: 334, distance: 377.9
click at [650, 334] on div "Such changes affect the demand for products and services." at bounding box center [687, 330] width 336 height 17
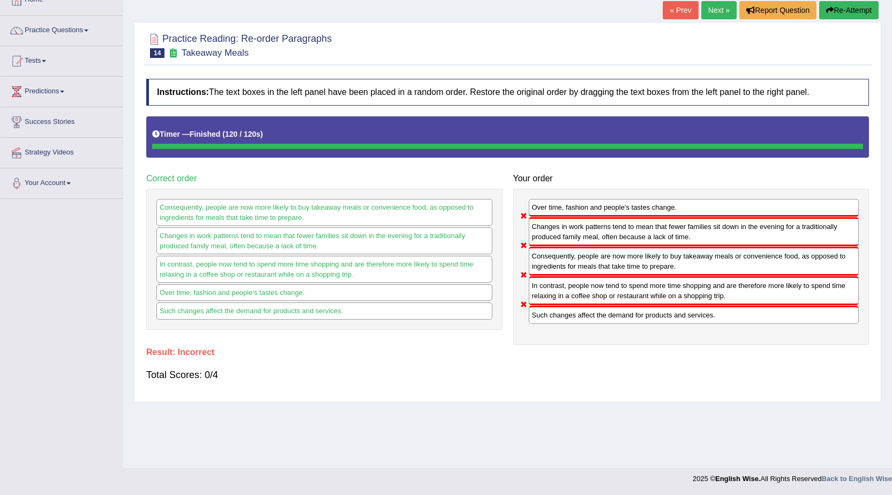
click at [837, 10] on button "Re-Attempt" at bounding box center [848, 10] width 59 height 18
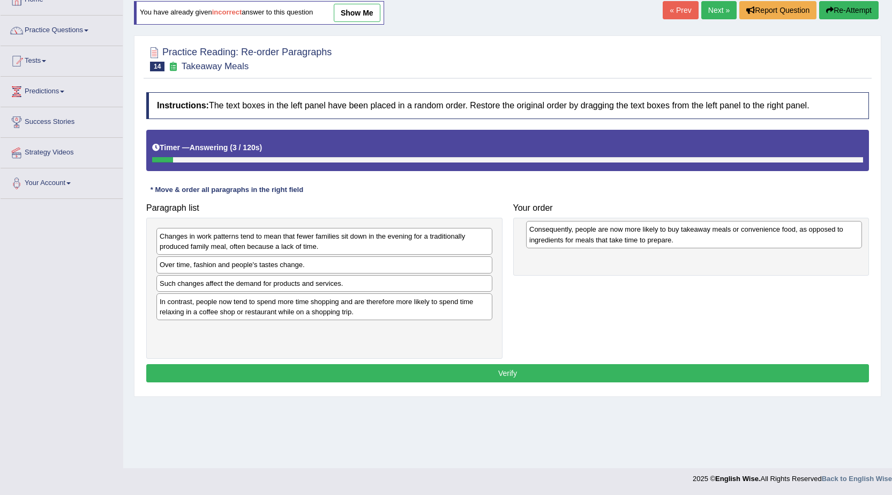
drag, startPoint x: 263, startPoint y: 266, endPoint x: 632, endPoint y: 230, distance: 371.4
click at [632, 230] on div "Consequently, people are now more likely to buy takeaway meals or convenience f…" at bounding box center [694, 234] width 336 height 27
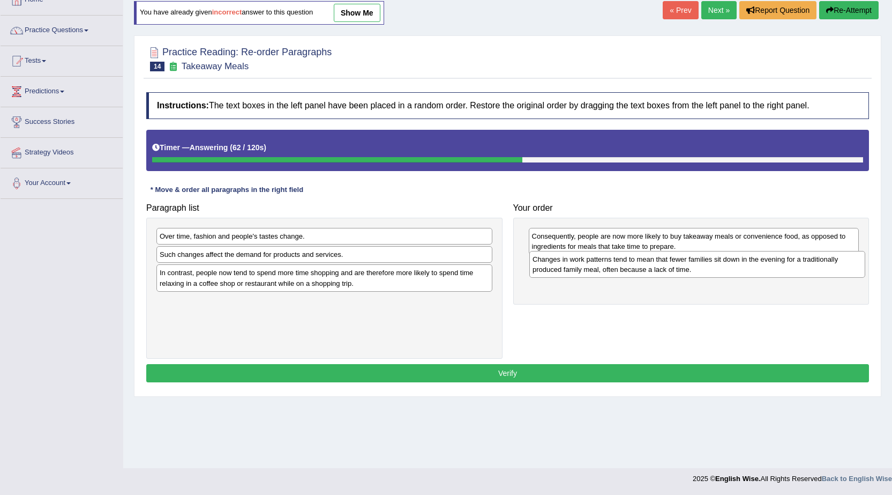
drag, startPoint x: 300, startPoint y: 245, endPoint x: 673, endPoint y: 268, distance: 373.7
click at [673, 268] on div "Changes in work patterns tend to mean that fewer families sit down in the eveni…" at bounding box center [697, 264] width 336 height 27
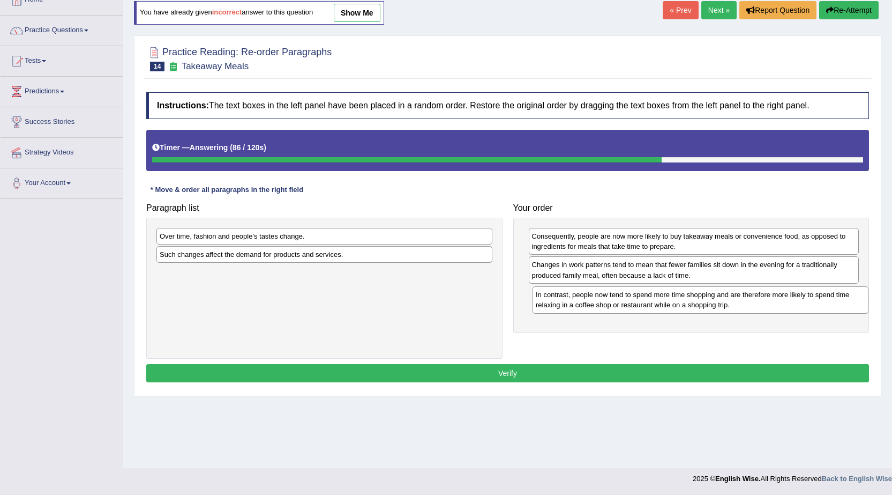
drag, startPoint x: 325, startPoint y: 279, endPoint x: 701, endPoint y: 301, distance: 376.8
click at [701, 301] on div "In contrast, people now tend to spend more time shopping and are therefore more…" at bounding box center [701, 299] width 336 height 27
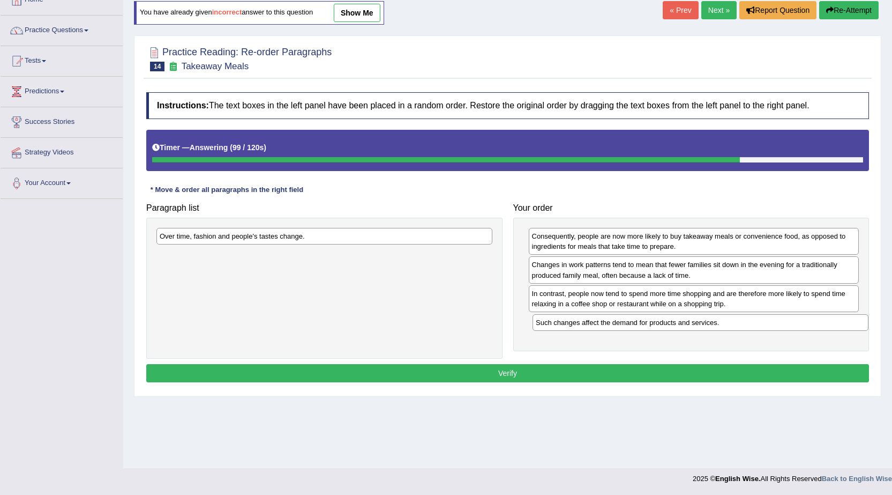
drag, startPoint x: 275, startPoint y: 255, endPoint x: 652, endPoint y: 323, distance: 382.3
click at [652, 323] on div "Such changes affect the demand for products and services." at bounding box center [701, 322] width 336 height 17
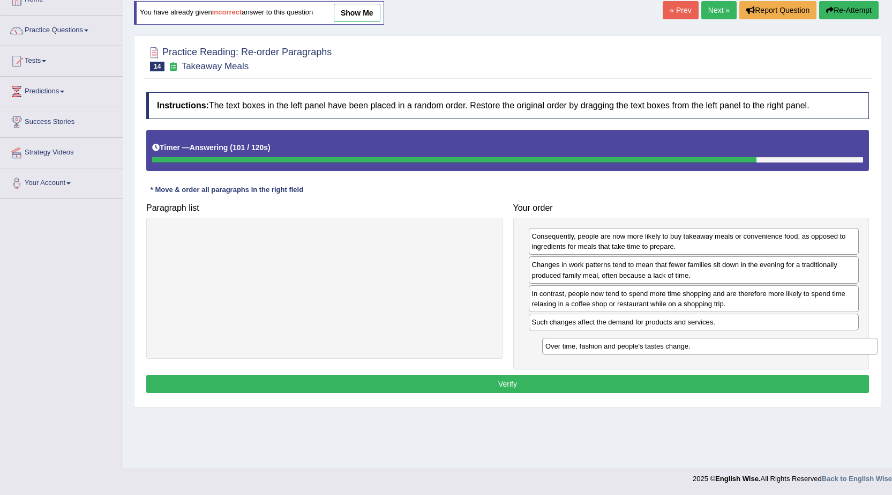
drag, startPoint x: 290, startPoint y: 236, endPoint x: 676, endPoint y: 346, distance: 401.2
click at [676, 346] on div "Over time, fashion and people's tastes change." at bounding box center [710, 346] width 336 height 17
click at [498, 386] on button "Verify" at bounding box center [507, 384] width 723 height 18
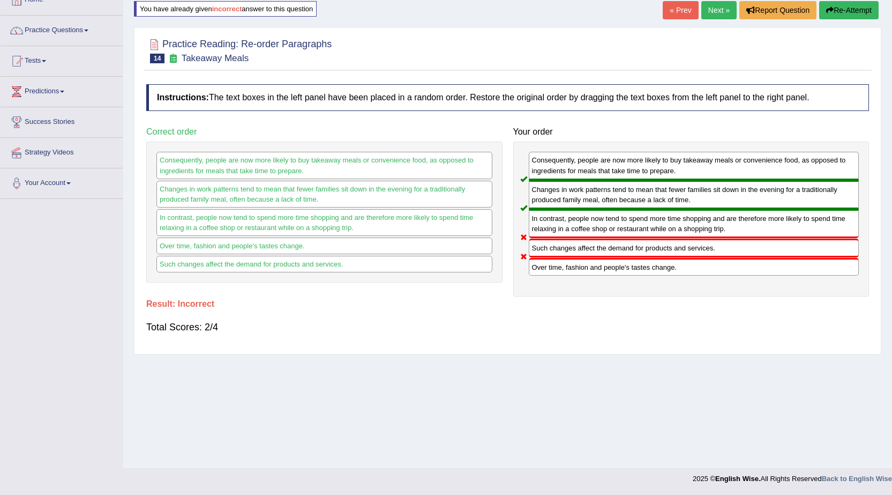
drag, startPoint x: 862, startPoint y: 9, endPoint x: 834, endPoint y: 32, distance: 35.4
click at [858, 11] on button "Re-Attempt" at bounding box center [848, 10] width 59 height 18
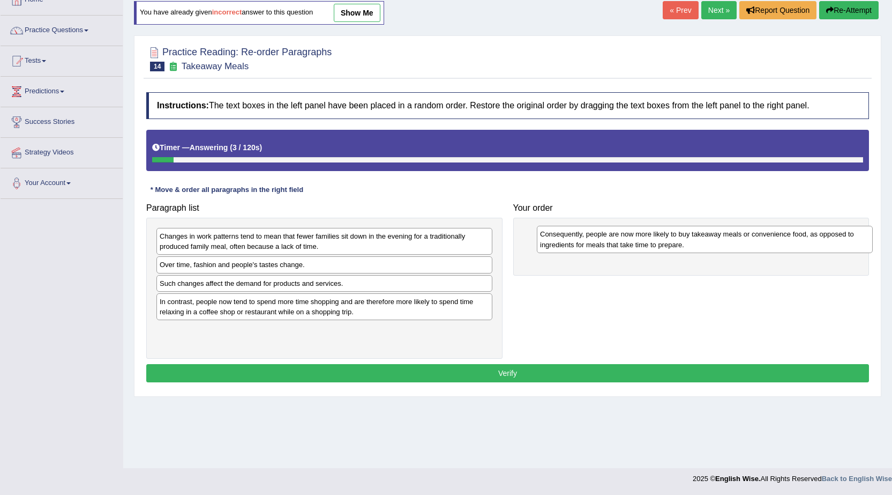
drag, startPoint x: 195, startPoint y: 266, endPoint x: 574, endPoint y: 236, distance: 381.2
click at [574, 236] on div "Consequently, people are now more likely to buy takeaway meals or convenience f…" at bounding box center [705, 239] width 336 height 27
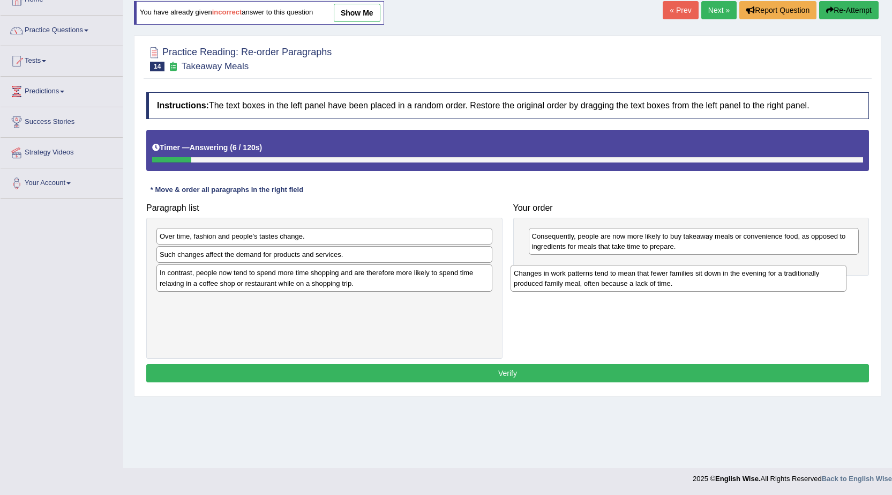
drag, startPoint x: 298, startPoint y: 241, endPoint x: 653, endPoint y: 278, distance: 357.2
click at [653, 278] on div "Changes in work patterns tend to mean that fewer families sit down in the eveni…" at bounding box center [679, 278] width 336 height 27
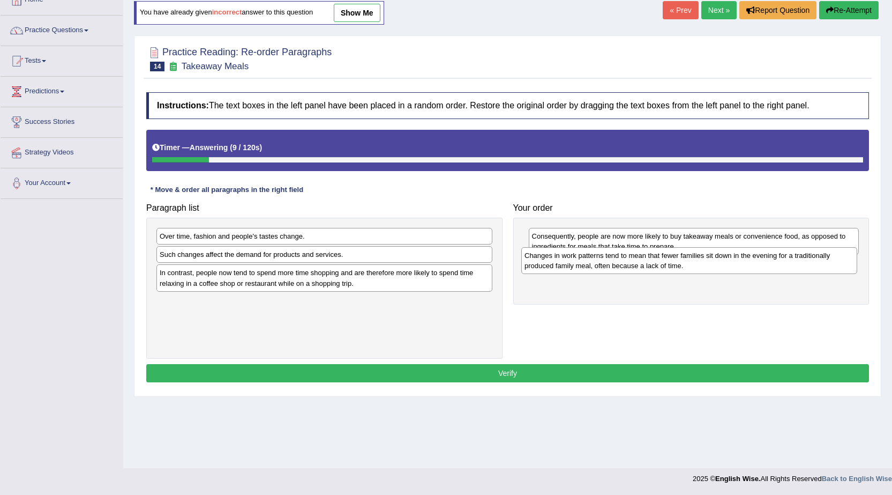
drag, startPoint x: 254, startPoint y: 305, endPoint x: 619, endPoint y: 259, distance: 367.8
click at [619, 259] on div "Changes in work patterns tend to mean that fewer families sit down in the eveni…" at bounding box center [689, 260] width 336 height 27
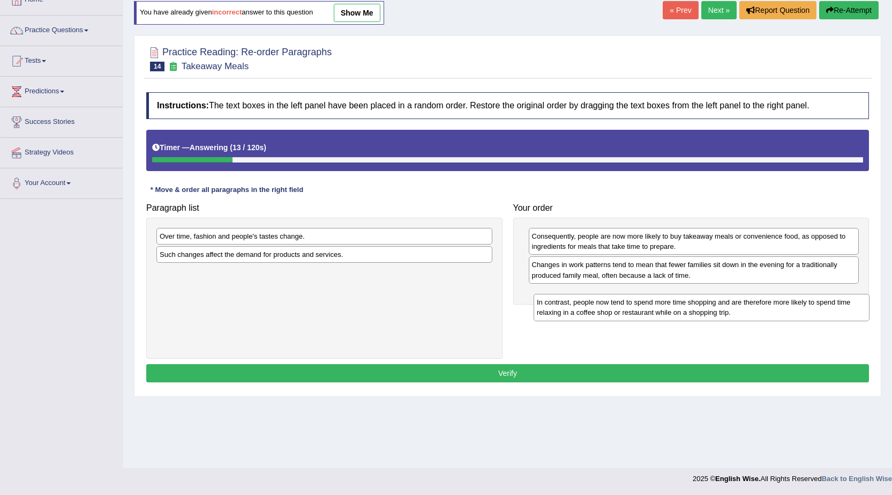
drag, startPoint x: 210, startPoint y: 282, endPoint x: 587, endPoint y: 311, distance: 378.4
click at [587, 311] on div "In contrast, people now tend to spend more time shopping and are therefore more…" at bounding box center [702, 307] width 336 height 27
drag, startPoint x: 273, startPoint y: 282, endPoint x: 657, endPoint y: 305, distance: 384.4
click at [657, 305] on div "In contrast, people now tend to spend more time shopping and are therefore more…" at bounding box center [708, 300] width 336 height 27
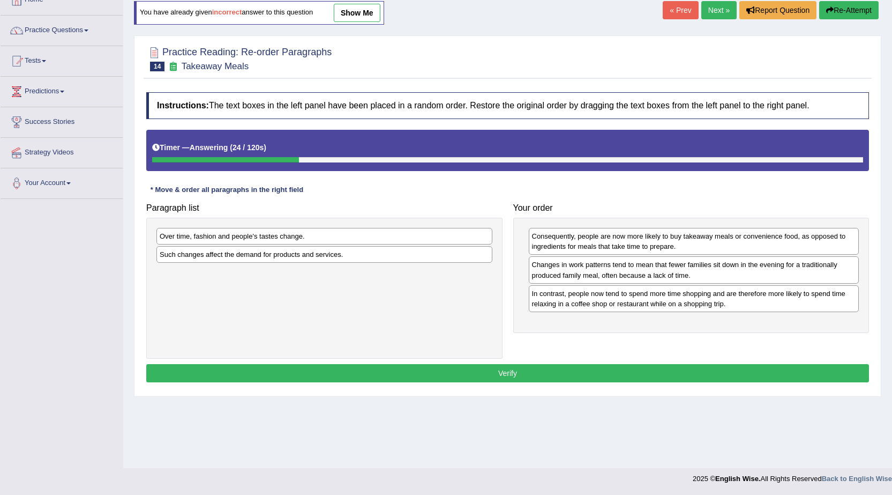
click at [196, 256] on div "Such changes affect the demand for products and services." at bounding box center [324, 254] width 336 height 17
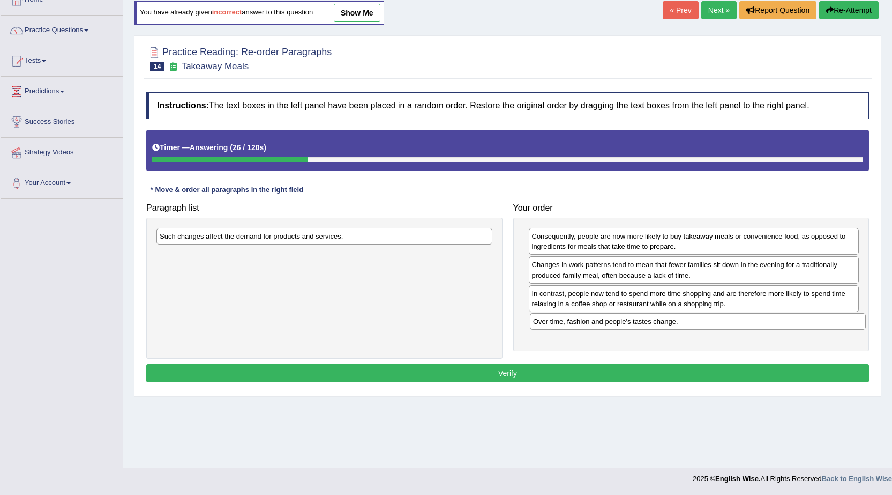
drag, startPoint x: 211, startPoint y: 238, endPoint x: 585, endPoint y: 323, distance: 383.1
click at [585, 323] on div "Over time, fashion and people's tastes change." at bounding box center [698, 321] width 336 height 17
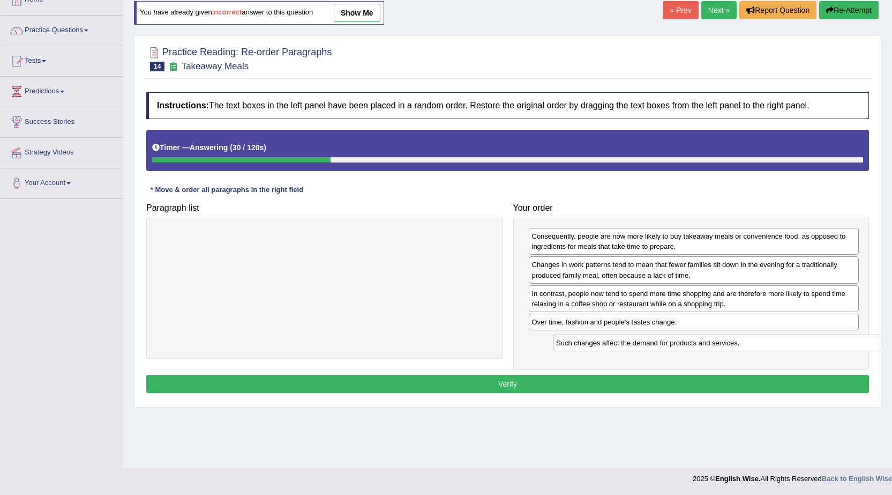
drag, startPoint x: 277, startPoint y: 234, endPoint x: 673, endPoint y: 341, distance: 410.6
click at [673, 341] on div "Such changes affect the demand for products and services." at bounding box center [721, 342] width 336 height 17
click at [505, 383] on button "Verify" at bounding box center [507, 384] width 723 height 18
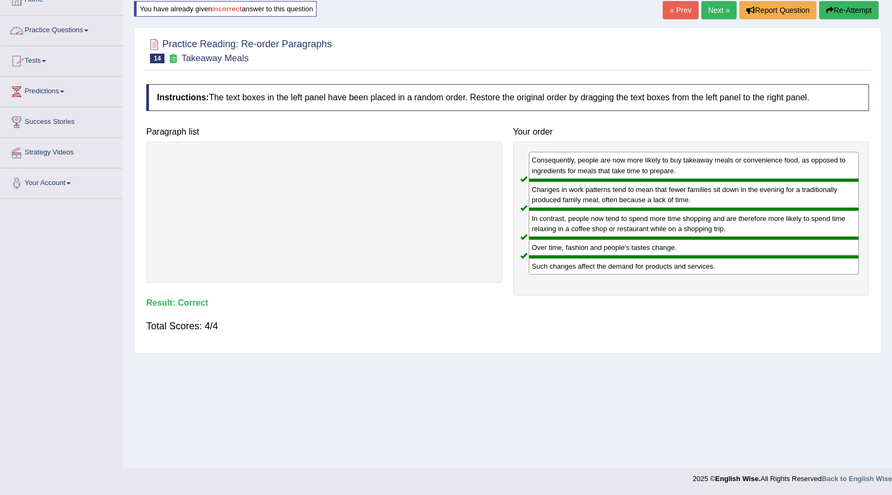
click at [90, 29] on link "Practice Questions" at bounding box center [62, 29] width 122 height 27
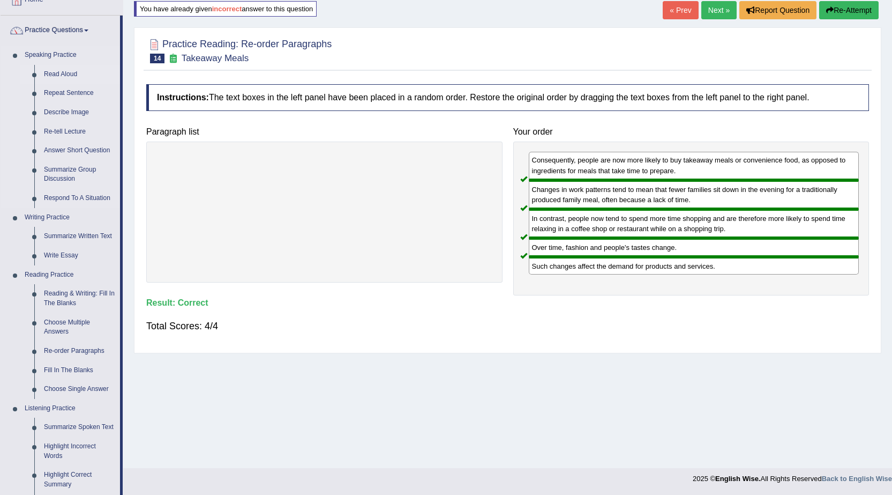
click at [68, 77] on link "Read Aloud" at bounding box center [79, 74] width 81 height 19
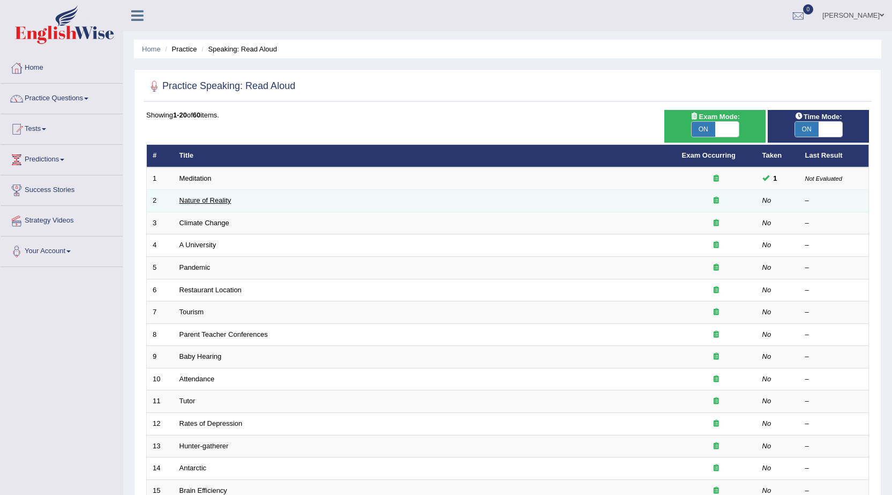
click at [222, 200] on link "Nature of Reality" at bounding box center [206, 200] width 52 height 8
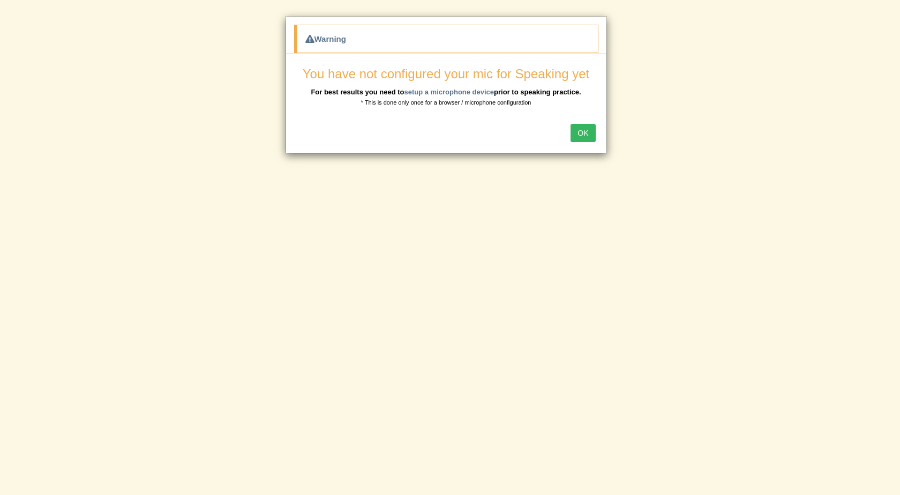
click at [588, 138] on button "OK" at bounding box center [583, 133] width 25 height 18
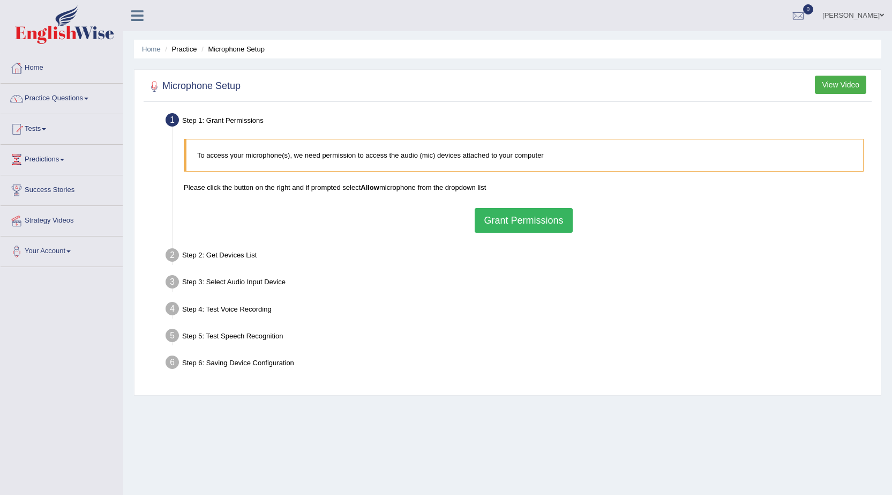
click at [509, 225] on button "Grant Permissions" at bounding box center [524, 220] width 98 height 25
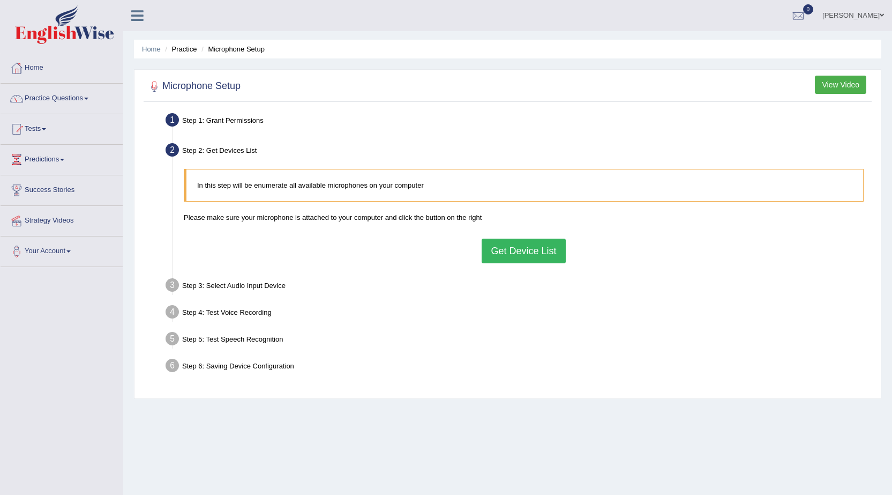
click at [531, 255] on button "Get Device List" at bounding box center [524, 250] width 84 height 25
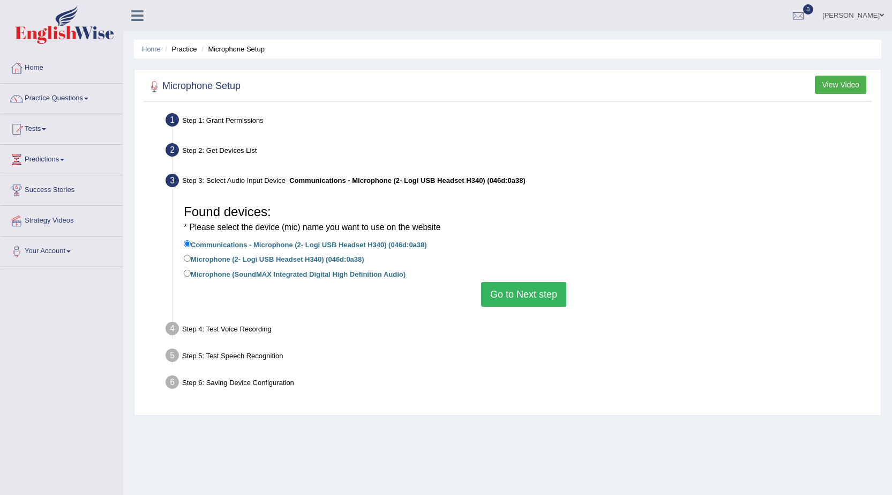
click at [542, 294] on button "Go to Next step" at bounding box center [523, 294] width 85 height 25
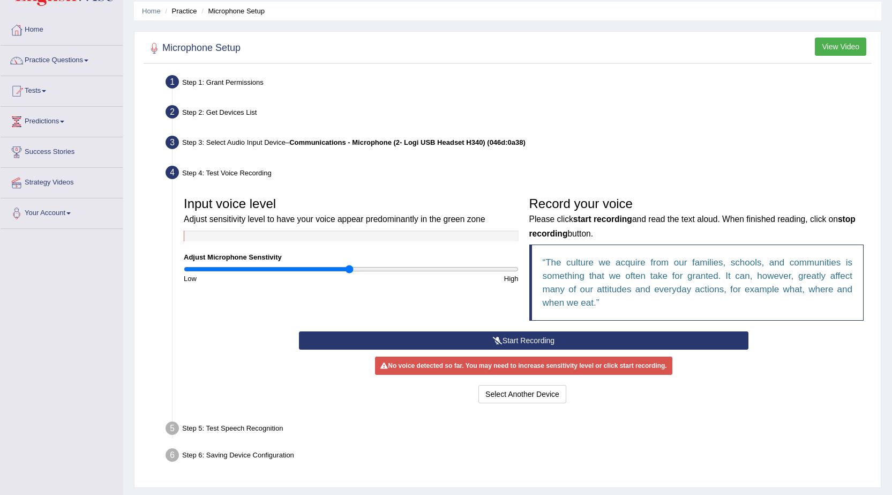
scroll to position [54, 0]
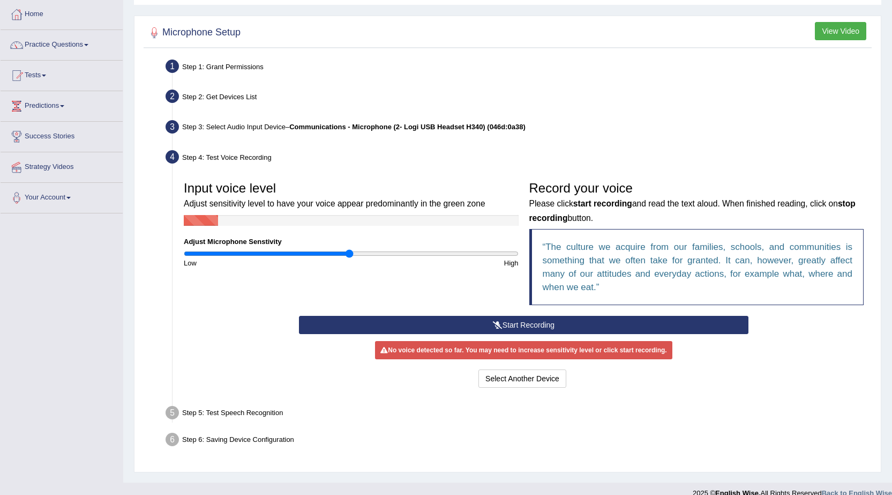
click at [495, 320] on button "Start Recording" at bounding box center [524, 325] width 450 height 18
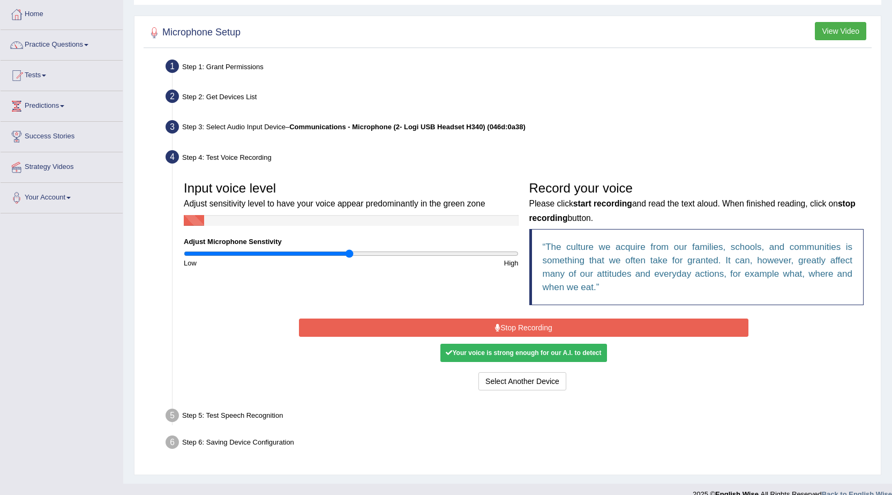
click at [525, 328] on button "Stop Recording" at bounding box center [524, 327] width 450 height 18
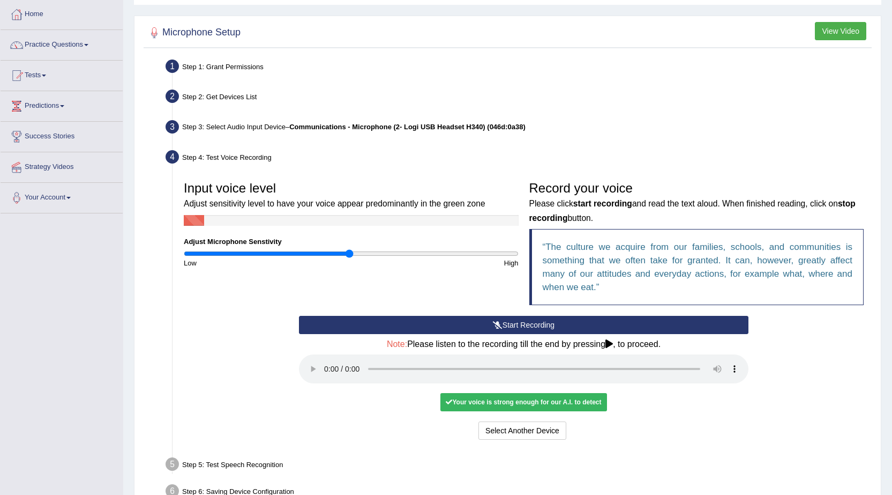
click at [609, 342] on icon at bounding box center [610, 343] width 8 height 9
click at [516, 402] on div "Your voice is strong enough for our A.I. to detect" at bounding box center [523, 402] width 166 height 18
click at [503, 429] on button "Select Another Device" at bounding box center [523, 430] width 88 height 18
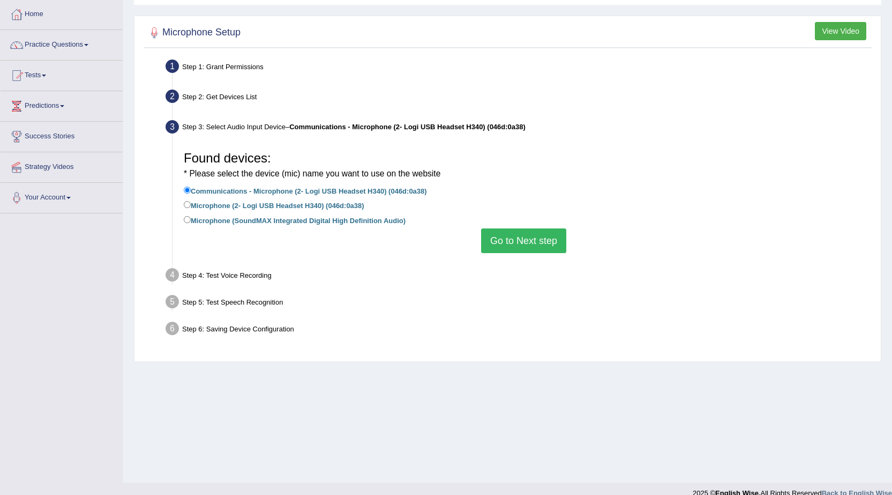
click at [524, 236] on button "Go to Next step" at bounding box center [523, 240] width 85 height 25
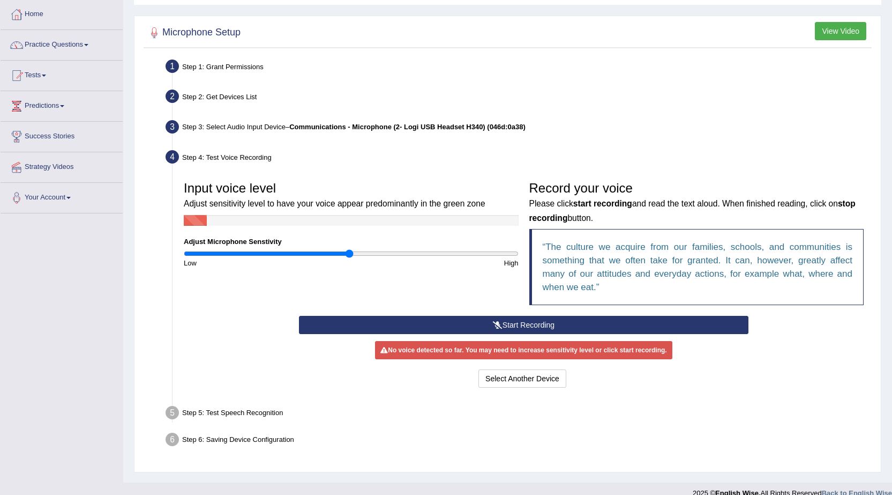
click at [522, 325] on button "Start Recording" at bounding box center [524, 325] width 450 height 18
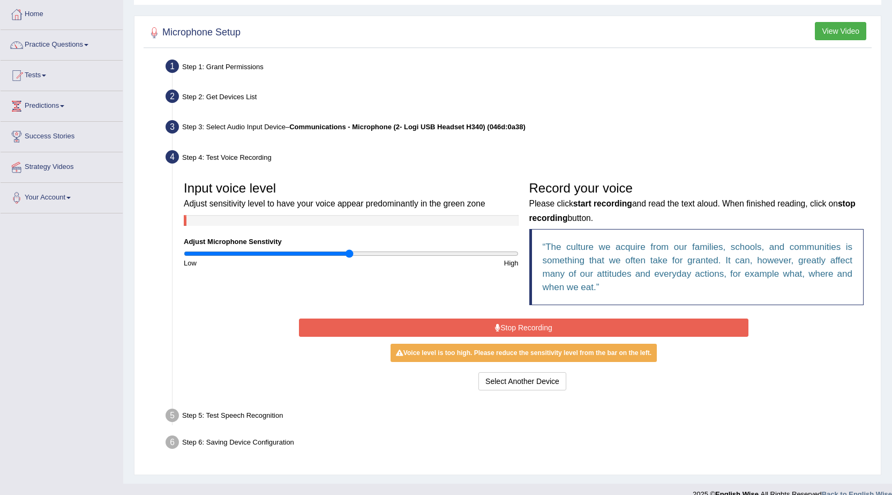
click at [531, 330] on button "Stop Recording" at bounding box center [524, 327] width 450 height 18
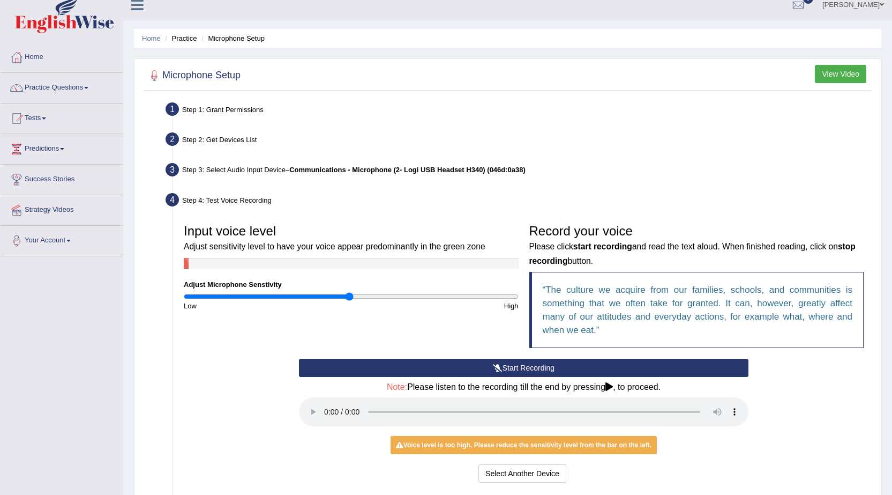
scroll to position [0, 0]
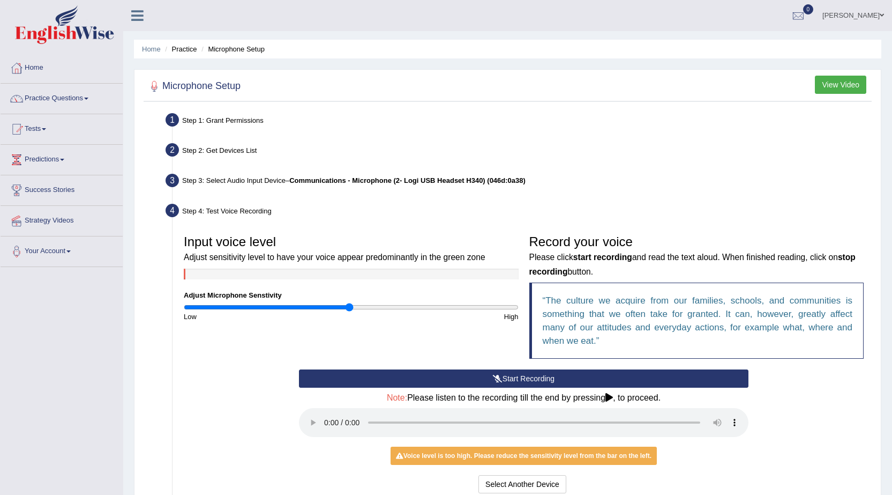
click at [92, 97] on link "Practice Questions" at bounding box center [62, 97] width 122 height 27
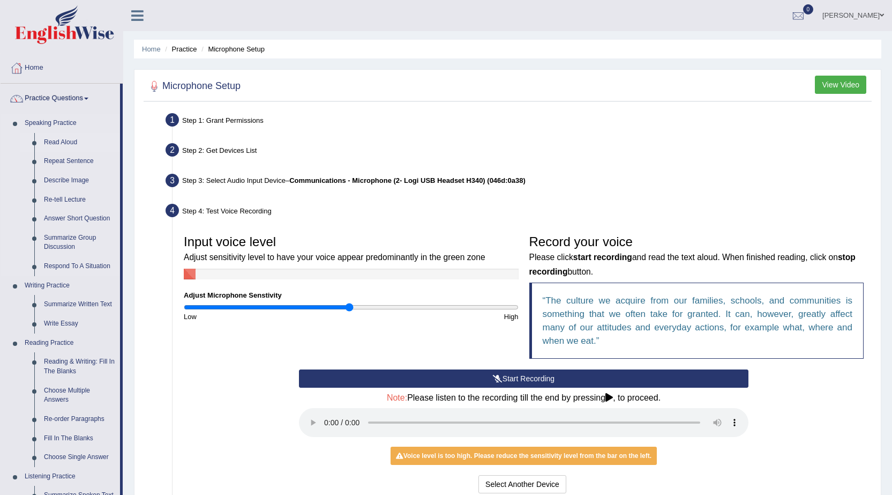
click at [56, 143] on link "Read Aloud" at bounding box center [79, 142] width 81 height 19
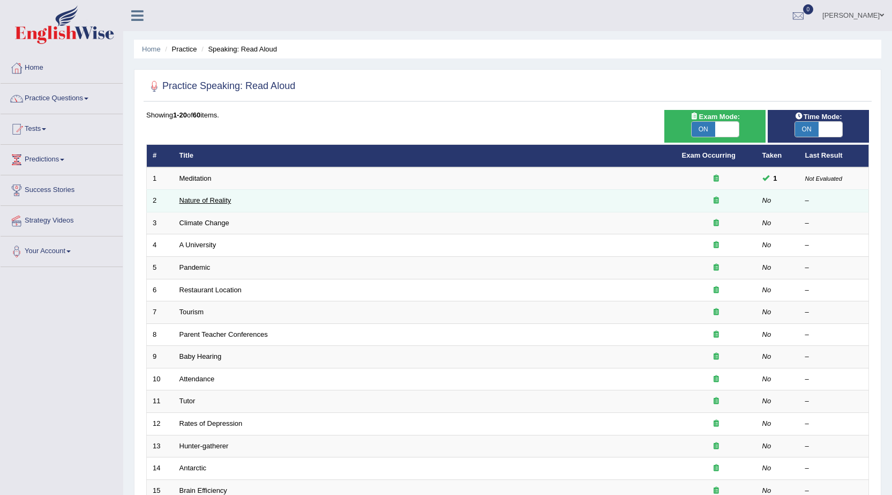
click at [190, 200] on link "Nature of Reality" at bounding box center [206, 200] width 52 height 8
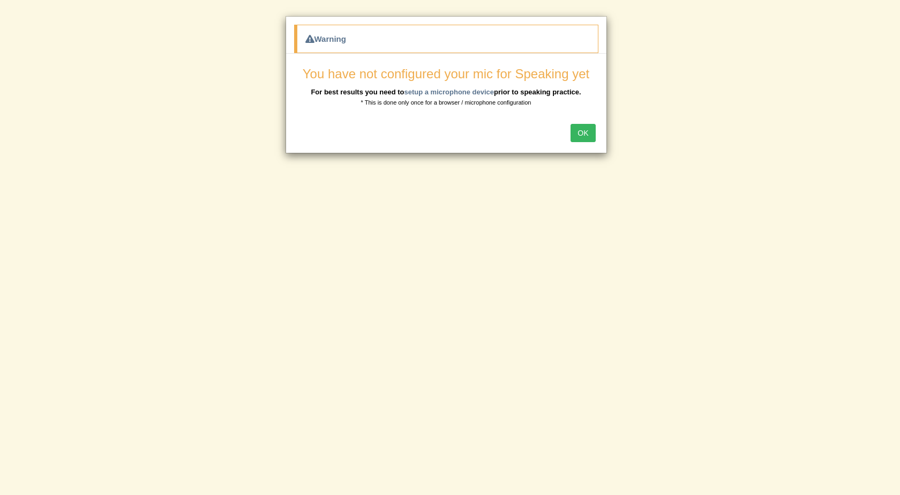
click at [589, 136] on button "OK" at bounding box center [583, 133] width 25 height 18
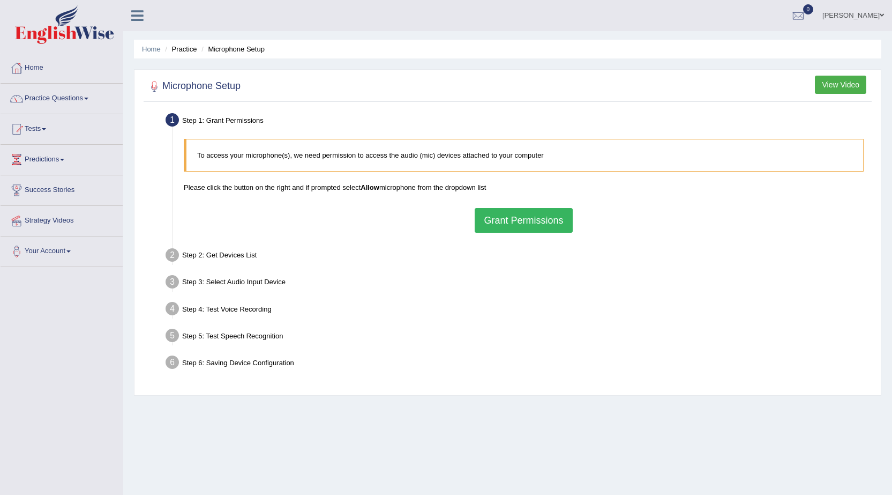
click at [504, 226] on button "Grant Permissions" at bounding box center [524, 220] width 98 height 25
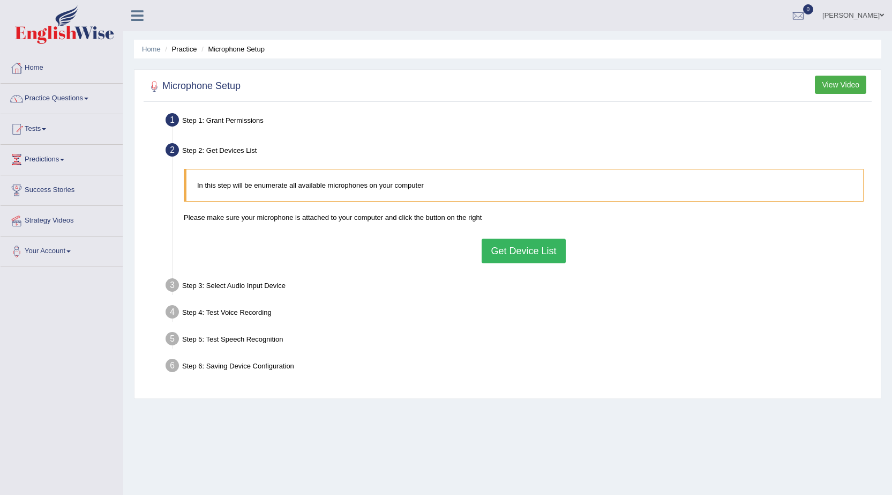
click at [531, 248] on button "Get Device List" at bounding box center [524, 250] width 84 height 25
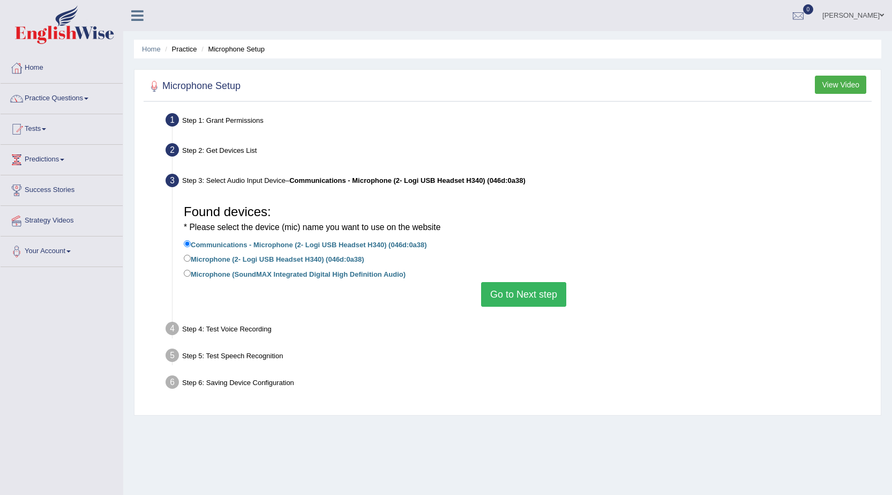
click at [522, 296] on button "Go to Next step" at bounding box center [523, 294] width 85 height 25
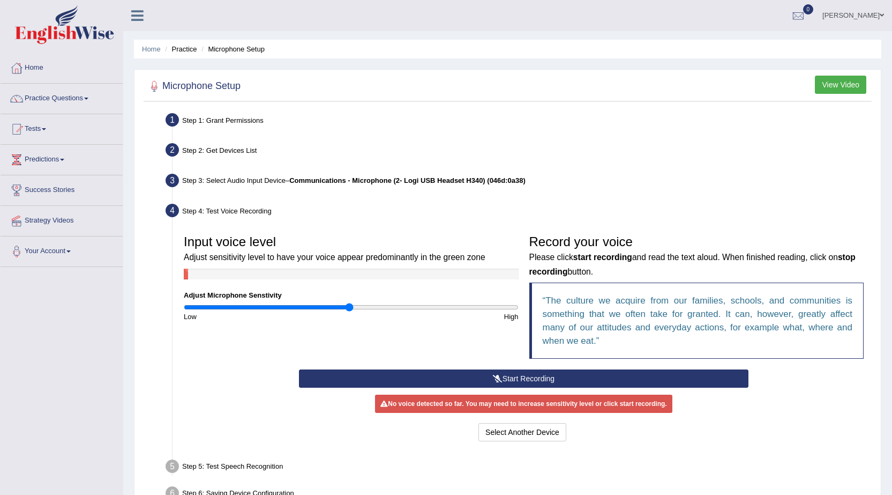
scroll to position [54, 0]
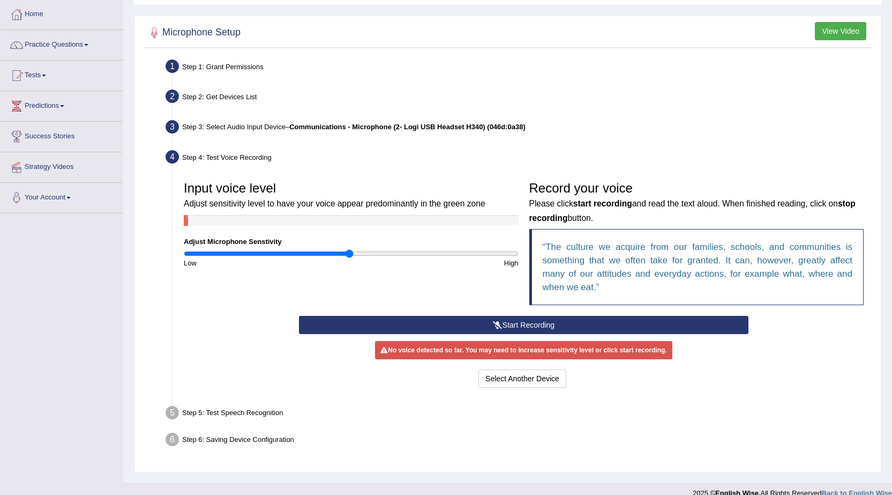
click at [533, 322] on button "Start Recording" at bounding box center [524, 325] width 450 height 18
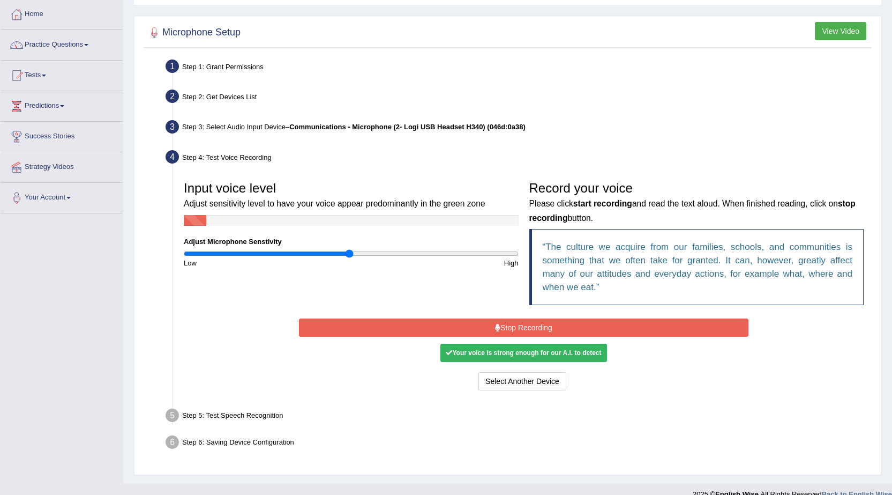
click at [533, 322] on button "Stop Recording" at bounding box center [524, 327] width 450 height 18
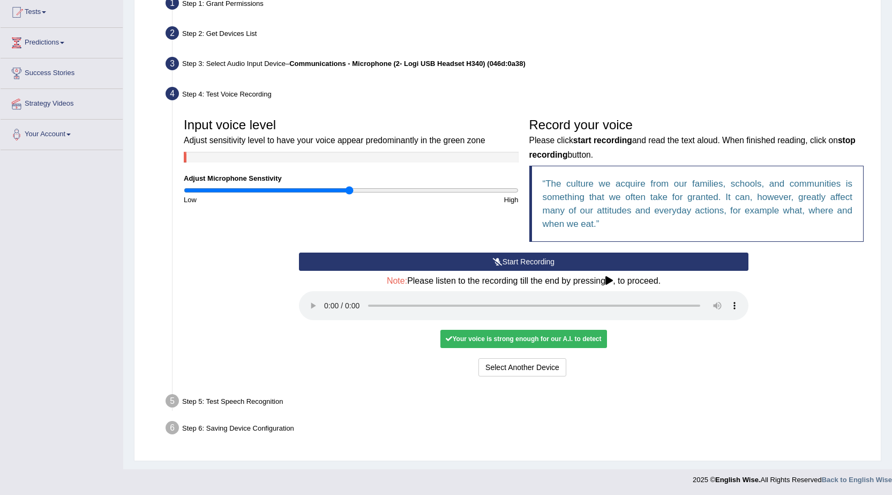
scroll to position [118, 0]
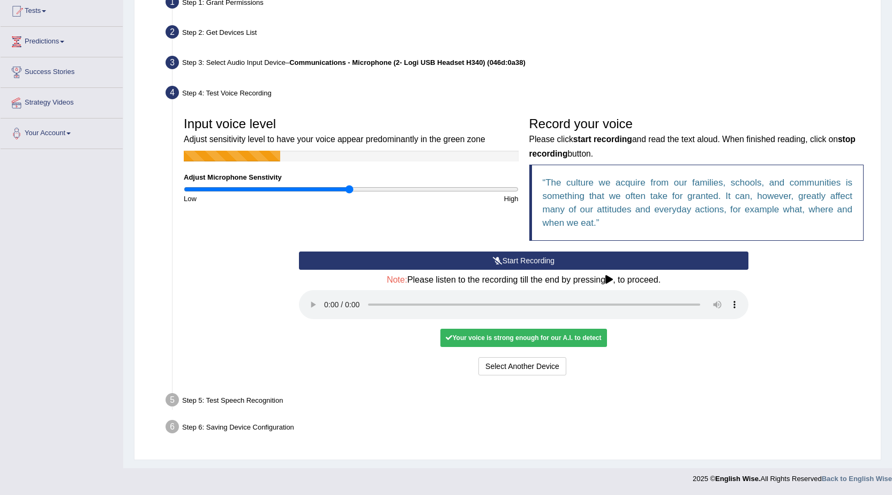
click at [209, 398] on div "Step 5: Test Speech Recognition" at bounding box center [518, 402] width 715 height 24
click at [610, 276] on icon at bounding box center [610, 279] width 8 height 9
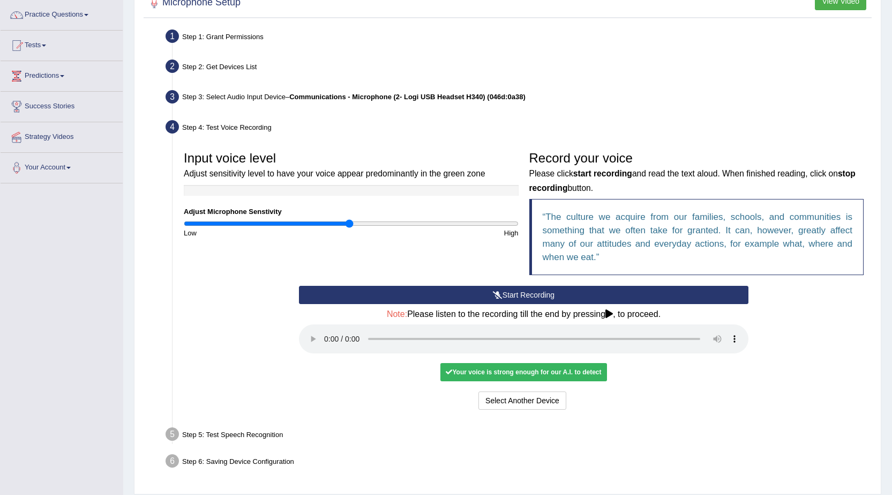
scroll to position [64, 0]
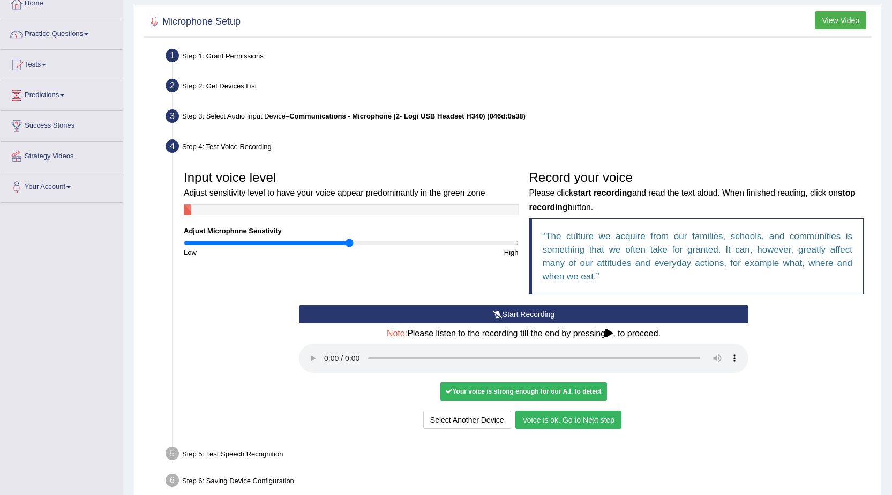
click at [547, 410] on button "Voice is ok. Go to Next step" at bounding box center [569, 419] width 106 height 18
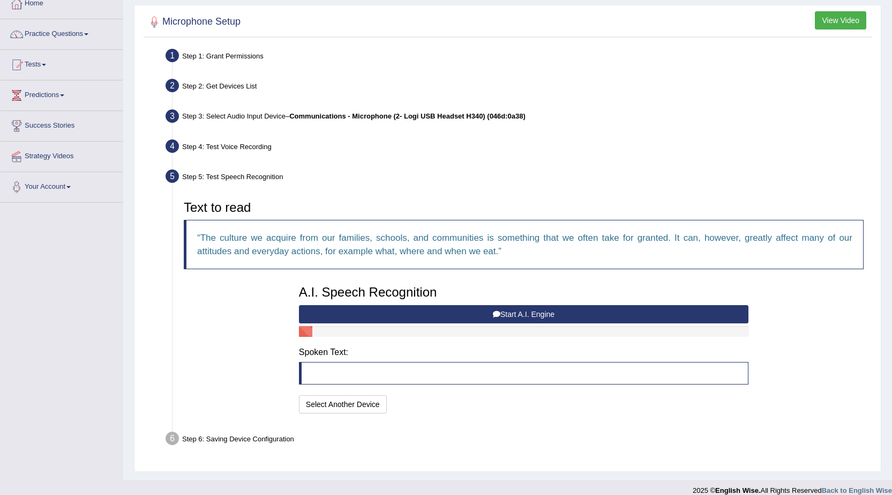
click at [519, 316] on button "Start A.I. Engine" at bounding box center [524, 314] width 450 height 18
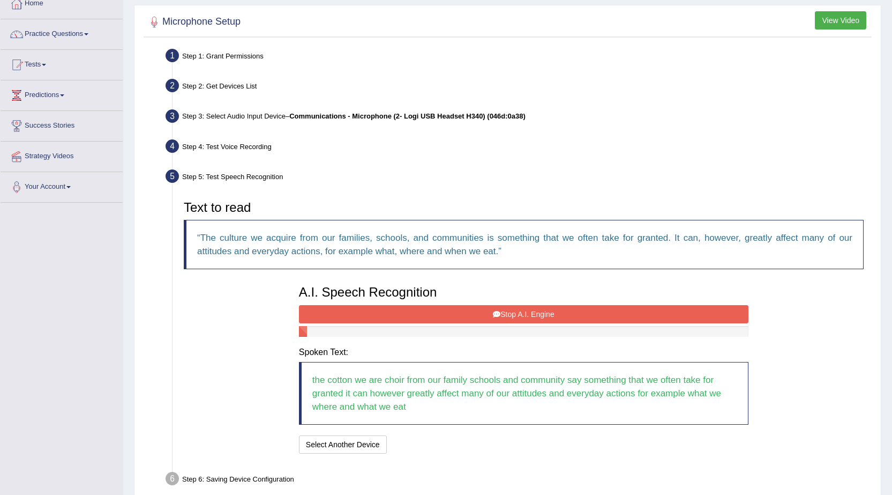
click at [519, 316] on button "Stop A.I. Engine" at bounding box center [524, 314] width 450 height 18
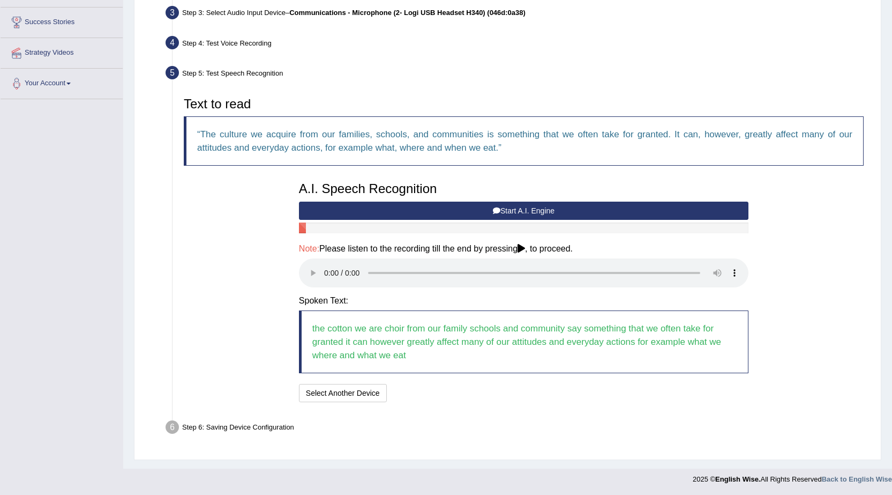
scroll to position [168, 0]
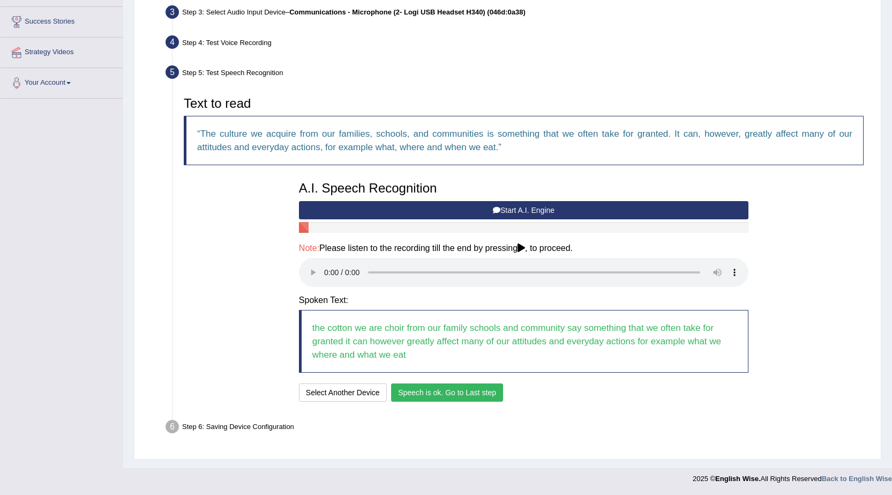
click at [445, 397] on button "Speech is ok. Go to Last step" at bounding box center [447, 392] width 112 height 18
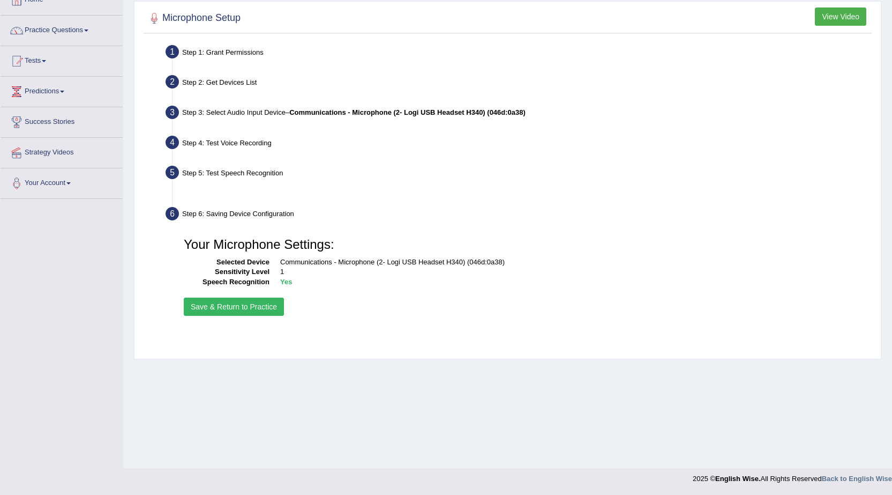
scroll to position [68, 0]
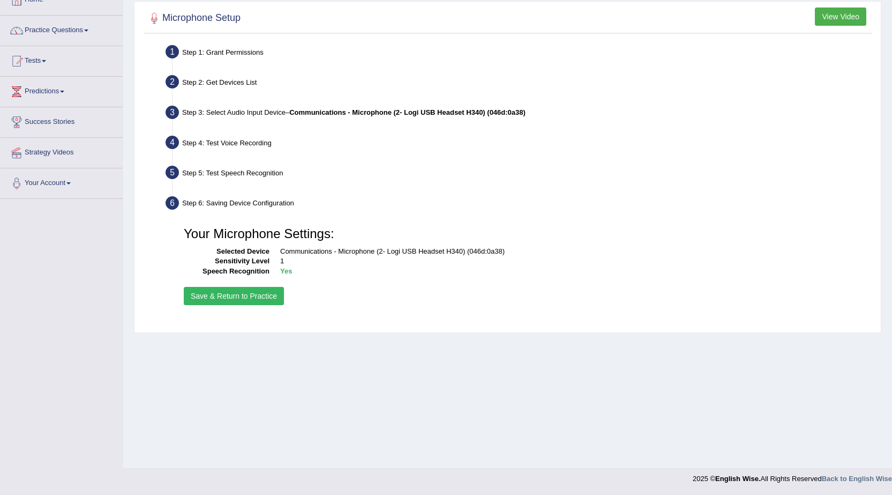
click at [266, 297] on button "Save & Return to Practice" at bounding box center [234, 296] width 100 height 18
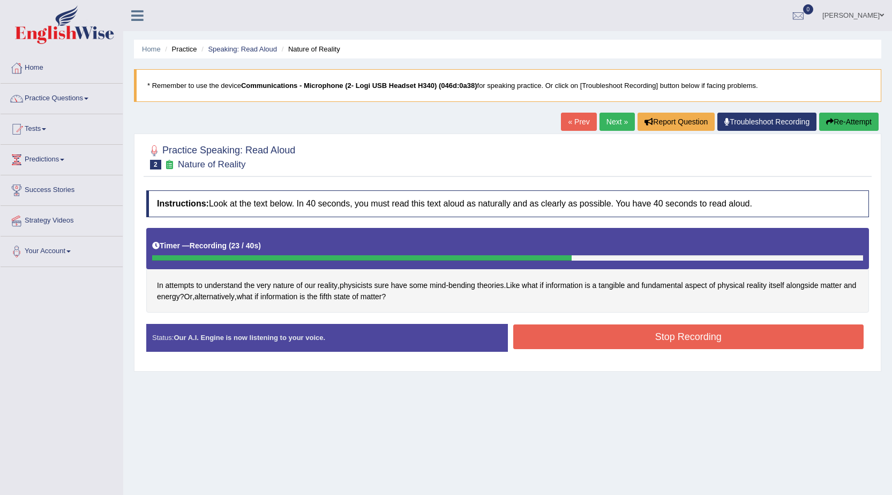
click at [658, 331] on button "Stop Recording" at bounding box center [688, 336] width 351 height 25
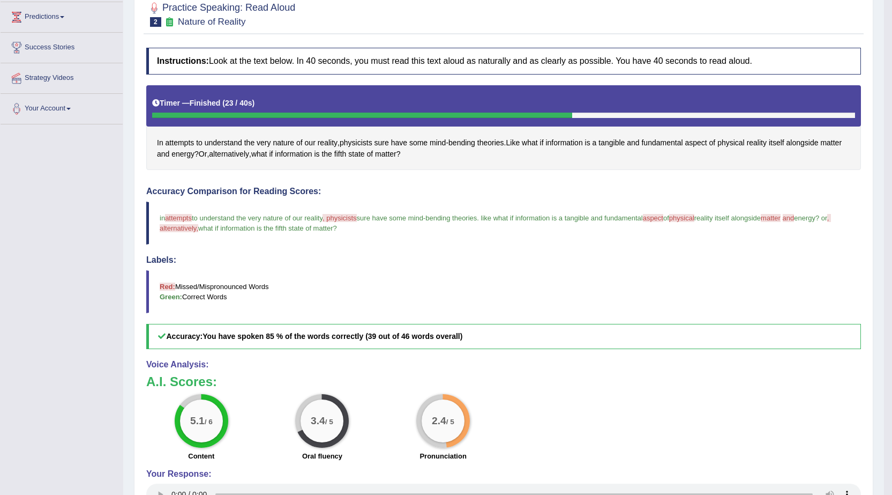
scroll to position [161, 0]
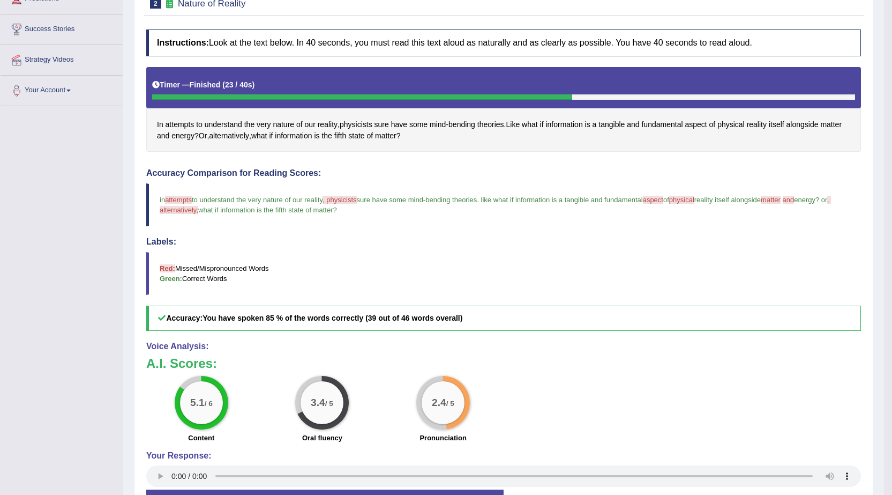
click at [180, 196] on span "attempts" at bounding box center [178, 200] width 27 height 8
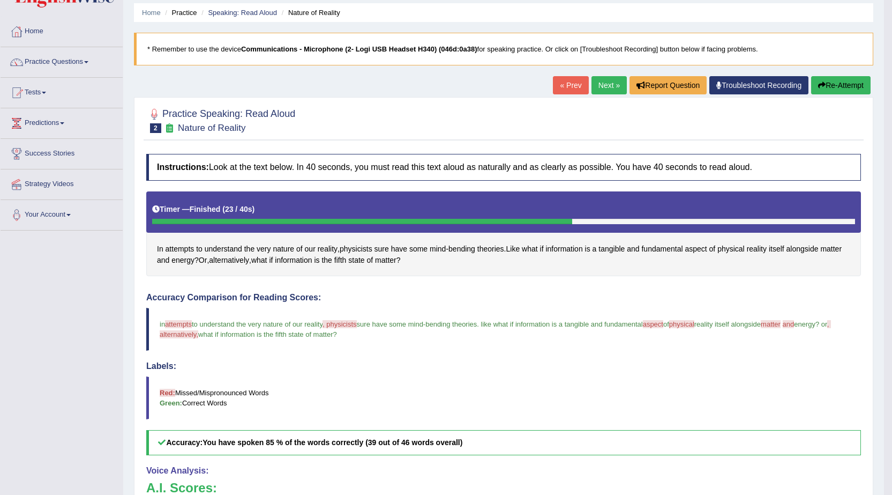
scroll to position [0, 0]
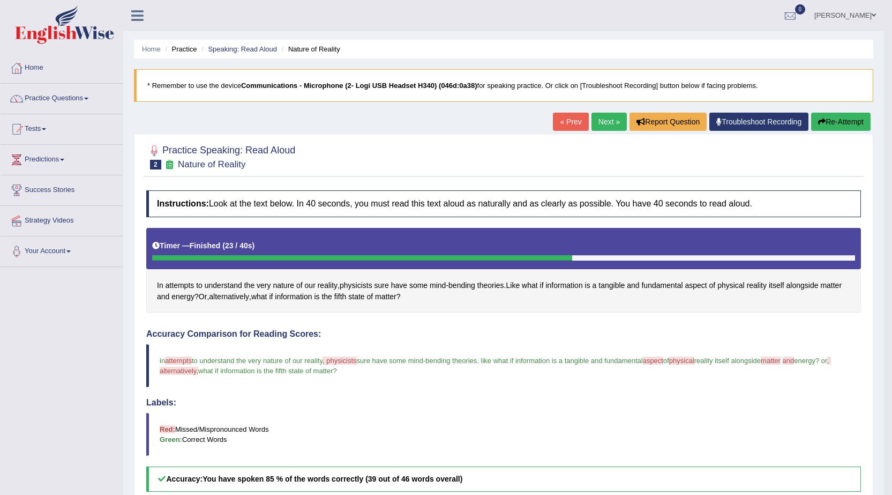
click at [854, 114] on button "Re-Attempt" at bounding box center [840, 122] width 59 height 18
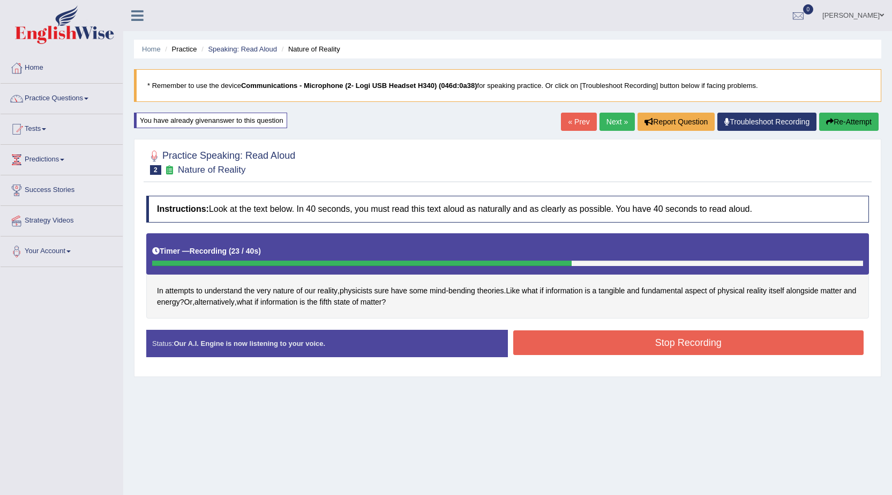
click at [546, 342] on button "Stop Recording" at bounding box center [688, 342] width 351 height 25
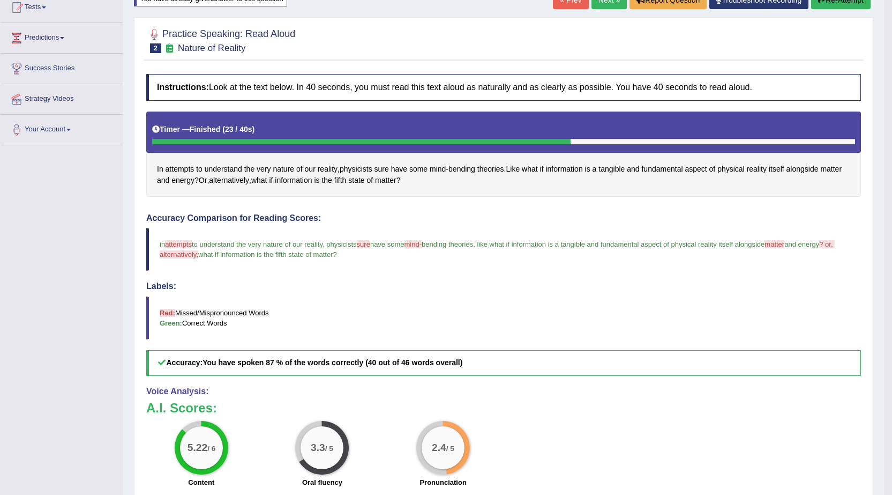
scroll to position [107, 0]
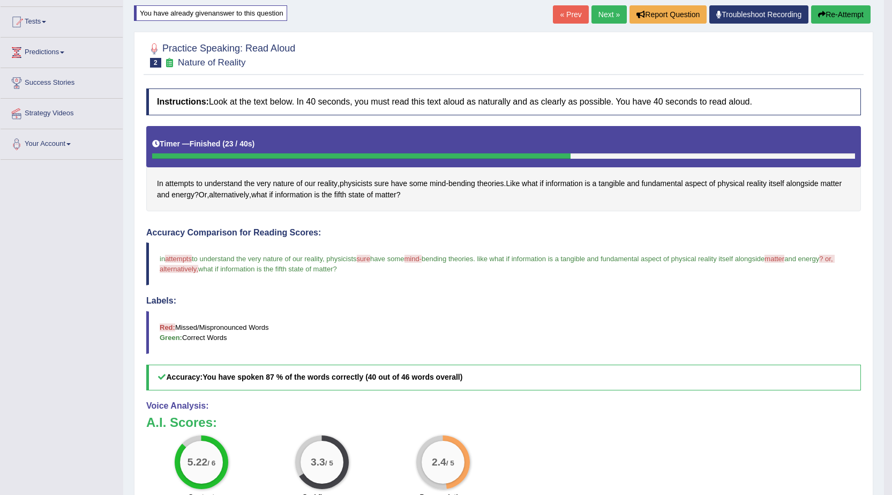
click at [605, 10] on link "Next »" at bounding box center [609, 14] width 35 height 18
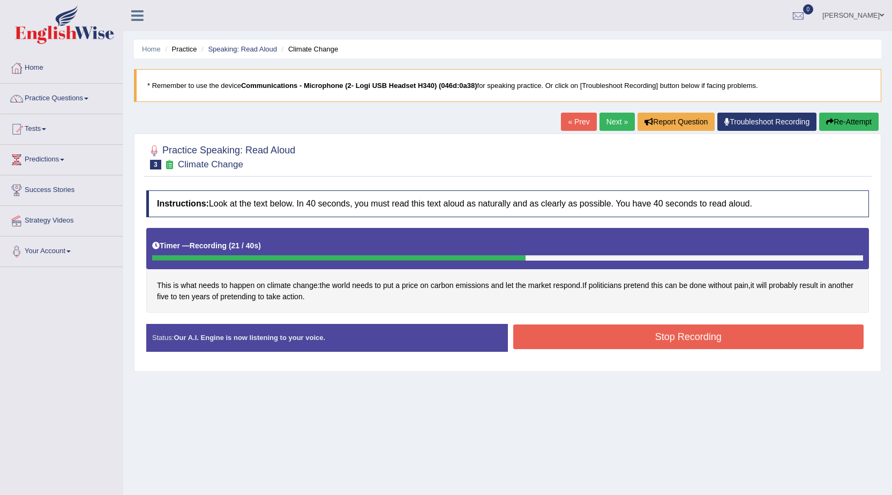
click at [735, 335] on button "Stop Recording" at bounding box center [688, 336] width 351 height 25
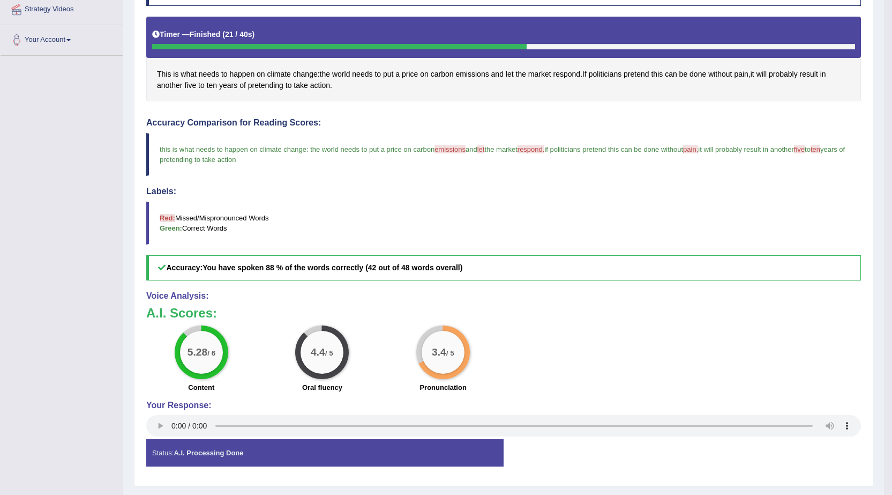
scroll to position [214, 0]
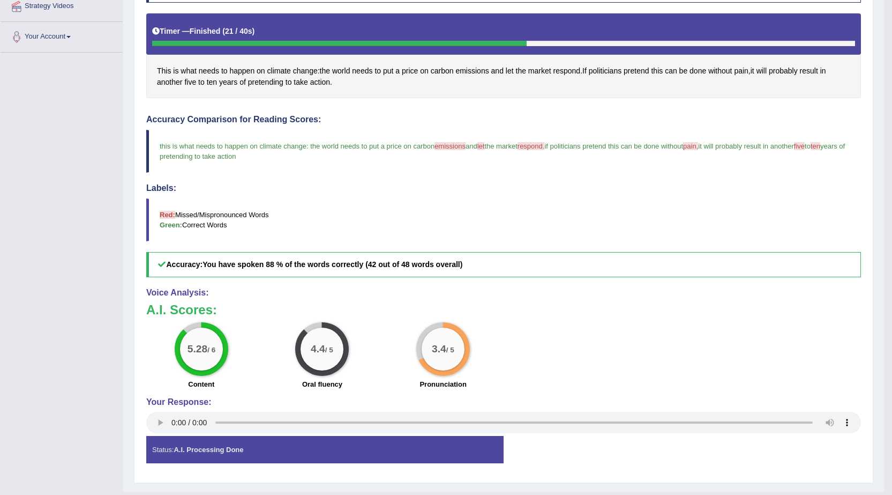
click at [542, 146] on span "respond." at bounding box center [531, 146] width 27 height 8
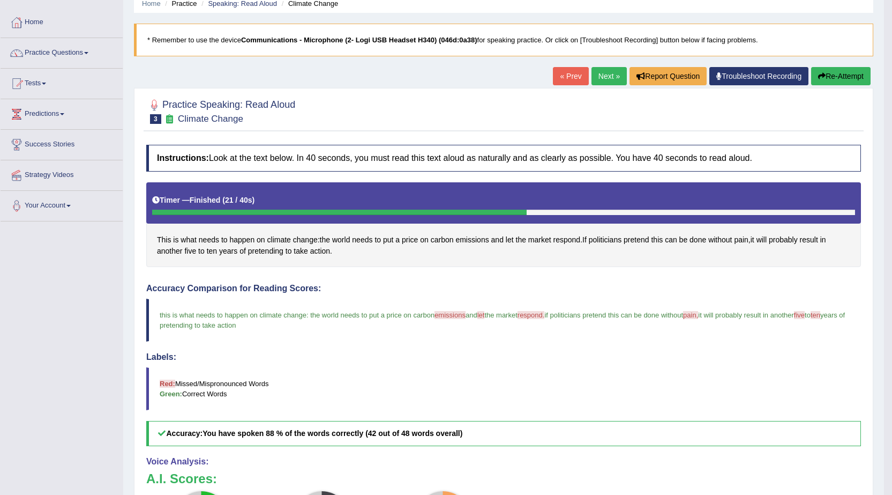
scroll to position [24, 0]
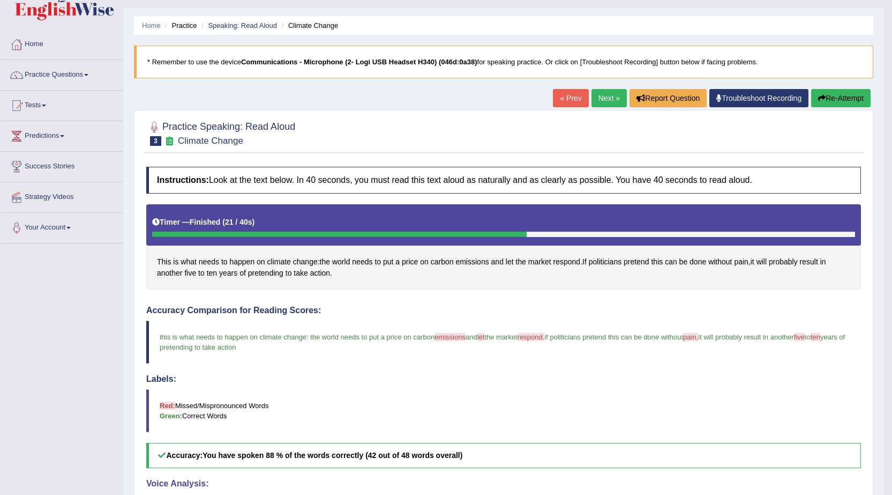
click at [605, 102] on link "Next »" at bounding box center [609, 98] width 35 height 18
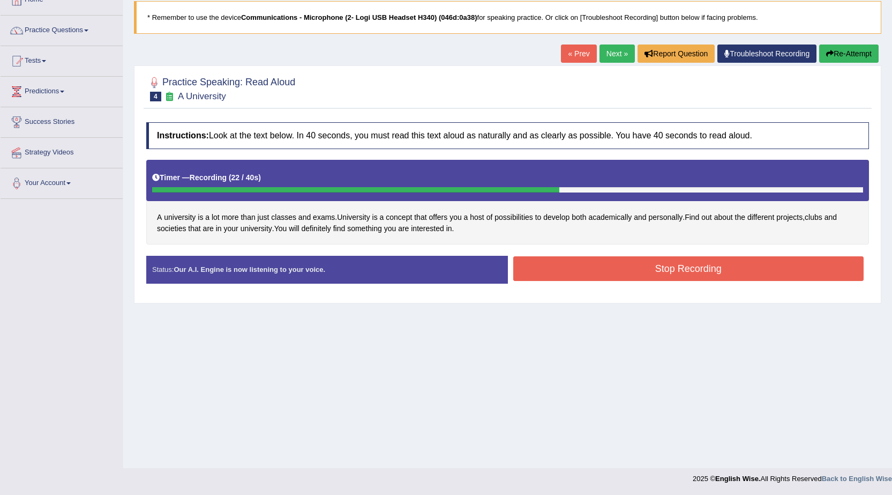
click at [662, 272] on button "Stop Recording" at bounding box center [688, 268] width 351 height 25
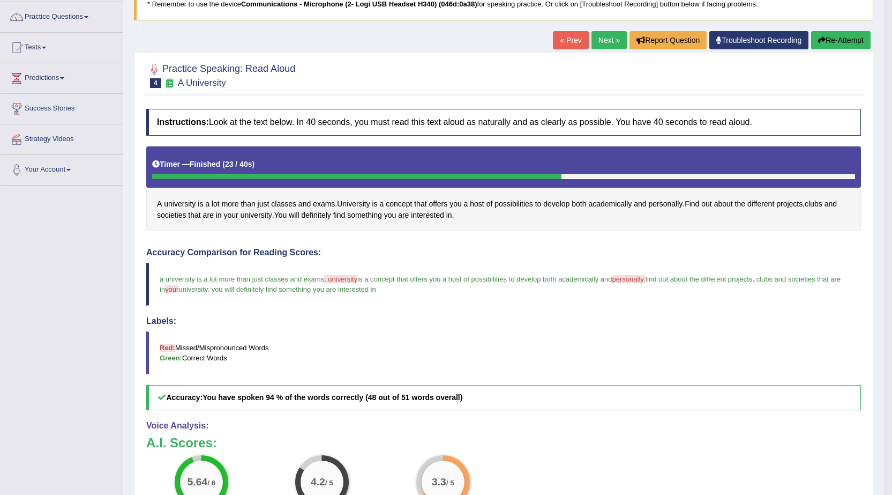
scroll to position [77, 0]
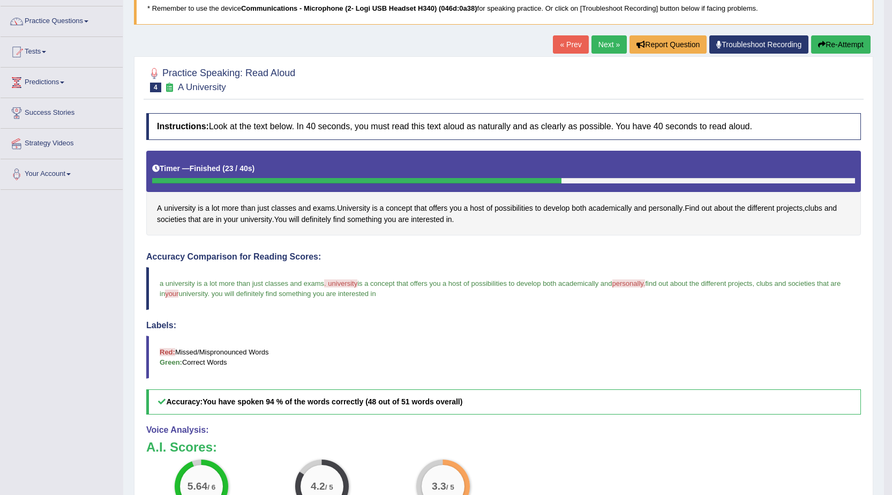
click at [606, 48] on link "Next »" at bounding box center [609, 44] width 35 height 18
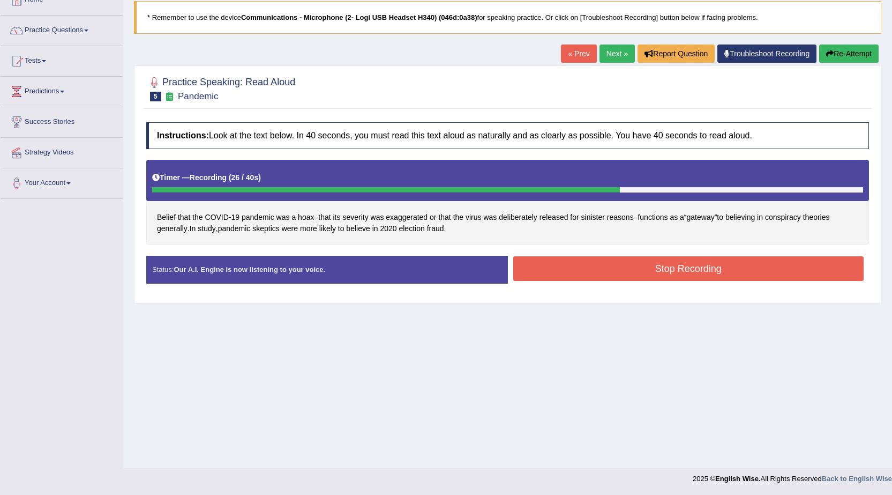
click at [720, 265] on button "Stop Recording" at bounding box center [688, 268] width 351 height 25
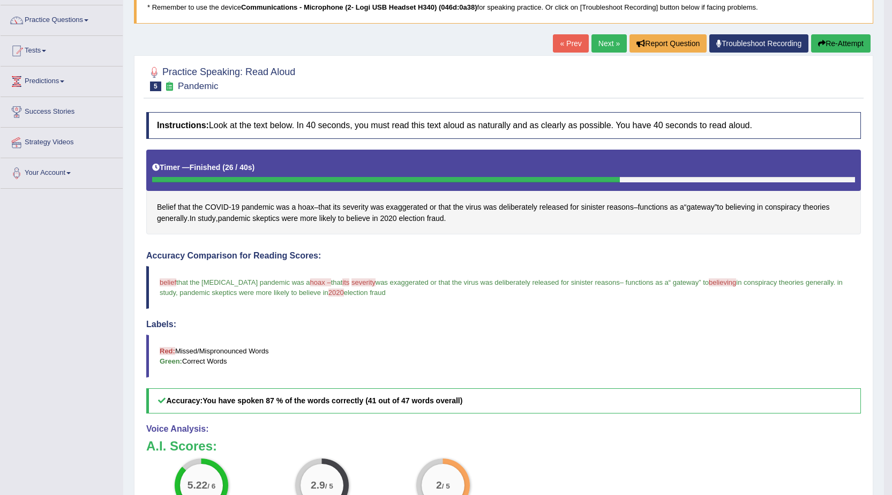
scroll to position [77, 0]
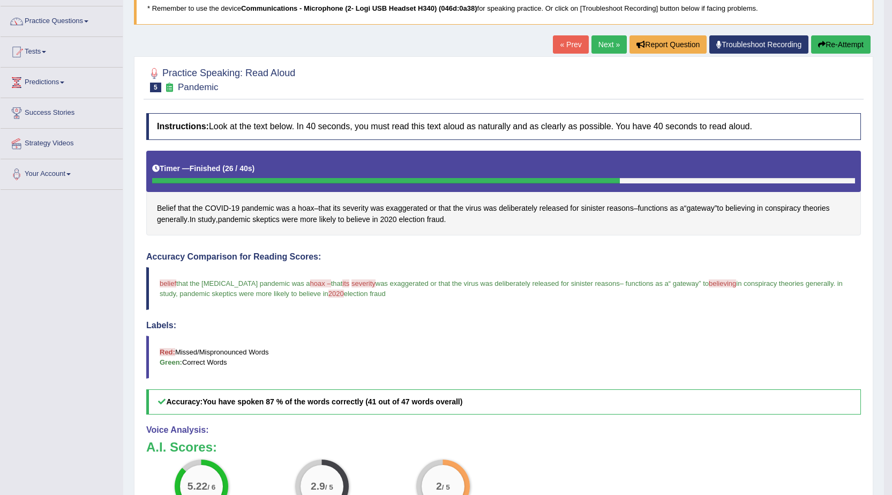
click at [843, 43] on button "Re-Attempt" at bounding box center [840, 44] width 59 height 18
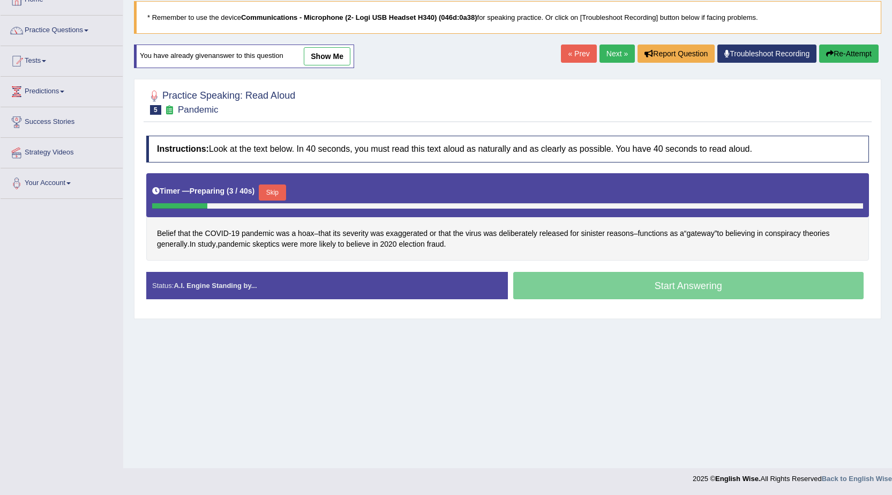
click at [687, 290] on div "Start Answering" at bounding box center [689, 287] width 362 height 30
click at [276, 191] on button "Skip" at bounding box center [272, 192] width 27 height 16
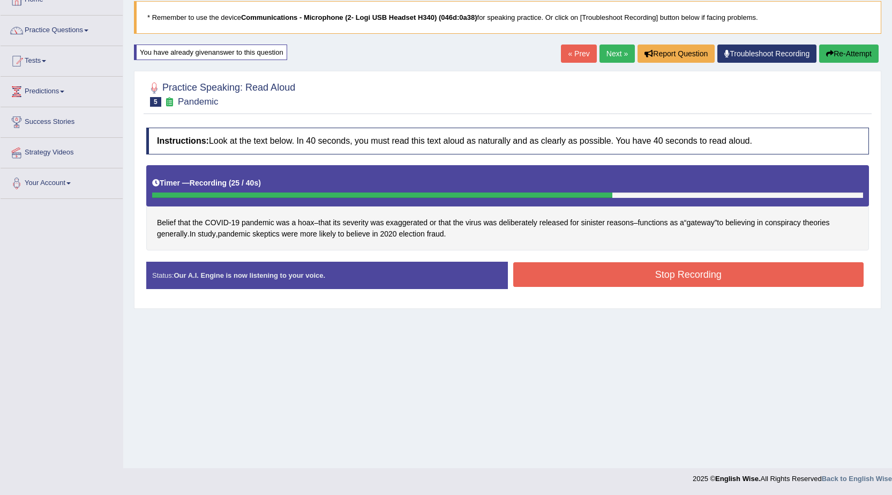
click at [667, 258] on div "Instructions: Look at the text below. In 40 seconds, you must read this text al…" at bounding box center [508, 212] width 728 height 180
click at [648, 270] on button "Stop Recording" at bounding box center [688, 274] width 351 height 25
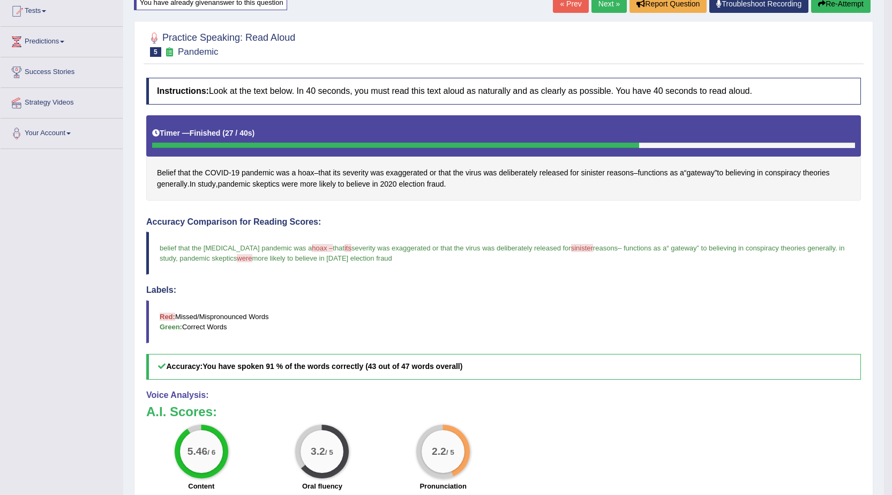
scroll to position [83, 0]
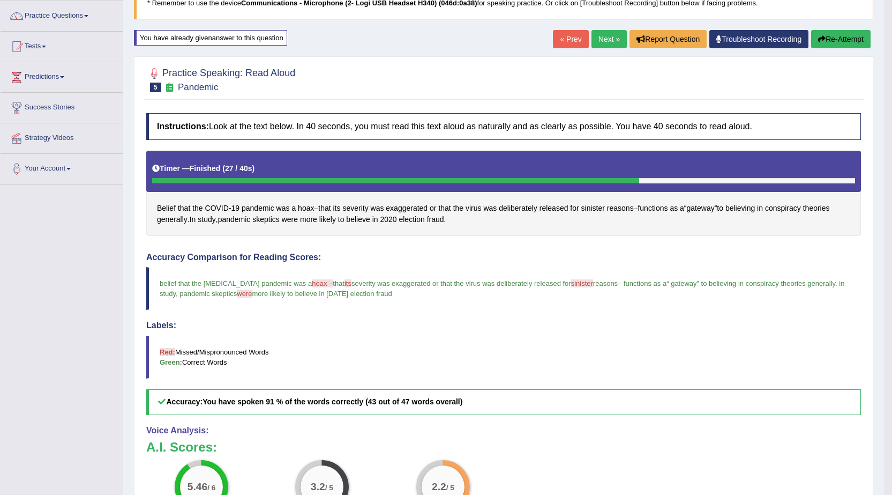
click at [602, 43] on link "Next »" at bounding box center [609, 39] width 35 height 18
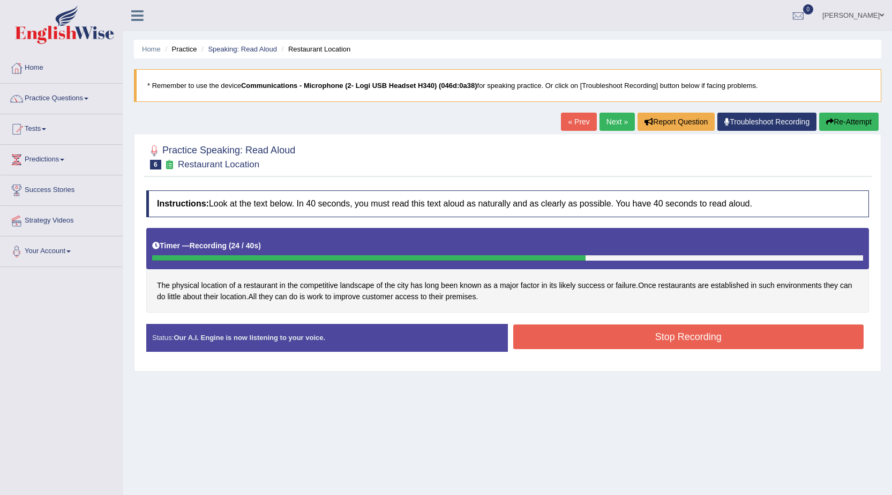
click at [693, 339] on button "Stop Recording" at bounding box center [688, 336] width 351 height 25
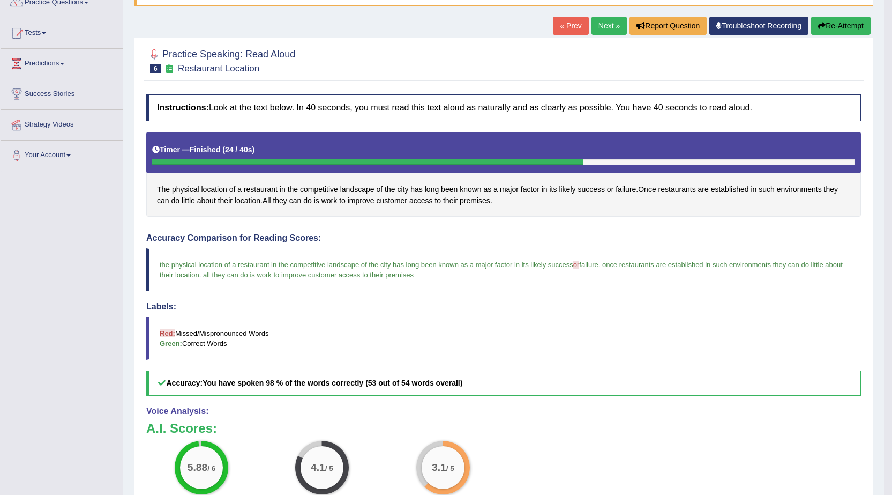
scroll to position [24, 0]
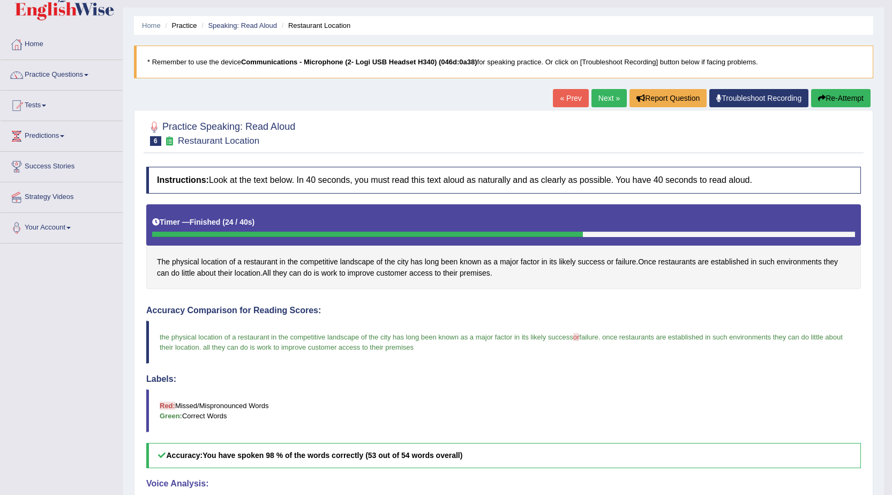
click at [835, 100] on button "Re-Attempt" at bounding box center [840, 98] width 59 height 18
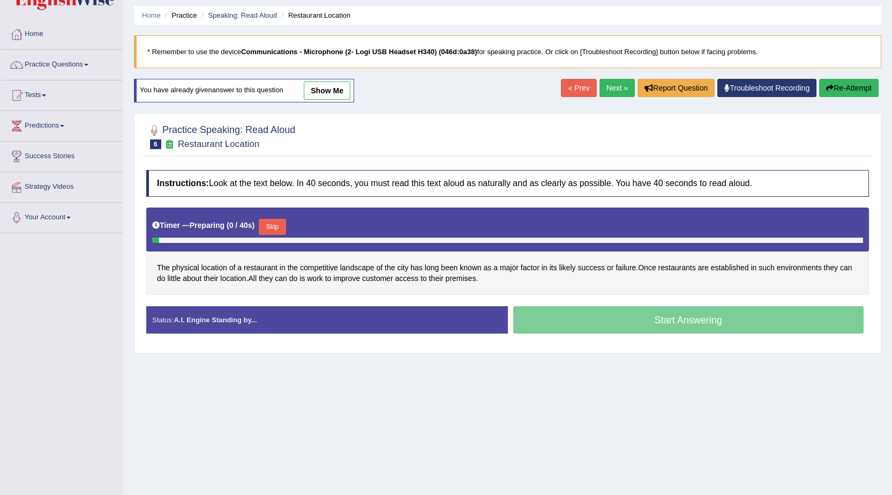
scroll to position [68, 0]
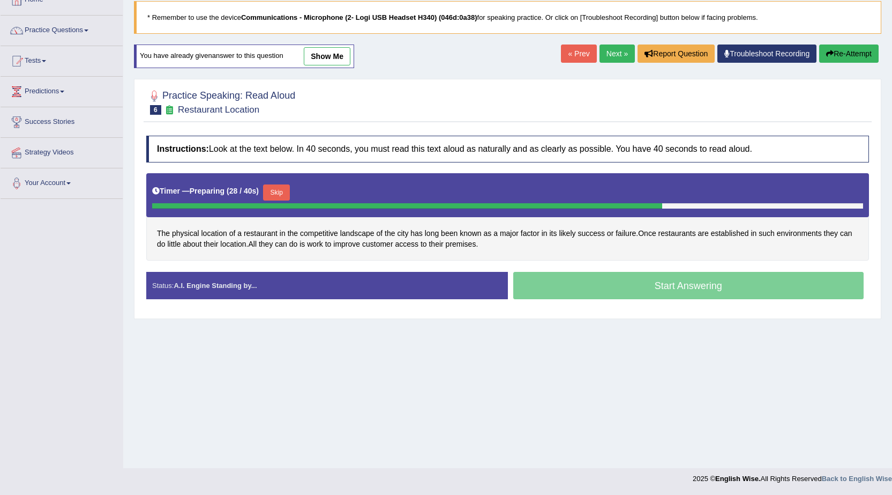
click at [285, 190] on button "Skip" at bounding box center [276, 192] width 27 height 16
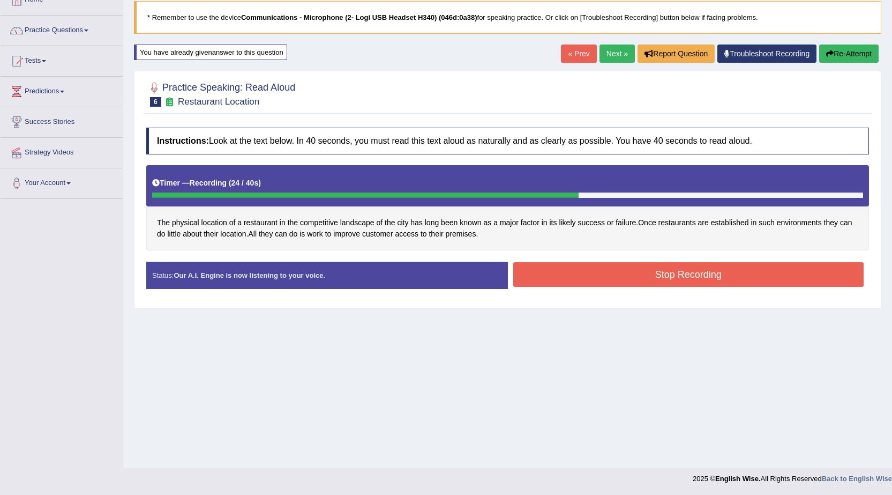
click at [567, 286] on button "Stop Recording" at bounding box center [688, 274] width 351 height 25
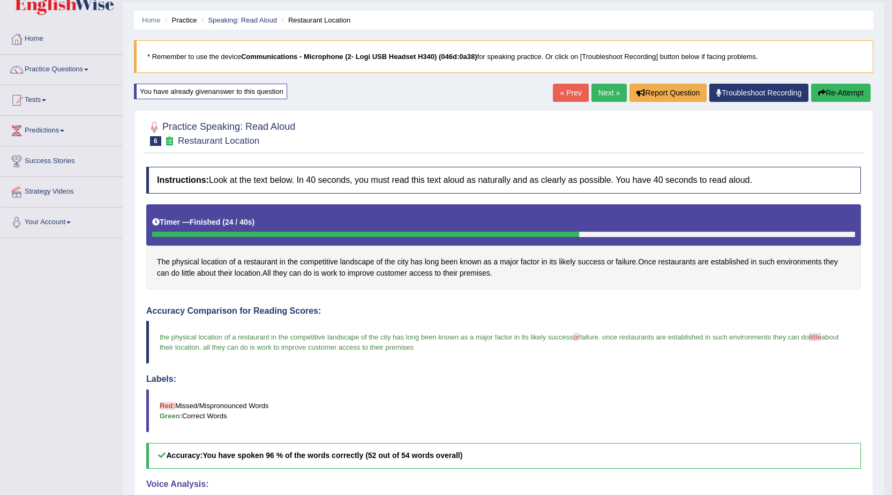
scroll to position [0, 0]
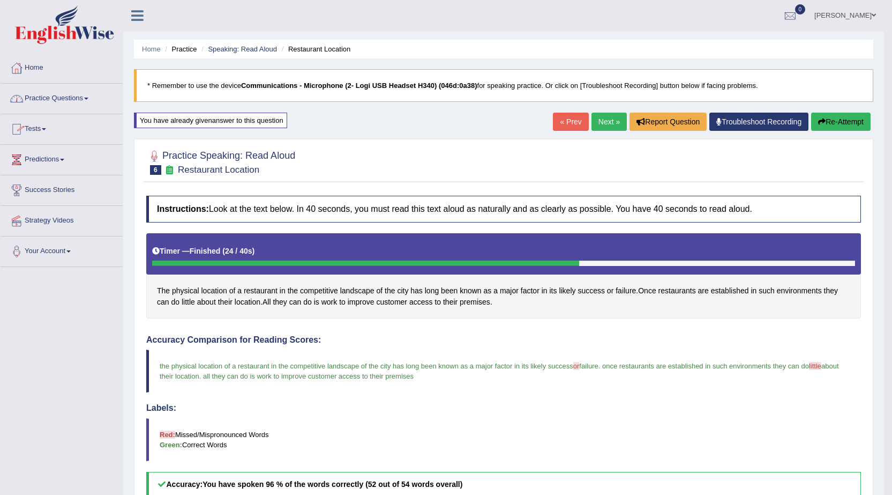
click at [90, 95] on link "Practice Questions" at bounding box center [62, 97] width 122 height 27
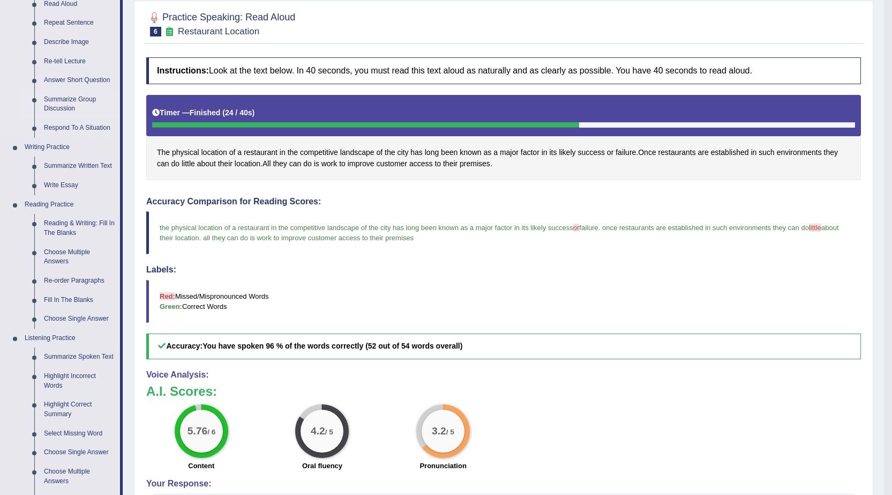
scroll to position [161, 0]
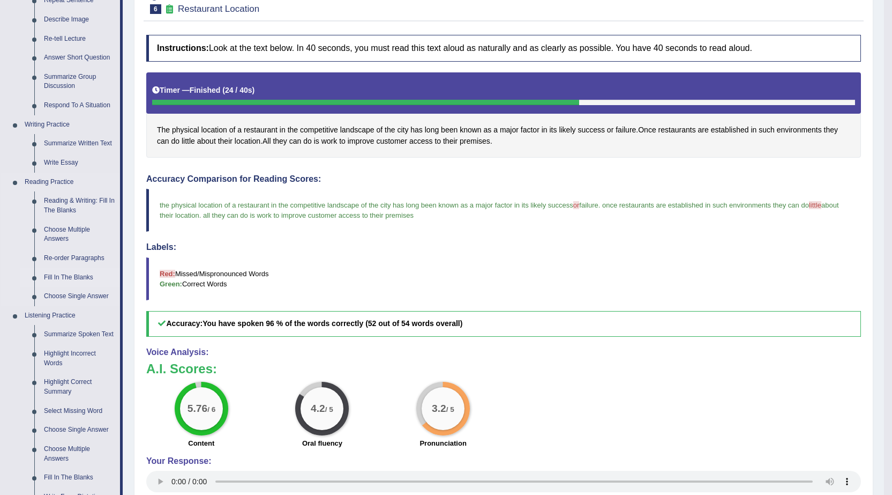
click at [79, 277] on link "Fill In The Blanks" at bounding box center [79, 277] width 81 height 19
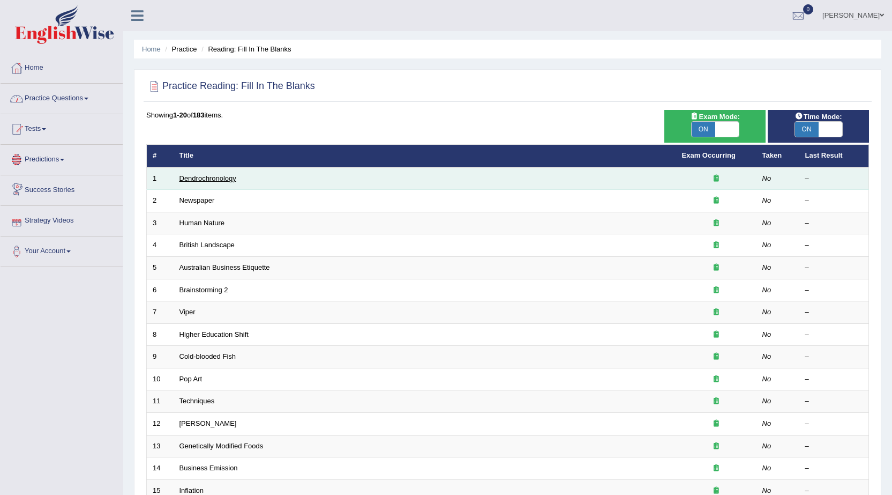
click at [210, 176] on link "Dendrochronology" at bounding box center [208, 178] width 57 height 8
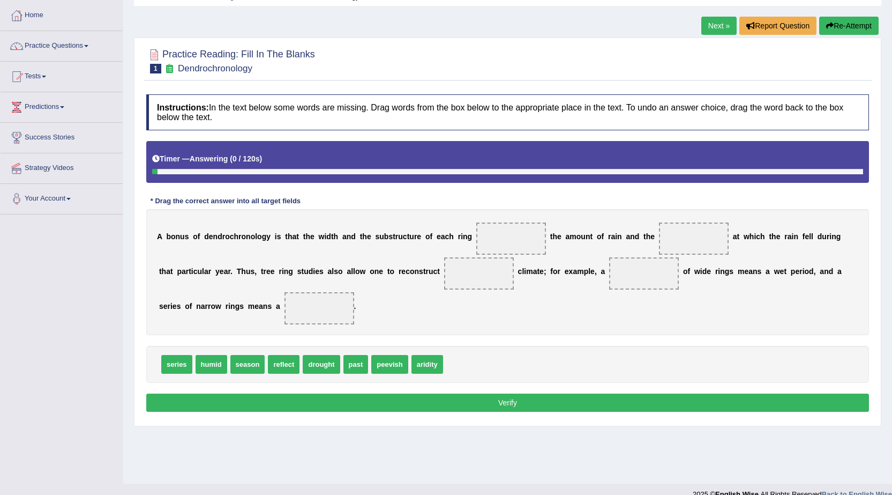
scroll to position [68, 0]
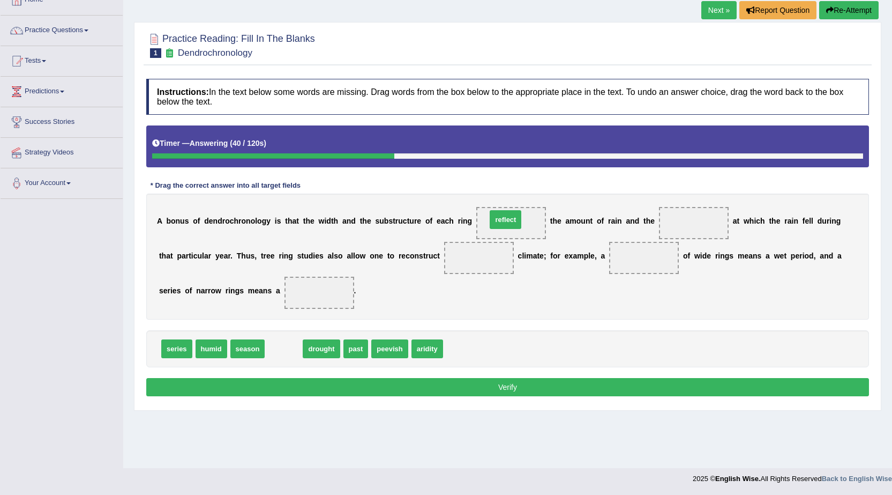
drag, startPoint x: 287, startPoint y: 353, endPoint x: 509, endPoint y: 223, distance: 256.7
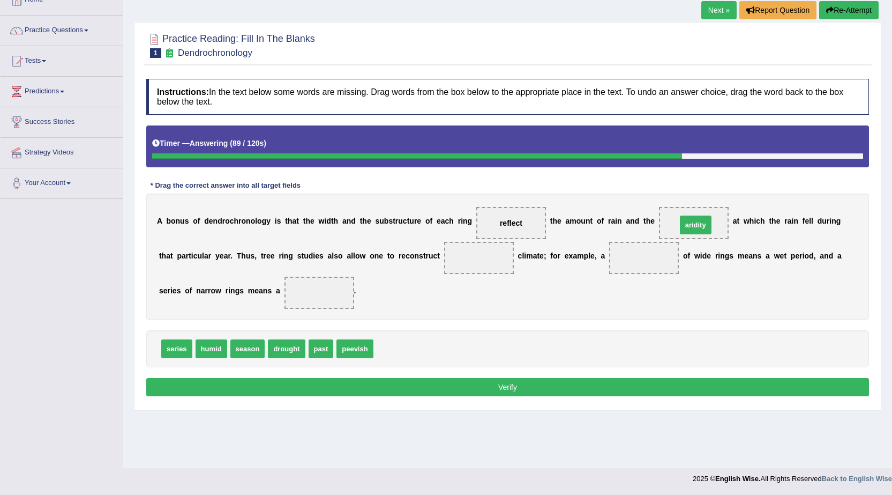
drag, startPoint x: 385, startPoint y: 348, endPoint x: 688, endPoint y: 225, distance: 327.6
drag, startPoint x: 317, startPoint y: 350, endPoint x: 479, endPoint y: 267, distance: 181.7
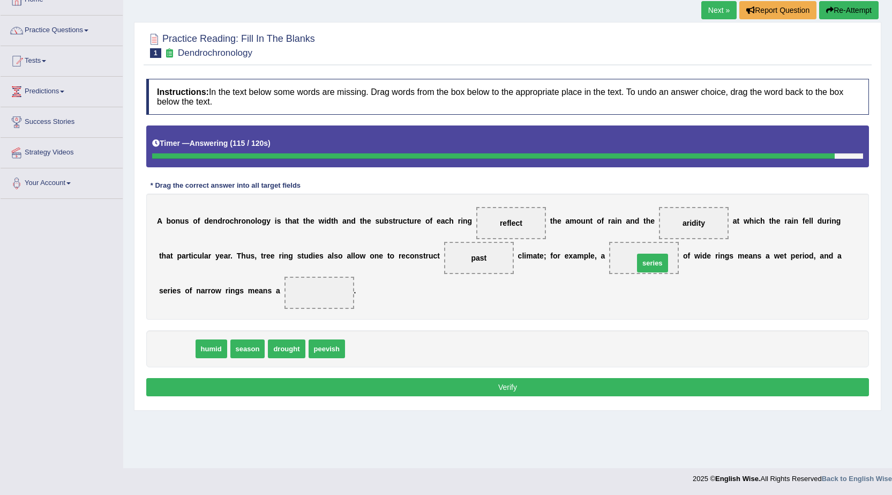
drag, startPoint x: 167, startPoint y: 350, endPoint x: 643, endPoint y: 265, distance: 483.5
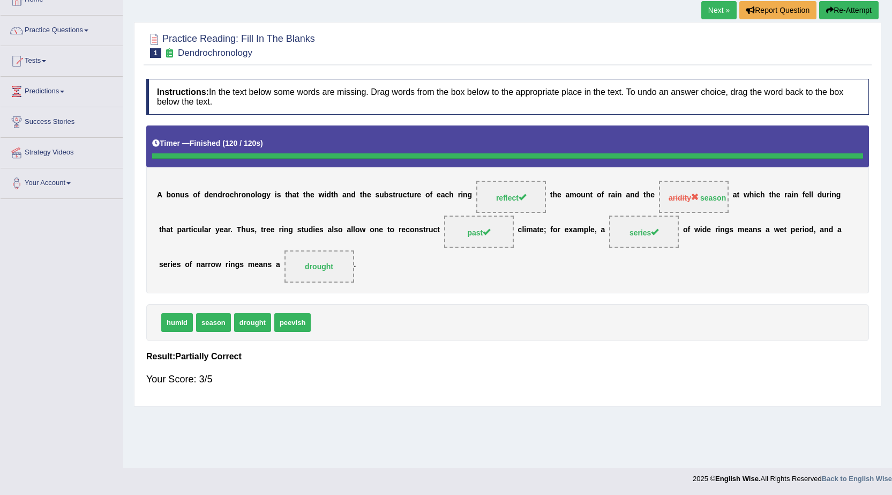
click at [840, 14] on button "Re-Attempt" at bounding box center [848, 10] width 59 height 18
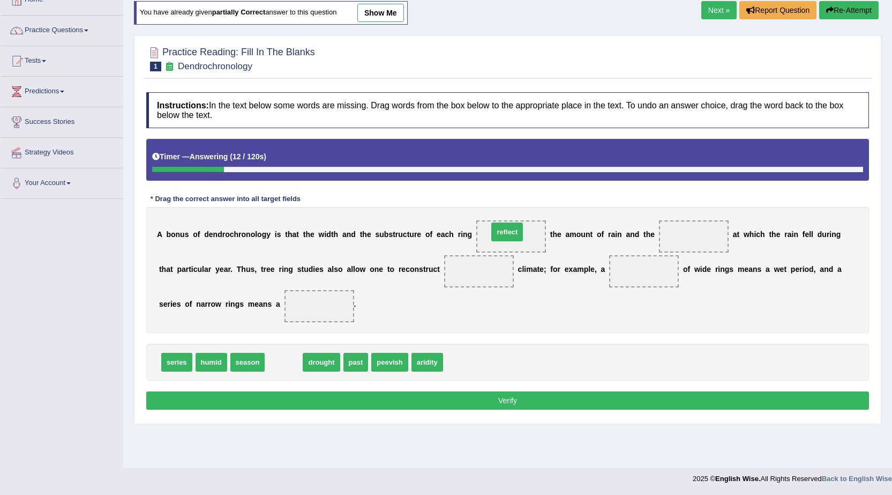
drag, startPoint x: 296, startPoint y: 360, endPoint x: 520, endPoint y: 230, distance: 258.6
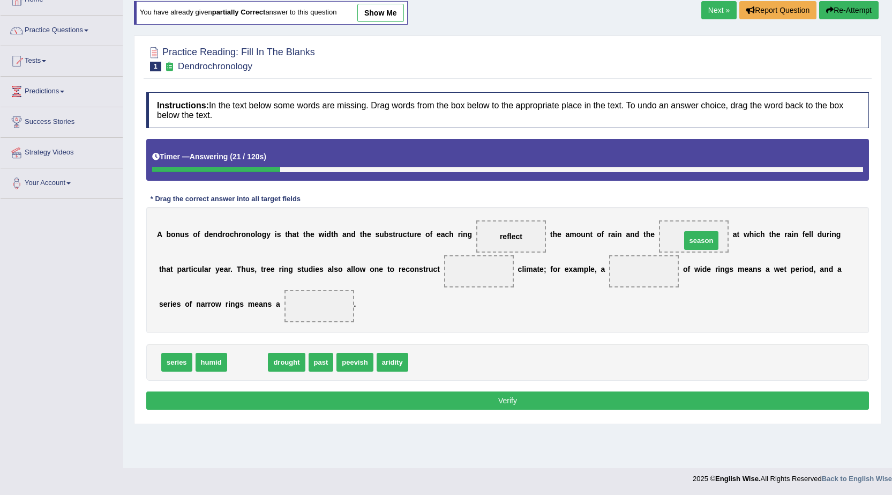
drag, startPoint x: 248, startPoint y: 367, endPoint x: 701, endPoint y: 245, distance: 469.9
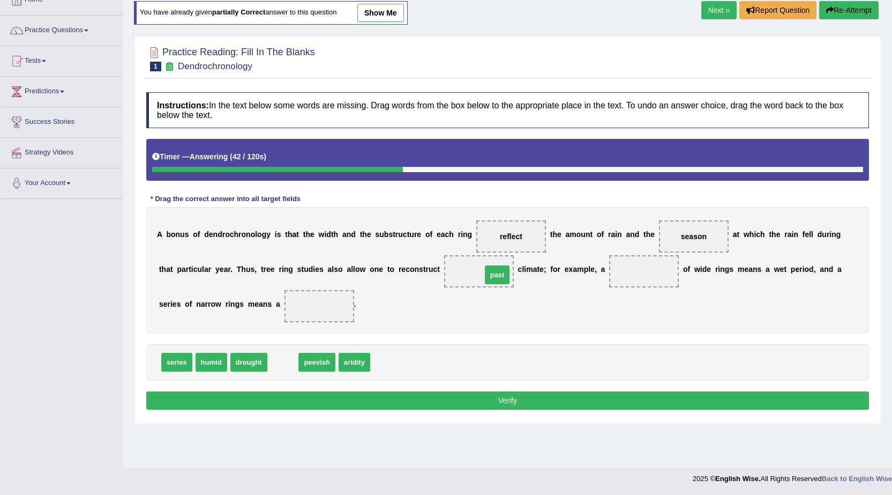
drag, startPoint x: 288, startPoint y: 366, endPoint x: 502, endPoint y: 279, distance: 231.5
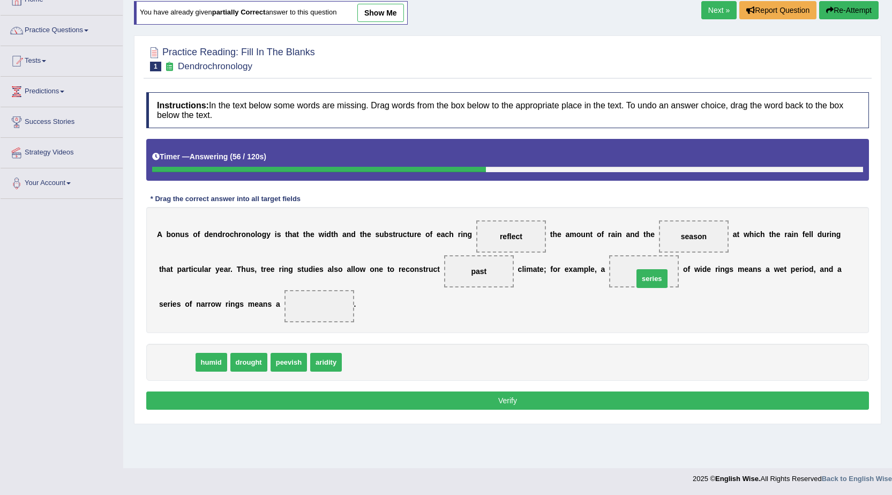
drag, startPoint x: 178, startPoint y: 359, endPoint x: 653, endPoint y: 275, distance: 482.6
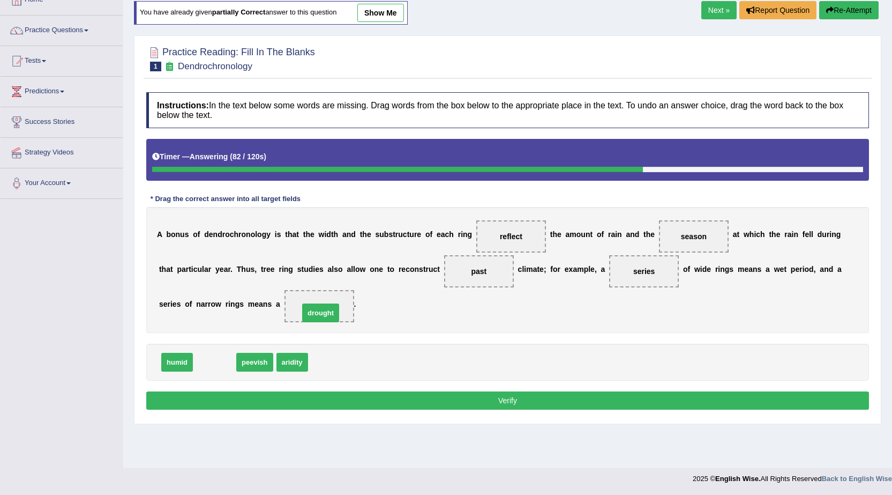
drag, startPoint x: 213, startPoint y: 361, endPoint x: 319, endPoint y: 311, distance: 117.0
click at [514, 406] on button "Verify" at bounding box center [507, 400] width 723 height 18
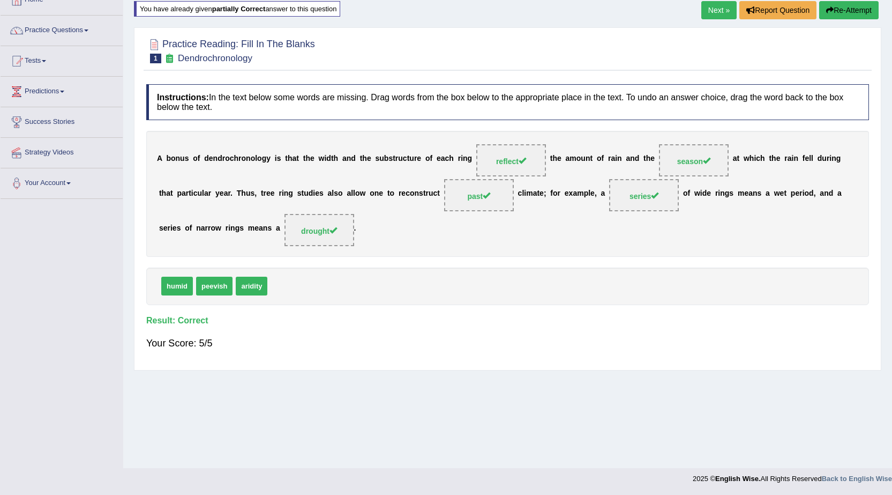
drag, startPoint x: 673, startPoint y: 223, endPoint x: 687, endPoint y: 232, distance: 16.4
click at [715, 3] on link "Next »" at bounding box center [718, 10] width 35 height 18
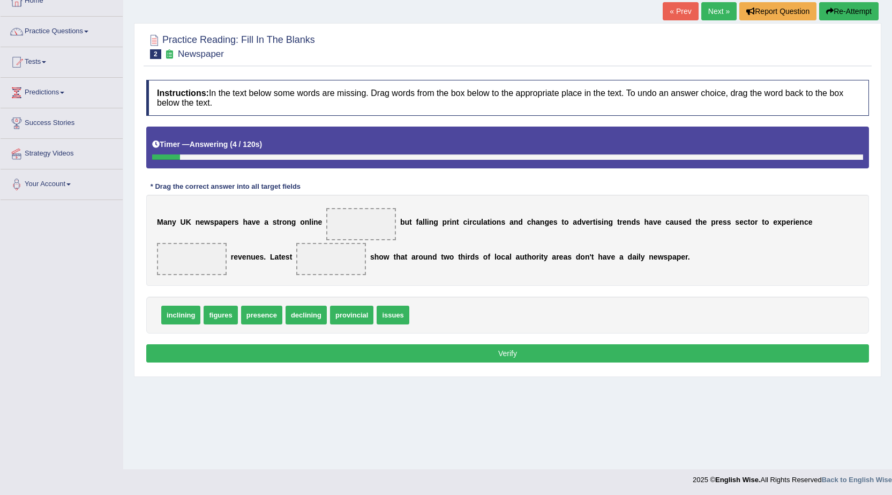
scroll to position [68, 0]
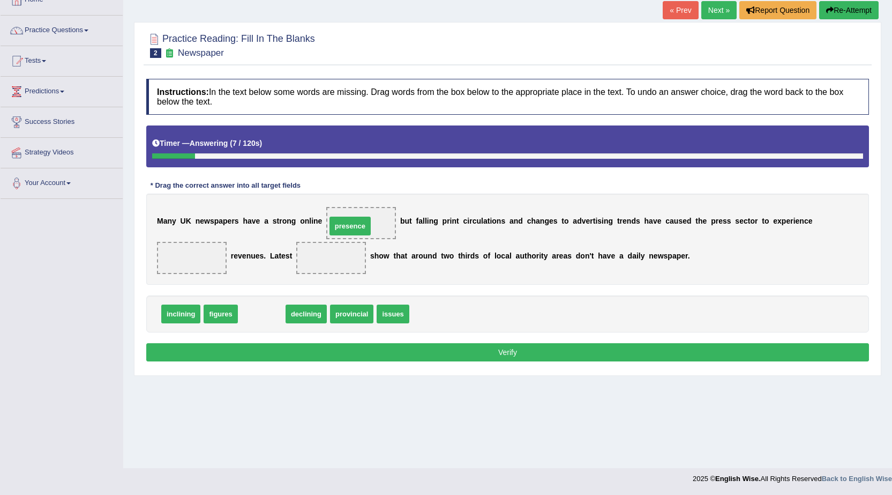
drag, startPoint x: 263, startPoint y: 313, endPoint x: 352, endPoint y: 226, distance: 124.7
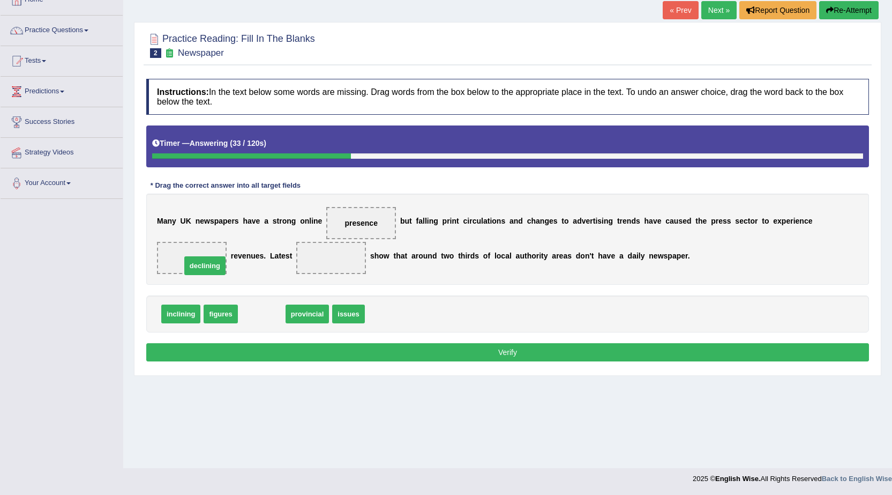
drag, startPoint x: 265, startPoint y: 316, endPoint x: 208, endPoint y: 268, distance: 74.5
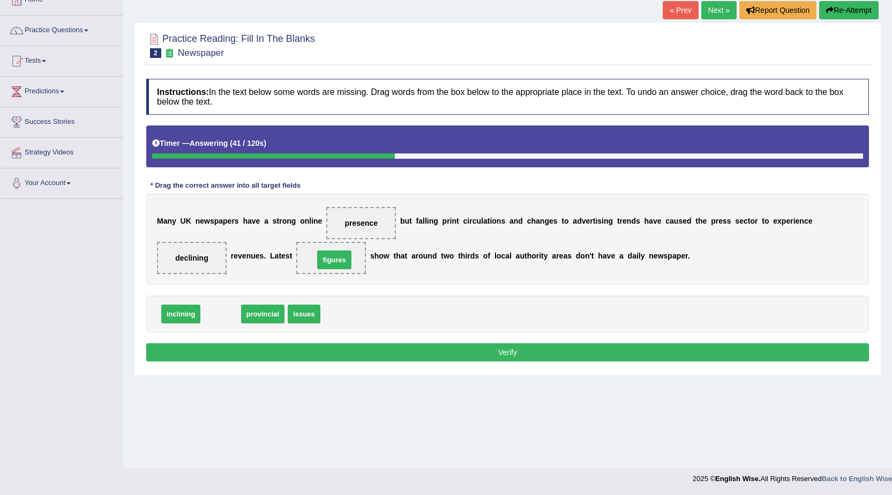
drag, startPoint x: 224, startPoint y: 315, endPoint x: 338, endPoint y: 261, distance: 125.8
click at [514, 351] on button "Verify" at bounding box center [507, 352] width 723 height 18
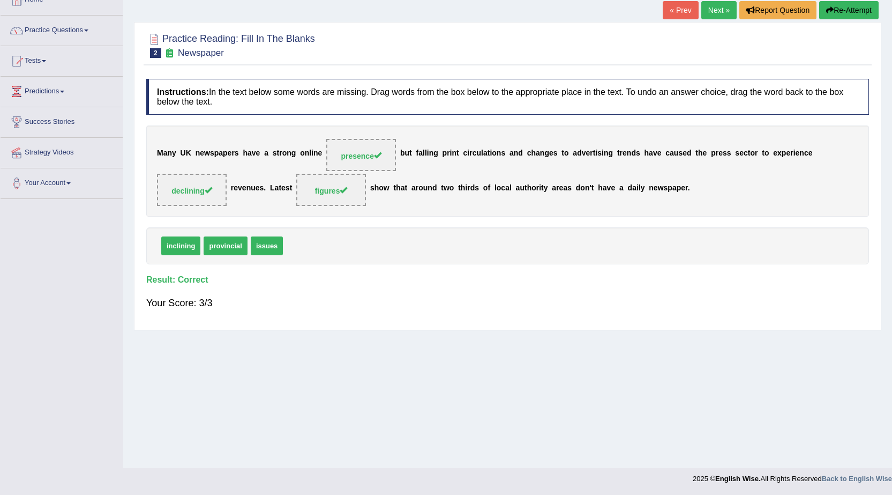
click at [724, 10] on link "Next »" at bounding box center [718, 10] width 35 height 18
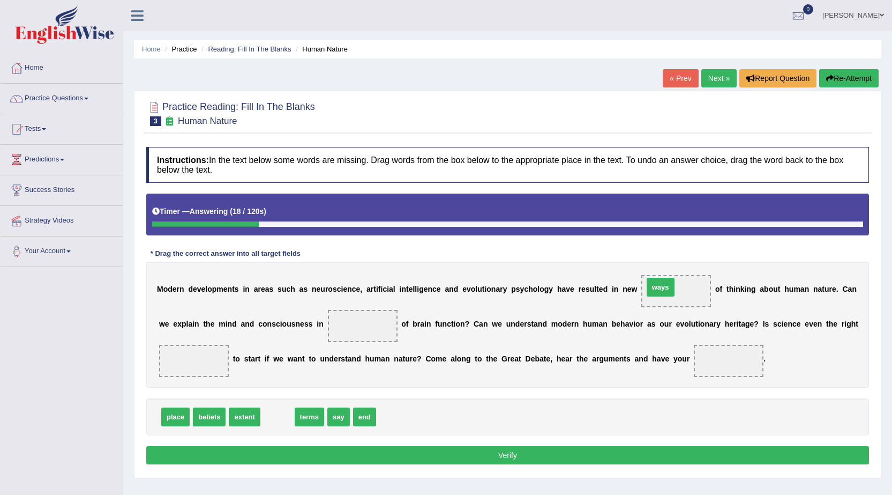
drag, startPoint x: 278, startPoint y: 418, endPoint x: 661, endPoint y: 288, distance: 404.5
drag, startPoint x: 278, startPoint y: 419, endPoint x: 354, endPoint y: 334, distance: 113.9
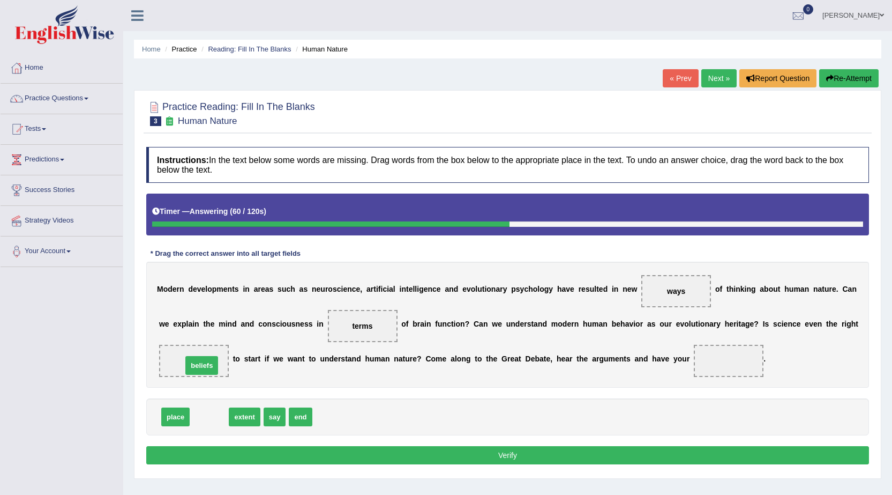
drag, startPoint x: 212, startPoint y: 420, endPoint x: 205, endPoint y: 369, distance: 52.0
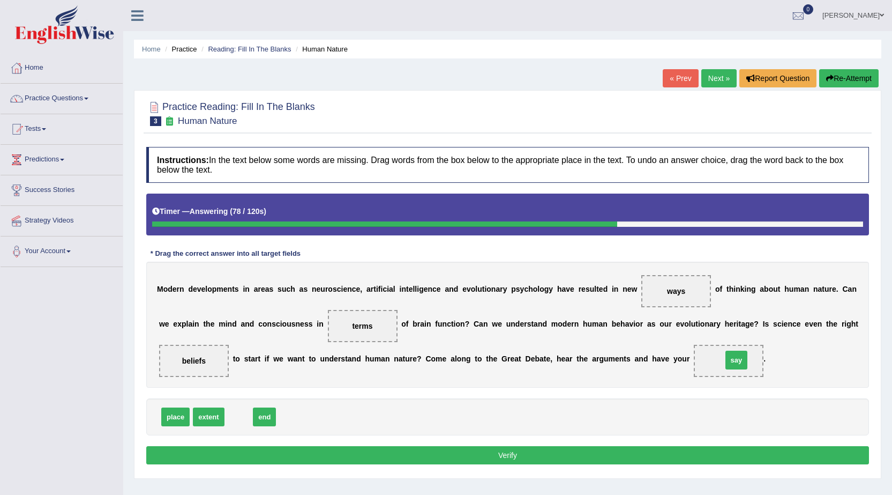
drag, startPoint x: 236, startPoint y: 420, endPoint x: 734, endPoint y: 363, distance: 501.1
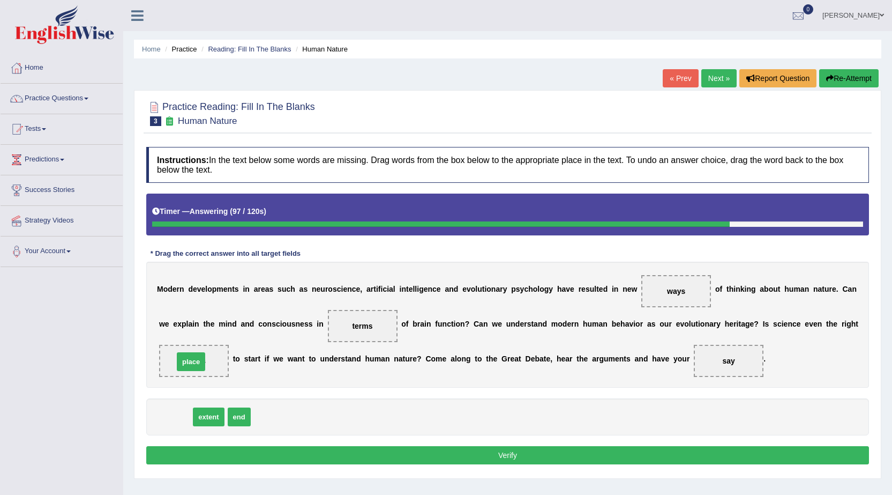
drag, startPoint x: 172, startPoint y: 417, endPoint x: 188, endPoint y: 362, distance: 57.3
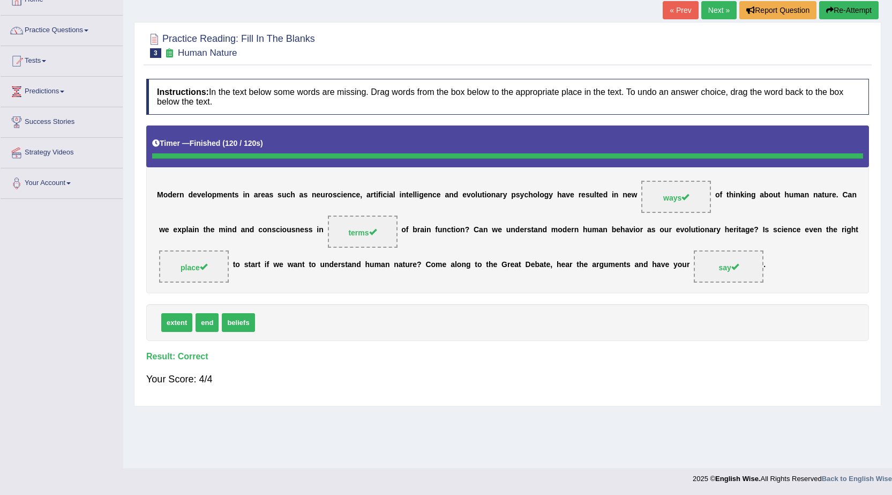
scroll to position [14, 0]
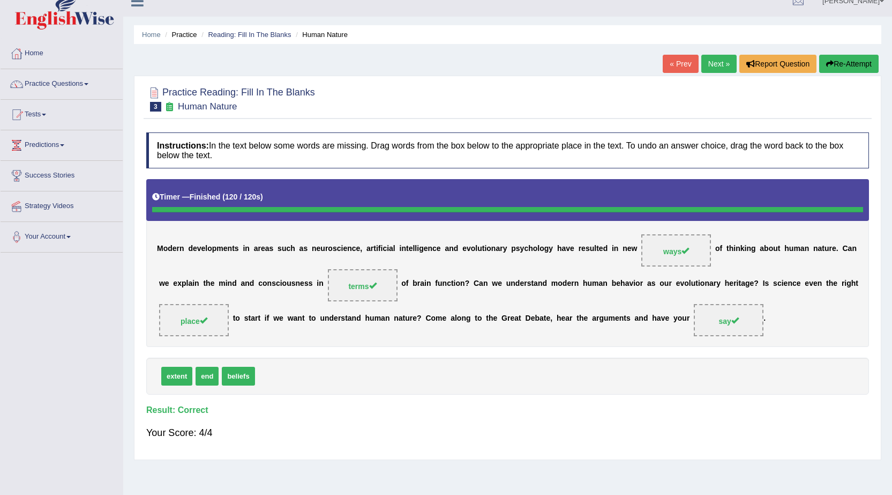
click at [707, 64] on link "Next »" at bounding box center [718, 64] width 35 height 18
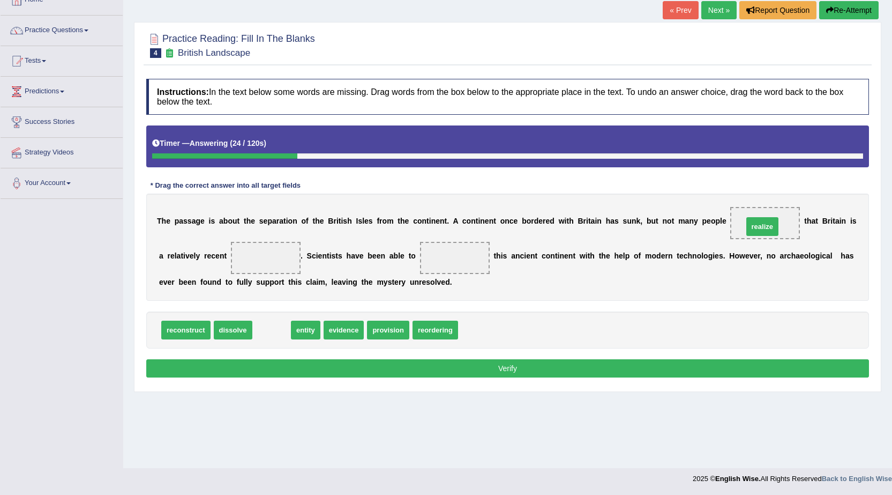
drag, startPoint x: 274, startPoint y: 332, endPoint x: 765, endPoint y: 228, distance: 501.6
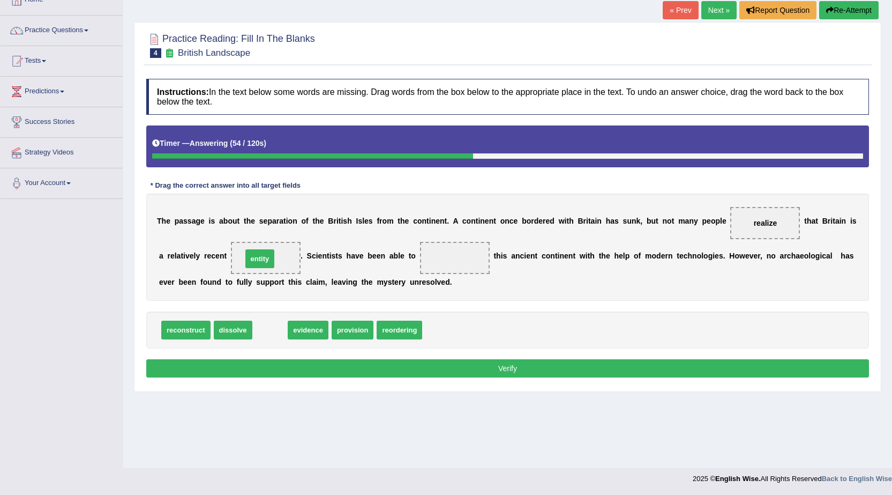
drag, startPoint x: 265, startPoint y: 328, endPoint x: 255, endPoint y: 257, distance: 72.0
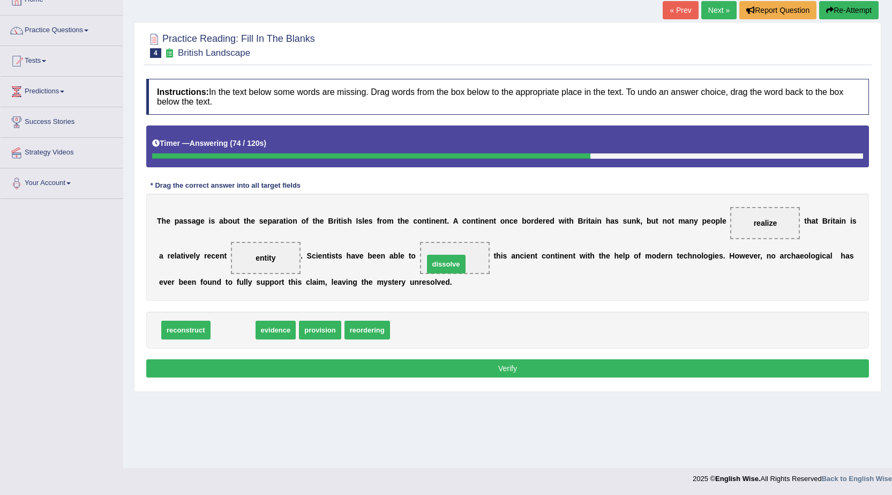
drag, startPoint x: 229, startPoint y: 328, endPoint x: 443, endPoint y: 263, distance: 223.2
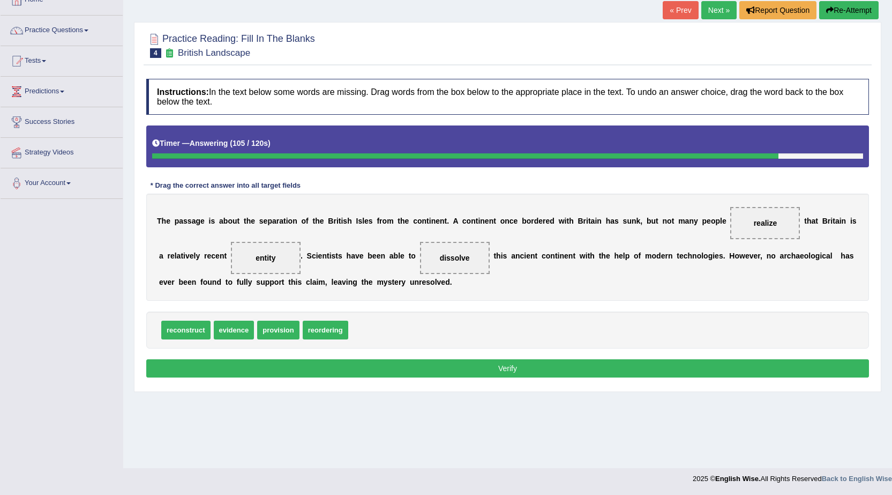
click at [505, 365] on button "Verify" at bounding box center [507, 368] width 723 height 18
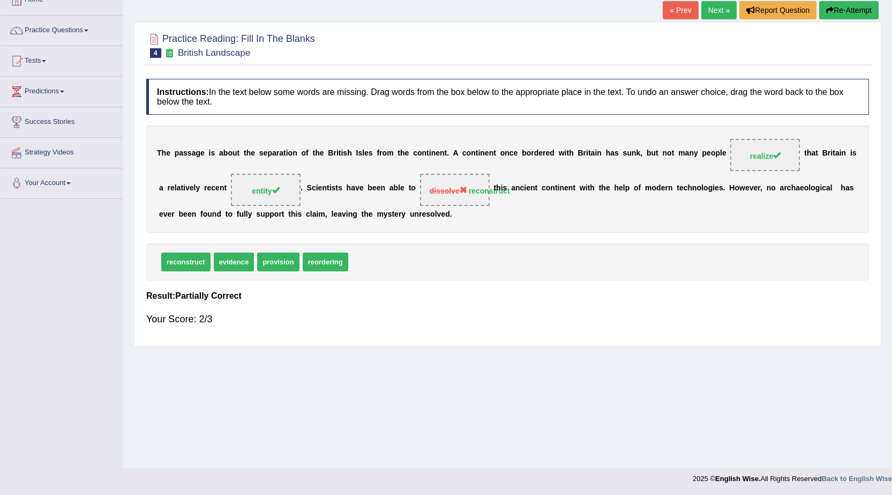
click at [865, 8] on button "Re-Attempt" at bounding box center [848, 10] width 59 height 18
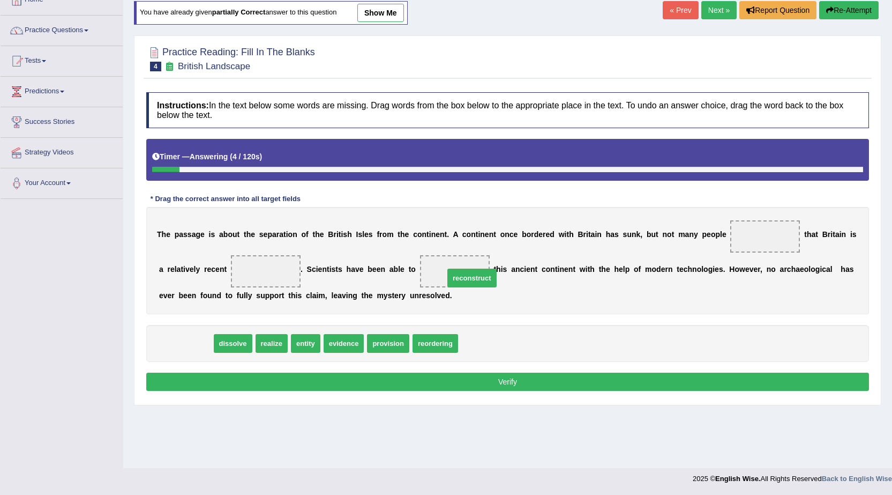
drag, startPoint x: 199, startPoint y: 346, endPoint x: 482, endPoint y: 275, distance: 291.7
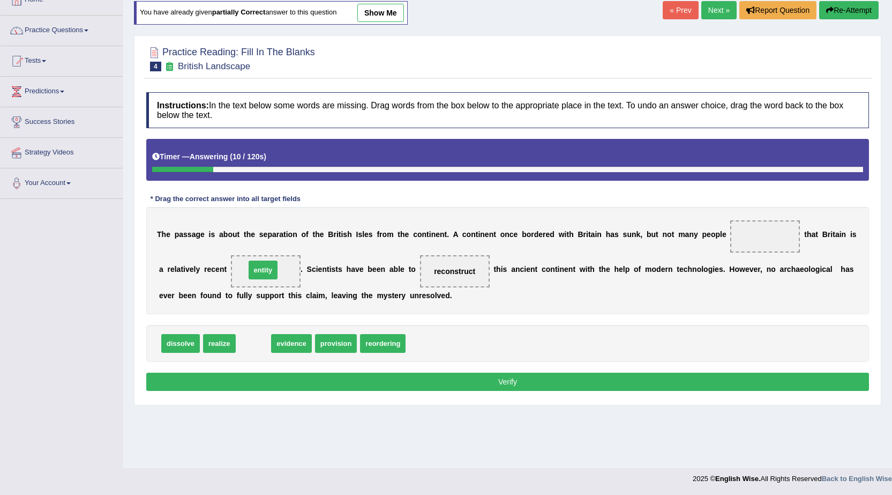
drag, startPoint x: 250, startPoint y: 344, endPoint x: 259, endPoint y: 270, distance: 74.0
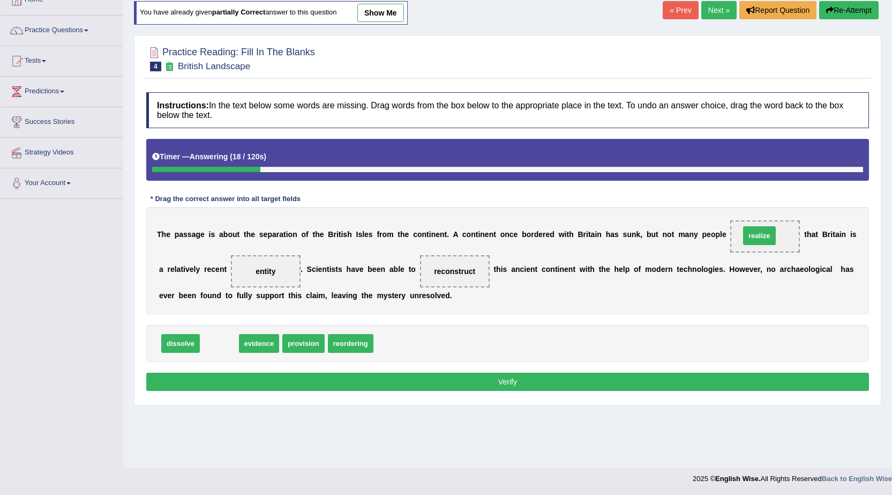
drag, startPoint x: 214, startPoint y: 347, endPoint x: 755, endPoint y: 239, distance: 550.8
click at [573, 376] on button "Verify" at bounding box center [507, 381] width 723 height 18
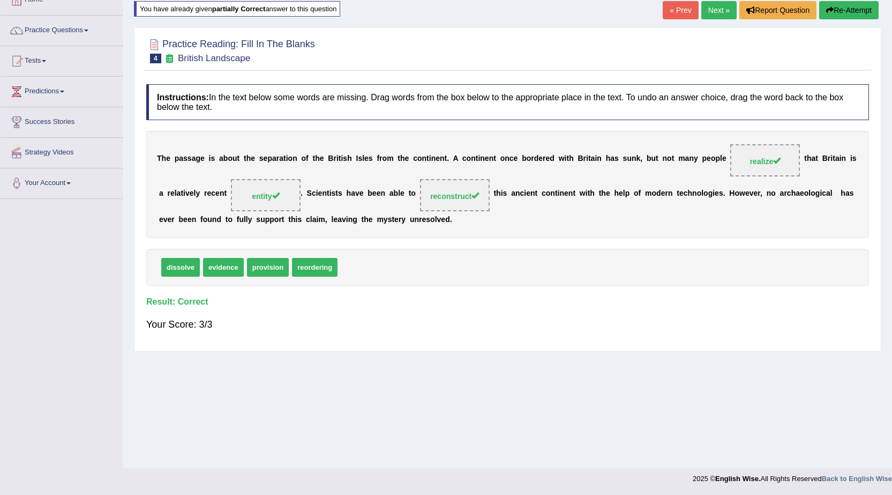
click at [718, 7] on link "Next »" at bounding box center [718, 10] width 35 height 18
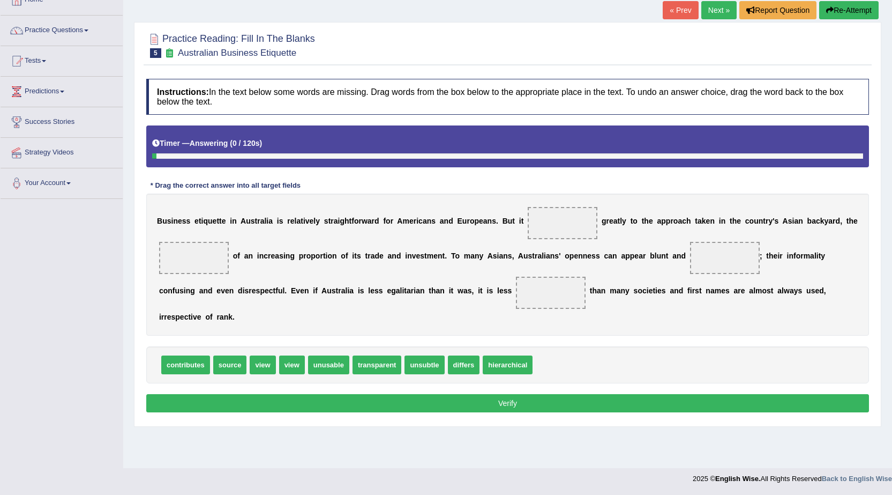
scroll to position [68, 0]
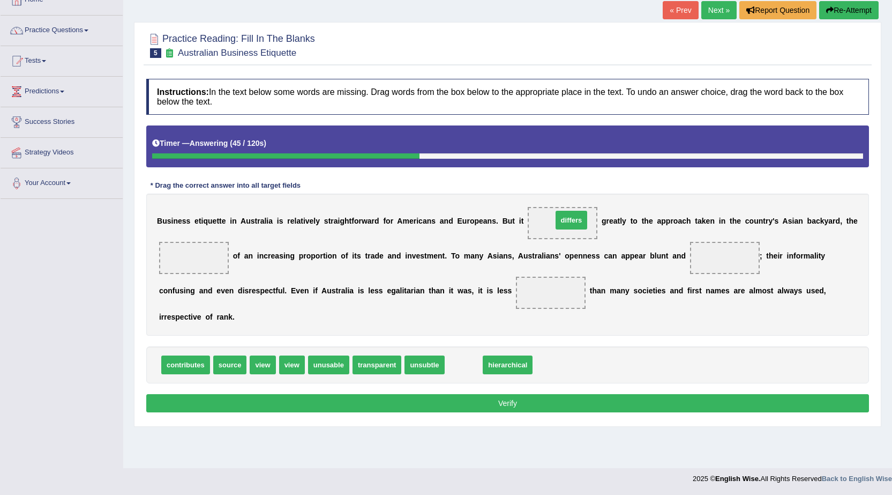
drag, startPoint x: 471, startPoint y: 365, endPoint x: 578, endPoint y: 220, distance: 180.4
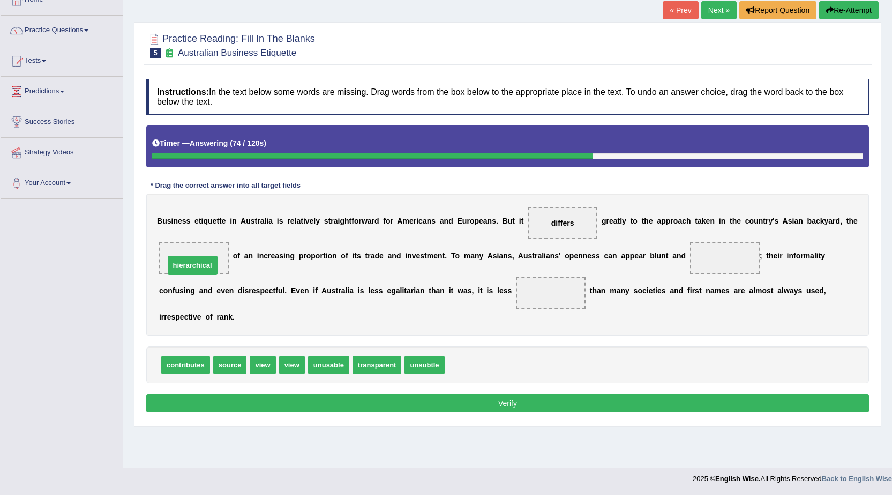
drag, startPoint x: 486, startPoint y: 364, endPoint x: 206, endPoint y: 265, distance: 297.0
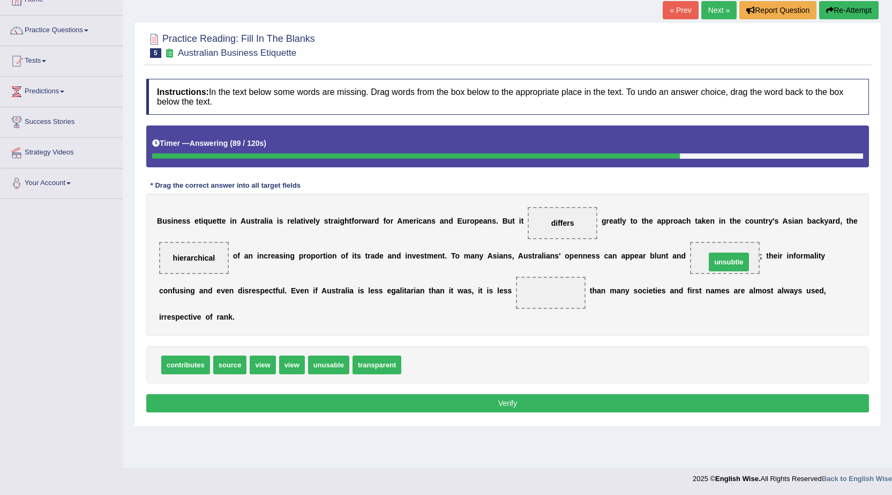
drag, startPoint x: 438, startPoint y: 368, endPoint x: 742, endPoint y: 265, distance: 321.3
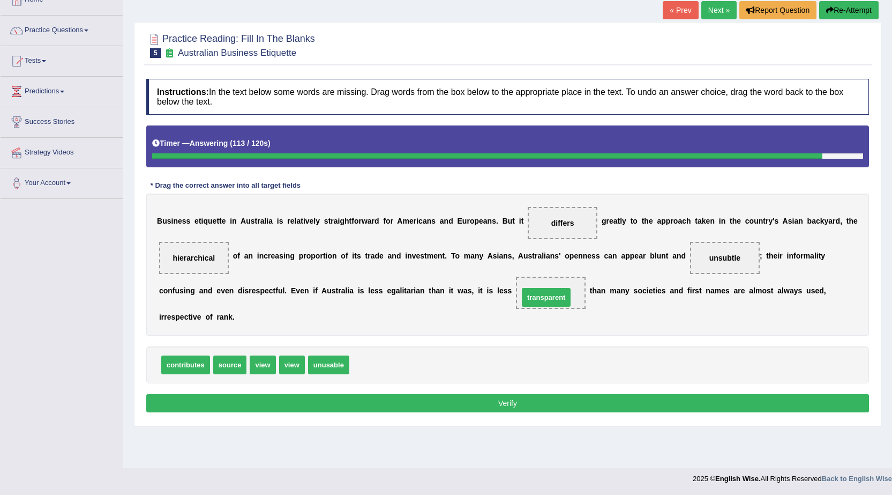
drag, startPoint x: 388, startPoint y: 363, endPoint x: 557, endPoint y: 296, distance: 182.3
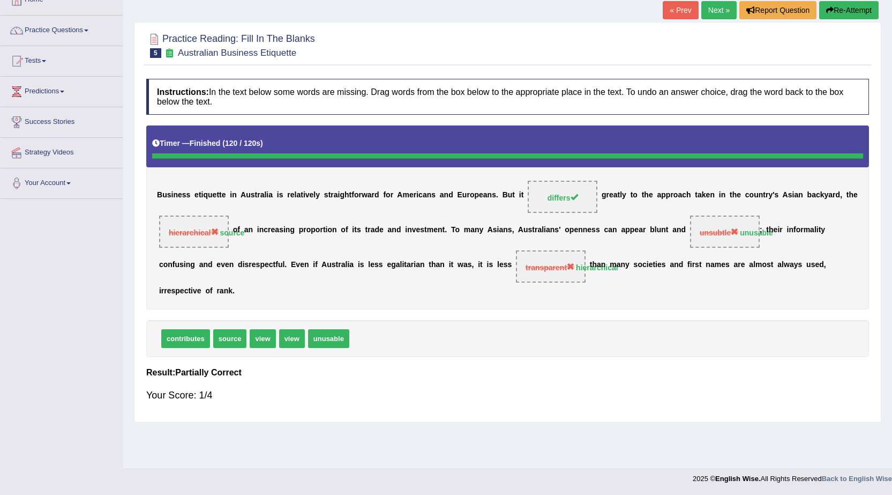
click at [838, 4] on button "Re-Attempt" at bounding box center [848, 10] width 59 height 18
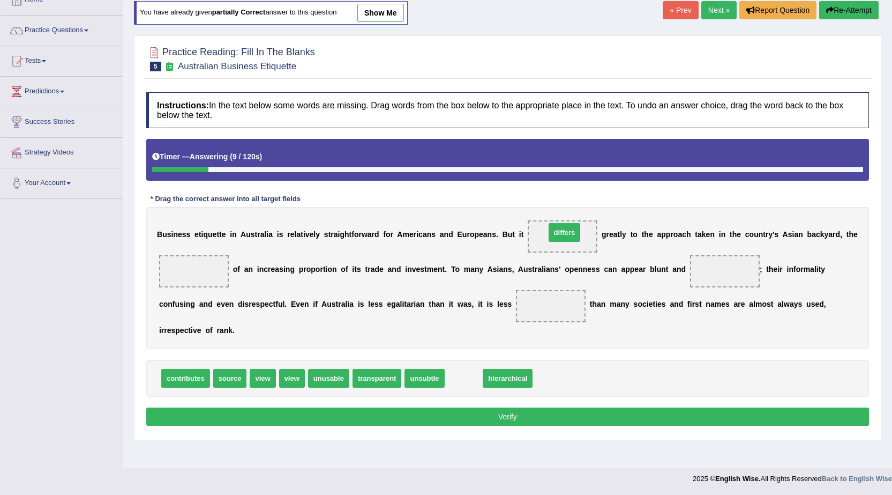
drag, startPoint x: 463, startPoint y: 381, endPoint x: 564, endPoint y: 235, distance: 177.2
drag, startPoint x: 467, startPoint y: 380, endPoint x: 539, endPoint y: 318, distance: 95.0
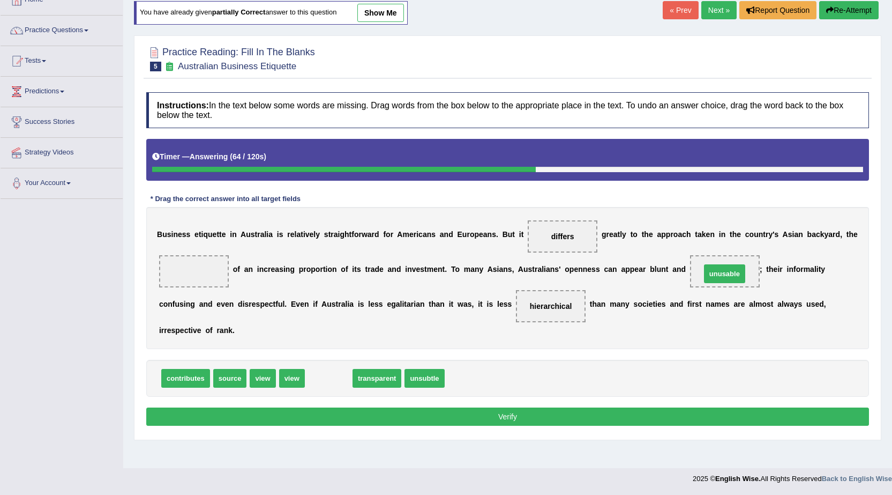
drag, startPoint x: 330, startPoint y: 378, endPoint x: 726, endPoint y: 273, distance: 409.6
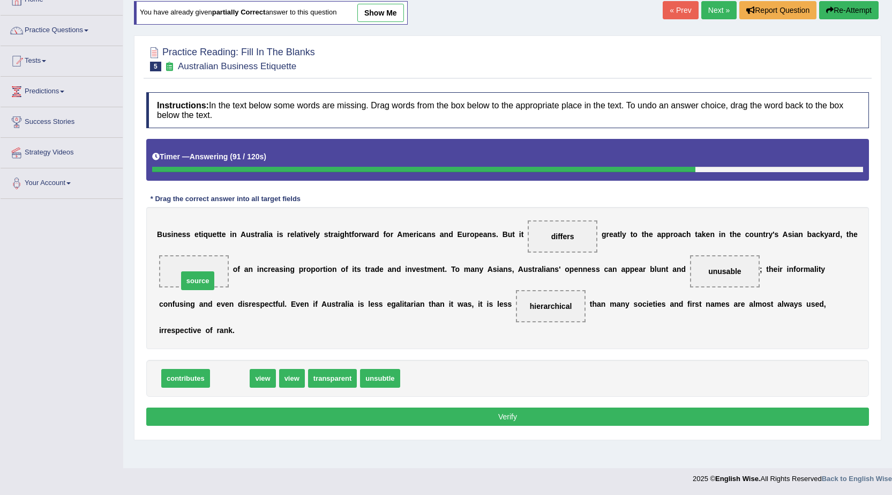
drag, startPoint x: 227, startPoint y: 384, endPoint x: 195, endPoint y: 286, distance: 102.7
click at [483, 424] on button "Verify" at bounding box center [507, 416] width 723 height 18
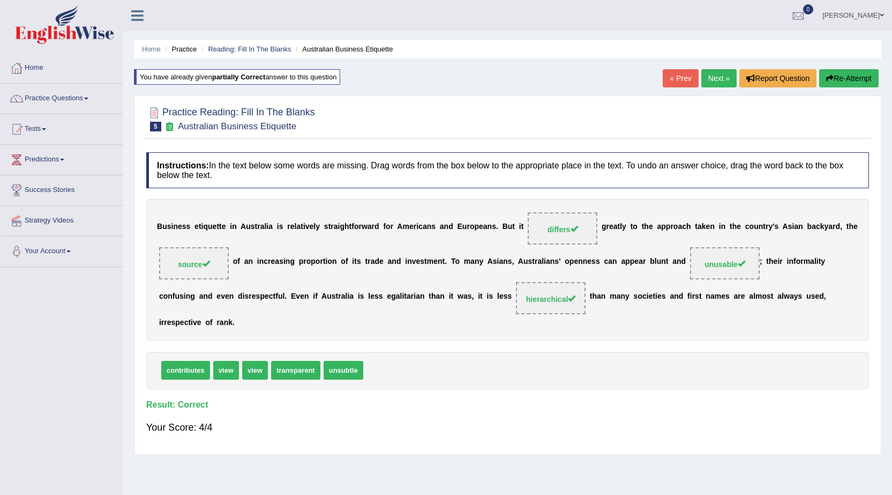
click at [721, 78] on link "Next »" at bounding box center [718, 78] width 35 height 18
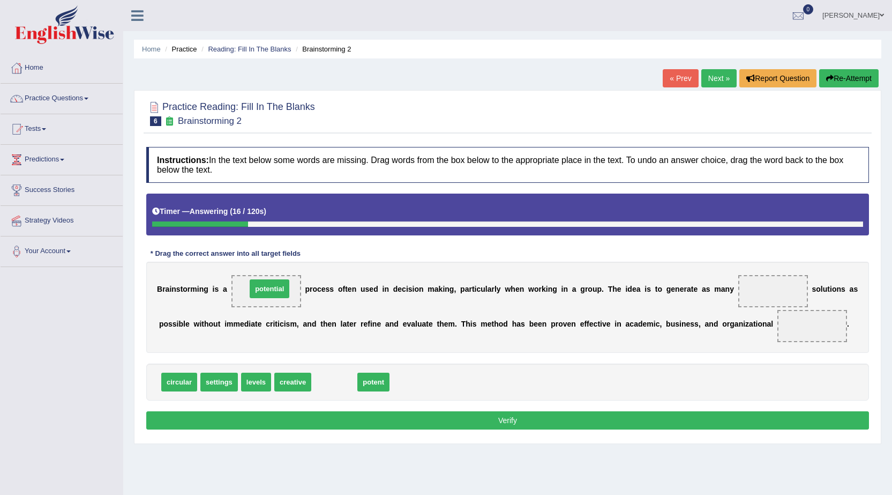
drag, startPoint x: 339, startPoint y: 386, endPoint x: 274, endPoint y: 293, distance: 113.6
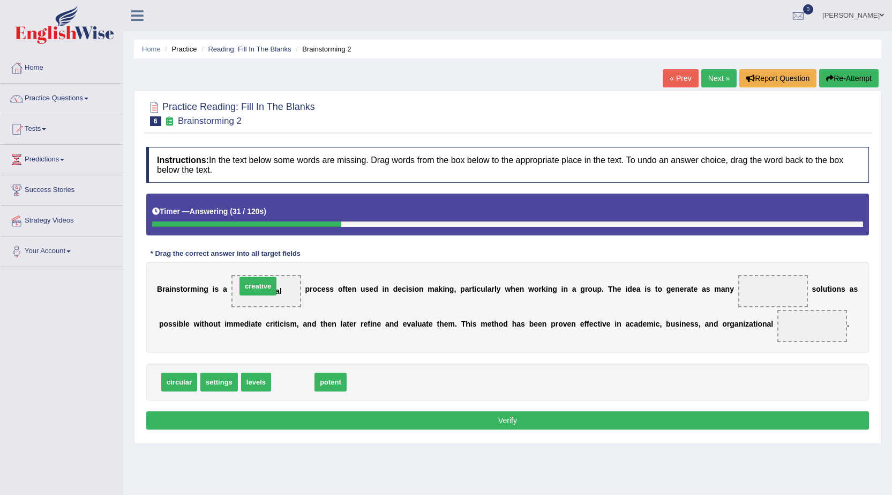
drag, startPoint x: 302, startPoint y: 383, endPoint x: 267, endPoint y: 287, distance: 102.1
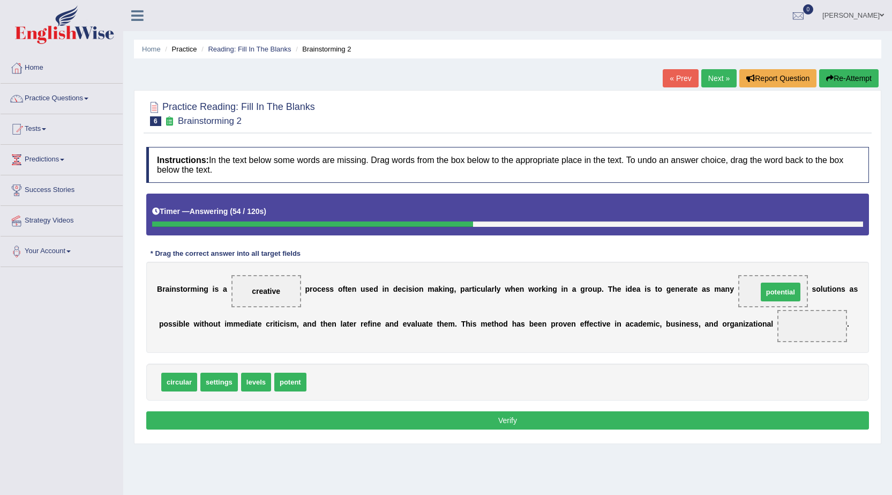
drag, startPoint x: 330, startPoint y: 383, endPoint x: 781, endPoint y: 293, distance: 460.1
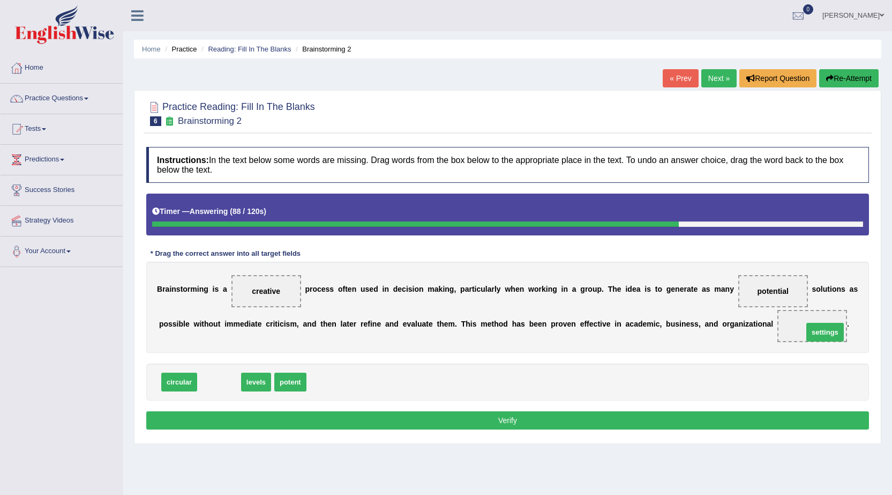
drag, startPoint x: 213, startPoint y: 381, endPoint x: 819, endPoint y: 331, distance: 608.1
click at [488, 426] on button "Verify" at bounding box center [507, 420] width 723 height 18
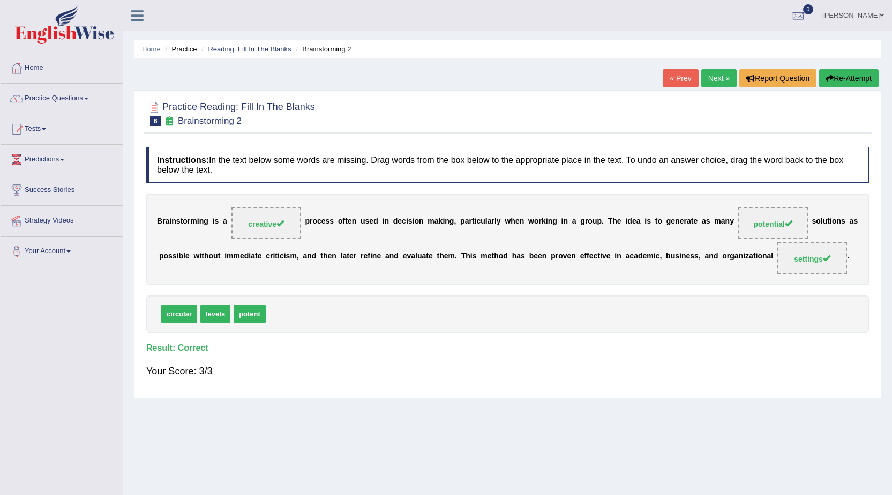
click at [708, 76] on link "Next »" at bounding box center [718, 78] width 35 height 18
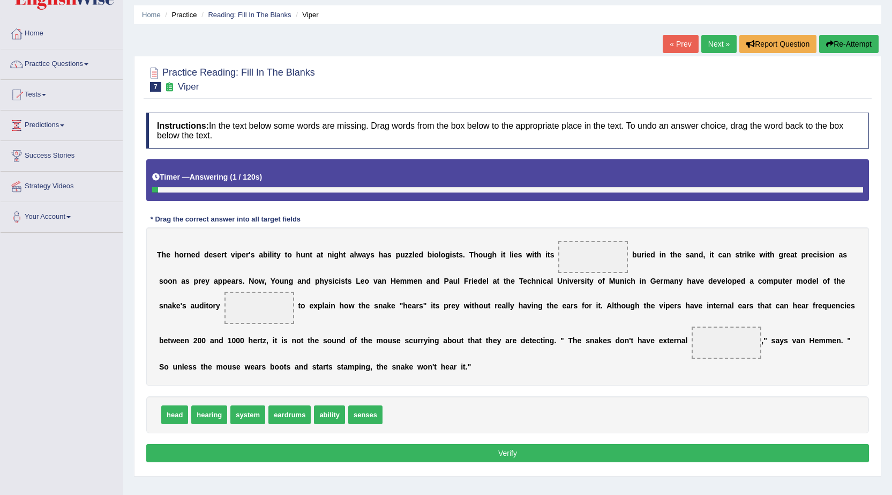
scroll to position [54, 0]
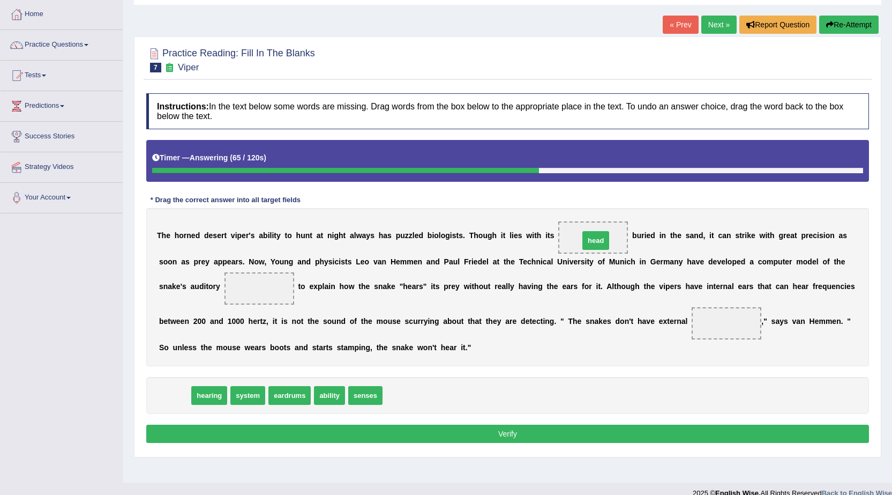
drag, startPoint x: 176, startPoint y: 399, endPoint x: 598, endPoint y: 244, distance: 448.8
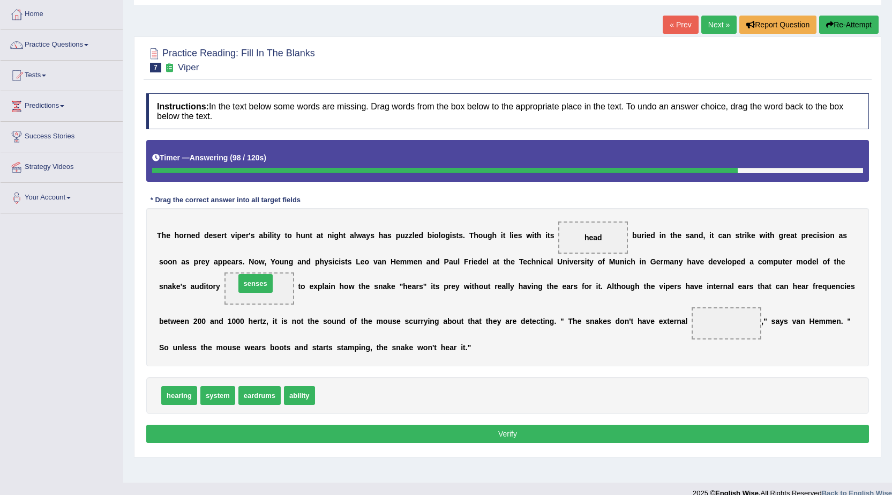
drag, startPoint x: 339, startPoint y: 399, endPoint x: 259, endPoint y: 287, distance: 137.5
drag, startPoint x: 262, startPoint y: 398, endPoint x: 259, endPoint y: 299, distance: 99.2
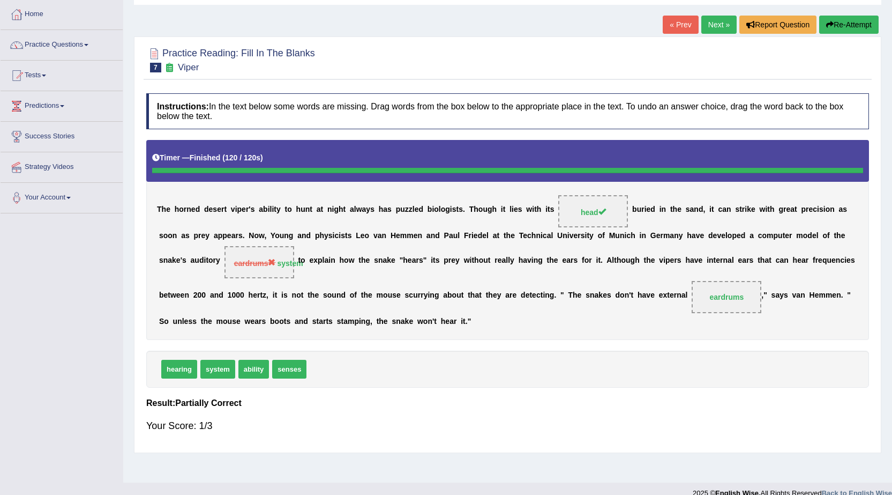
click at [835, 24] on button "Re-Attempt" at bounding box center [848, 25] width 59 height 18
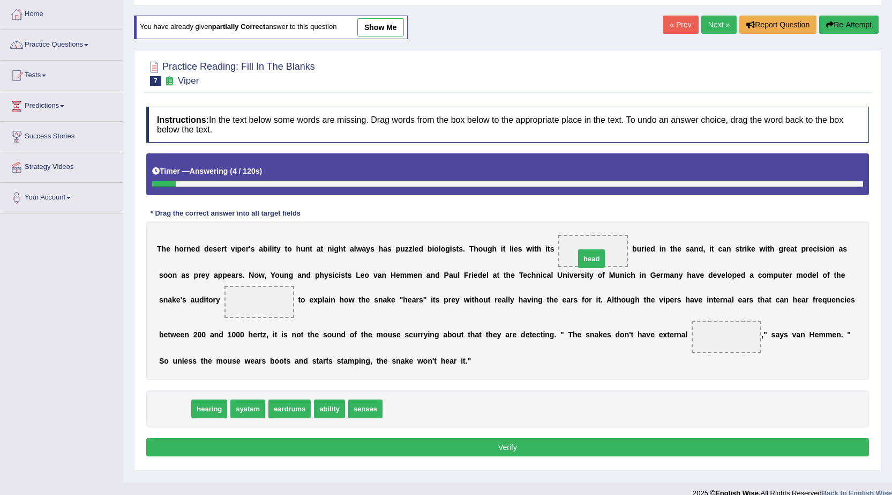
drag, startPoint x: 180, startPoint y: 406, endPoint x: 597, endPoint y: 256, distance: 443.3
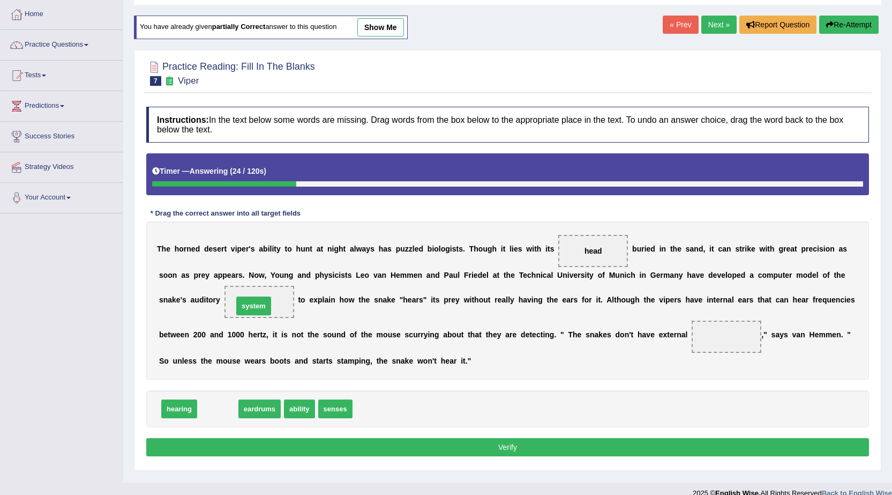
drag, startPoint x: 226, startPoint y: 411, endPoint x: 262, endPoint y: 308, distance: 109.0
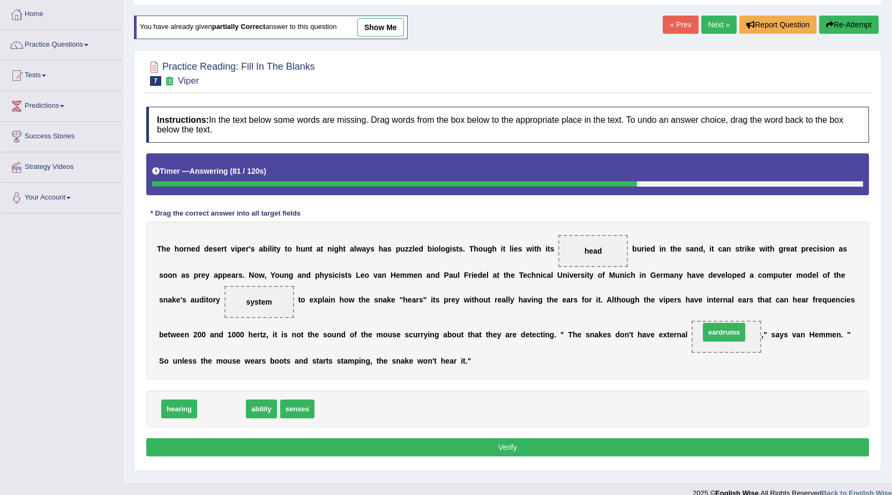
drag, startPoint x: 232, startPoint y: 412, endPoint x: 735, endPoint y: 335, distance: 508.5
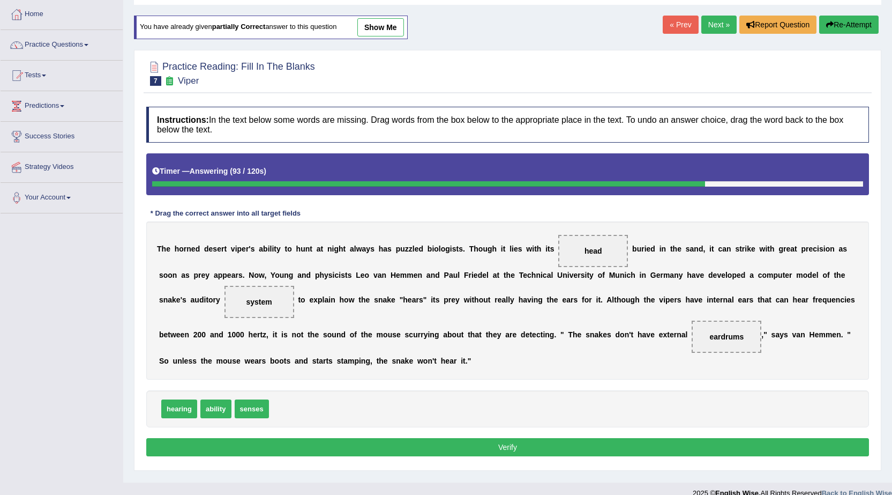
click at [521, 444] on button "Verify" at bounding box center [507, 447] width 723 height 18
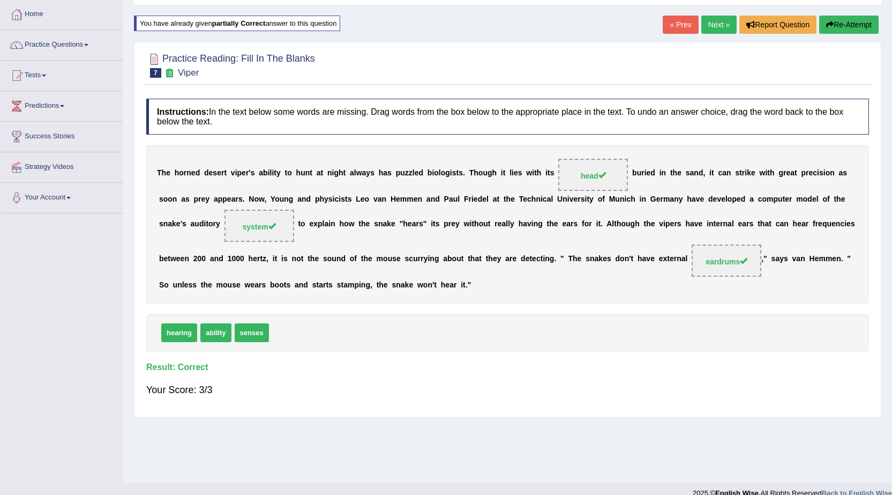
click at [726, 18] on link "Next »" at bounding box center [718, 25] width 35 height 18
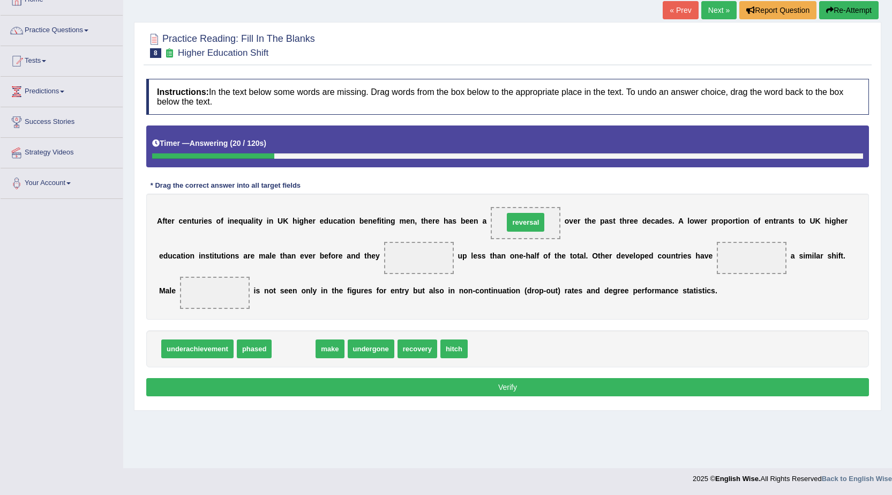
drag, startPoint x: 301, startPoint y: 353, endPoint x: 533, endPoint y: 226, distance: 264.3
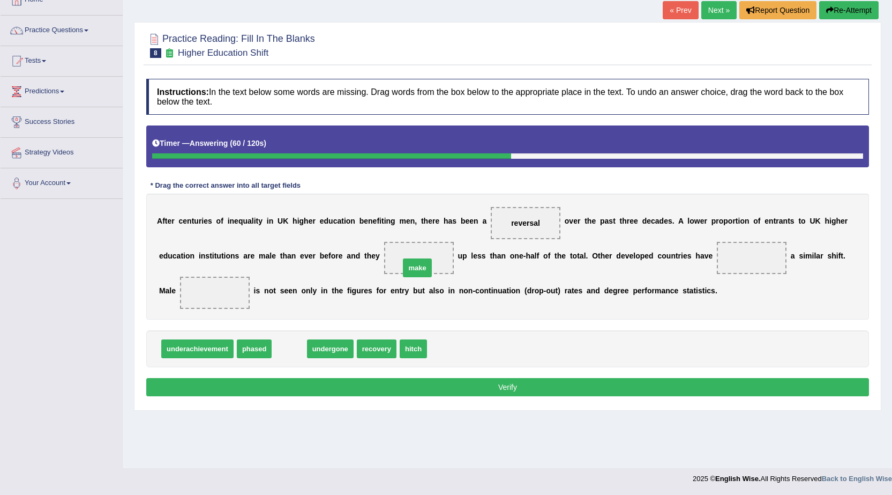
drag, startPoint x: 293, startPoint y: 352, endPoint x: 421, endPoint y: 271, distance: 151.5
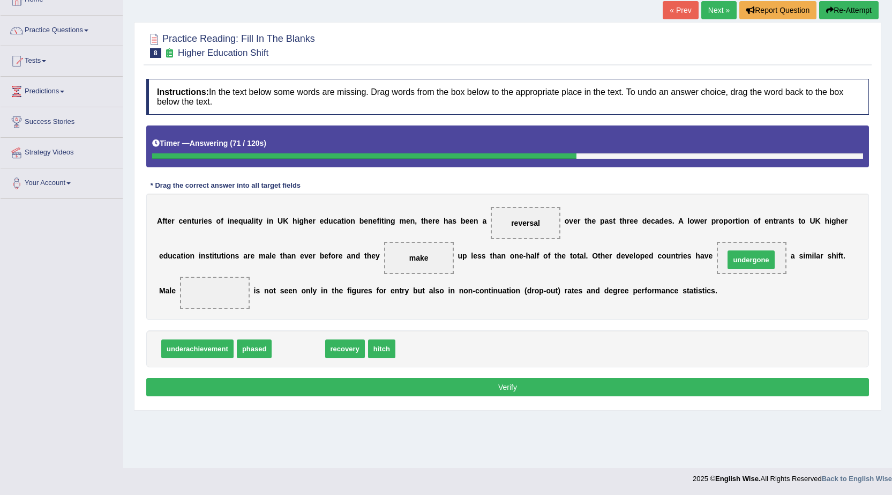
drag, startPoint x: 303, startPoint y: 352, endPoint x: 756, endPoint y: 263, distance: 461.5
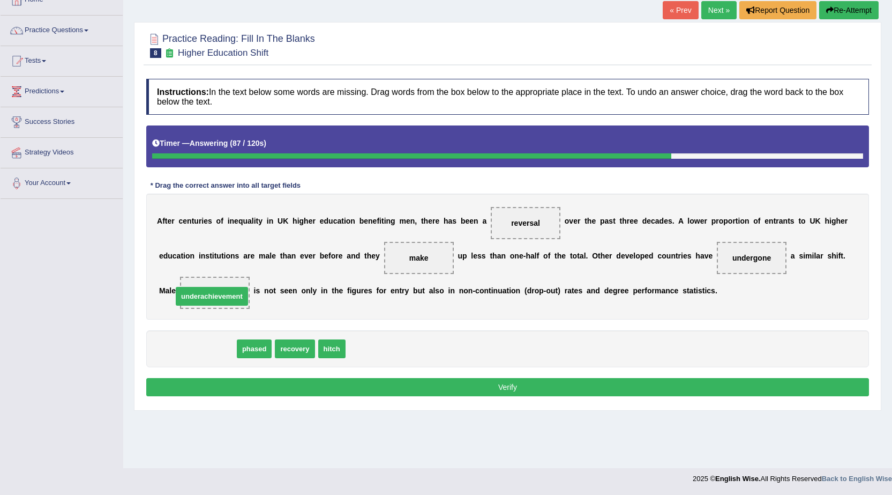
drag, startPoint x: 207, startPoint y: 349, endPoint x: 221, endPoint y: 296, distance: 54.5
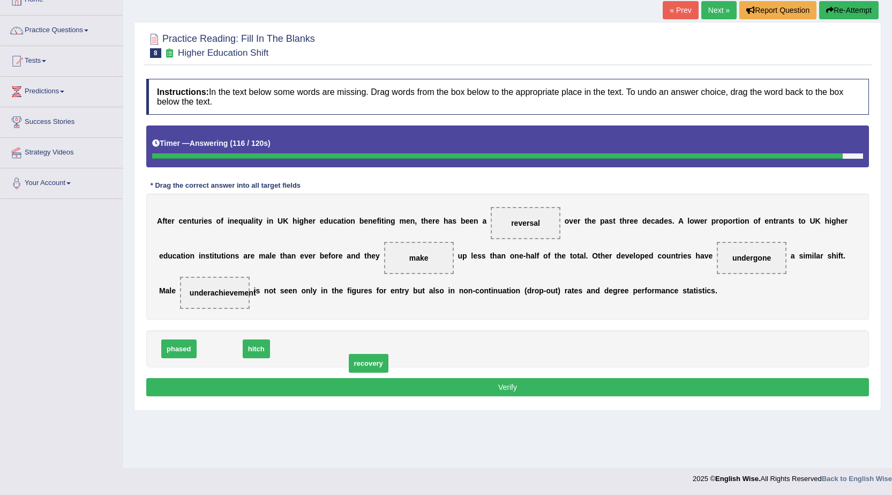
drag, startPoint x: 220, startPoint y: 350, endPoint x: 369, endPoint y: 365, distance: 149.7
click at [399, 386] on button "Verify" at bounding box center [507, 387] width 723 height 18
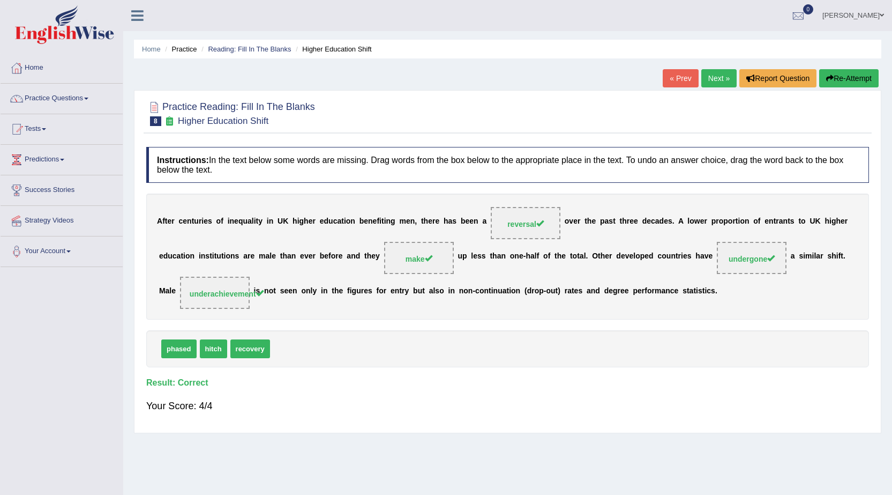
click at [712, 76] on link "Next »" at bounding box center [718, 78] width 35 height 18
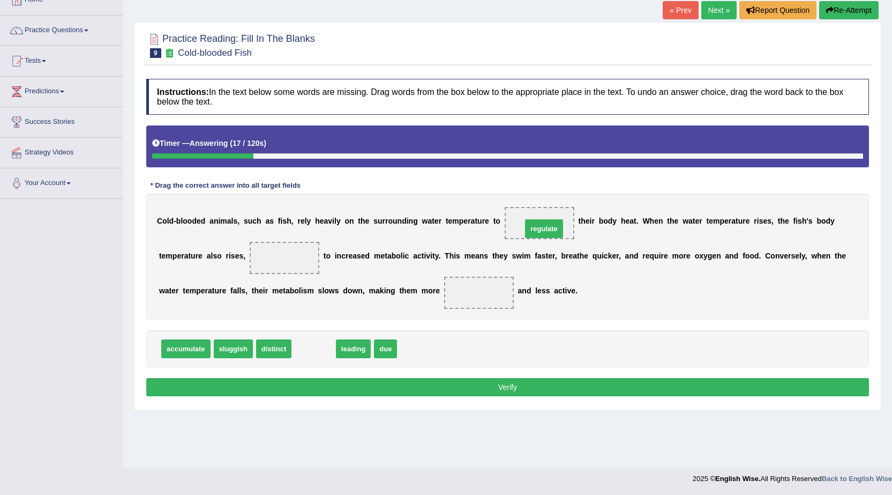
drag, startPoint x: 324, startPoint y: 350, endPoint x: 554, endPoint y: 230, distance: 259.8
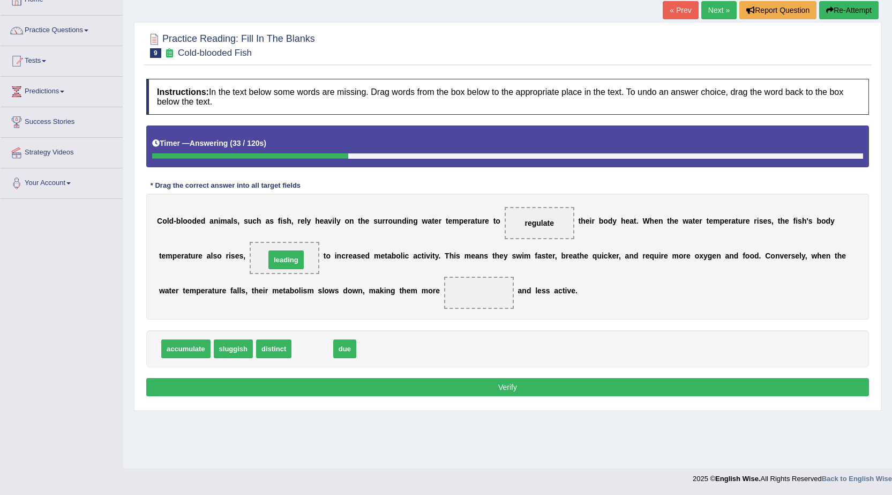
drag, startPoint x: 313, startPoint y: 353, endPoint x: 287, endPoint y: 264, distance: 92.8
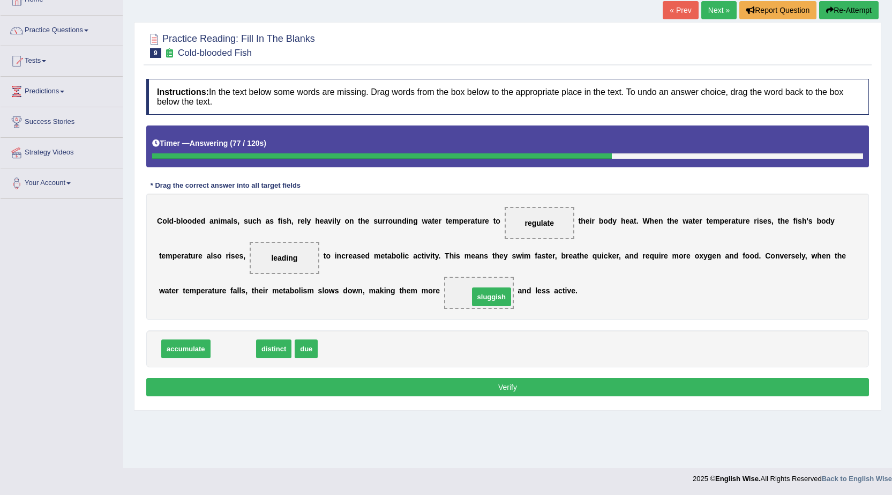
drag, startPoint x: 232, startPoint y: 348, endPoint x: 490, endPoint y: 296, distance: 263.5
click at [376, 386] on button "Verify" at bounding box center [507, 387] width 723 height 18
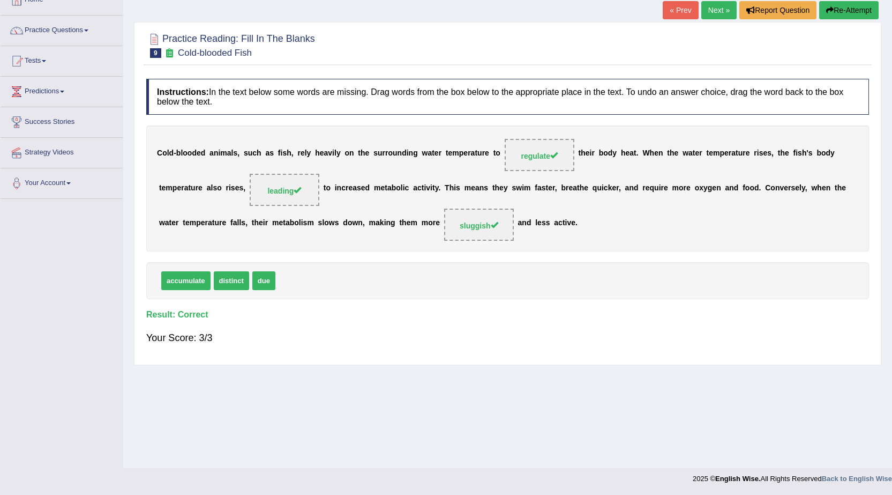
click at [713, 14] on link "Next »" at bounding box center [718, 10] width 35 height 18
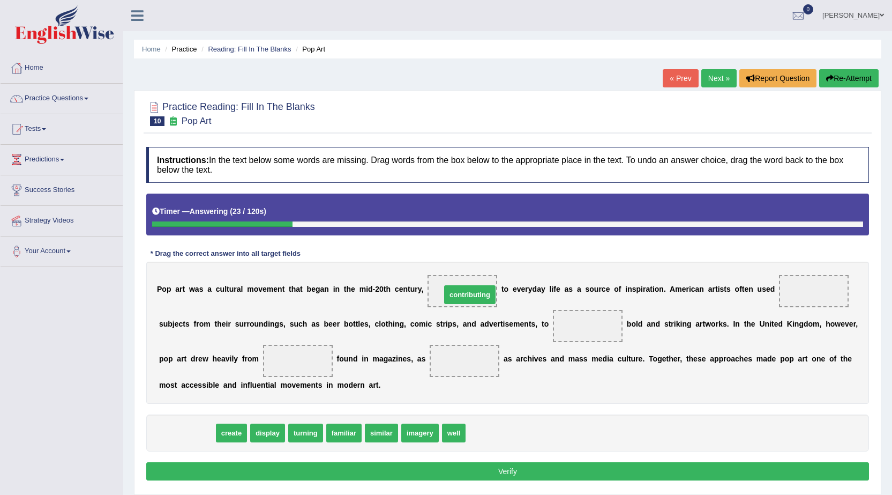
drag, startPoint x: 180, startPoint y: 430, endPoint x: 462, endPoint y: 292, distance: 314.9
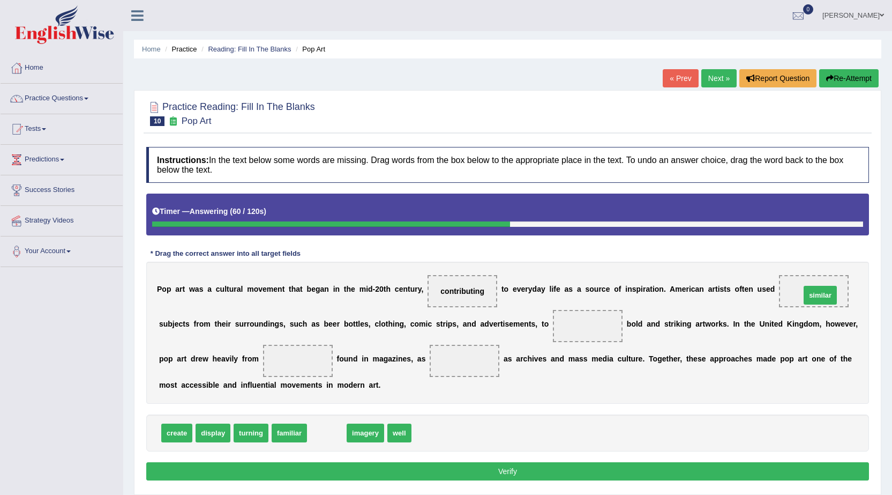
drag, startPoint x: 331, startPoint y: 437, endPoint x: 825, endPoint y: 299, distance: 512.4
click span "display"
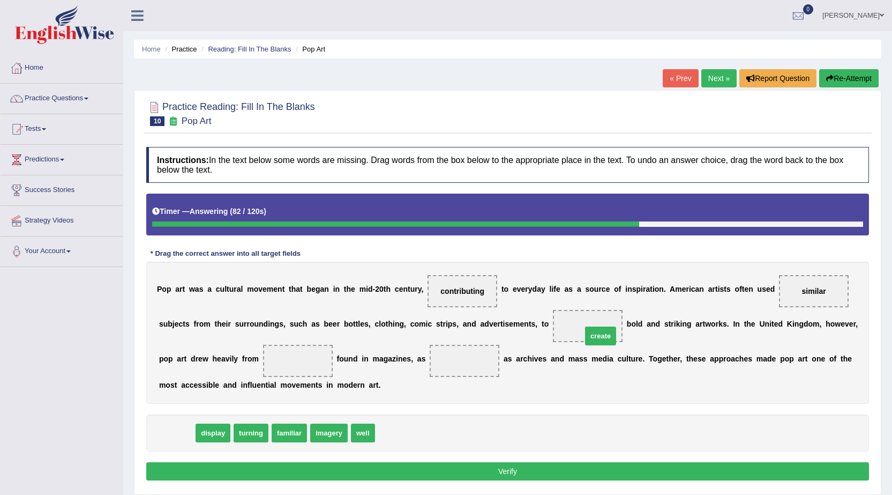
drag, startPoint x: 183, startPoint y: 437, endPoint x: 607, endPoint y: 340, distance: 434.8
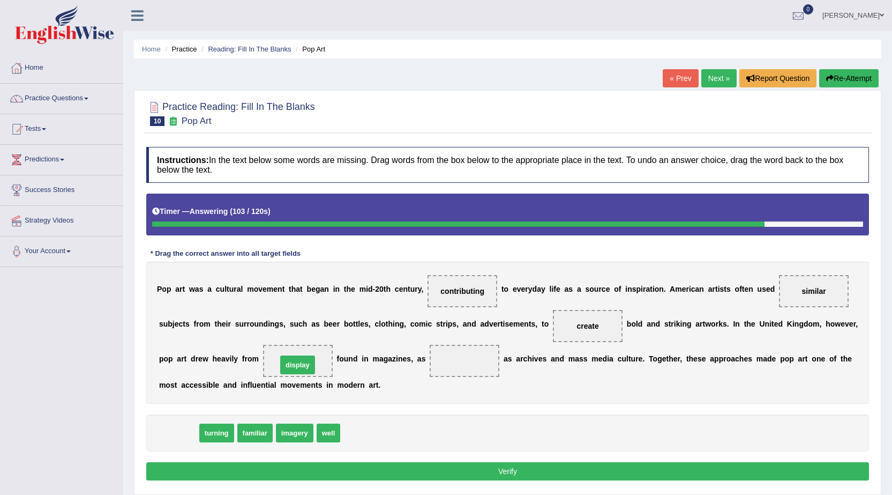
drag, startPoint x: 188, startPoint y: 433, endPoint x: 307, endPoint y: 365, distance: 137.1
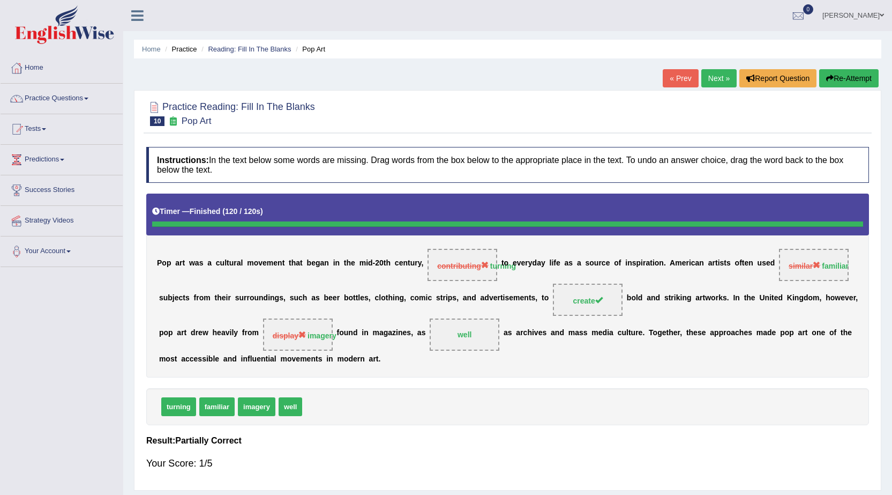
click button "Re-Attempt"
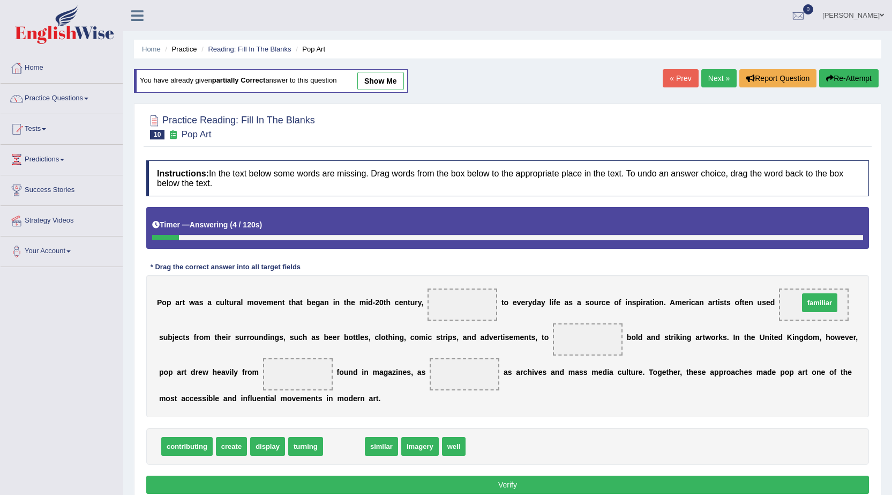
drag, startPoint x: 339, startPoint y: 444, endPoint x: 815, endPoint y: 300, distance: 497.1
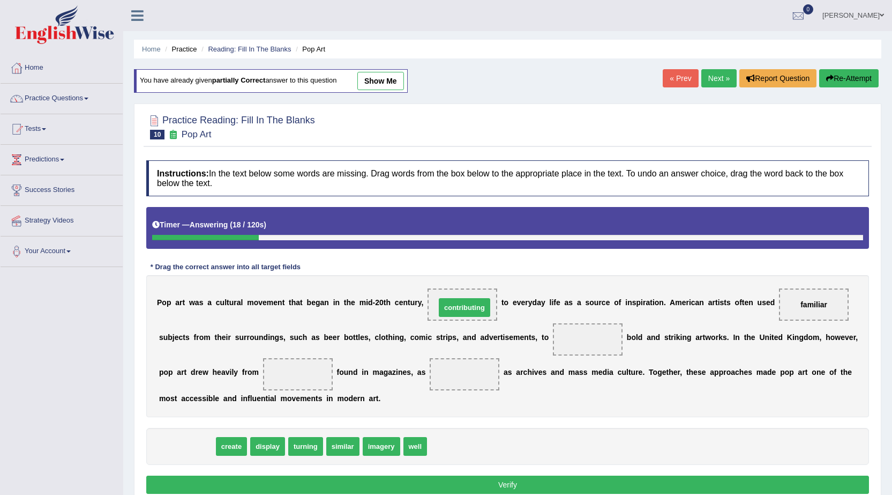
drag, startPoint x: 192, startPoint y: 446, endPoint x: 469, endPoint y: 307, distance: 310.4
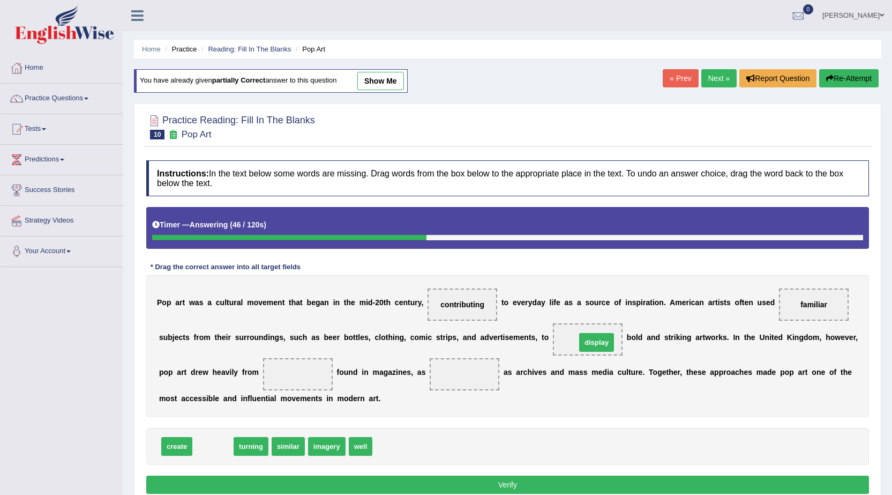
drag, startPoint x: 210, startPoint y: 445, endPoint x: 594, endPoint y: 341, distance: 397.5
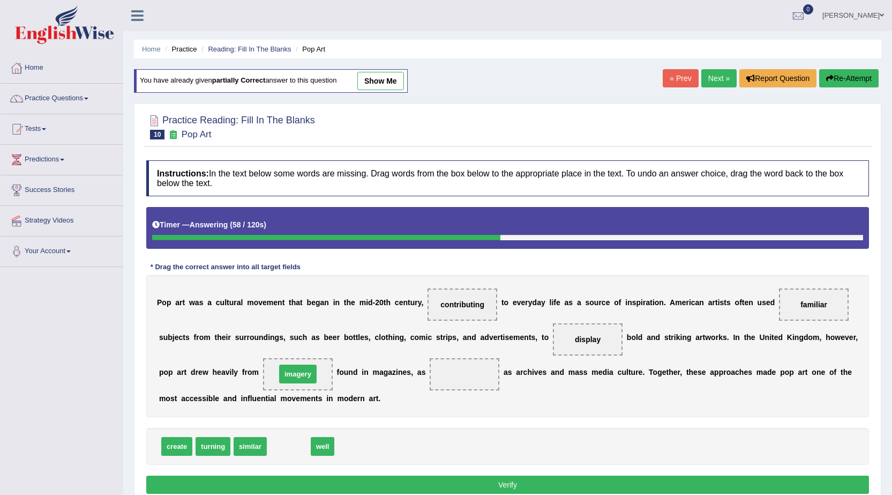
drag, startPoint x: 296, startPoint y: 446, endPoint x: 305, endPoint y: 374, distance: 72.9
drag, startPoint x: 281, startPoint y: 441, endPoint x: 469, endPoint y: 374, distance: 199.3
click at [288, 489] on button "Verify" at bounding box center [507, 484] width 723 height 18
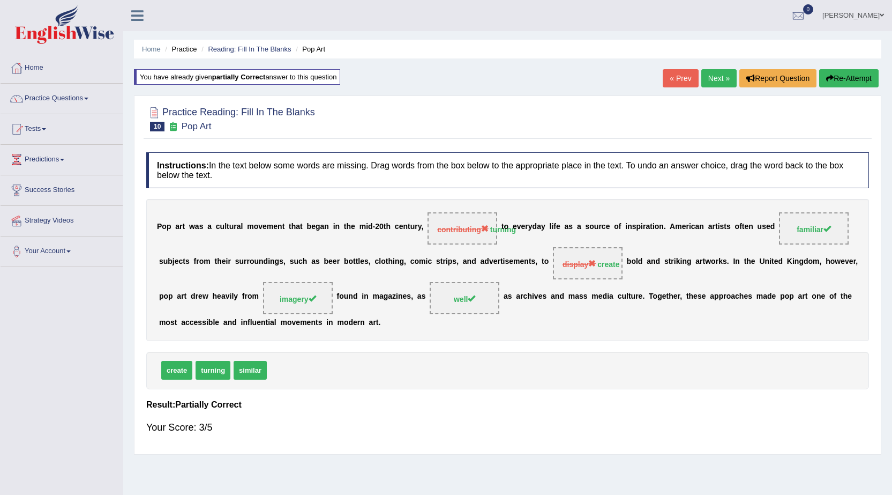
click at [838, 77] on button "Re-Attempt" at bounding box center [848, 78] width 59 height 18
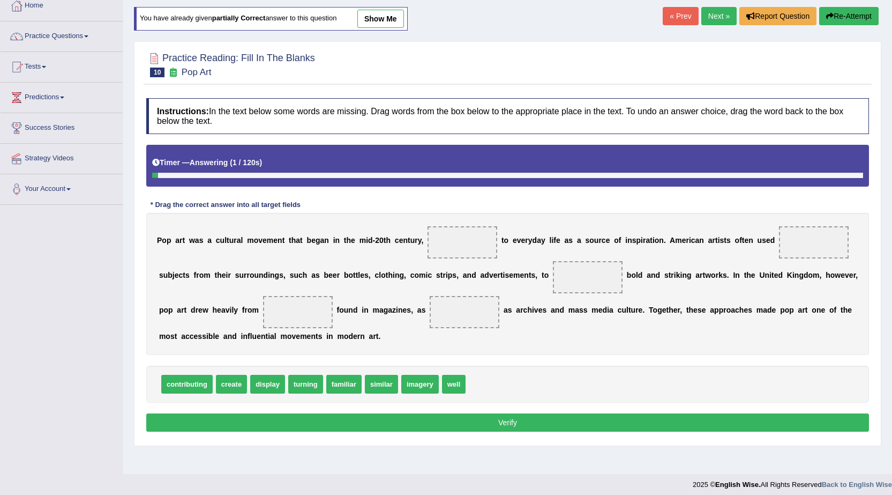
scroll to position [68, 0]
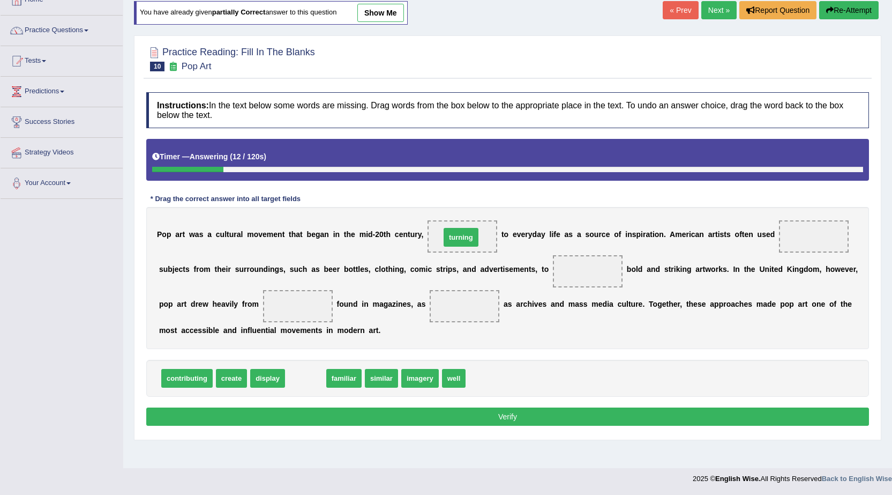
drag, startPoint x: 310, startPoint y: 382, endPoint x: 466, endPoint y: 241, distance: 209.8
drag, startPoint x: 412, startPoint y: 377, endPoint x: 459, endPoint y: 301, distance: 90.0
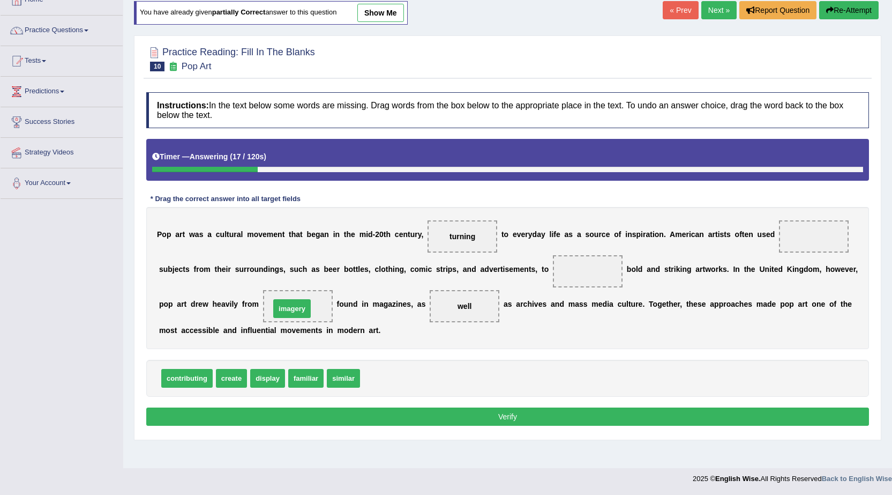
drag, startPoint x: 383, startPoint y: 384, endPoint x: 293, endPoint y: 314, distance: 113.8
drag, startPoint x: 307, startPoint y: 378, endPoint x: 822, endPoint y: 242, distance: 533.2
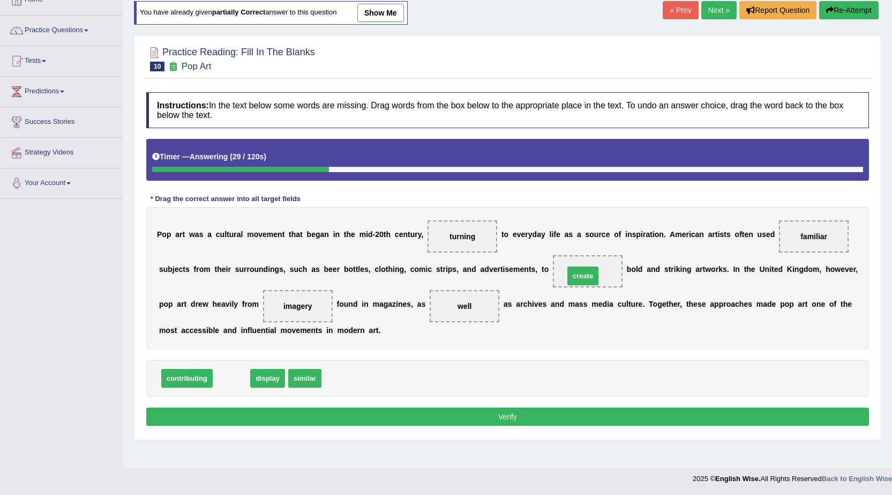
drag, startPoint x: 234, startPoint y: 376, endPoint x: 586, endPoint y: 274, distance: 366.1
drag, startPoint x: 223, startPoint y: 378, endPoint x: 579, endPoint y: 267, distance: 372.7
click at [470, 421] on button "Verify" at bounding box center [507, 416] width 723 height 18
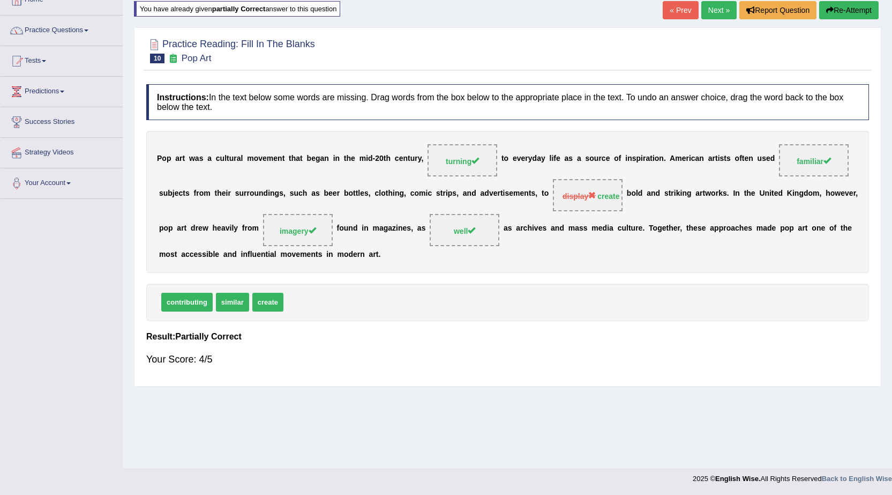
click at [838, 6] on button "Re-Attempt" at bounding box center [848, 10] width 59 height 18
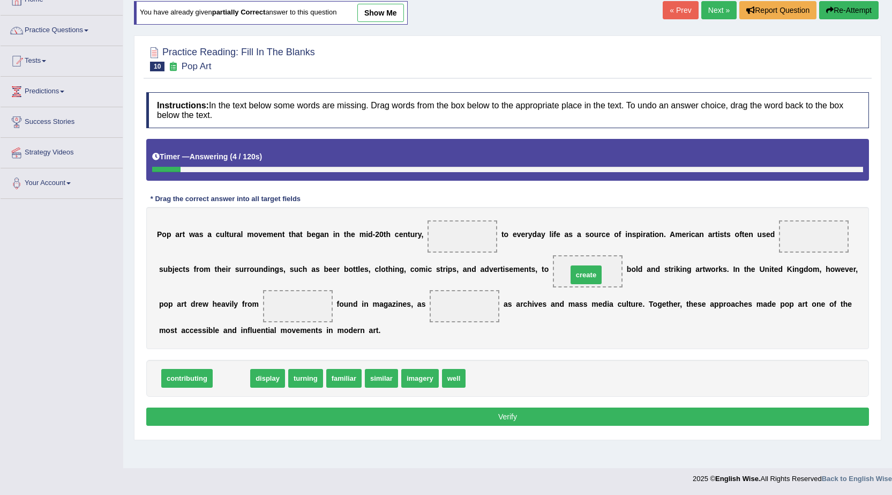
drag, startPoint x: 239, startPoint y: 379, endPoint x: 594, endPoint y: 276, distance: 369.5
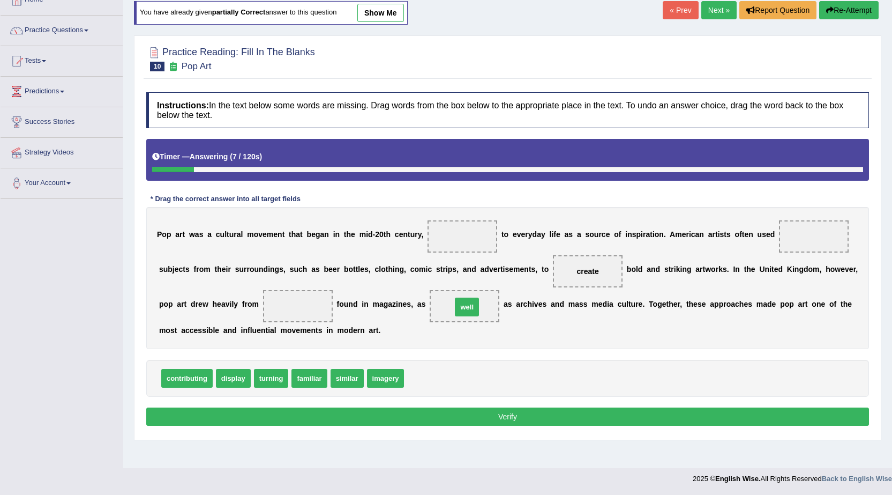
drag, startPoint x: 420, startPoint y: 386, endPoint x: 467, endPoint y: 315, distance: 85.8
drag, startPoint x: 393, startPoint y: 376, endPoint x: 326, endPoint y: 306, distance: 96.6
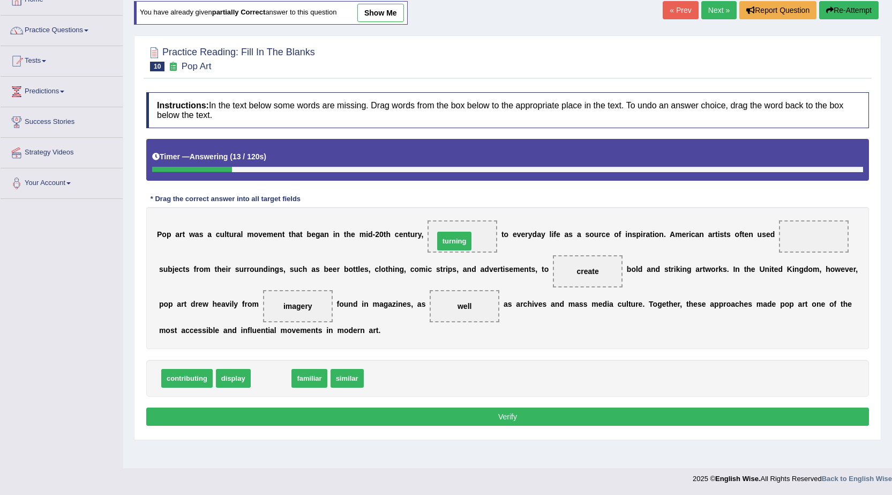
drag, startPoint x: 275, startPoint y: 380, endPoint x: 458, endPoint y: 243, distance: 228.9
drag, startPoint x: 268, startPoint y: 380, endPoint x: 803, endPoint y: 244, distance: 552.5
click at [443, 420] on button "Verify" at bounding box center [507, 416] width 723 height 18
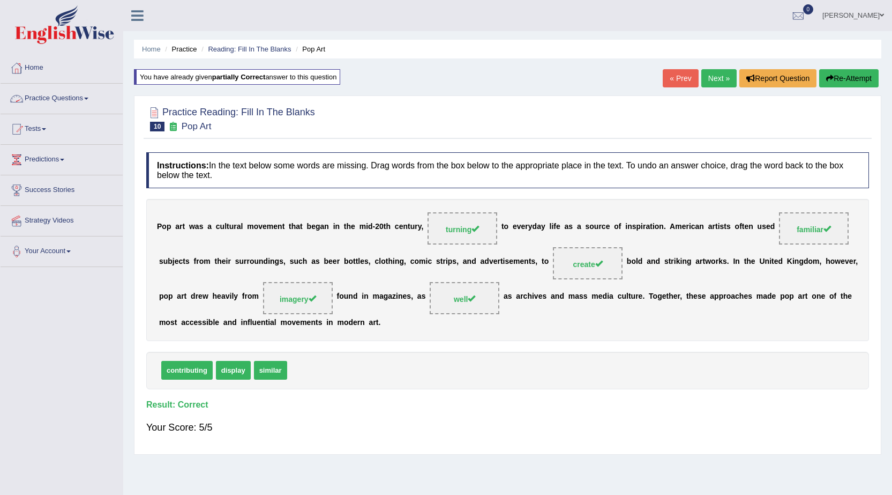
click at [88, 96] on link "Practice Questions" at bounding box center [62, 97] width 122 height 27
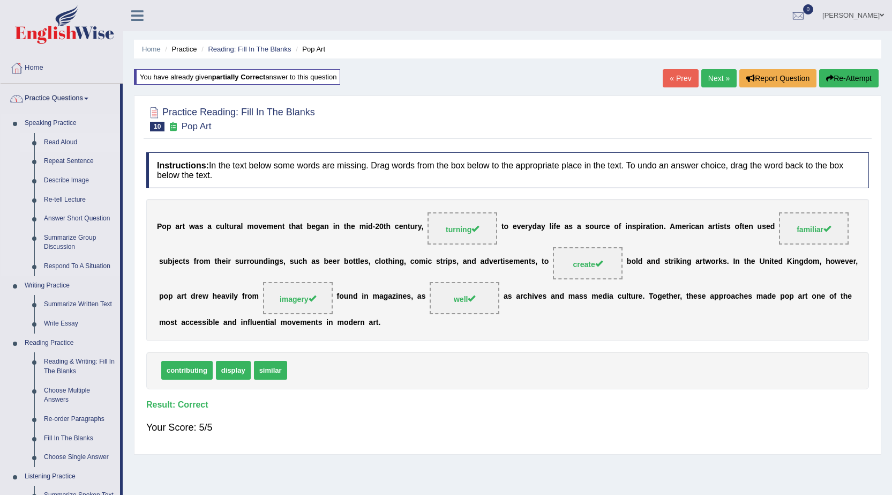
click at [65, 139] on link "Read Aloud" at bounding box center [79, 142] width 81 height 19
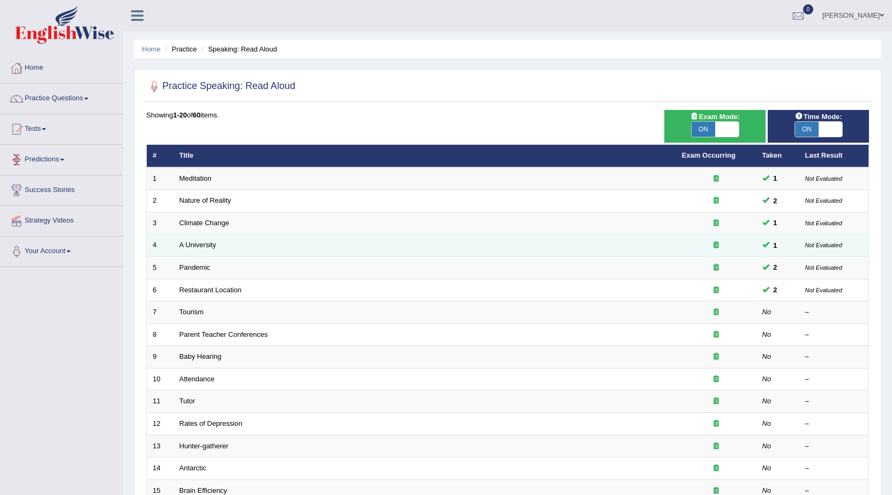
scroll to position [54, 0]
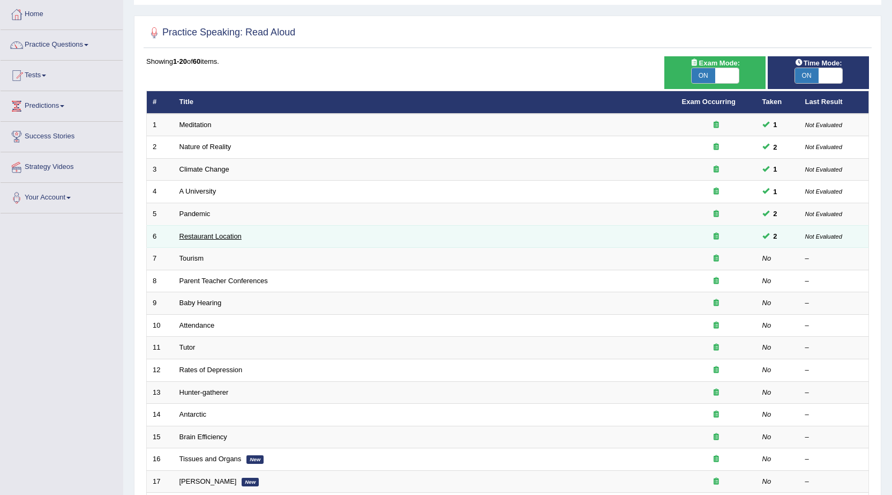
click at [208, 237] on link "Restaurant Location" at bounding box center [211, 236] width 62 height 8
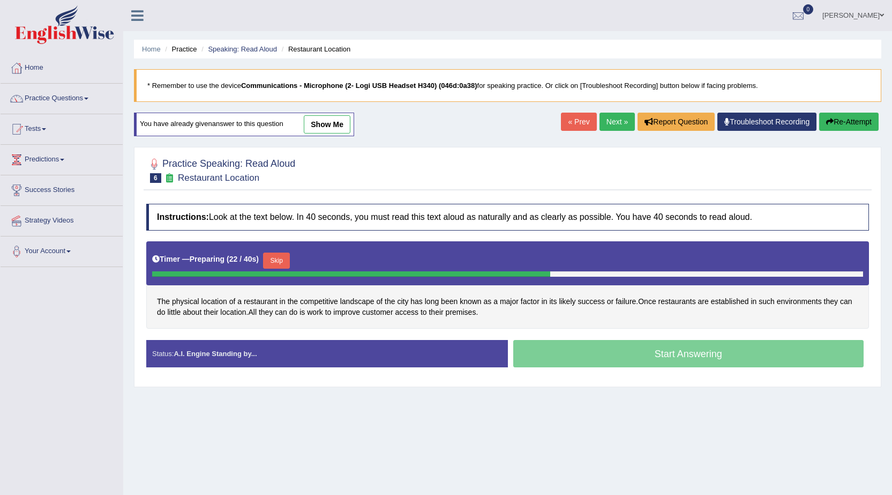
click at [624, 352] on div "Start Answering" at bounding box center [689, 355] width 362 height 30
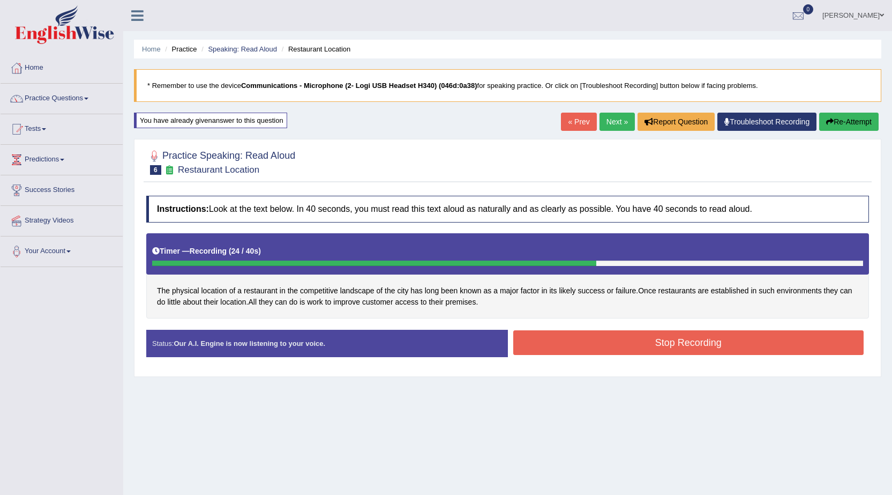
click at [563, 335] on button "Stop Recording" at bounding box center [688, 342] width 351 height 25
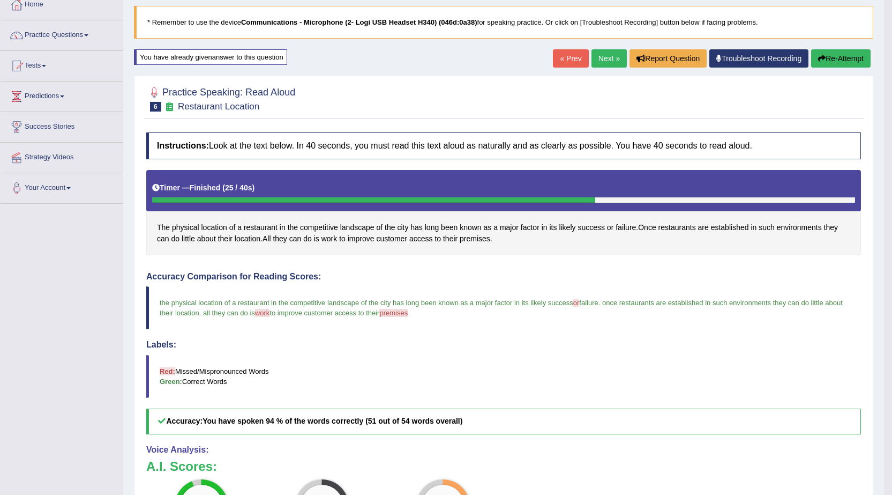
scroll to position [83, 0]
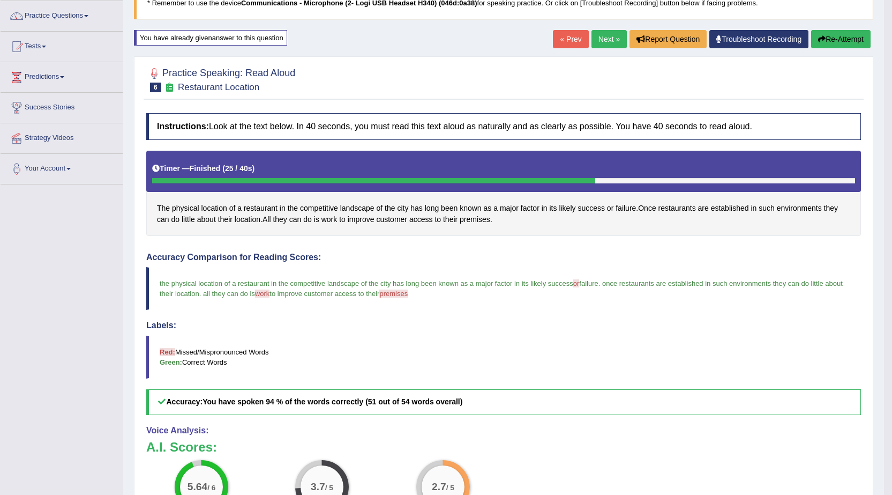
click at [832, 36] on button "Re-Attempt" at bounding box center [840, 39] width 59 height 18
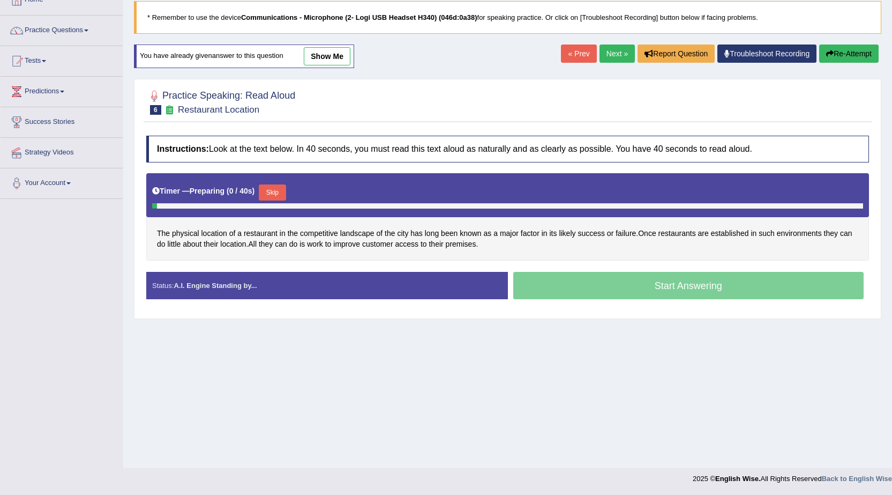
scroll to position [68, 0]
click at [280, 190] on button "Skip" at bounding box center [272, 192] width 27 height 16
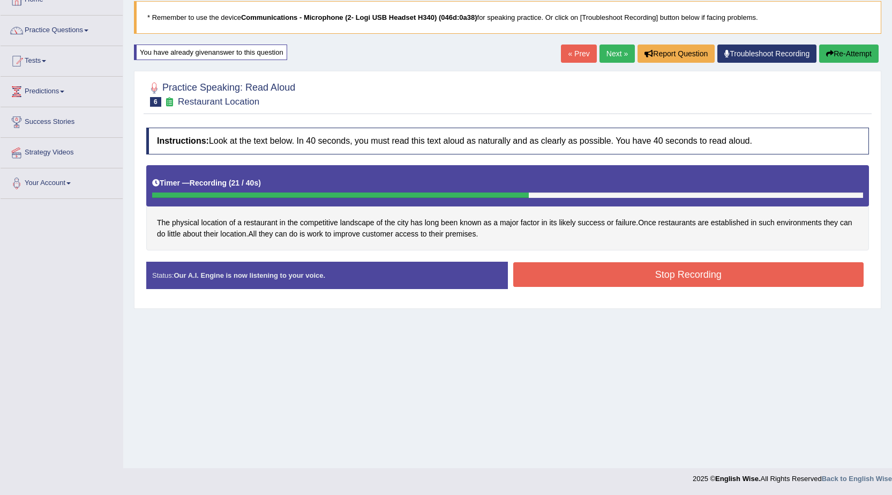
click at [583, 271] on button "Stop Recording" at bounding box center [688, 274] width 351 height 25
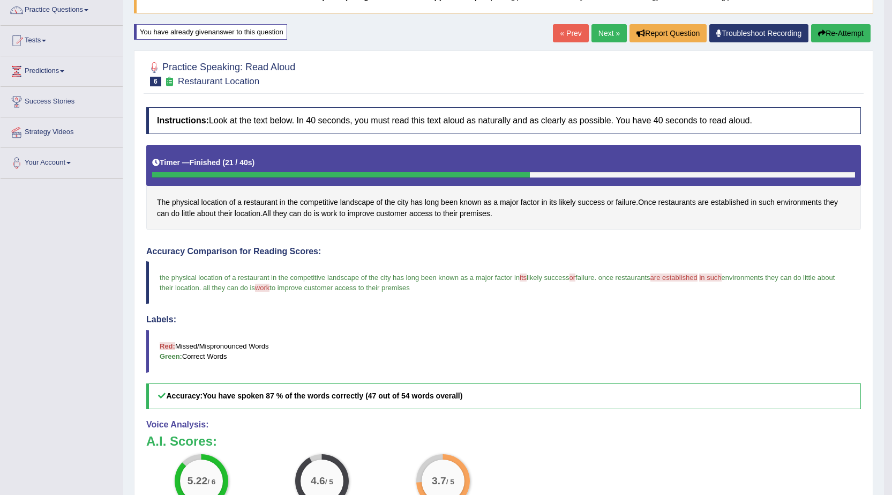
scroll to position [83, 0]
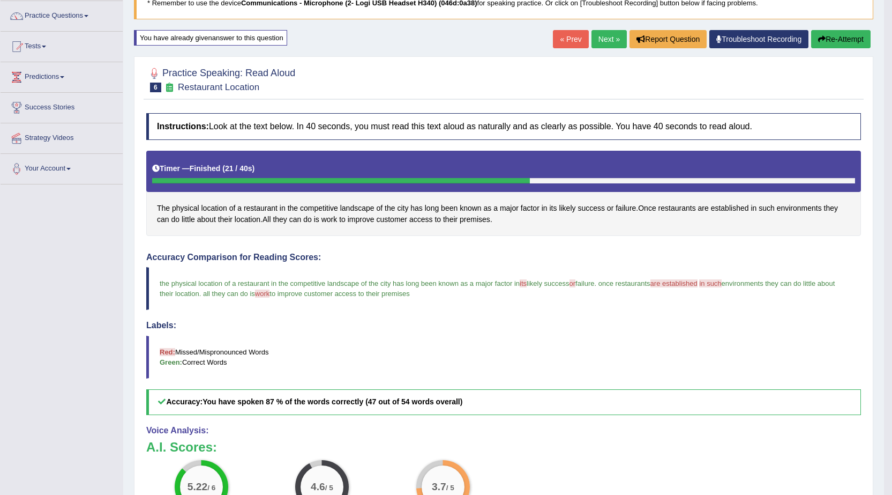
click at [823, 41] on icon "button" at bounding box center [822, 39] width 8 height 8
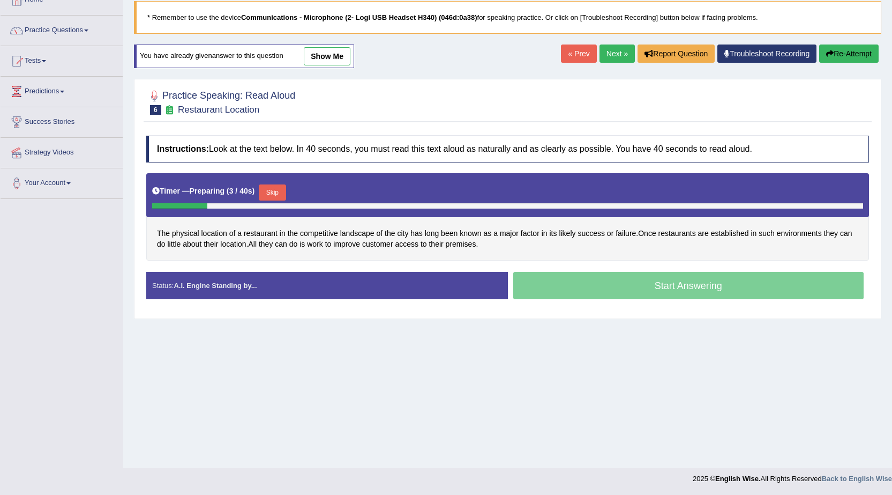
click at [279, 189] on button "Skip" at bounding box center [272, 192] width 27 height 16
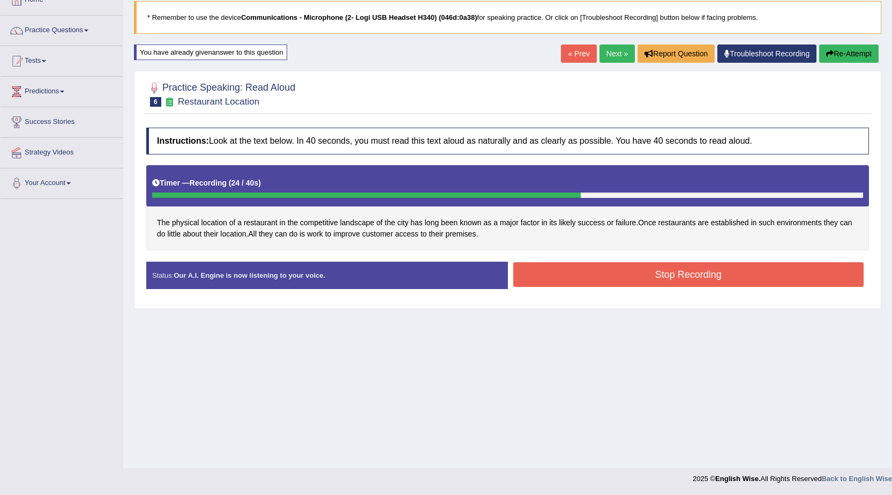
click at [534, 278] on button "Stop Recording" at bounding box center [688, 274] width 351 height 25
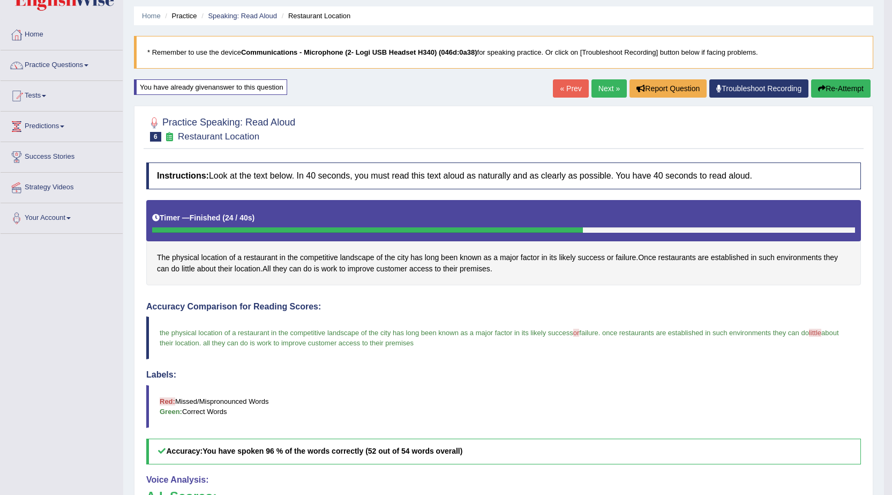
scroll to position [14, 0]
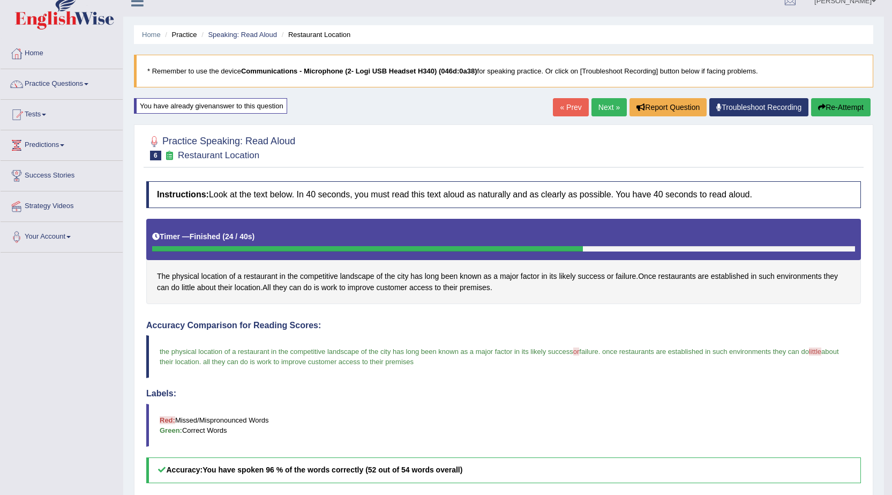
click at [845, 104] on button "Re-Attempt" at bounding box center [840, 107] width 59 height 18
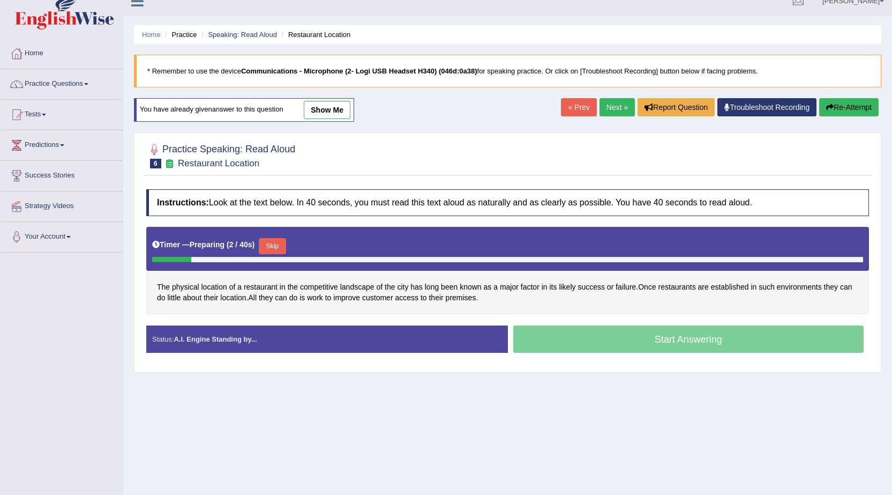
click at [277, 244] on button "Skip" at bounding box center [272, 246] width 27 height 16
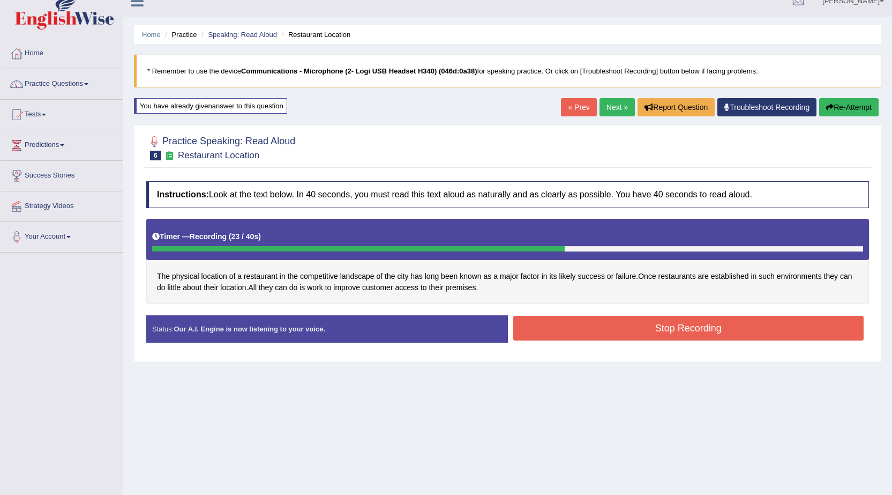
click at [669, 332] on button "Stop Recording" at bounding box center [688, 328] width 351 height 25
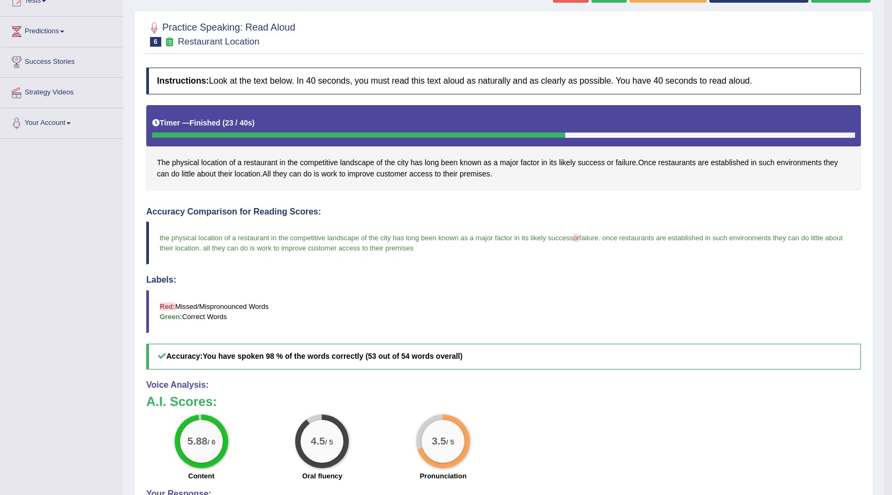
scroll to position [122, 0]
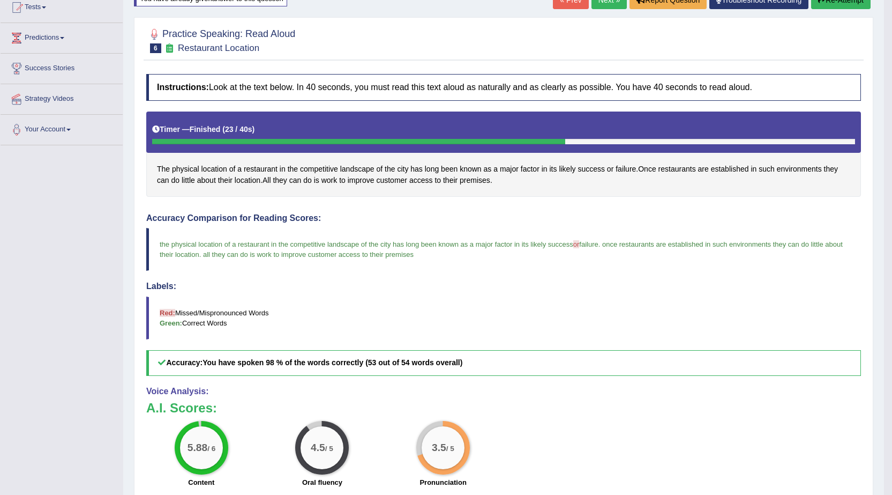
click at [579, 247] on span "or" at bounding box center [576, 244] width 6 height 8
click at [579, 246] on span "or" at bounding box center [576, 244] width 6 height 8
click at [578, 244] on span "or" at bounding box center [576, 244] width 6 height 8
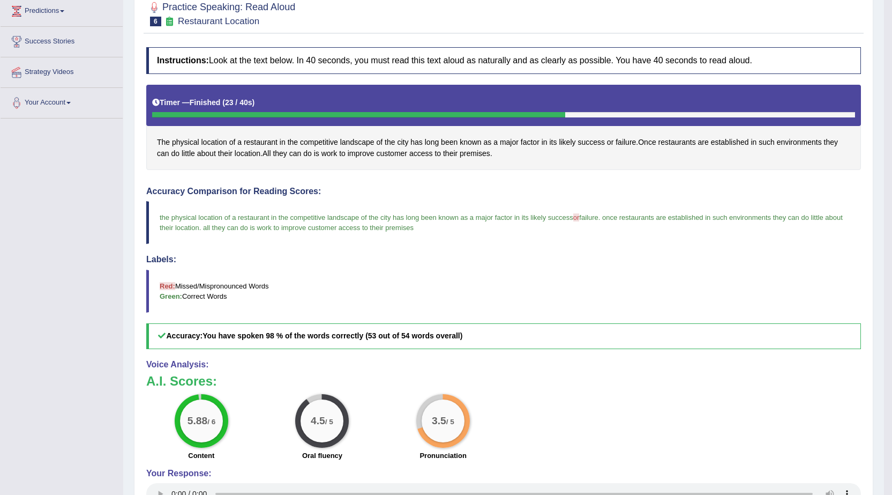
scroll to position [229, 0]
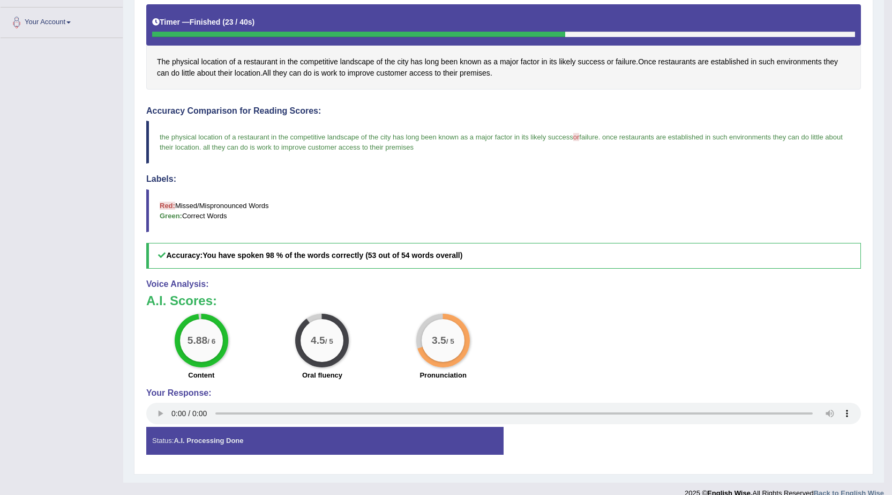
click at [58, 288] on div "Toggle navigation Home Practice Questions Speaking Practice Read Aloud Repeat S…" at bounding box center [442, 137] width 884 height 733
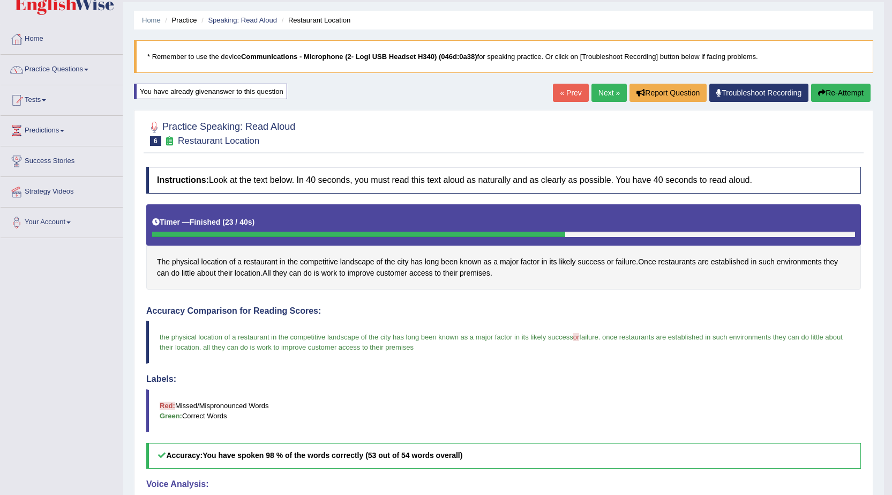
scroll to position [0, 0]
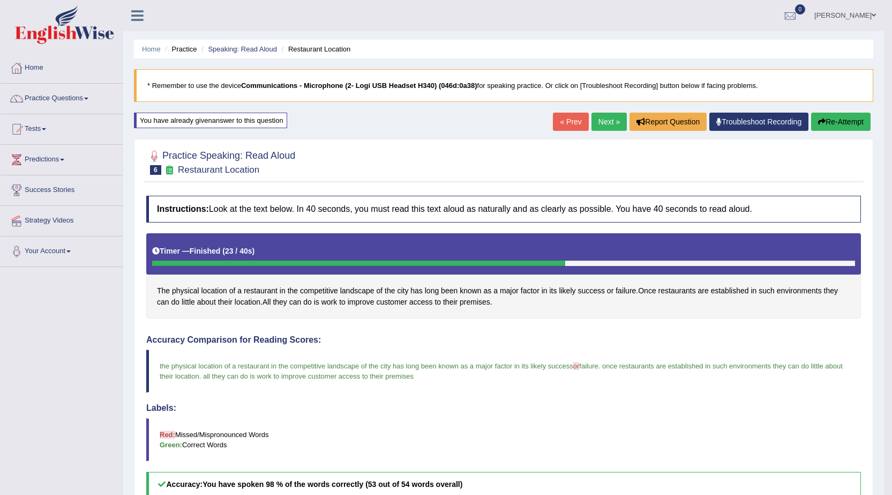
click at [757, 125] on link "Troubleshoot Recording" at bounding box center [759, 122] width 99 height 18
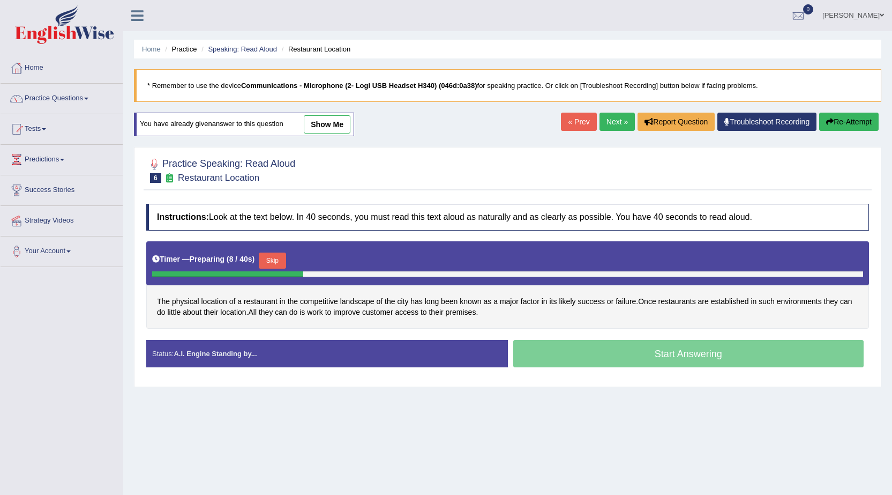
click at [882, 14] on span at bounding box center [882, 15] width 4 height 7
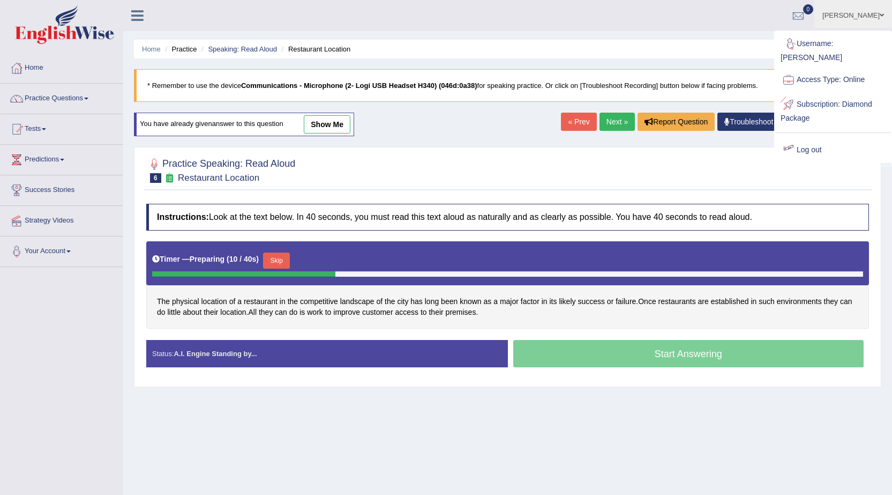
click at [816, 138] on link "Log out" at bounding box center [833, 150] width 116 height 25
